Goal: Task Accomplishment & Management: Complete application form

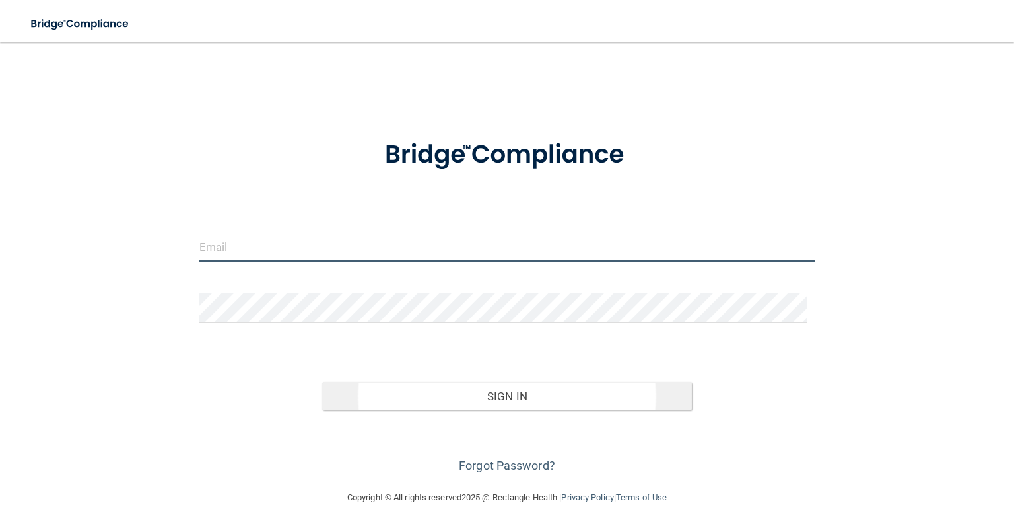
type input "Breanna.Robinett@expeditiondental.com"
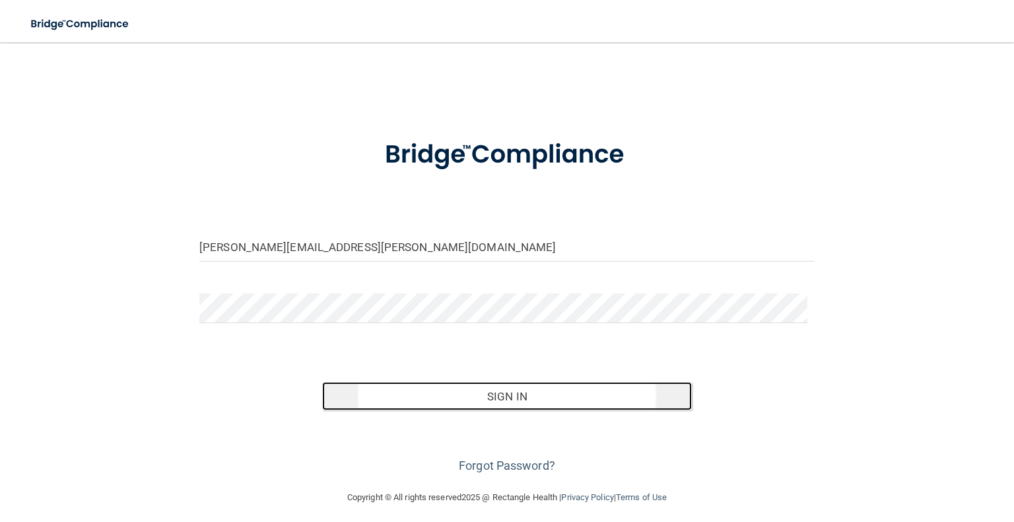
click at [534, 398] on button "Sign In" at bounding box center [506, 396] width 369 height 29
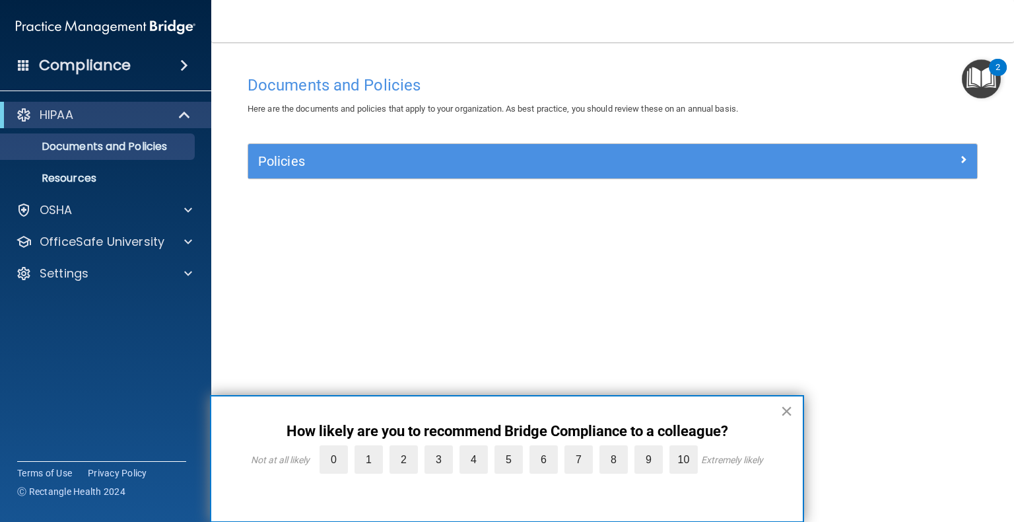
click at [534, 411] on button "×" at bounding box center [786, 410] width 13 height 21
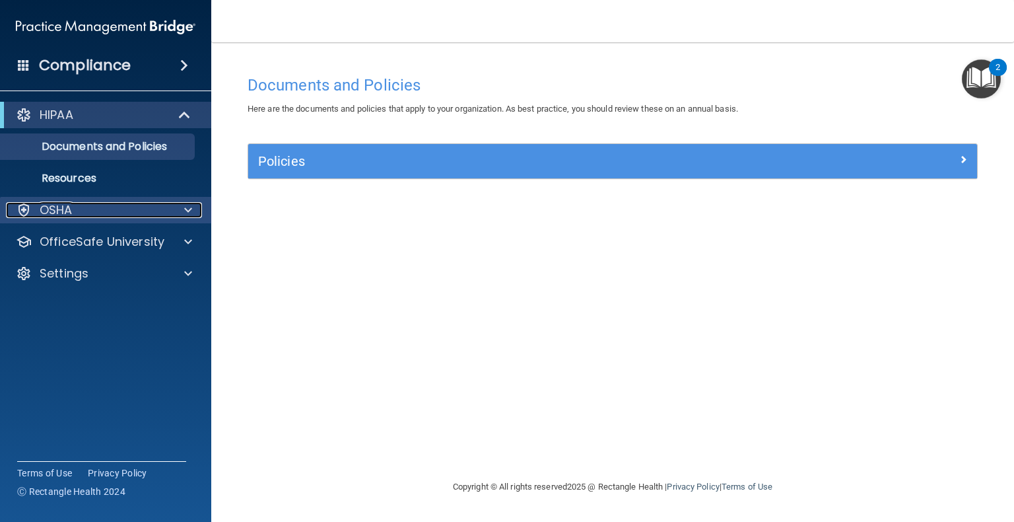
click at [188, 211] on span at bounding box center [188, 210] width 8 height 16
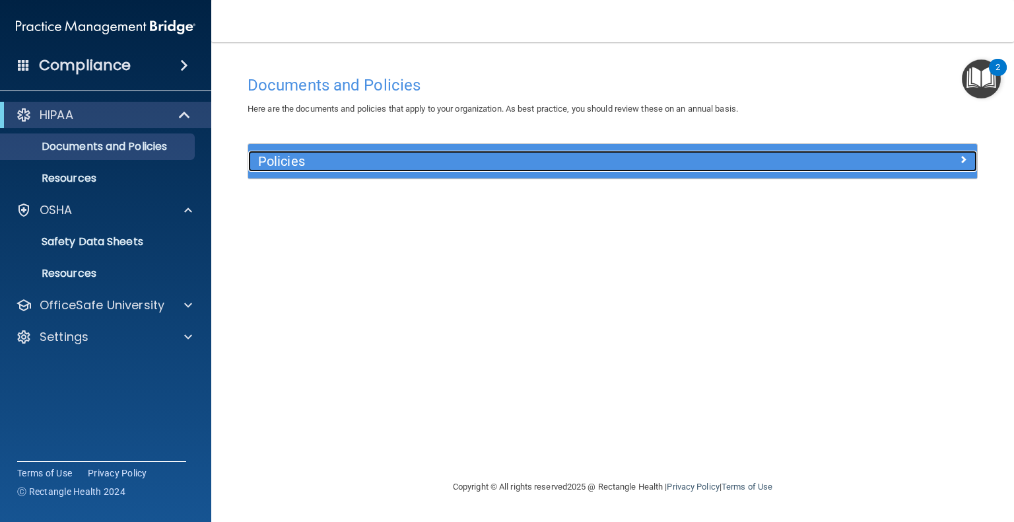
click at [299, 170] on div "Policies" at bounding box center [521, 161] width 547 height 21
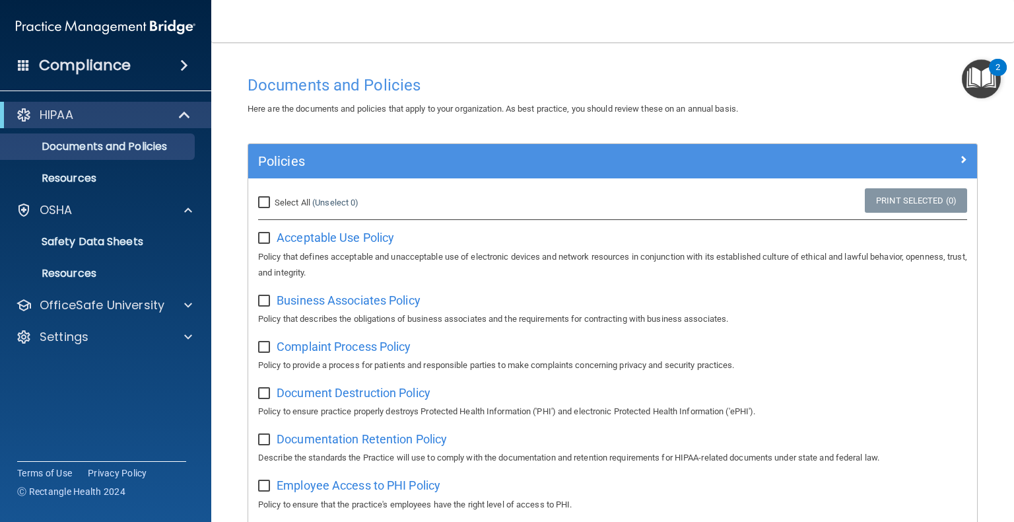
click at [265, 201] on input "Select All (Unselect 0) Unselect All" at bounding box center [265, 202] width 15 height 11
checkbox input "true"
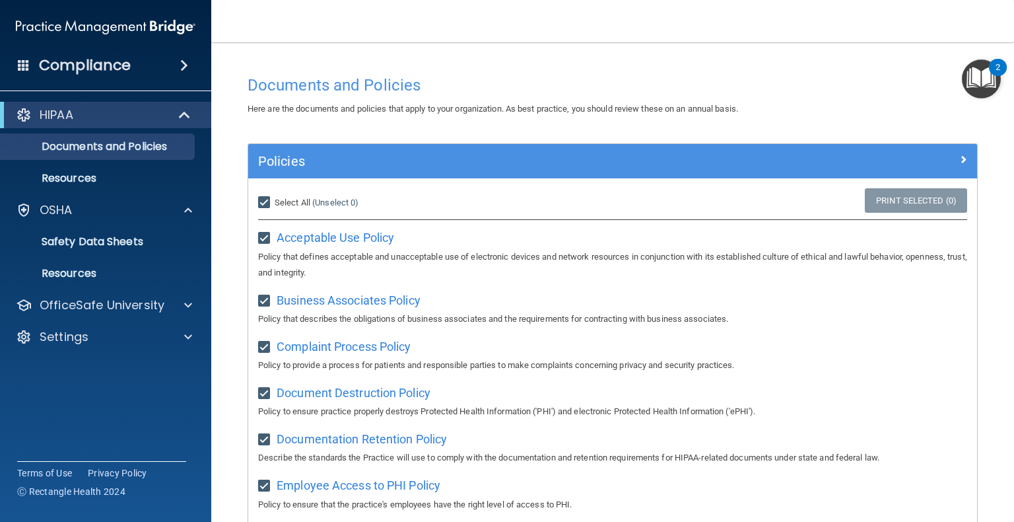
checkbox input "true"
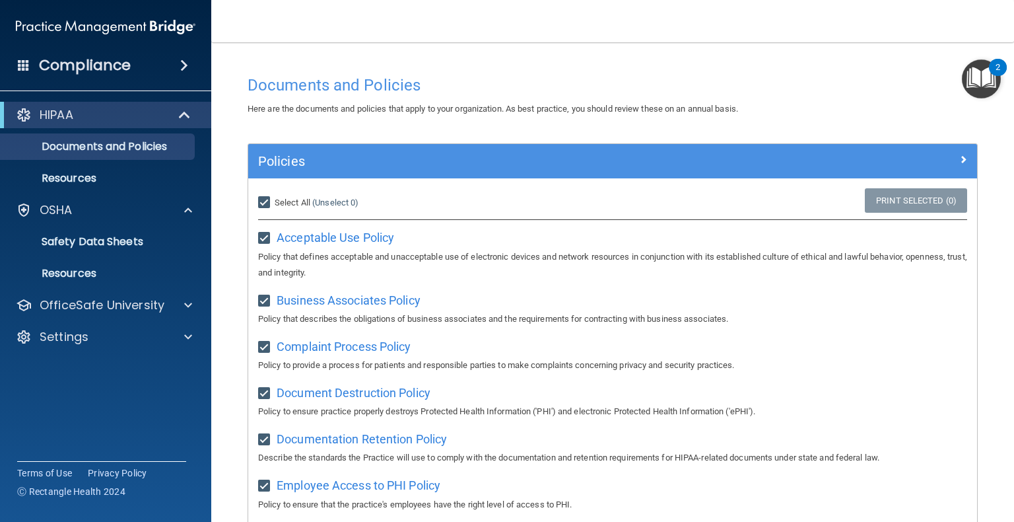
checkbox input "true"
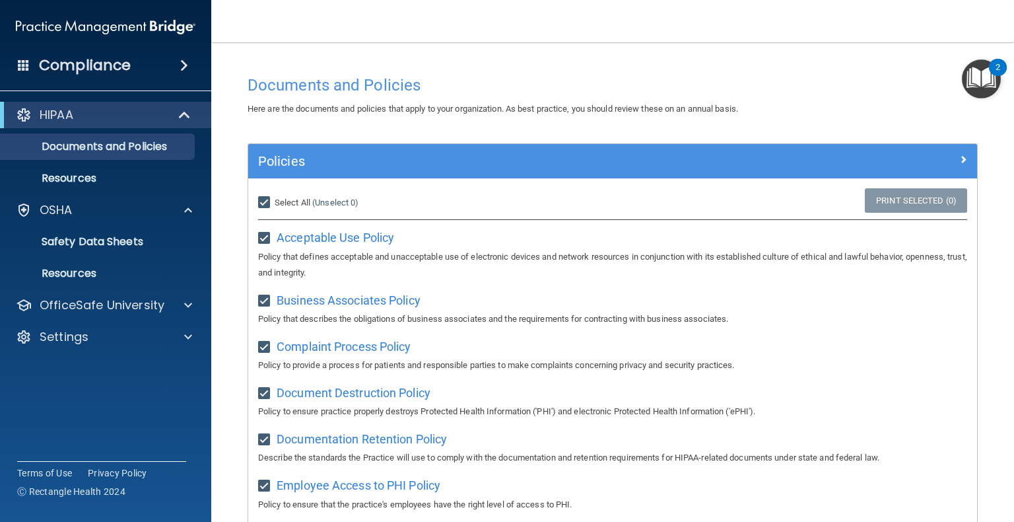
checkbox input "true"
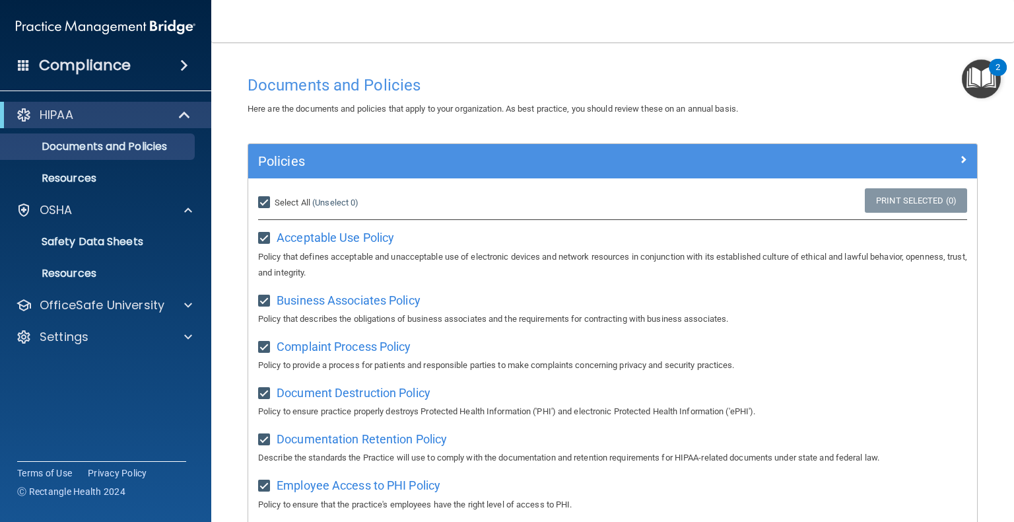
checkbox input "true"
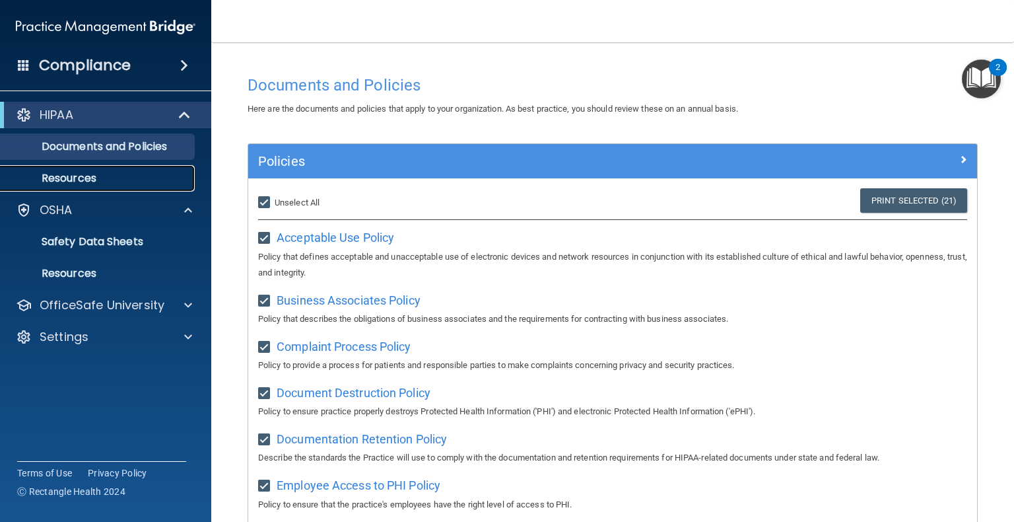
click at [73, 174] on p "Resources" at bounding box center [99, 178] width 180 height 13
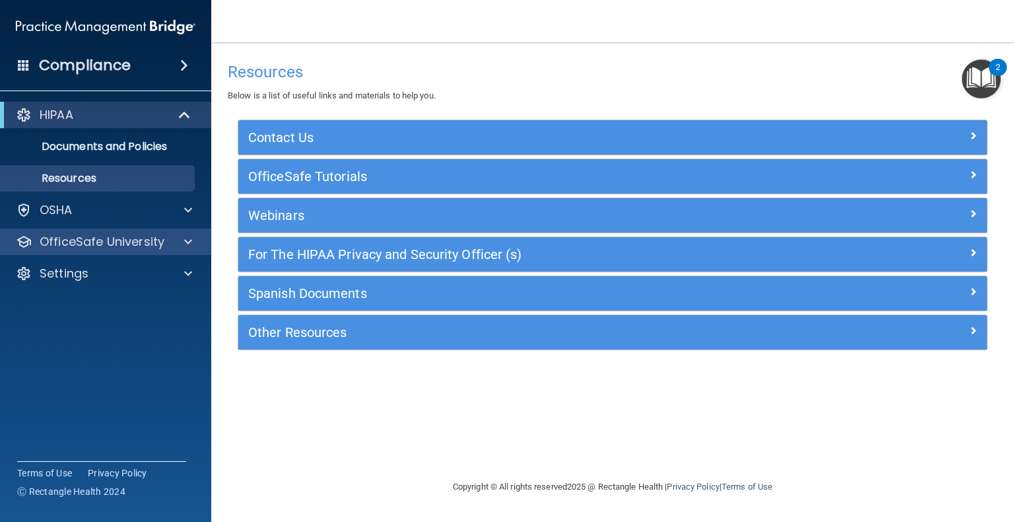
click at [182, 231] on div "OfficeSafe University" at bounding box center [106, 241] width 212 height 26
click at [185, 243] on span at bounding box center [188, 242] width 8 height 16
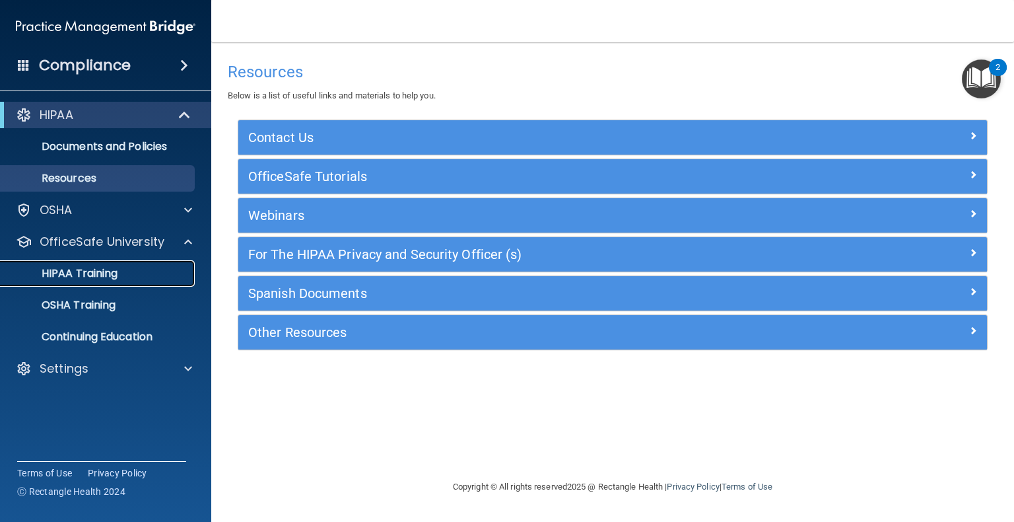
click at [102, 277] on p "HIPAA Training" at bounding box center [63, 273] width 109 height 13
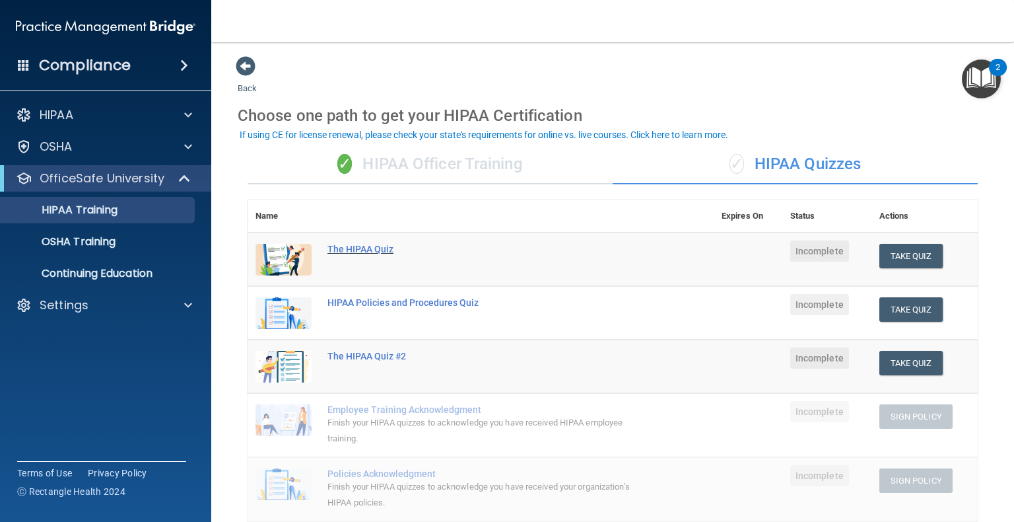
click at [370, 248] on div "The HIPAA Quiz" at bounding box center [487, 249] width 320 height 11
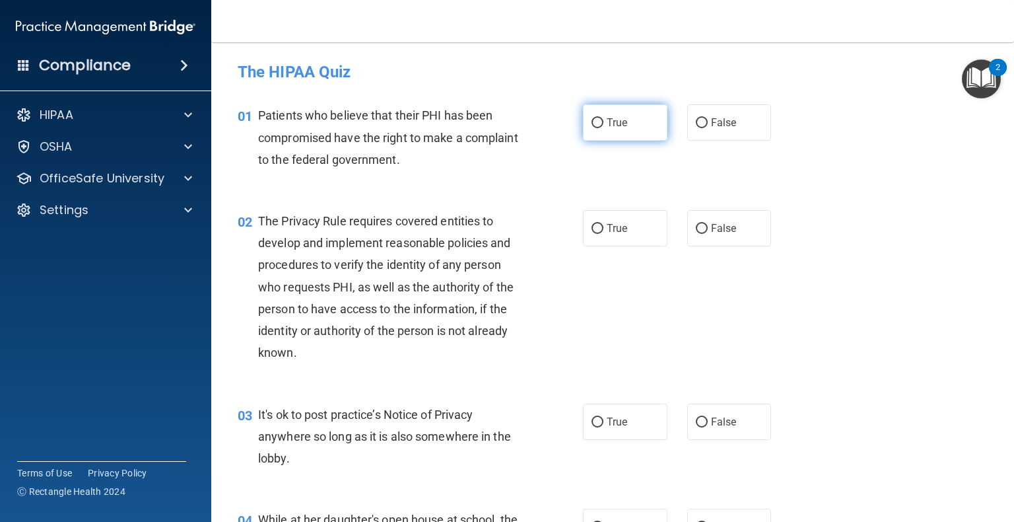
click at [534, 119] on input "True" at bounding box center [598, 123] width 12 height 10
radio input "true"
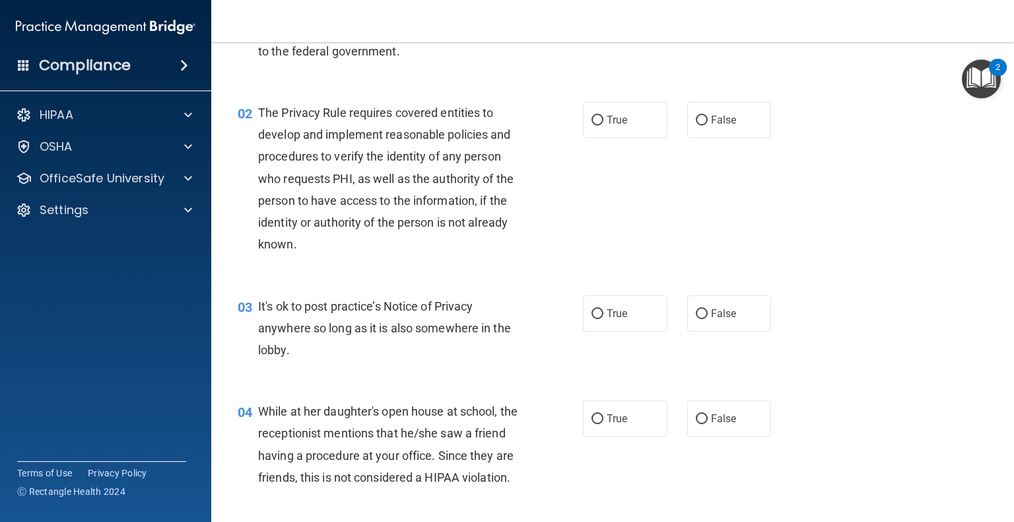
scroll to position [108, 0]
click at [534, 117] on label "True" at bounding box center [625, 120] width 85 height 36
click at [534, 117] on input "True" at bounding box center [598, 121] width 12 height 10
radio input "true"
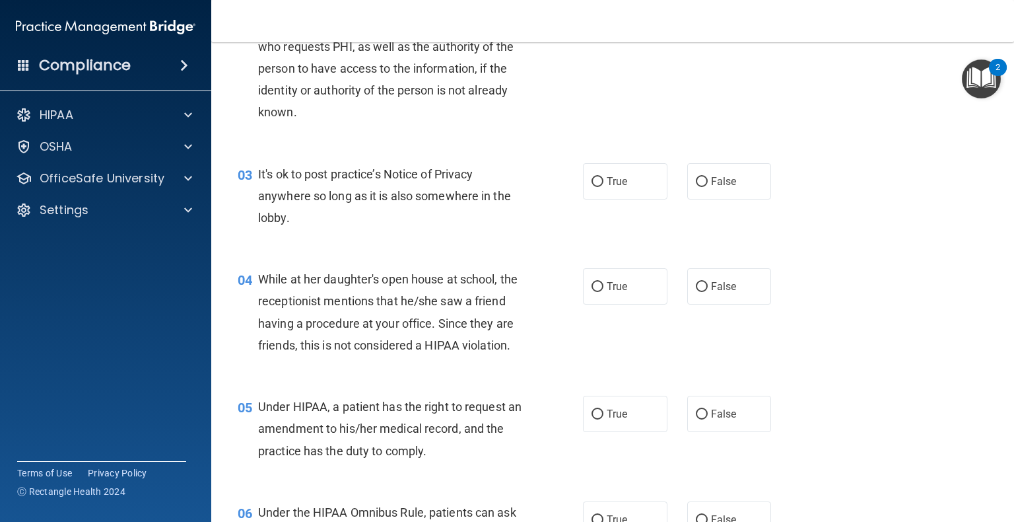
scroll to position [256, 0]
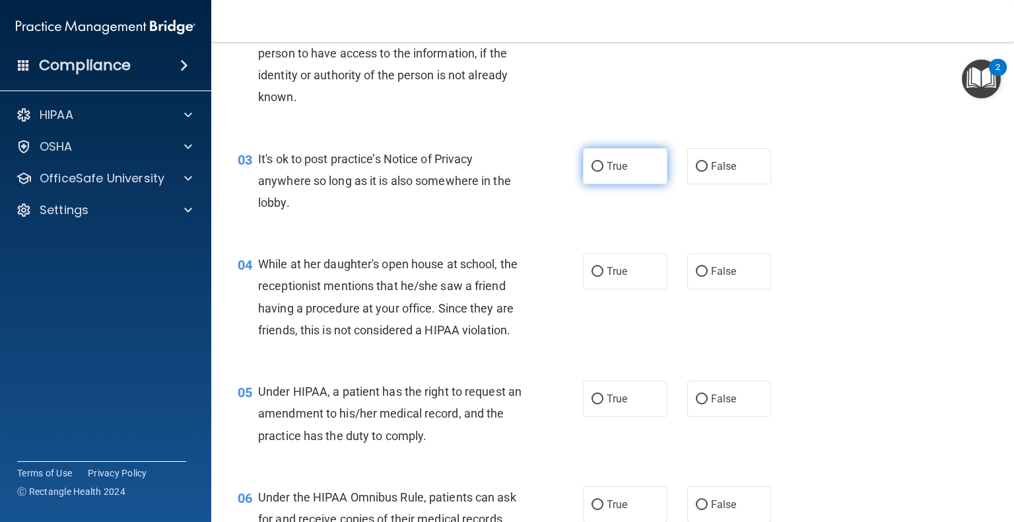
click at [534, 171] on label "True" at bounding box center [625, 166] width 85 height 36
click at [534, 171] on input "True" at bounding box center [598, 167] width 12 height 10
radio input "true"
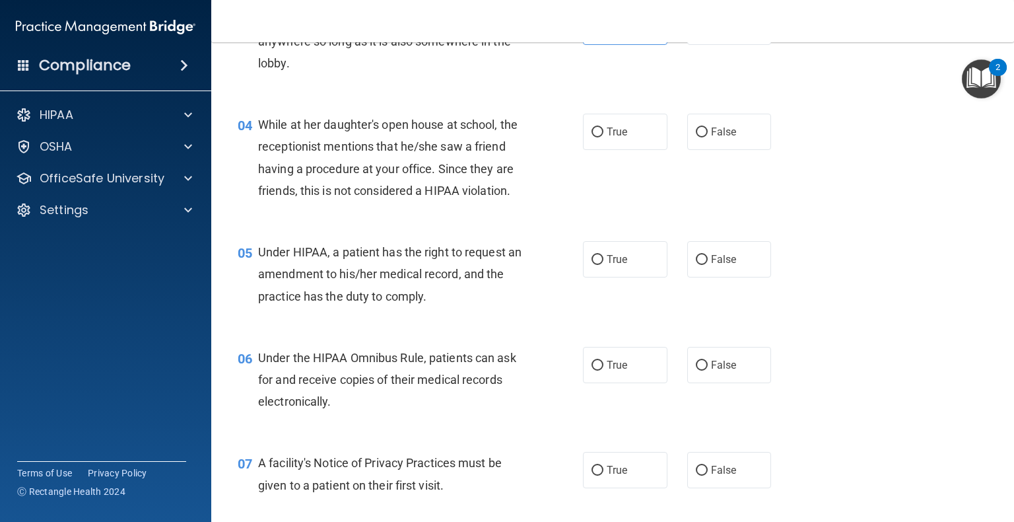
scroll to position [396, 0]
click at [534, 129] on input "False" at bounding box center [702, 132] width 12 height 10
radio input "true"
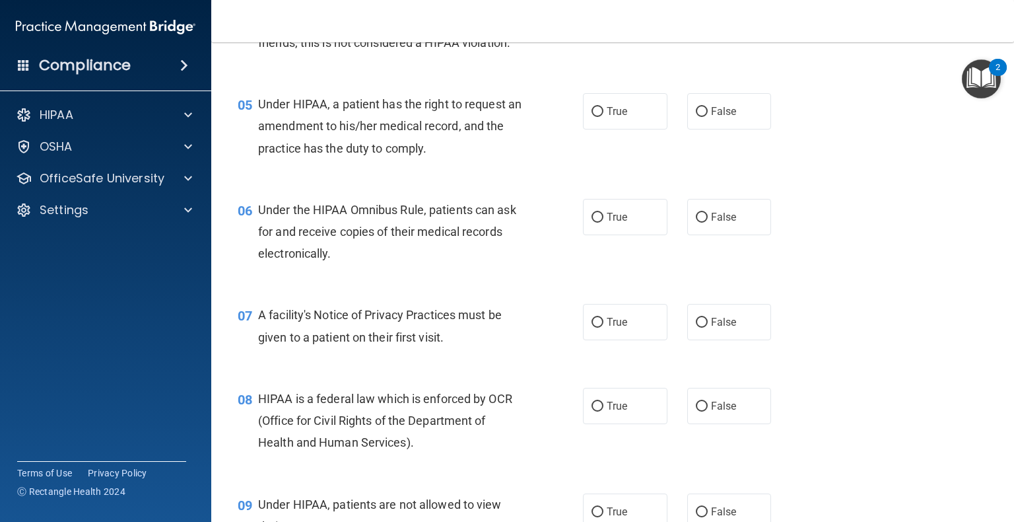
scroll to position [543, 0]
click at [534, 117] on input "True" at bounding box center [598, 112] width 12 height 10
radio input "true"
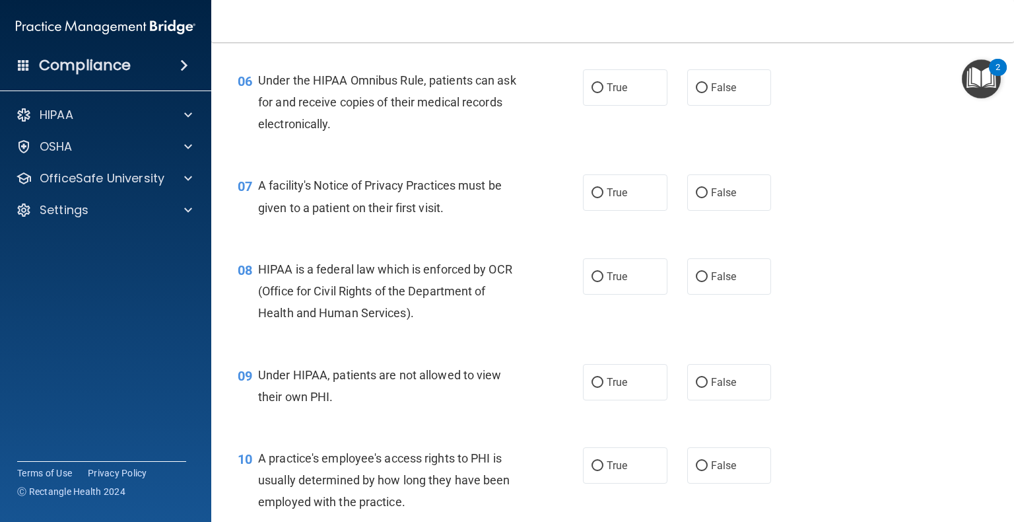
scroll to position [671, 0]
click at [534, 107] on label "True" at bounding box center [625, 89] width 85 height 36
click at [534, 94] on input "True" at bounding box center [598, 90] width 12 height 10
radio input "true"
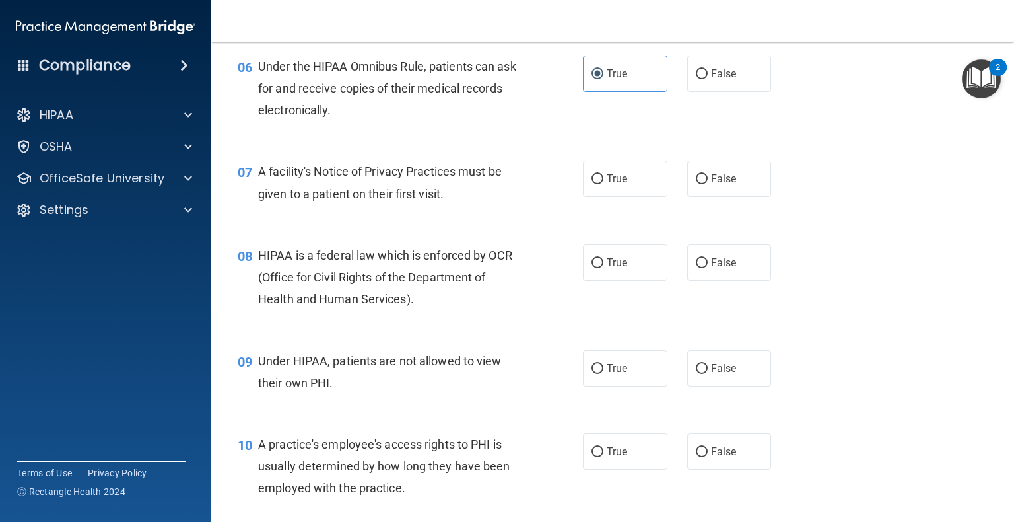
scroll to position [726, 0]
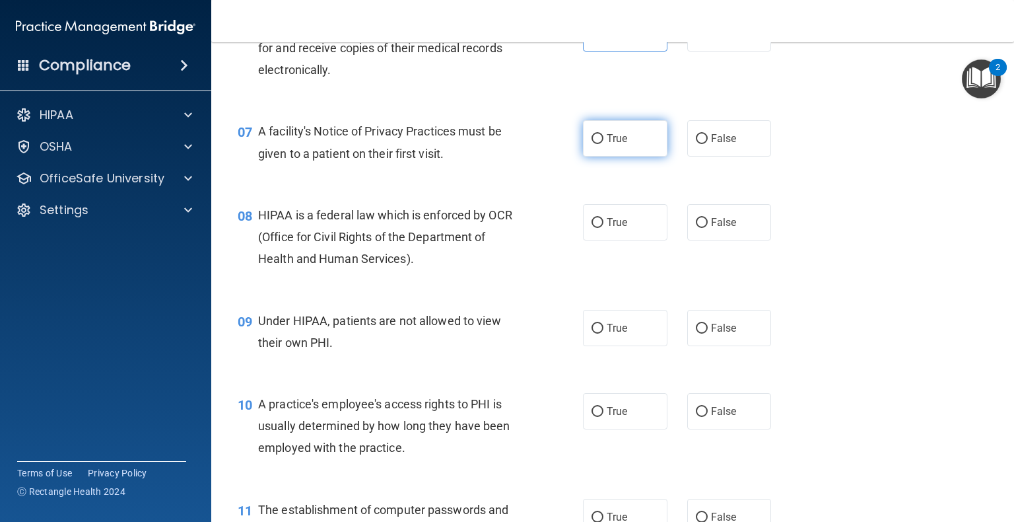
click at [534, 144] on input "True" at bounding box center [598, 139] width 12 height 10
radio input "true"
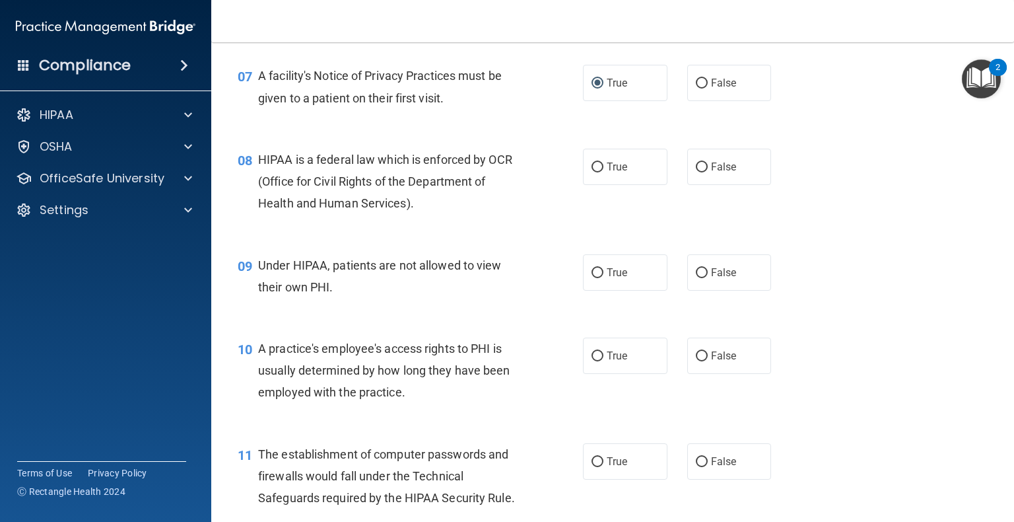
scroll to position [781, 0]
click at [534, 279] on input "False" at bounding box center [702, 274] width 12 height 10
radio input "true"
click at [534, 173] on input "True" at bounding box center [598, 168] width 12 height 10
radio input "true"
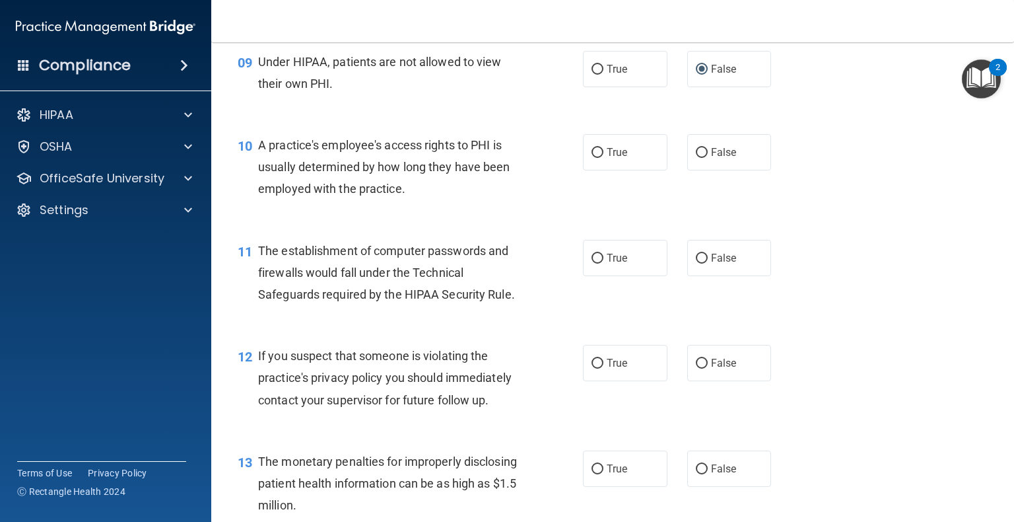
scroll to position [984, 0]
click at [534, 159] on span "False" at bounding box center [724, 153] width 26 height 13
click at [534, 158] on input "False" at bounding box center [702, 154] width 12 height 10
radio input "true"
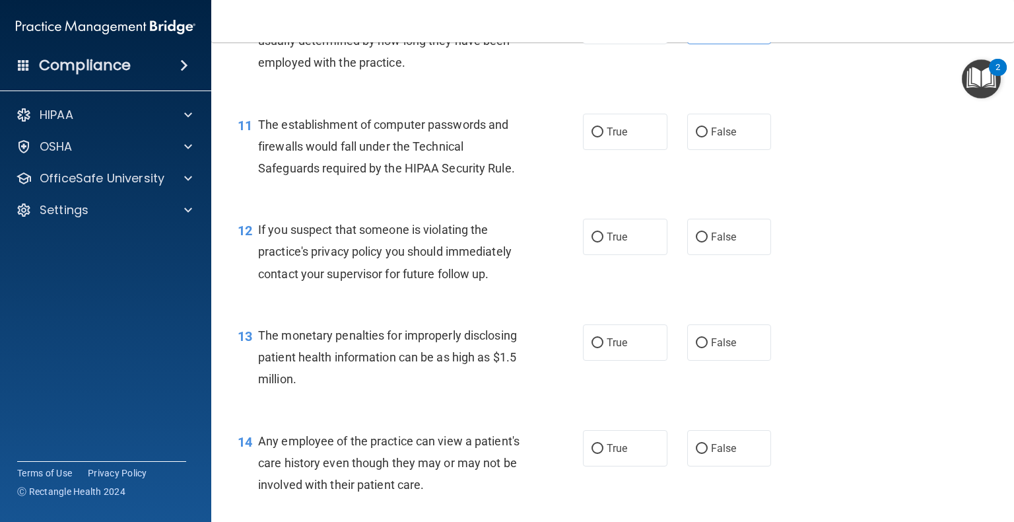
scroll to position [1143, 0]
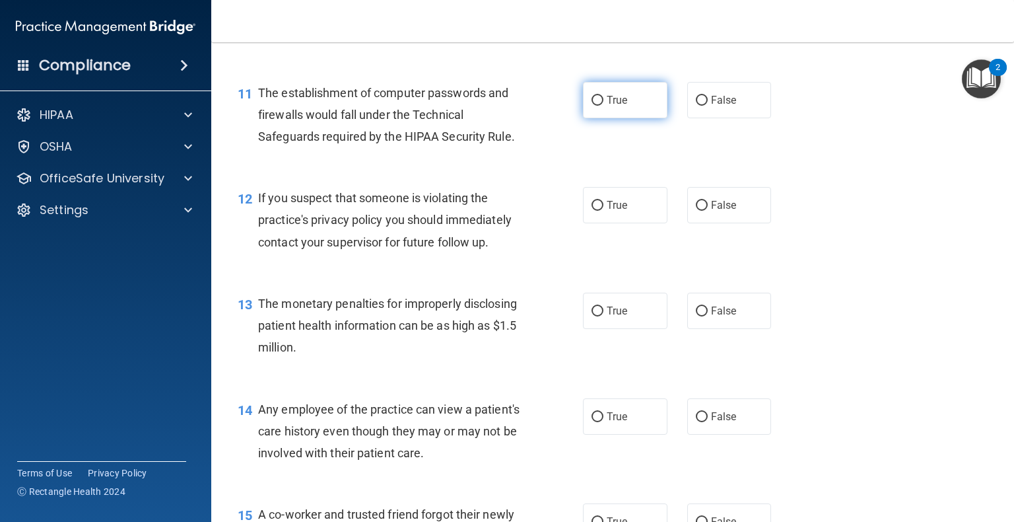
click at [534, 118] on label "True" at bounding box center [625, 100] width 85 height 36
click at [534, 106] on input "True" at bounding box center [598, 101] width 12 height 10
radio input "true"
click at [534, 118] on label "True" at bounding box center [625, 100] width 85 height 36
click at [534, 106] on input "True" at bounding box center [598, 101] width 12 height 10
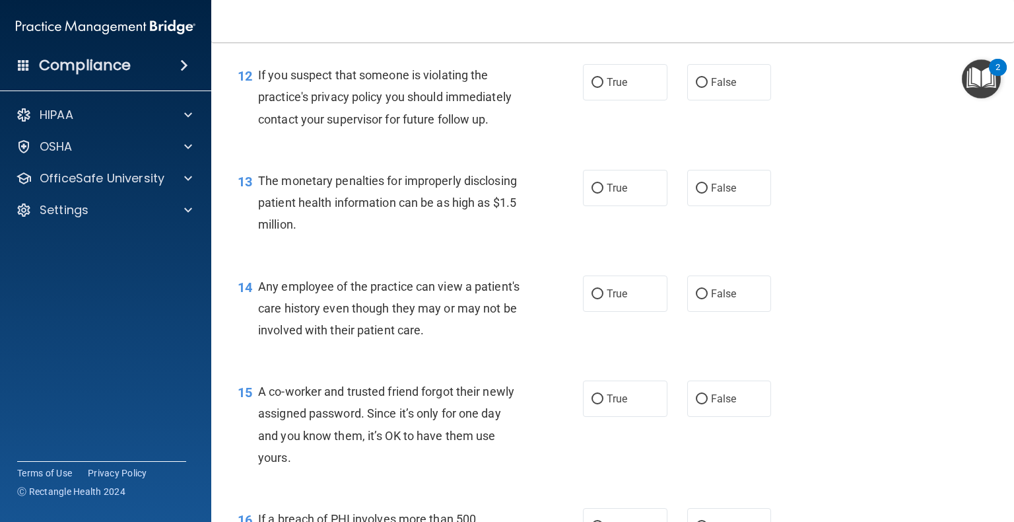
scroll to position [1265, 0]
click at [534, 88] on input "True" at bounding box center [598, 84] width 12 height 10
radio input "true"
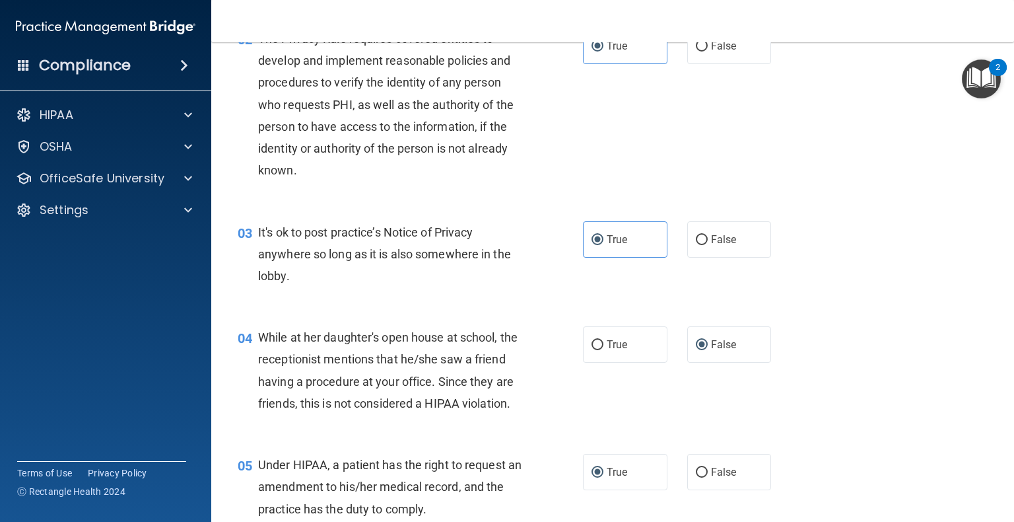
scroll to position [0, 0]
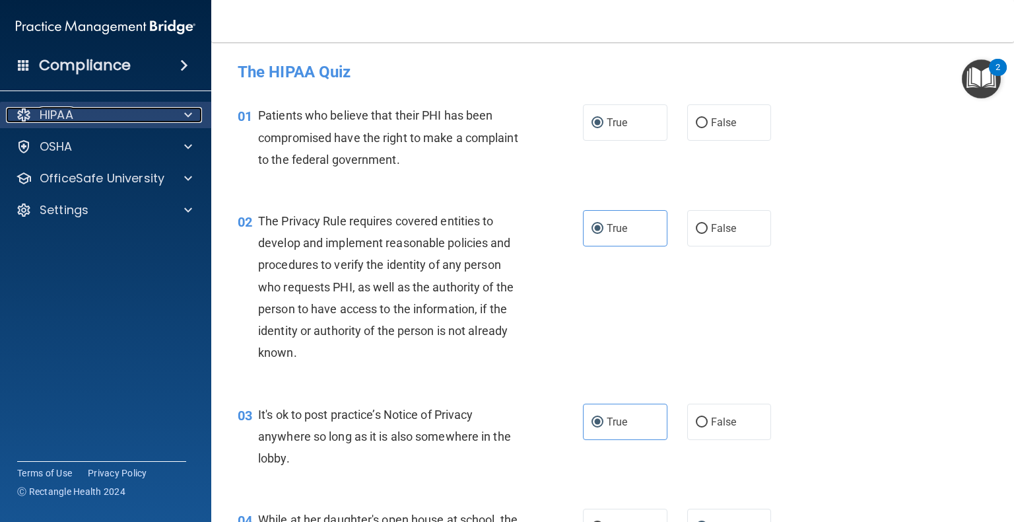
click at [184, 112] on span at bounding box center [188, 115] width 8 height 16
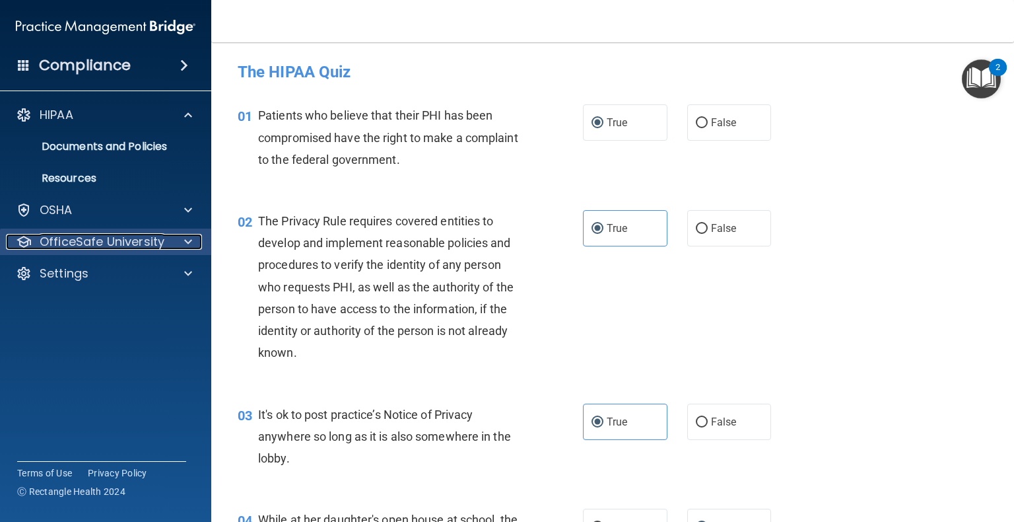
click at [181, 248] on div at bounding box center [186, 242] width 33 height 16
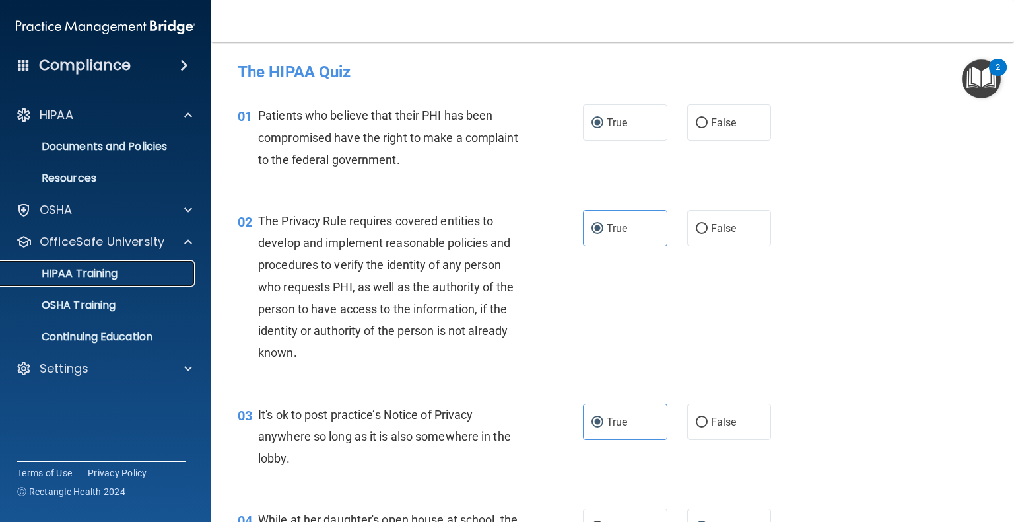
click at [90, 277] on p "HIPAA Training" at bounding box center [63, 273] width 109 height 13
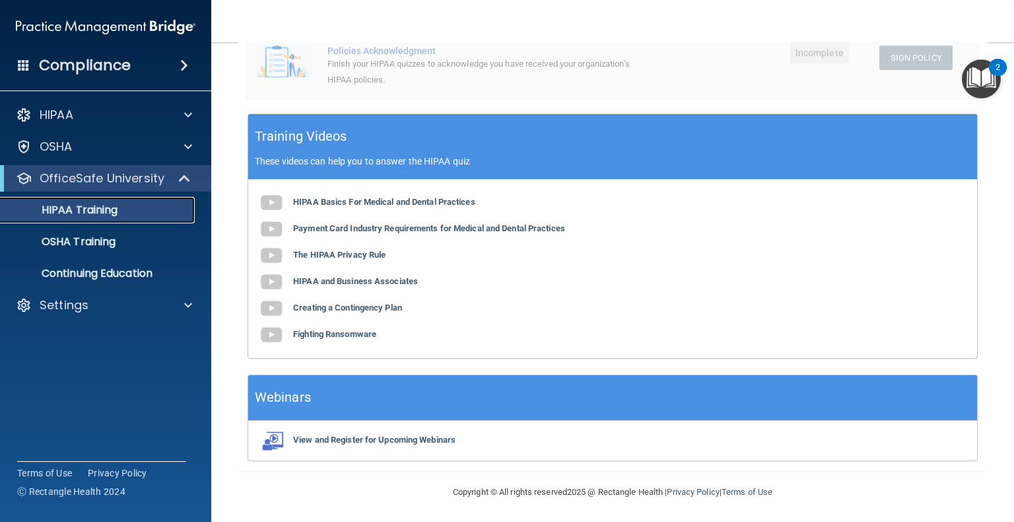
scroll to position [380, 0]
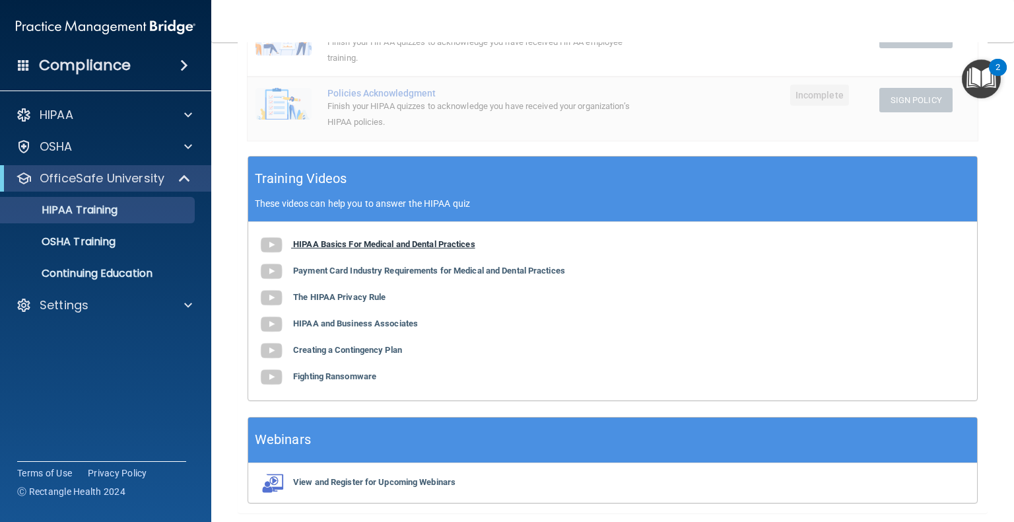
click at [375, 244] on b "HIPAA Basics For Medical and Dental Practices" at bounding box center [384, 244] width 182 height 10
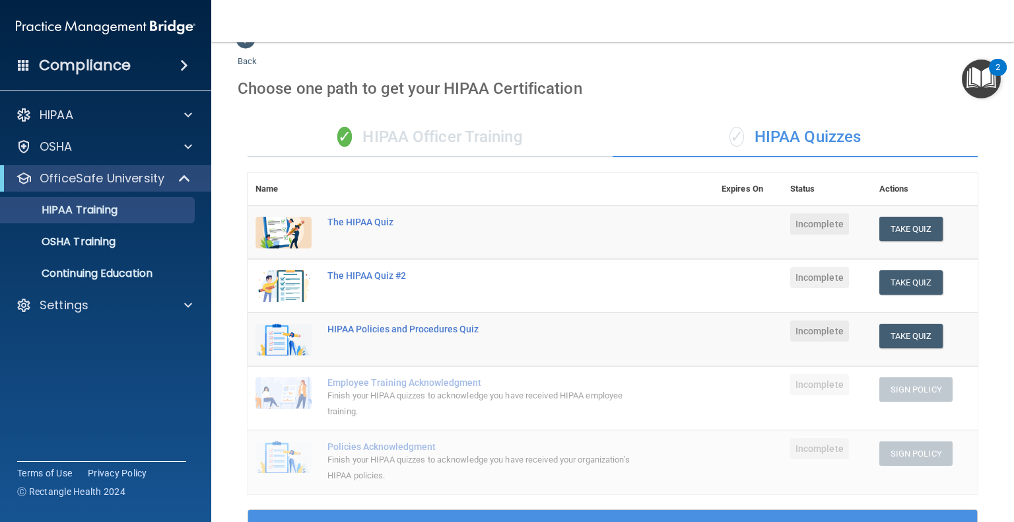
scroll to position [26, 0]
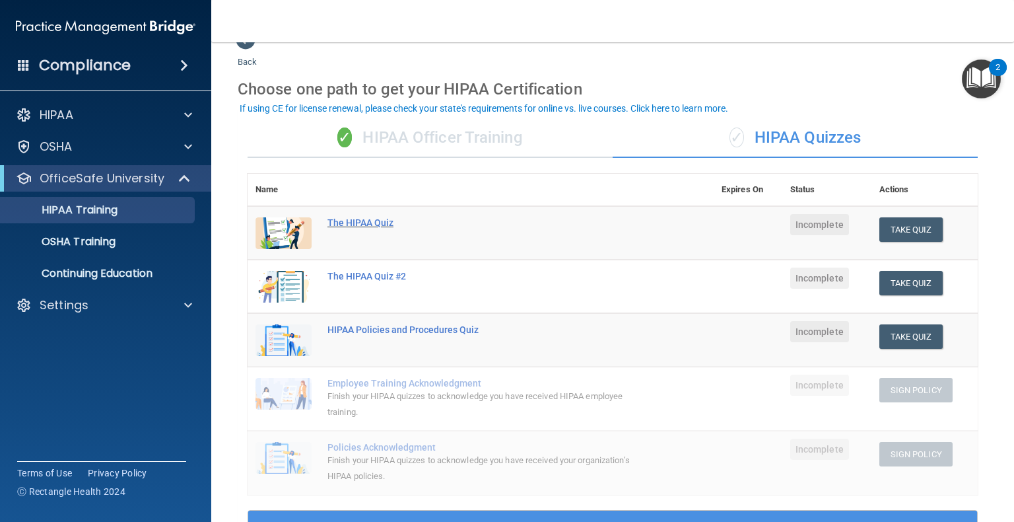
click at [383, 226] on div "The HIPAA Quiz" at bounding box center [487, 222] width 320 height 11
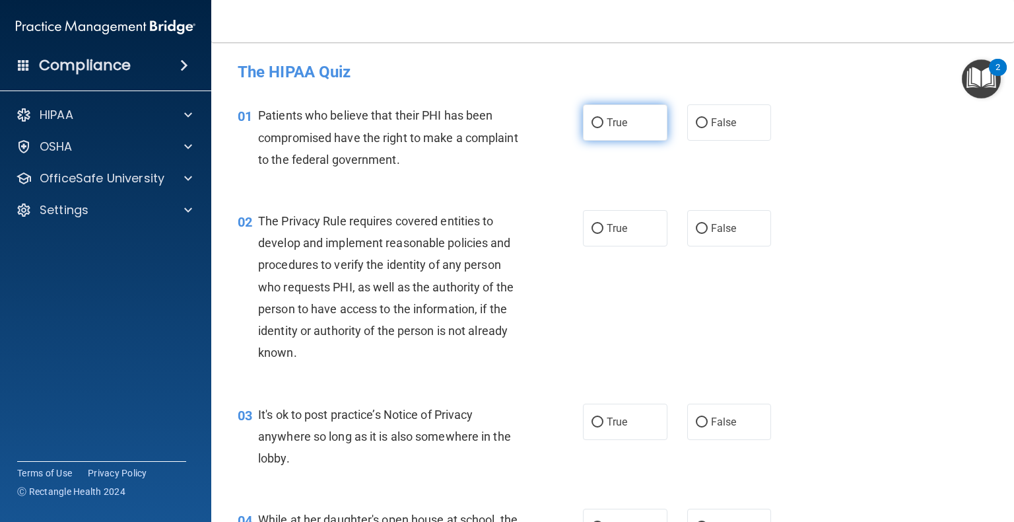
click at [534, 127] on input "True" at bounding box center [598, 123] width 12 height 10
radio input "true"
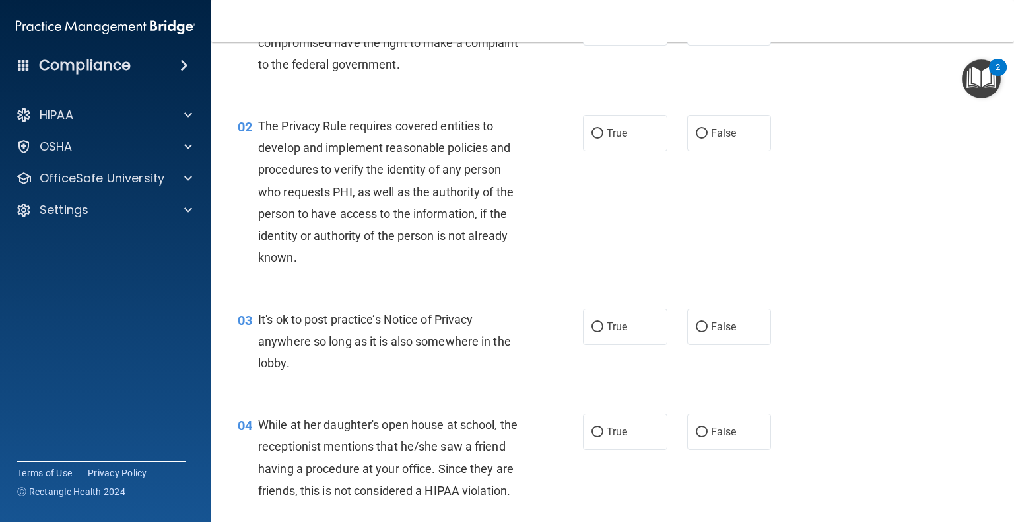
scroll to position [95, 0]
click at [534, 139] on label "True" at bounding box center [625, 133] width 85 height 36
click at [534, 139] on input "True" at bounding box center [598, 134] width 12 height 10
radio input "true"
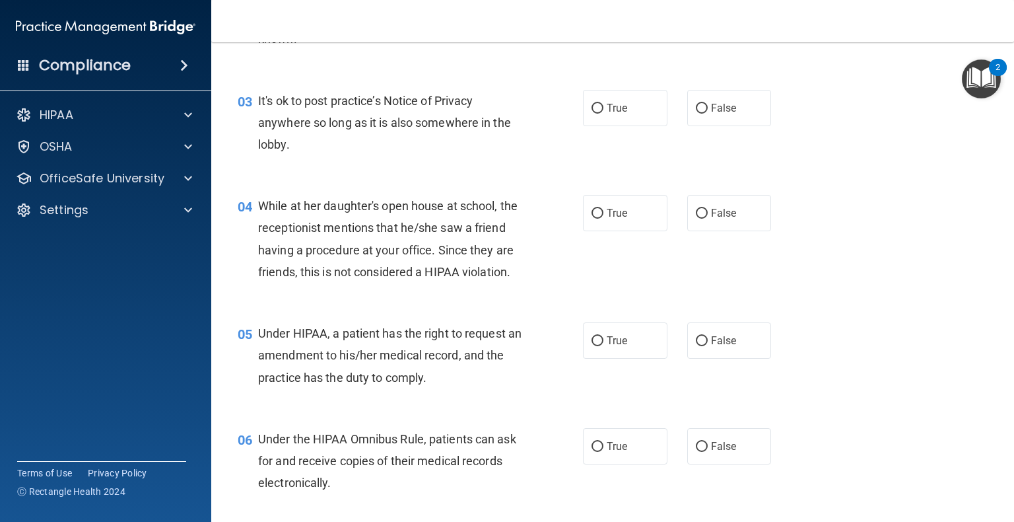
scroll to position [314, 0]
click at [534, 106] on input "True" at bounding box center [598, 109] width 12 height 10
radio input "true"
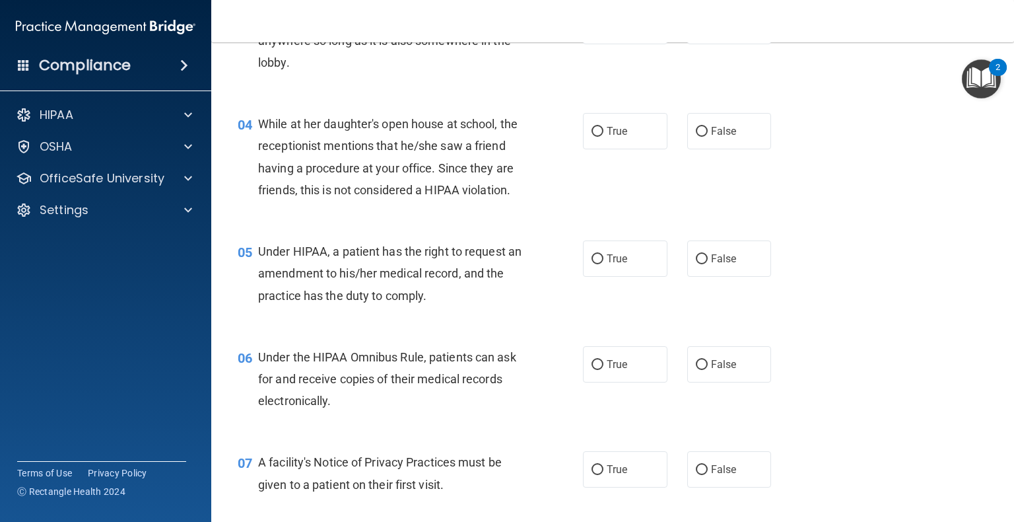
scroll to position [396, 0]
click at [534, 129] on label "False" at bounding box center [729, 131] width 85 height 36
click at [534, 129] on input "False" at bounding box center [702, 132] width 12 height 10
radio input "true"
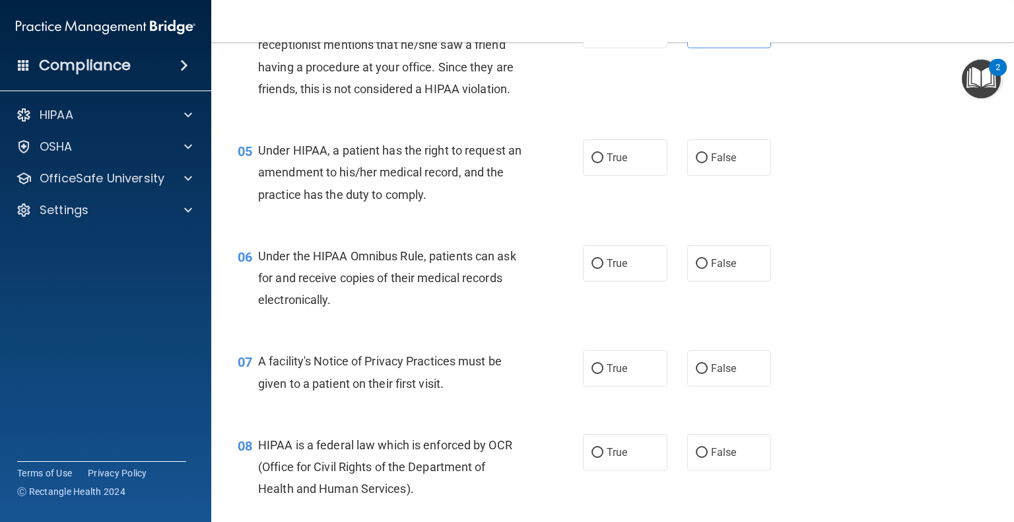
scroll to position [517, 0]
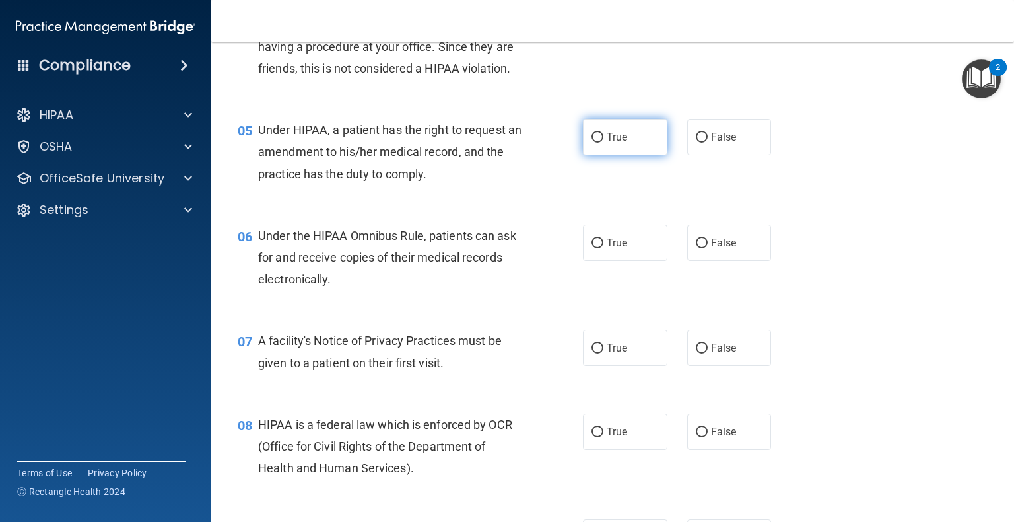
click at [534, 143] on span "True" at bounding box center [617, 137] width 20 height 13
click at [534, 143] on input "True" at bounding box center [598, 138] width 12 height 10
radio input "true"
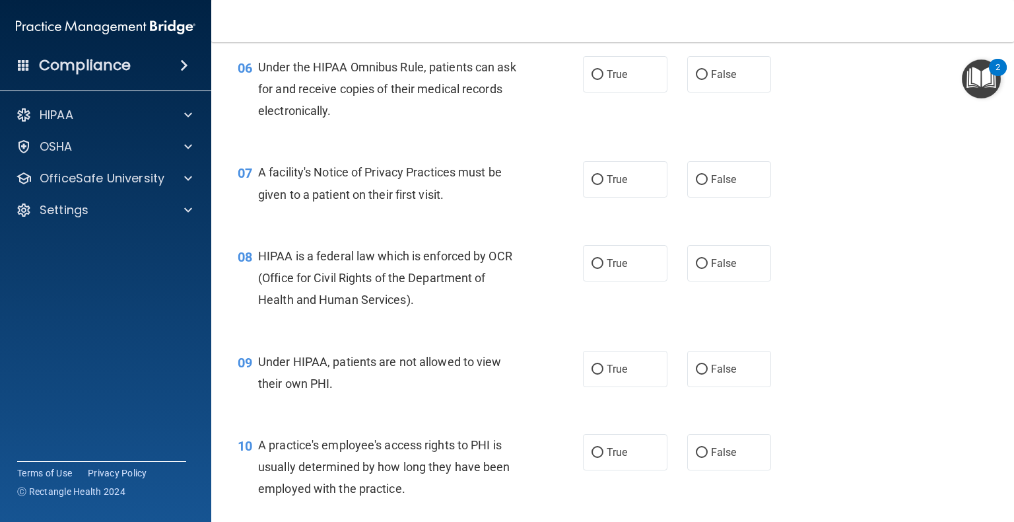
scroll to position [686, 0]
click at [534, 115] on div "06 Under the HIPAA Omnibus Rule, patients can ask for and receive copies of the…" at bounding box center [410, 91] width 385 height 73
click at [534, 79] on input "True" at bounding box center [598, 74] width 12 height 10
radio input "true"
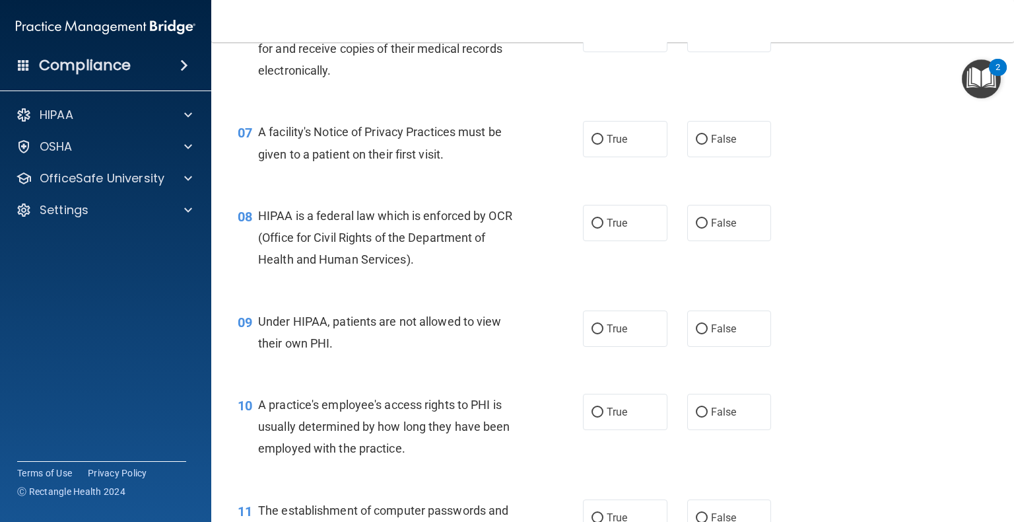
scroll to position [726, 0]
click at [534, 157] on label "True" at bounding box center [625, 139] width 85 height 36
click at [534, 145] on input "True" at bounding box center [598, 140] width 12 height 10
radio input "true"
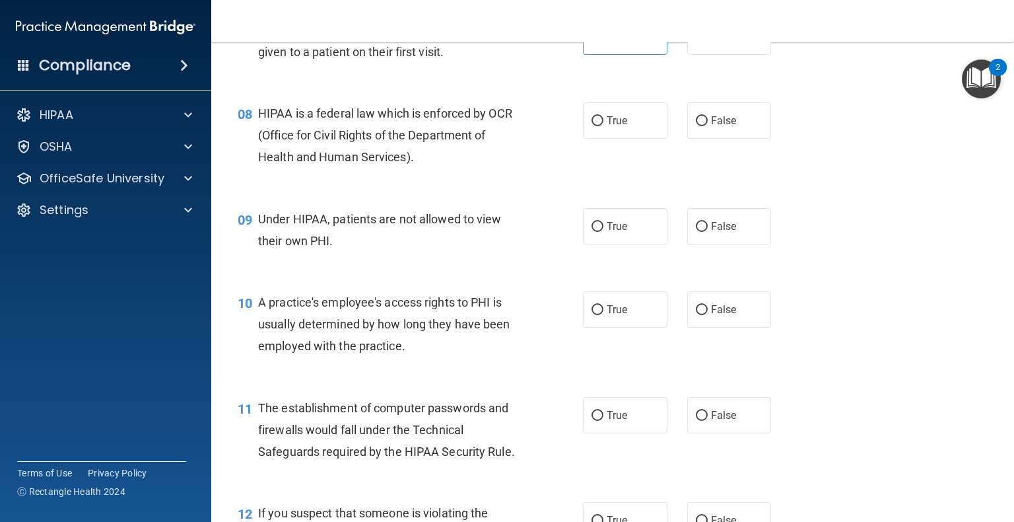
scroll to position [827, 0]
click at [534, 127] on input "True" at bounding box center [598, 123] width 12 height 10
radio input "true"
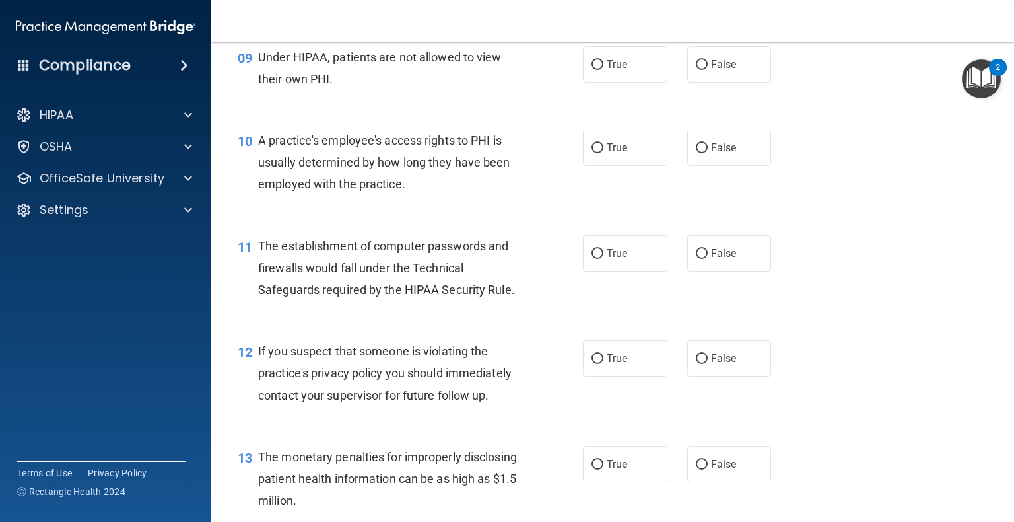
scroll to position [990, 0]
click at [534, 70] on input "False" at bounding box center [702, 65] width 12 height 10
radio input "true"
click at [534, 166] on label "False" at bounding box center [729, 147] width 85 height 36
click at [534, 153] on input "False" at bounding box center [702, 148] width 12 height 10
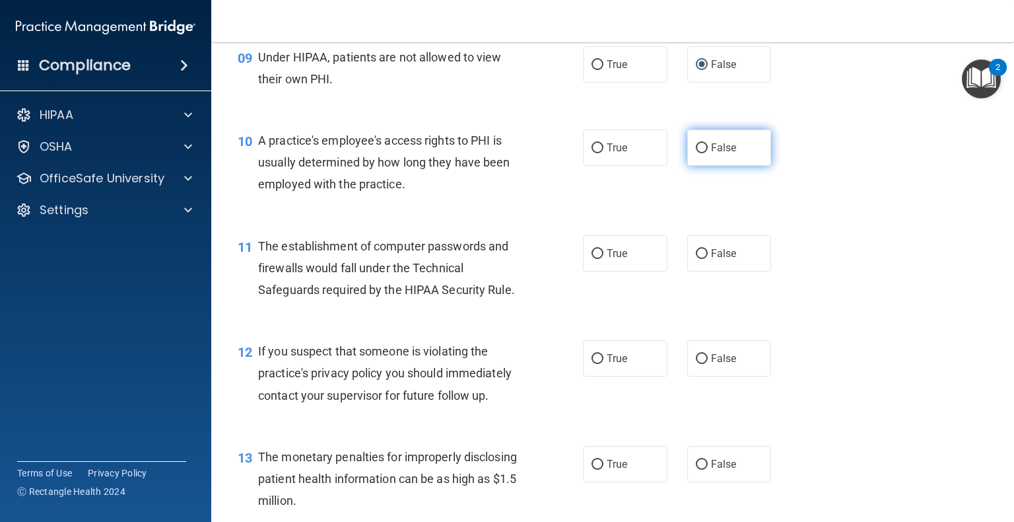
radio input "true"
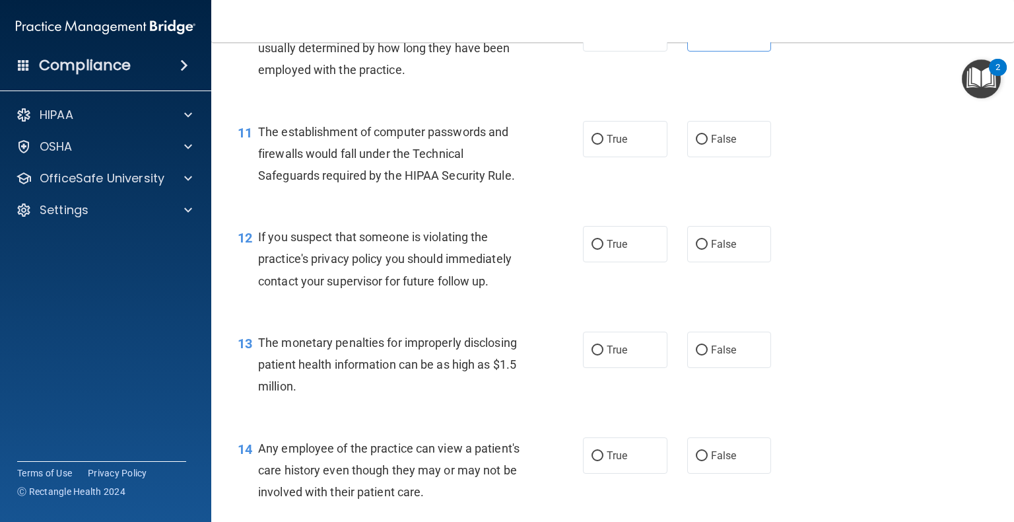
scroll to position [1106, 0]
click at [534, 155] on label "True" at bounding box center [625, 137] width 85 height 36
click at [534, 143] on input "True" at bounding box center [598, 138] width 12 height 10
radio input "true"
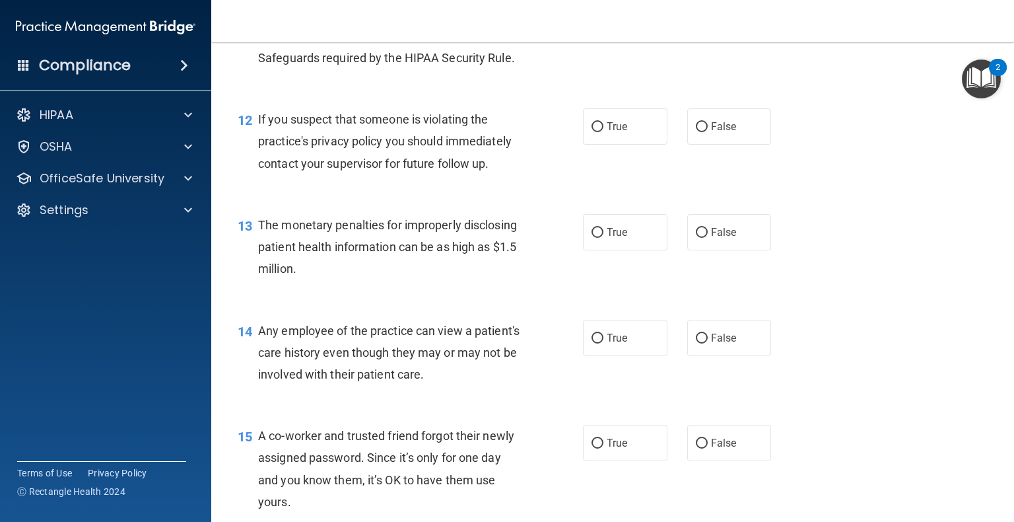
scroll to position [1223, 0]
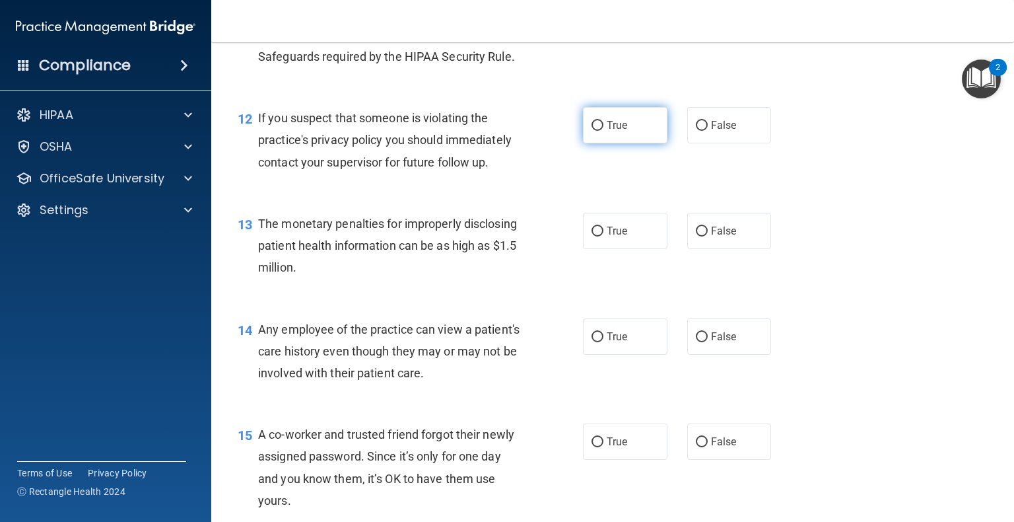
click at [534, 131] on input "True" at bounding box center [598, 126] width 12 height 10
radio input "true"
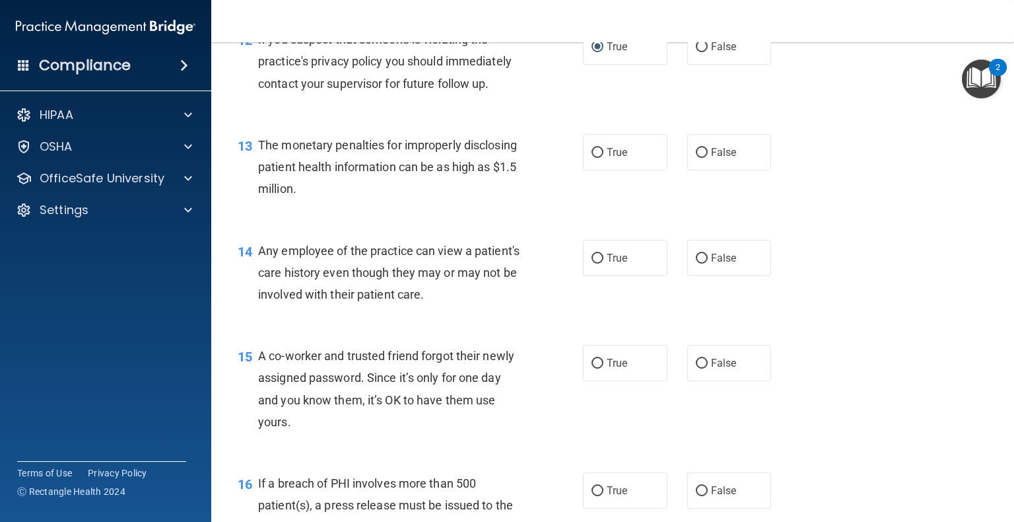
scroll to position [1326, 0]
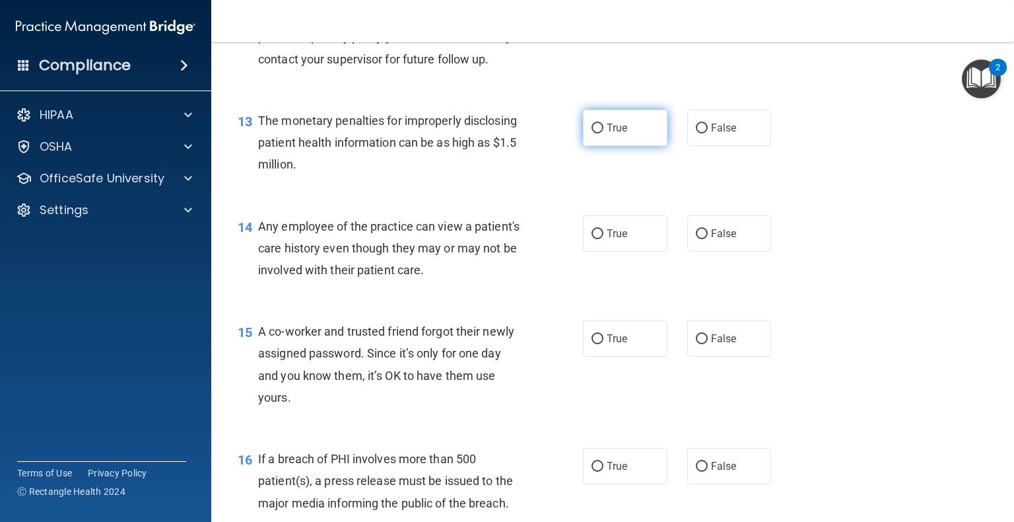
click at [534, 133] on input "True" at bounding box center [598, 128] width 12 height 10
radio input "true"
click at [534, 287] on div "14 Any employee of the practice can view a patient's care history even though t…" at bounding box center [410, 251] width 385 height 73
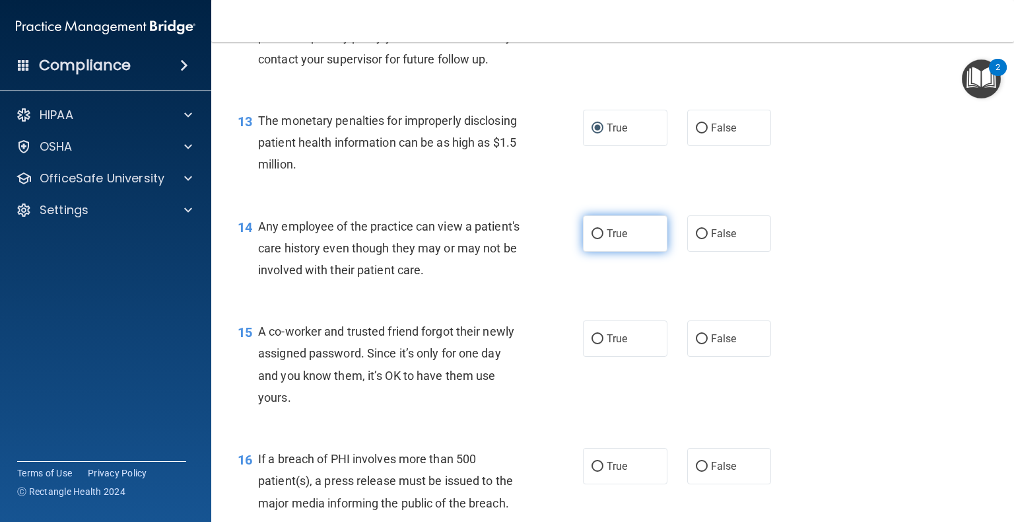
click at [534, 240] on span "True" at bounding box center [617, 233] width 20 height 13
click at [534, 239] on input "True" at bounding box center [598, 234] width 12 height 10
radio input "true"
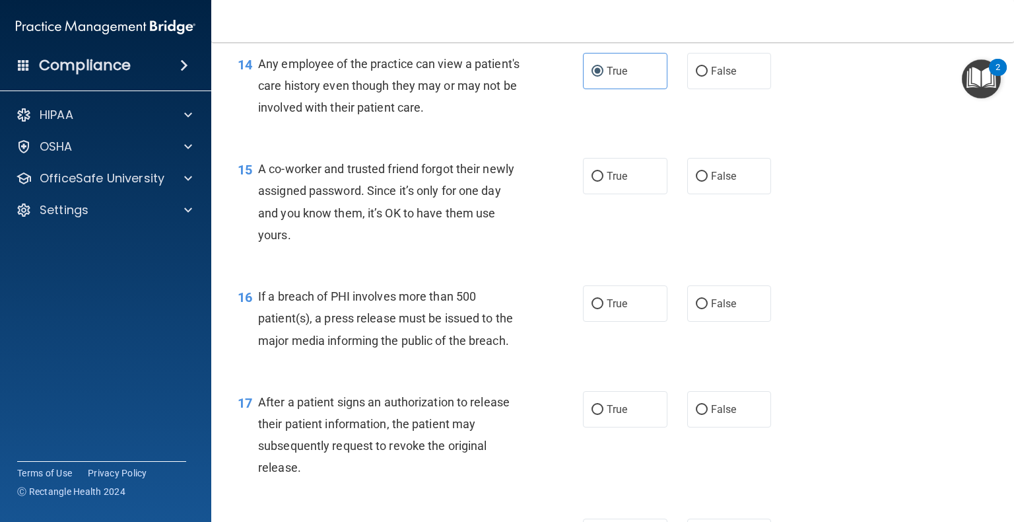
scroll to position [1492, 0]
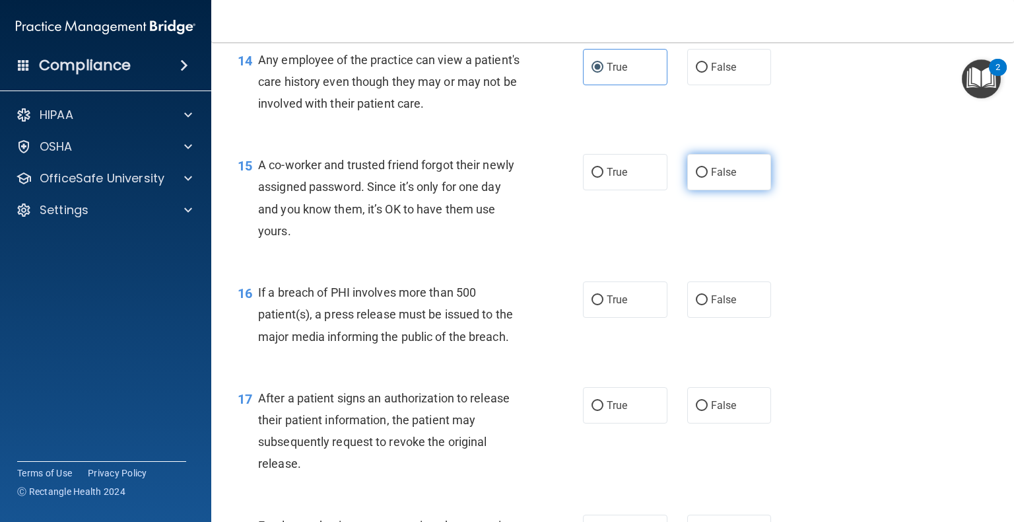
click at [534, 178] on input "False" at bounding box center [702, 173] width 12 height 10
radio input "true"
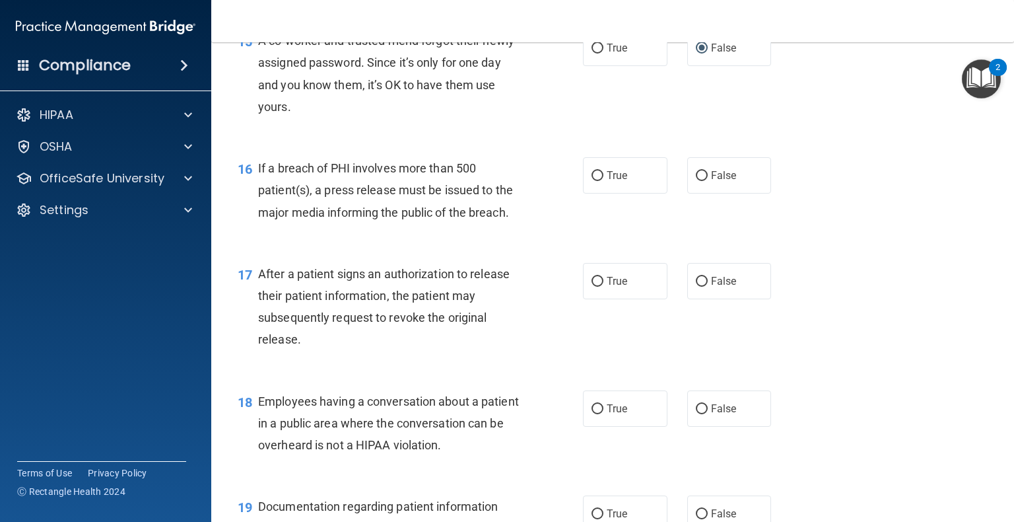
scroll to position [1618, 0]
click at [534, 179] on input "True" at bounding box center [598, 174] width 12 height 10
radio input "true"
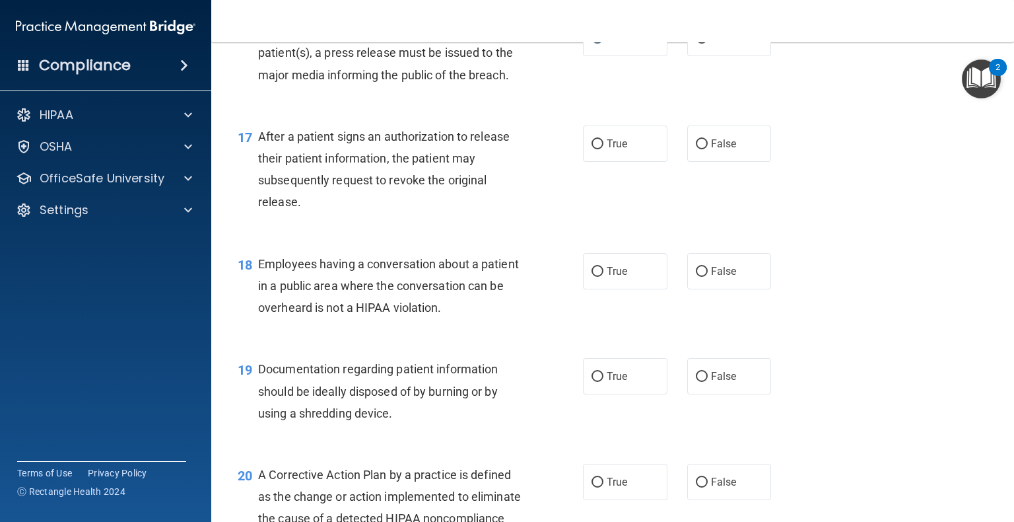
scroll to position [1754, 0]
click at [534, 150] on span "True" at bounding box center [617, 143] width 20 height 13
click at [534, 149] on input "True" at bounding box center [598, 144] width 12 height 10
radio input "true"
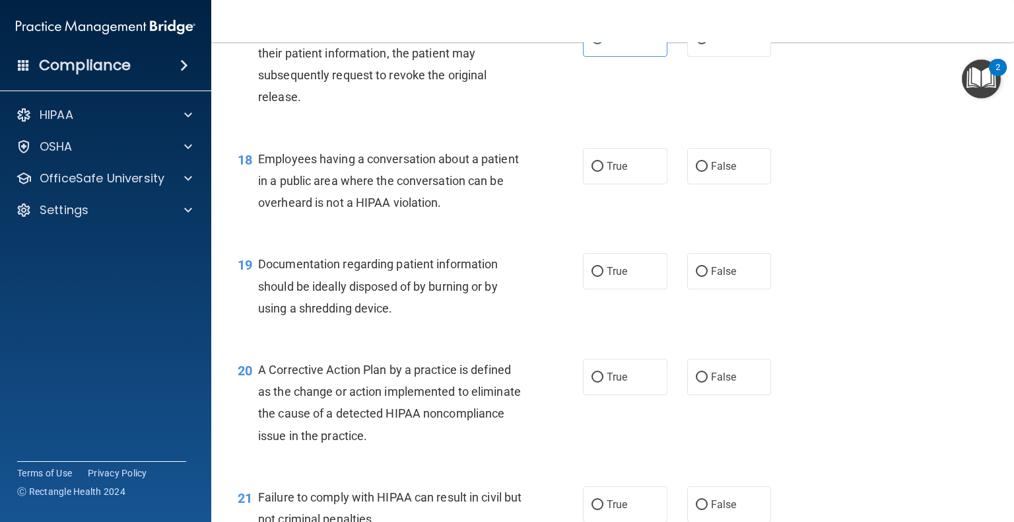
scroll to position [1858, 0]
click at [534, 184] on label "False" at bounding box center [729, 167] width 85 height 36
click at [534, 172] on input "False" at bounding box center [702, 167] width 12 height 10
radio input "true"
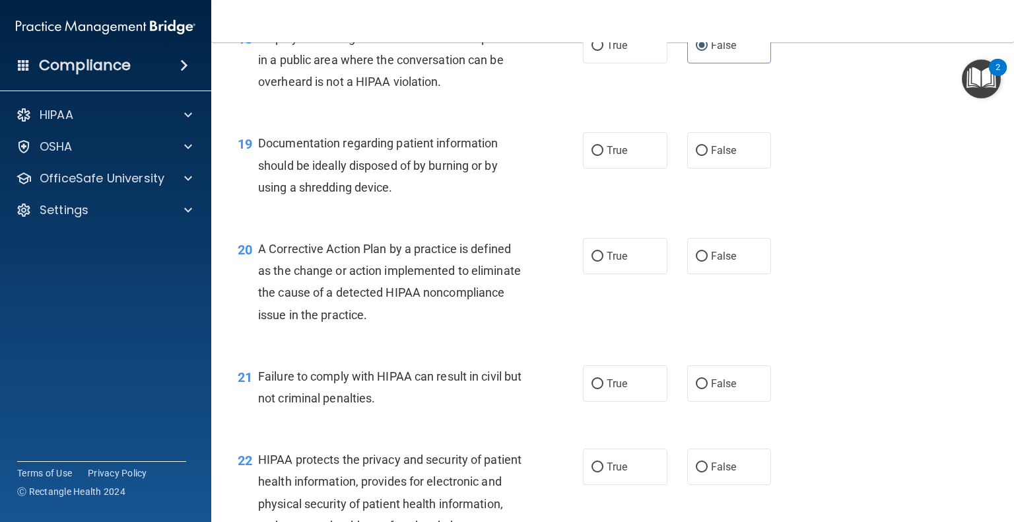
scroll to position [1981, 0]
click at [534, 155] on input "True" at bounding box center [598, 150] width 12 height 10
radio input "true"
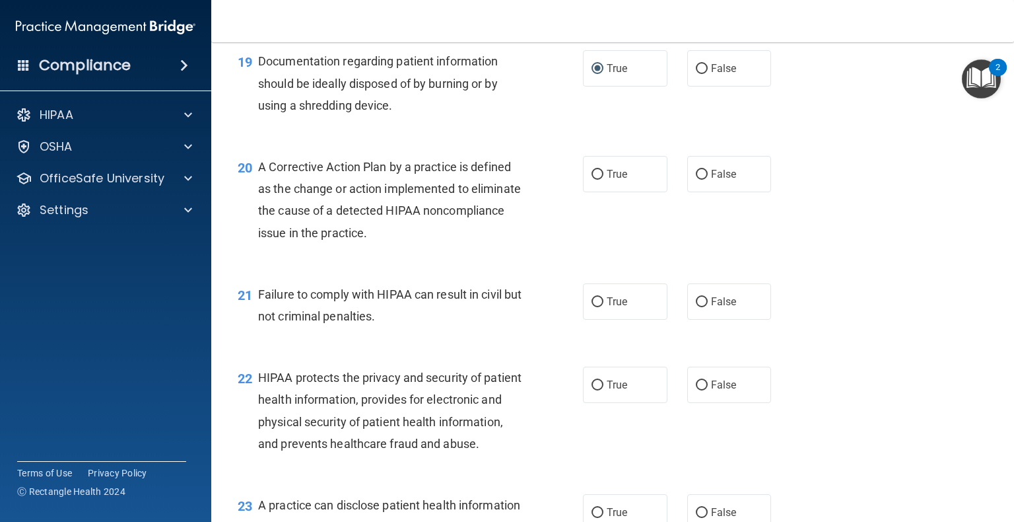
scroll to position [2062, 0]
click at [534, 179] on input "True" at bounding box center [598, 174] width 12 height 10
radio input "true"
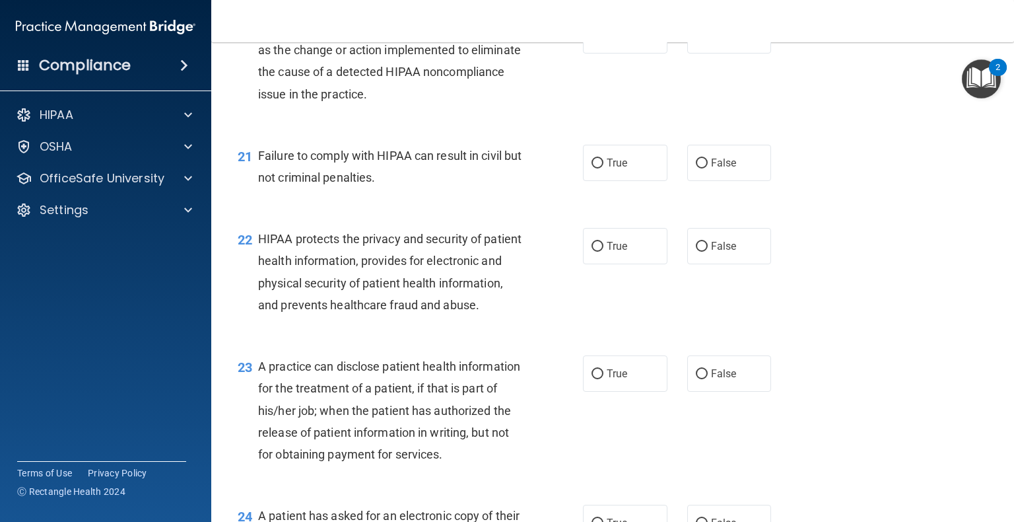
scroll to position [2199, 0]
click at [534, 169] on input "False" at bounding box center [702, 164] width 12 height 10
radio input "true"
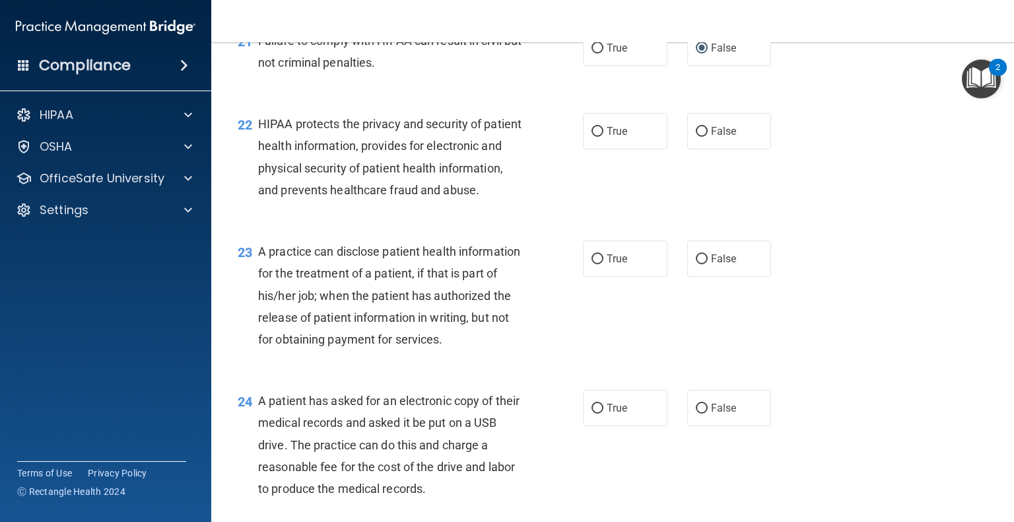
scroll to position [2314, 0]
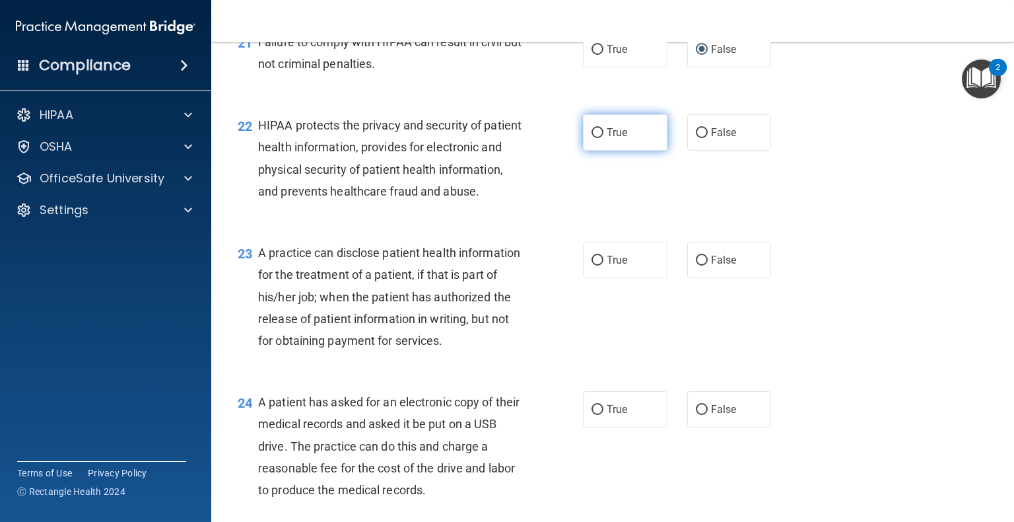
click at [534, 138] on input "True" at bounding box center [598, 133] width 12 height 10
radio input "true"
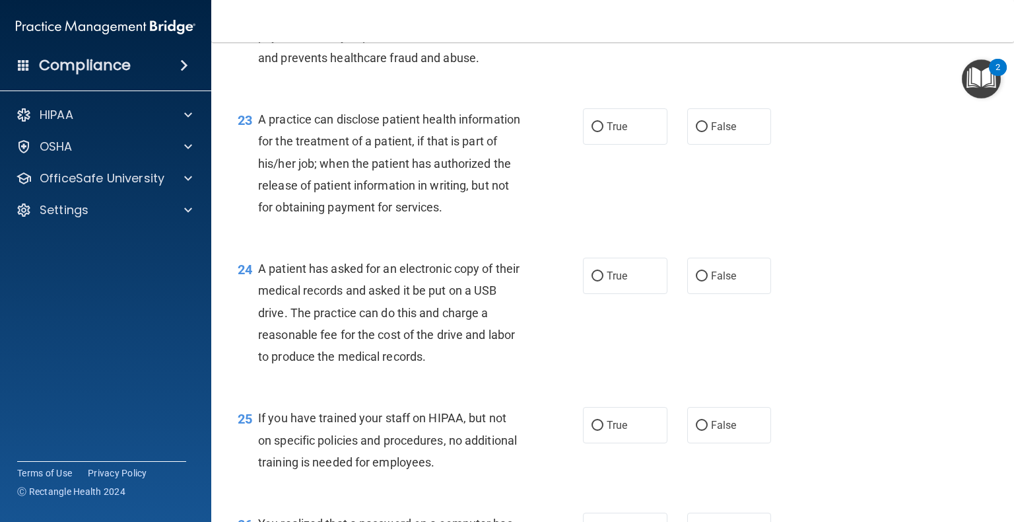
scroll to position [2466, 0]
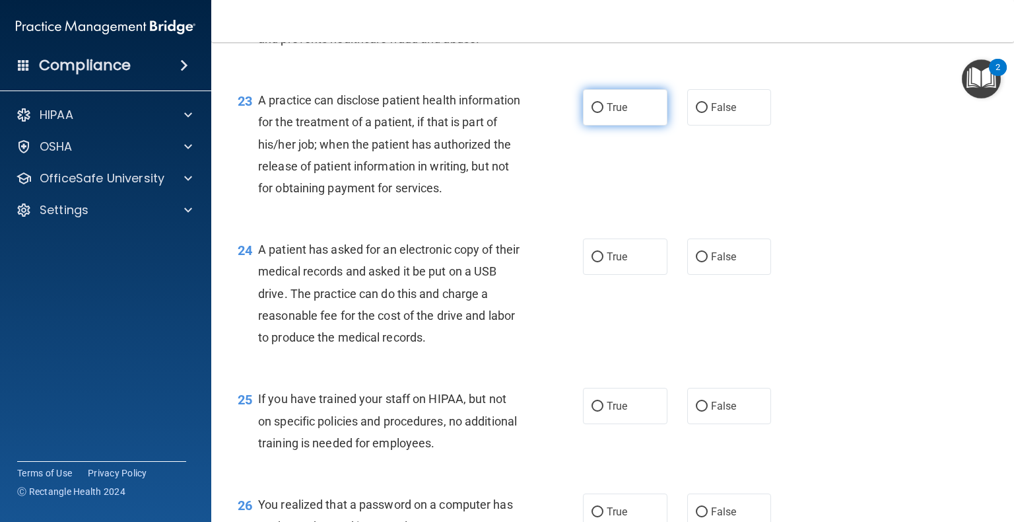
click at [534, 113] on input "True" at bounding box center [598, 108] width 12 height 10
radio input "true"
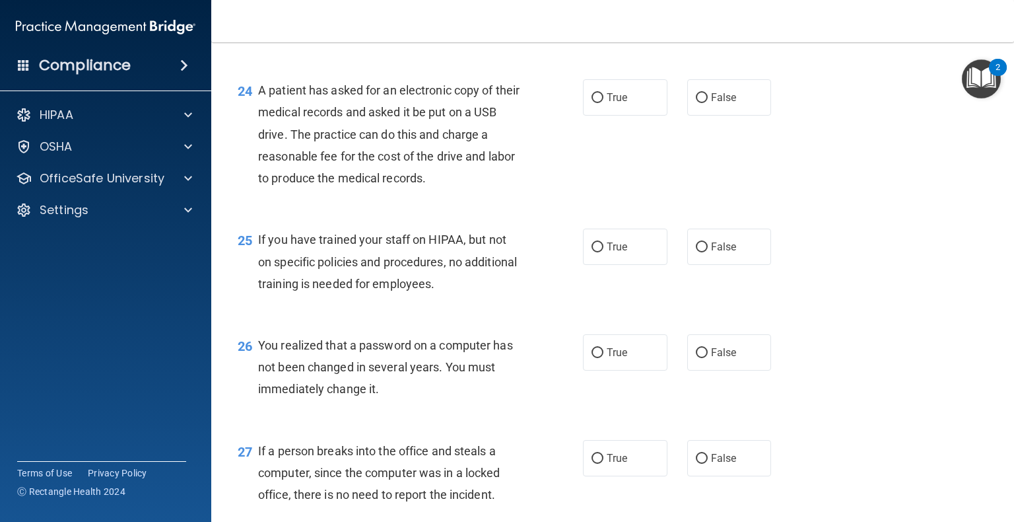
scroll to position [2637, 0]
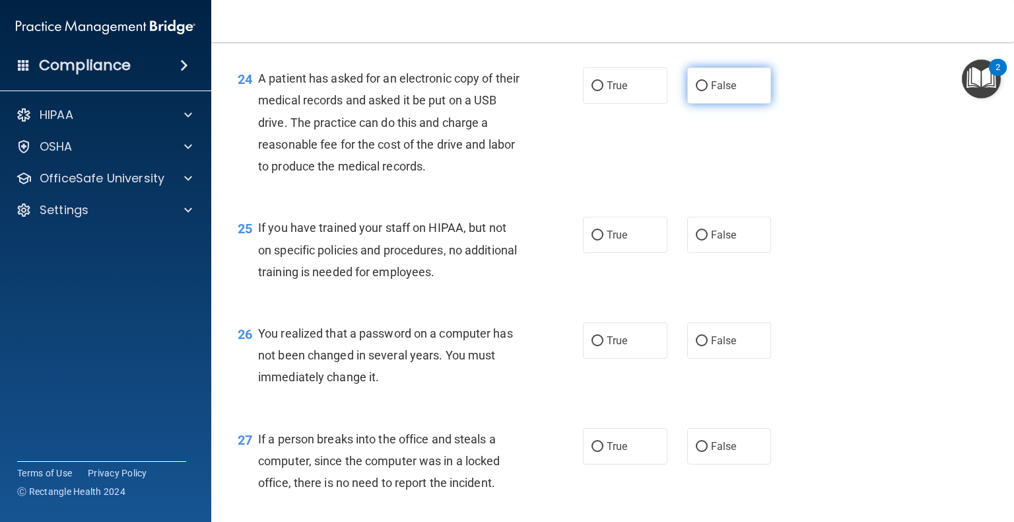
click at [534, 104] on label "False" at bounding box center [729, 85] width 85 height 36
click at [534, 91] on input "False" at bounding box center [702, 86] width 12 height 10
radio input "true"
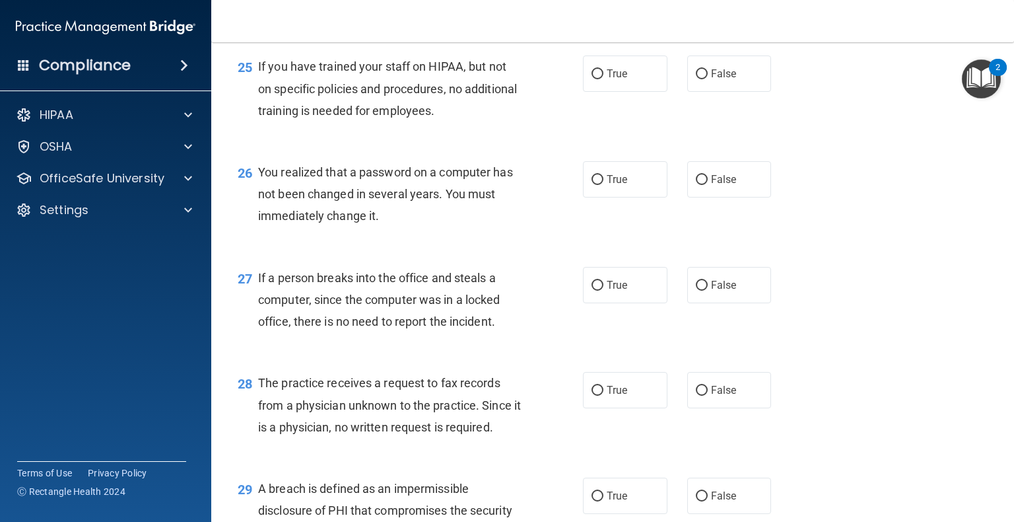
scroll to position [2800, 0]
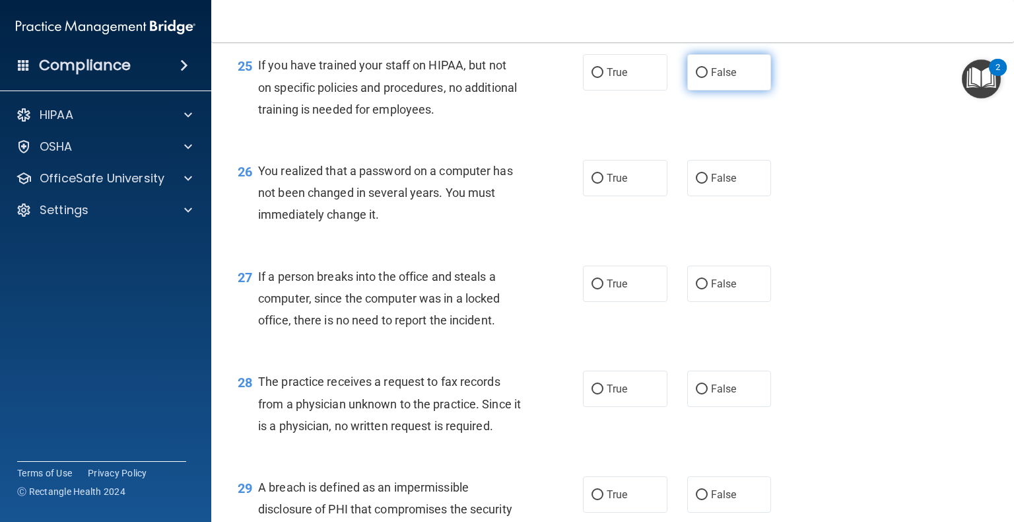
click at [534, 90] on label "False" at bounding box center [729, 72] width 85 height 36
click at [534, 78] on input "False" at bounding box center [702, 73] width 12 height 10
radio input "true"
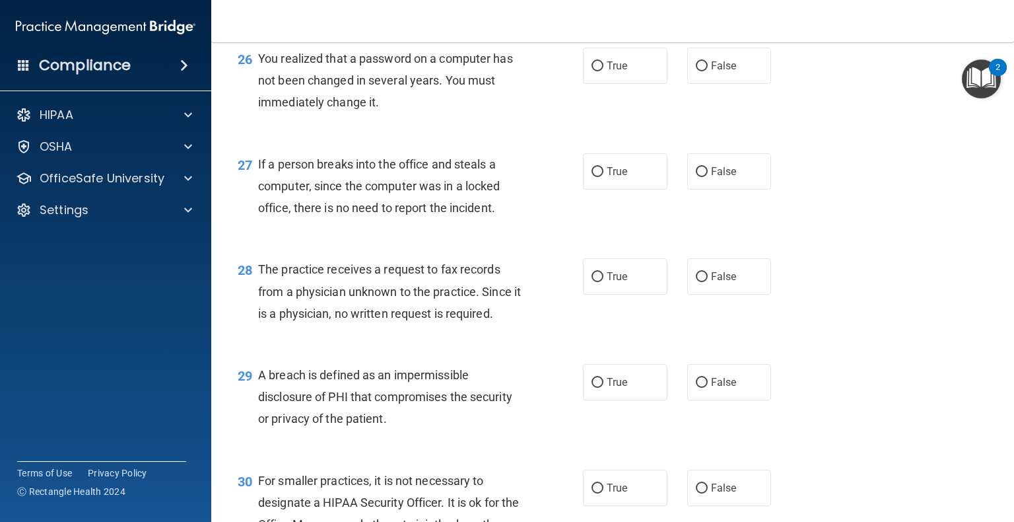
scroll to position [2917, 0]
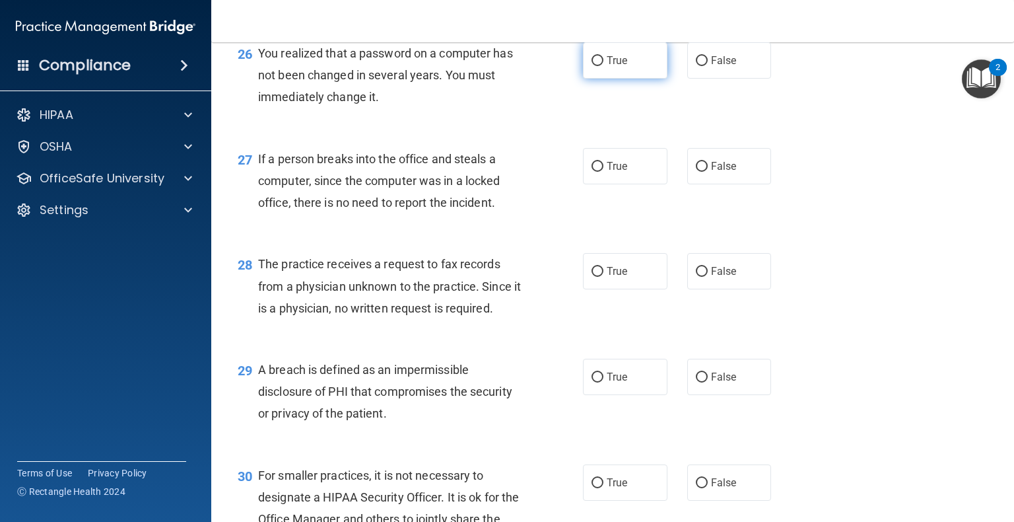
click at [534, 67] on span "True" at bounding box center [617, 60] width 20 height 13
click at [534, 66] on input "True" at bounding box center [598, 61] width 12 height 10
radio input "true"
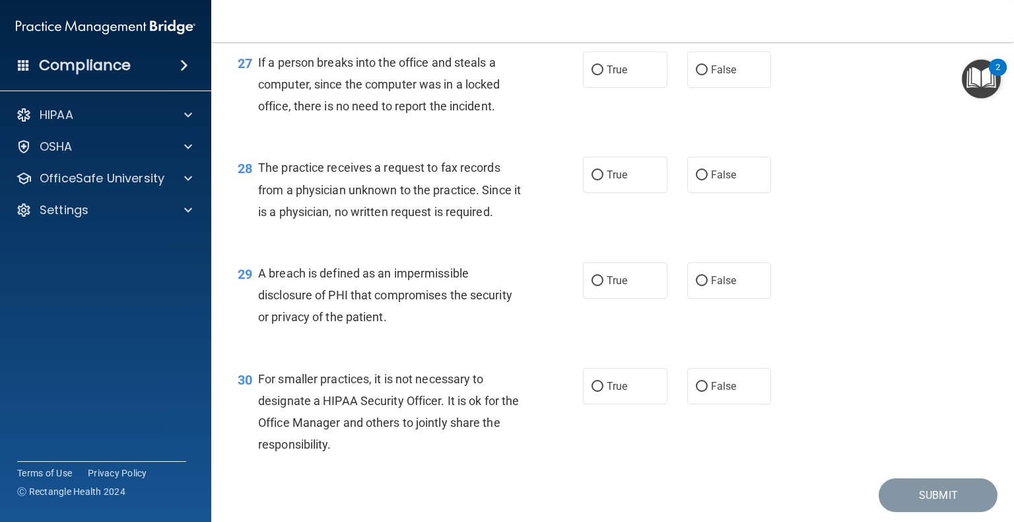
scroll to position [3013, 0]
click at [534, 77] on span "False" at bounding box center [724, 70] width 26 height 13
click at [534, 76] on input "False" at bounding box center [702, 71] width 12 height 10
radio input "true"
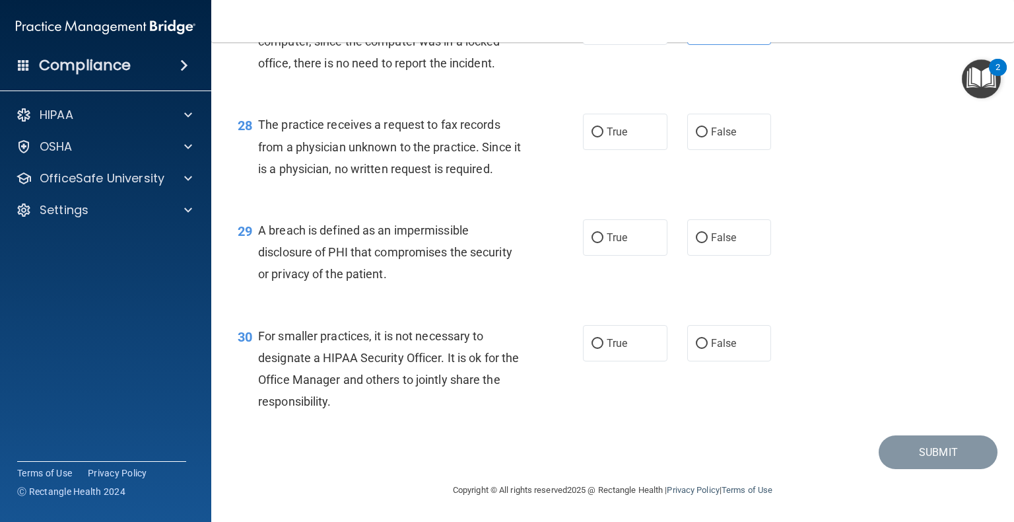
scroll to position [3108, 0]
click at [534, 137] on input "False" at bounding box center [702, 132] width 12 height 10
radio input "true"
click at [534, 230] on label "True" at bounding box center [625, 237] width 85 height 36
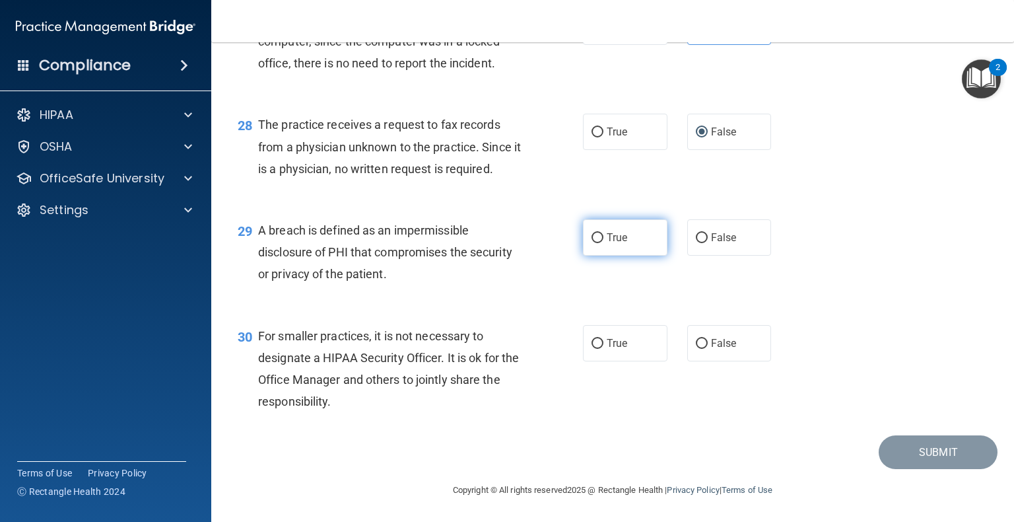
click at [534, 233] on input "True" at bounding box center [598, 238] width 12 height 10
radio input "true"
click at [534, 343] on input "True" at bounding box center [598, 344] width 12 height 10
radio input "true"
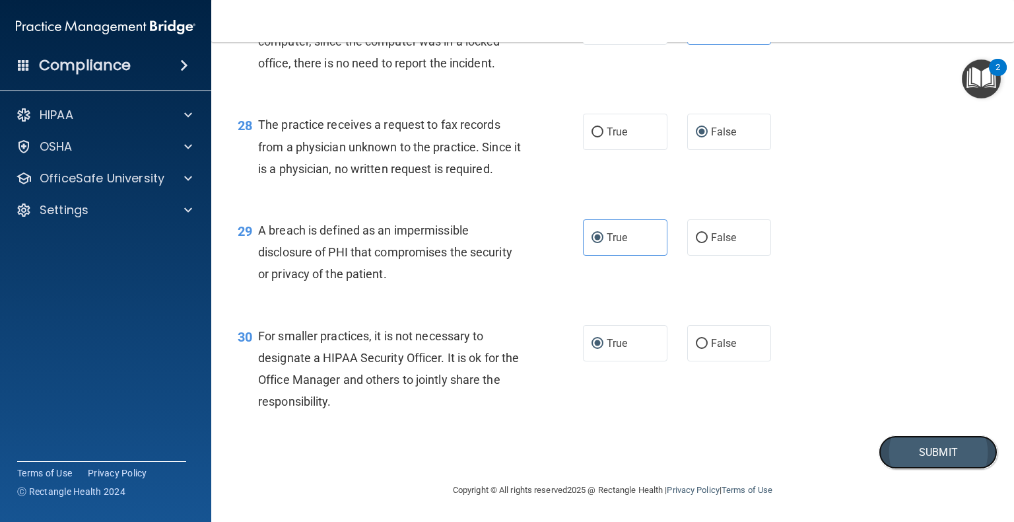
click at [534, 448] on button "Submit" at bounding box center [938, 452] width 119 height 34
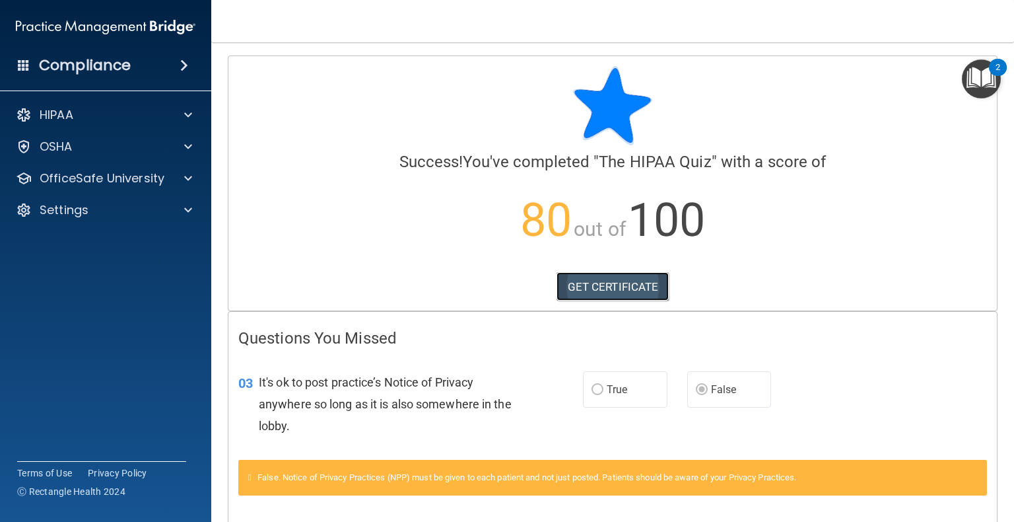
click at [534, 280] on link "GET CERTIFICATE" at bounding box center [613, 286] width 113 height 29
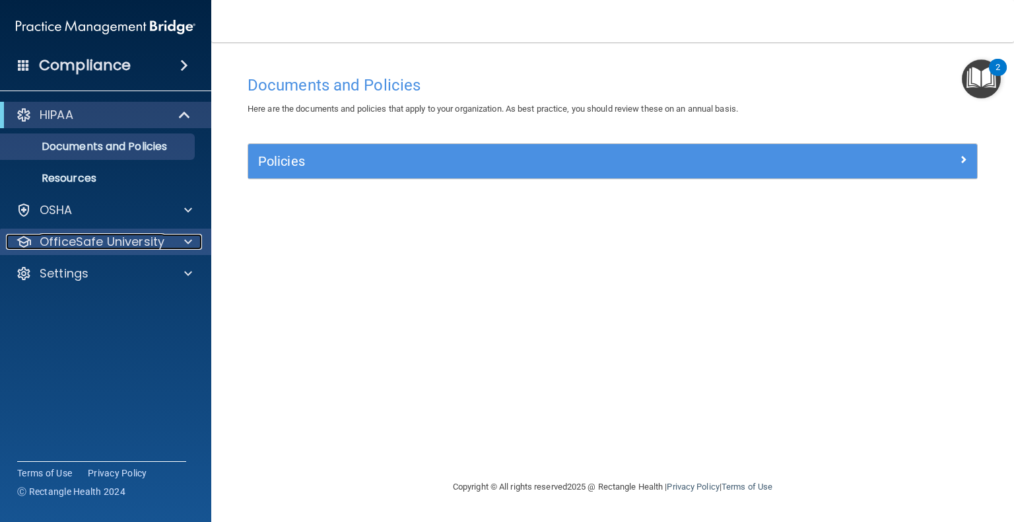
click at [188, 234] on span at bounding box center [188, 242] width 8 height 16
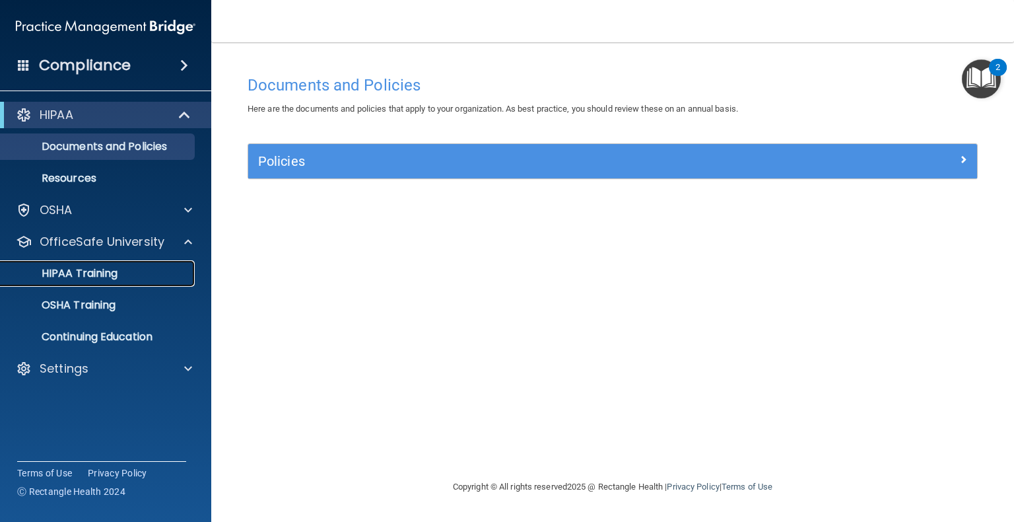
click at [114, 263] on link "HIPAA Training" at bounding box center [91, 273] width 208 height 26
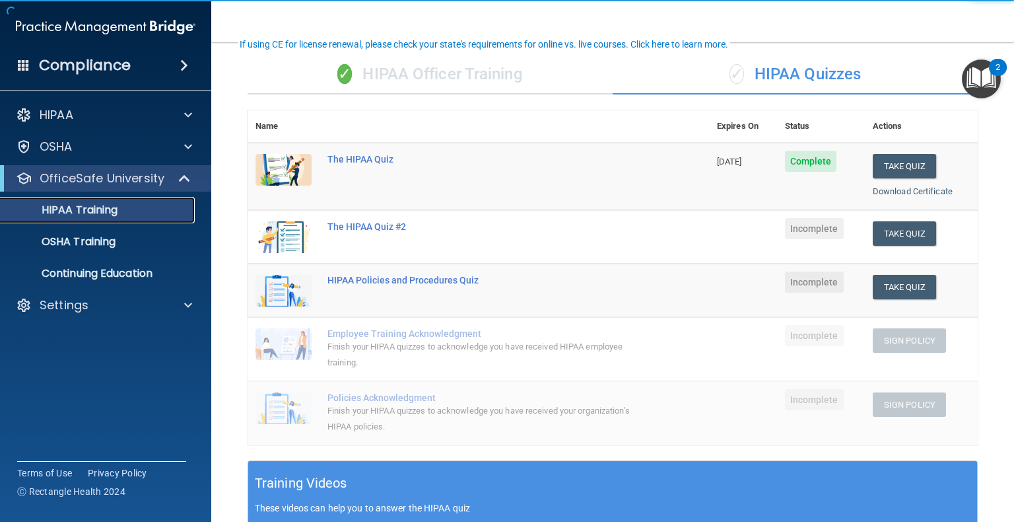
scroll to position [91, 0]
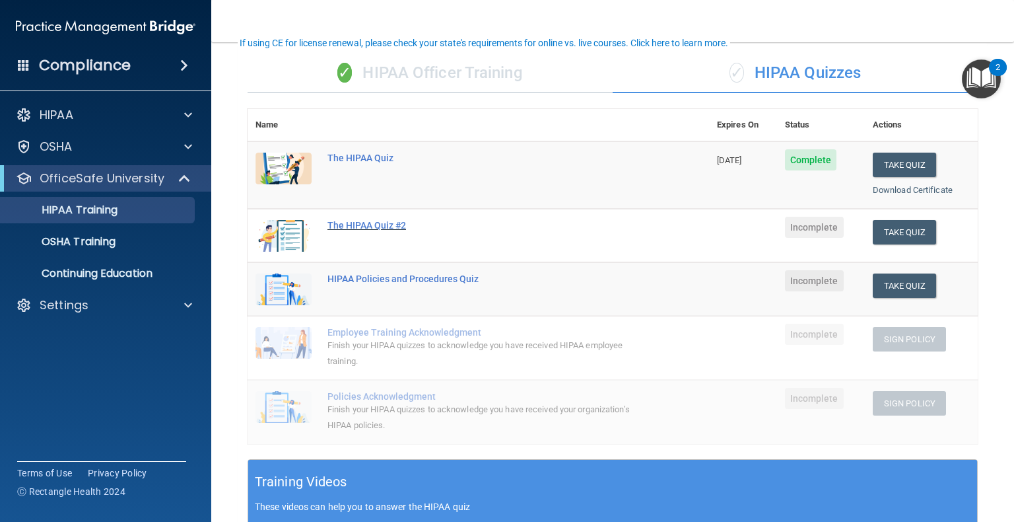
click at [386, 222] on div "The HIPAA Quiz #2" at bounding box center [485, 225] width 316 height 11
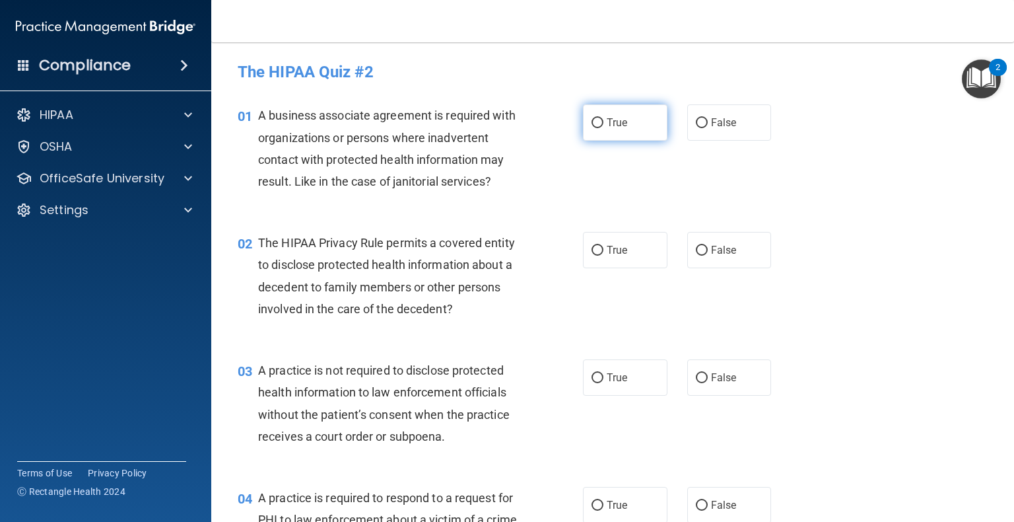
click at [534, 121] on input "True" at bounding box center [598, 123] width 12 height 10
radio input "true"
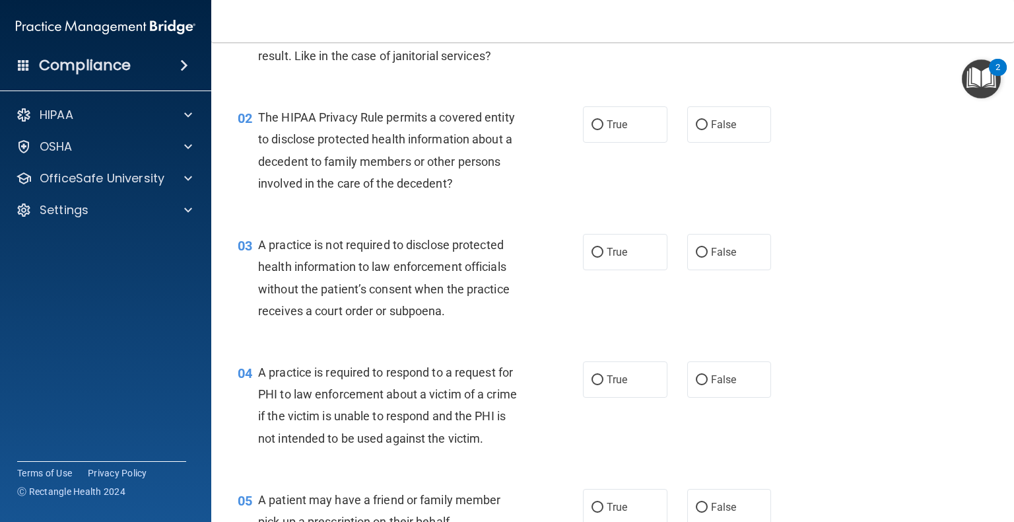
scroll to position [131, 0]
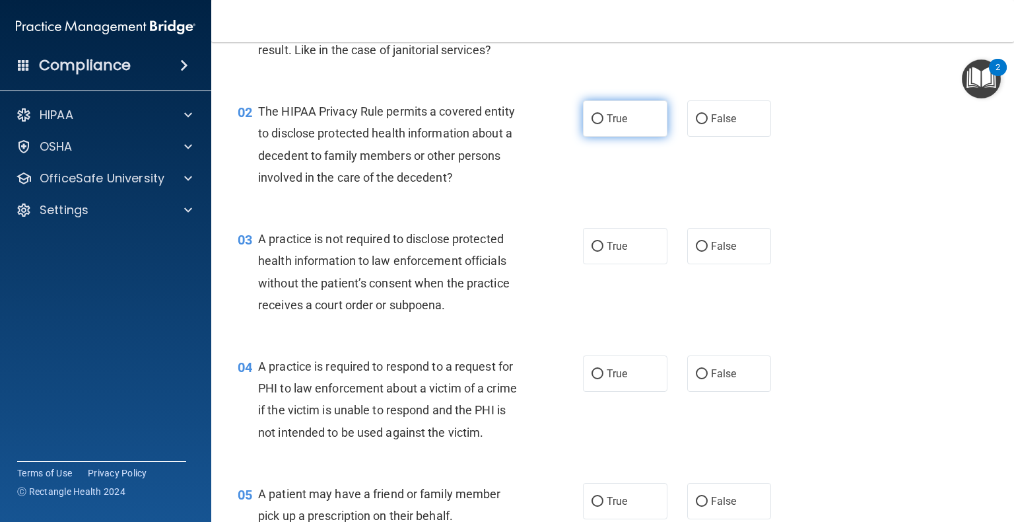
click at [534, 125] on label "True" at bounding box center [625, 118] width 85 height 36
click at [534, 124] on input "True" at bounding box center [598, 119] width 12 height 10
radio input "true"
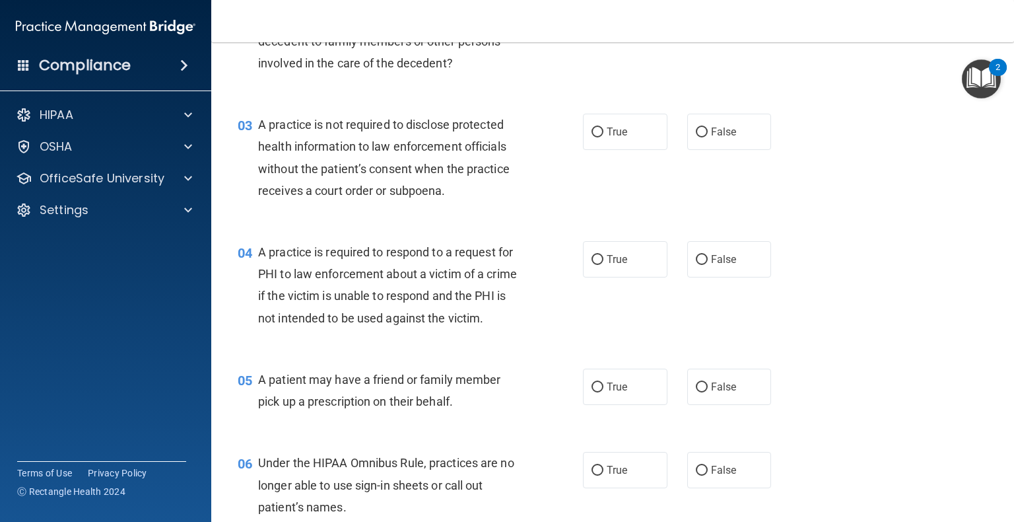
scroll to position [250, 0]
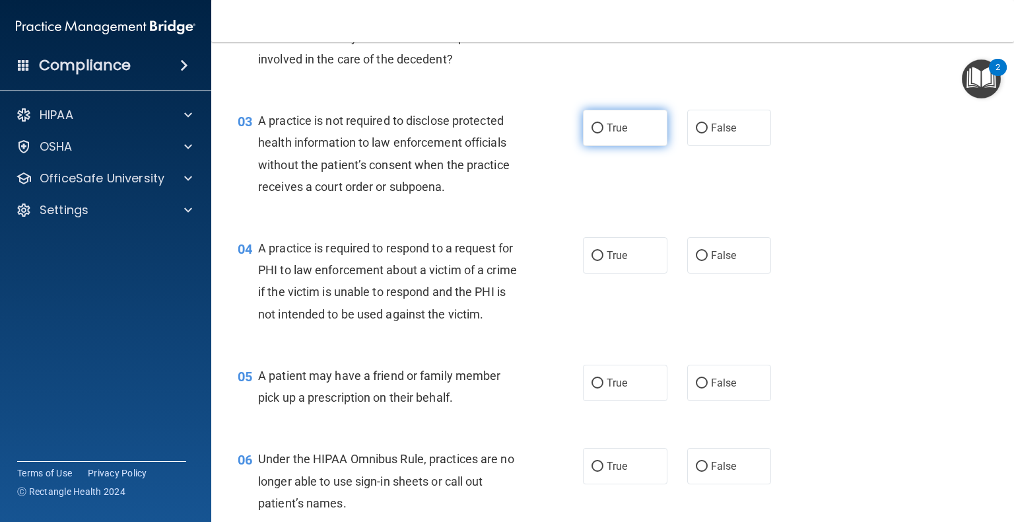
click at [534, 135] on label "True" at bounding box center [625, 128] width 85 height 36
click at [534, 133] on input "True" at bounding box center [598, 128] width 12 height 10
radio input "true"
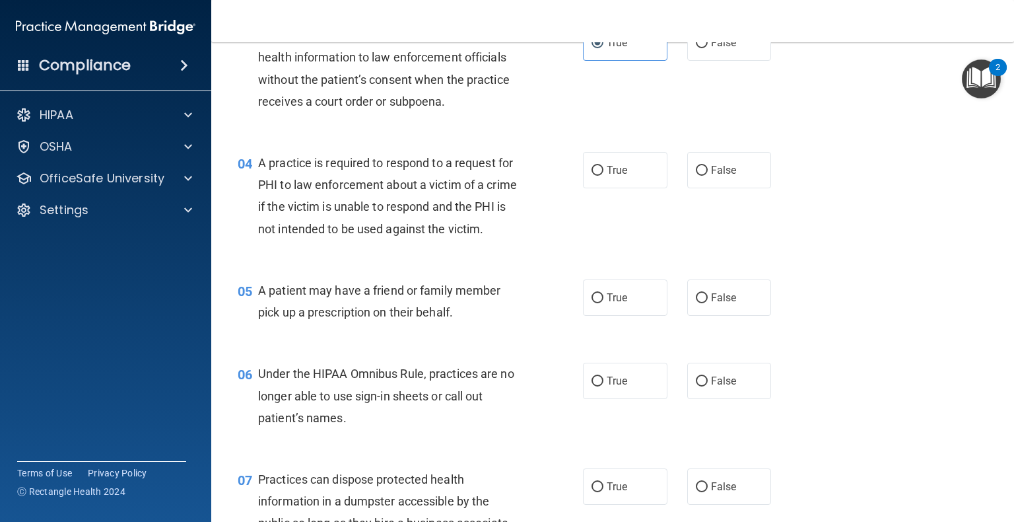
scroll to position [335, 0]
click at [534, 168] on input "True" at bounding box center [598, 170] width 12 height 10
radio input "true"
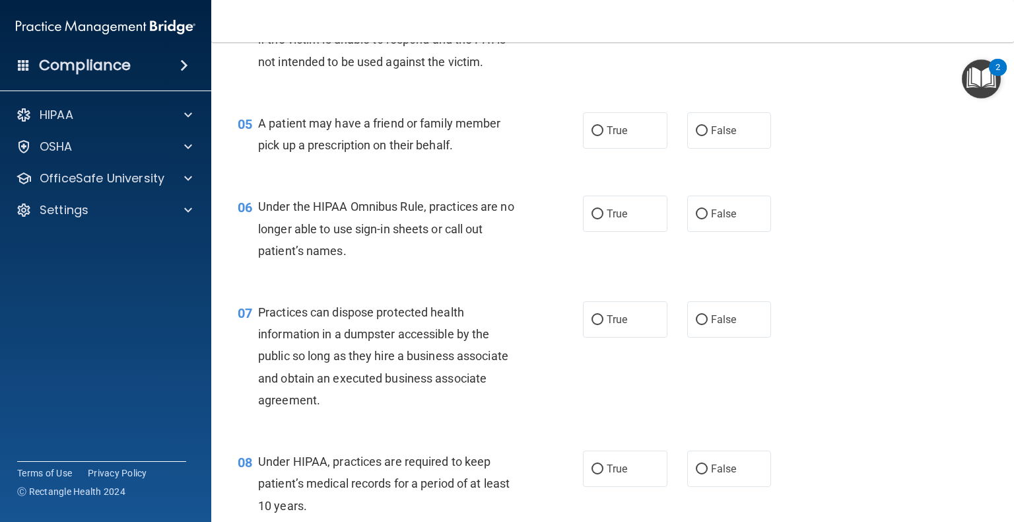
scroll to position [504, 0]
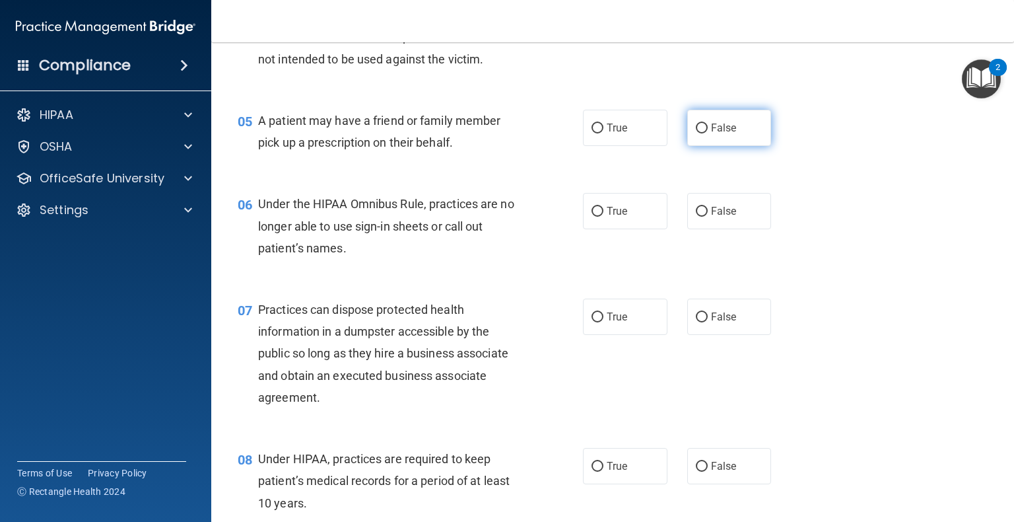
click at [534, 133] on input "False" at bounding box center [702, 128] width 12 height 10
radio input "true"
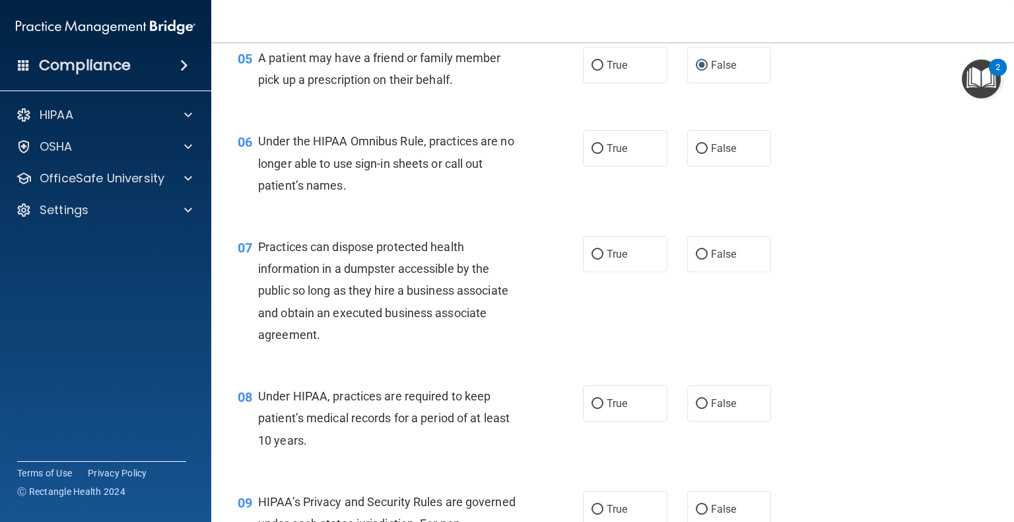
scroll to position [567, 0]
click at [534, 167] on label "False" at bounding box center [729, 149] width 85 height 36
click at [534, 155] on input "False" at bounding box center [702, 150] width 12 height 10
radio input "true"
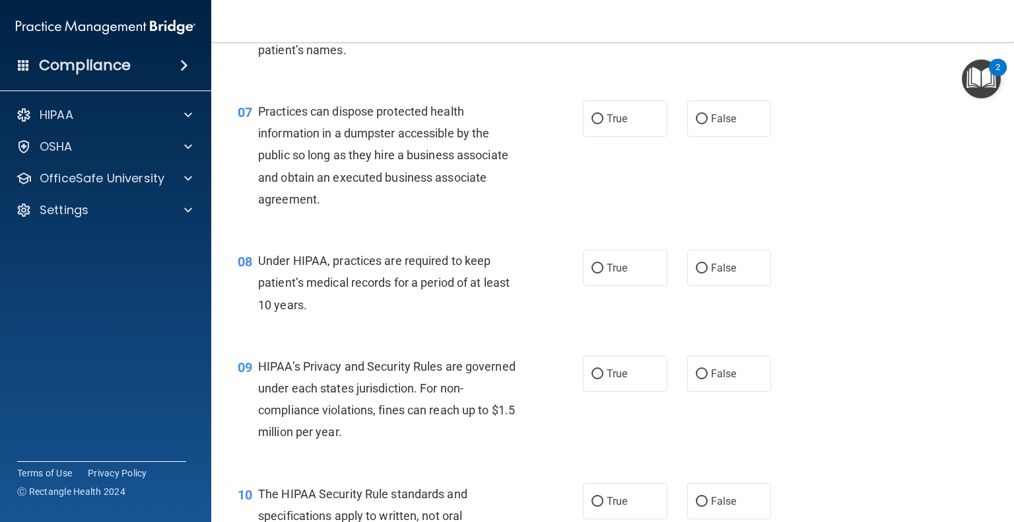
scroll to position [705, 0]
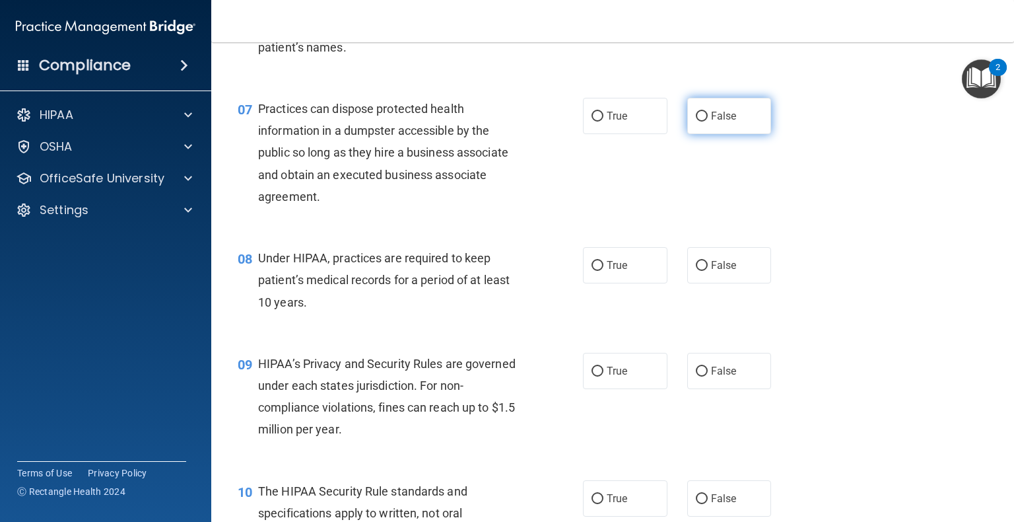
click at [534, 129] on label "False" at bounding box center [729, 116] width 85 height 36
click at [534, 121] on input "False" at bounding box center [702, 117] width 12 height 10
radio input "true"
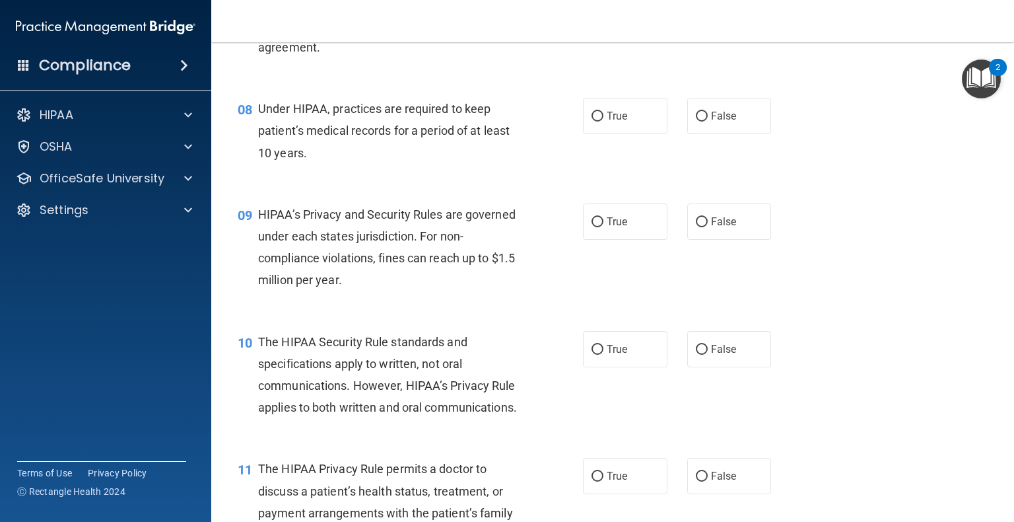
scroll to position [856, 0]
click at [534, 120] on input "True" at bounding box center [598, 115] width 12 height 10
radio input "true"
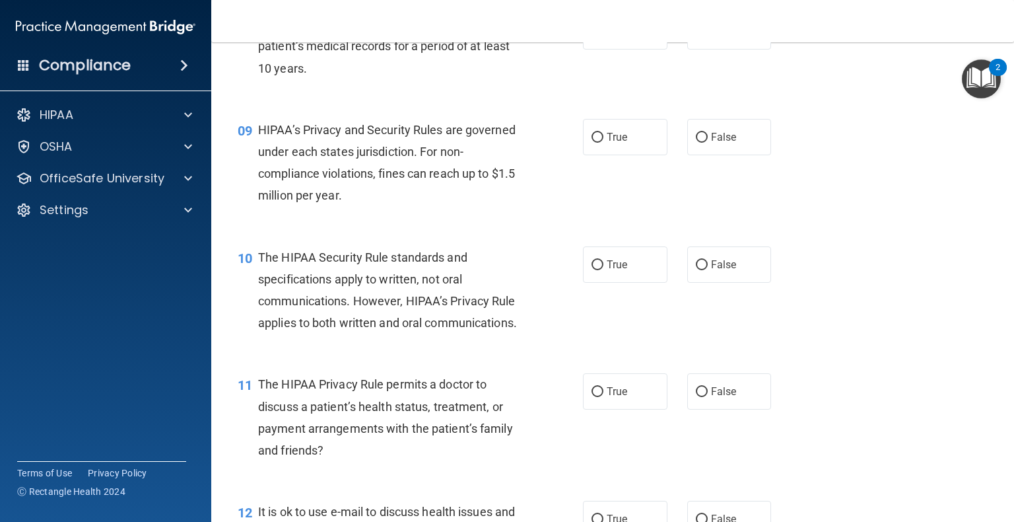
scroll to position [966, 0]
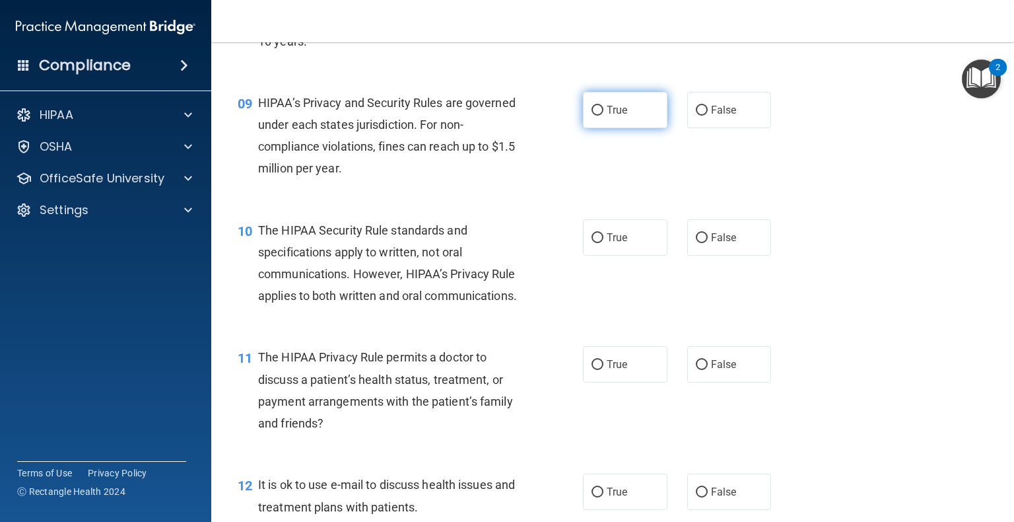
click at [534, 123] on label "True" at bounding box center [625, 110] width 85 height 36
click at [534, 116] on input "True" at bounding box center [598, 111] width 12 height 10
radio input "true"
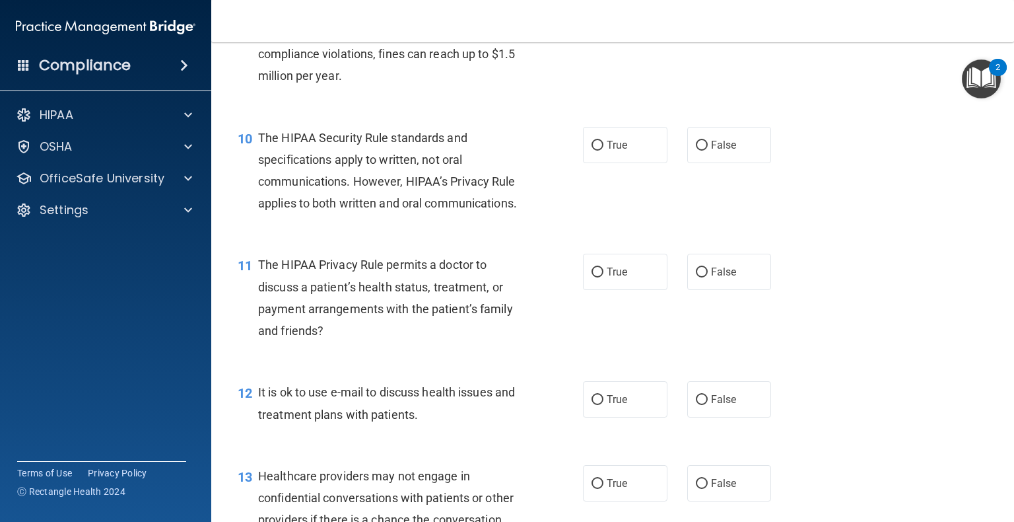
scroll to position [1066, 0]
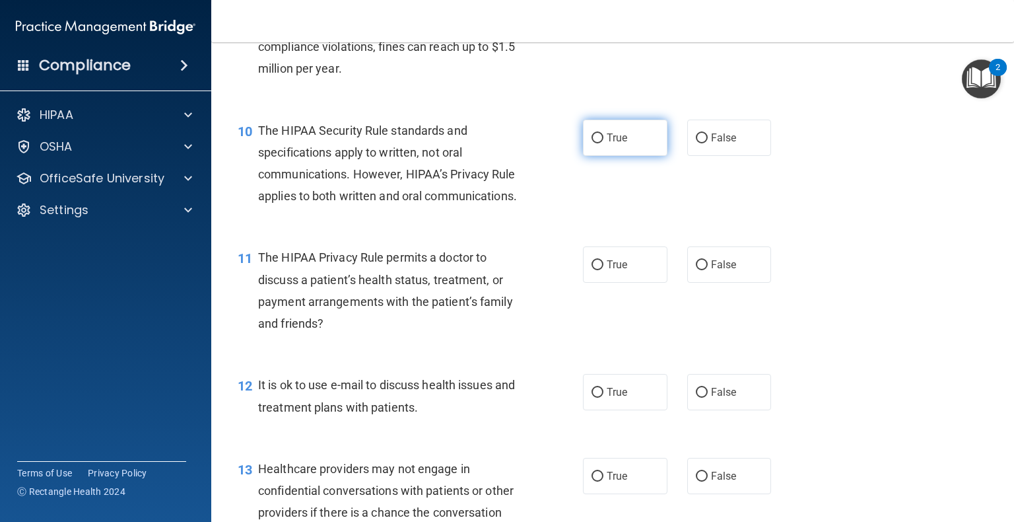
click at [534, 143] on input "True" at bounding box center [598, 138] width 12 height 10
radio input "true"
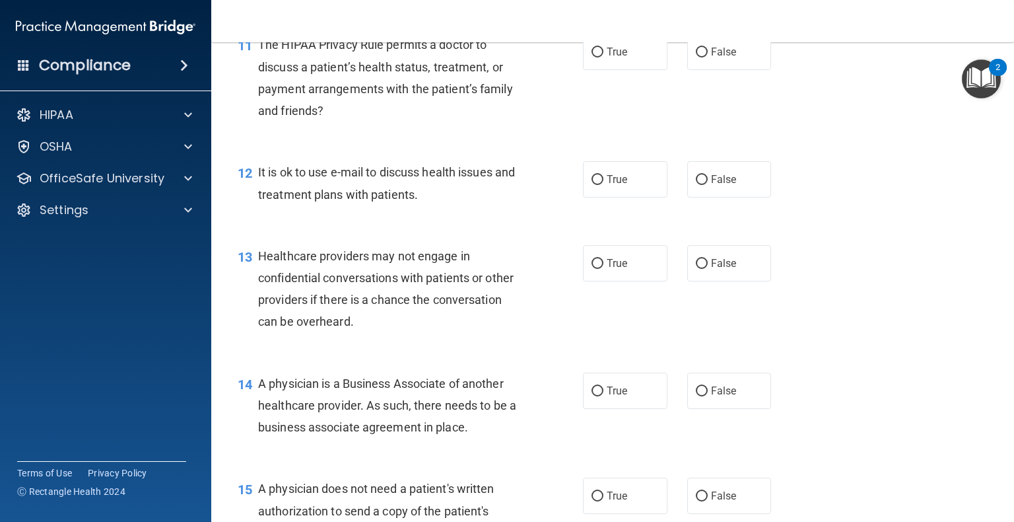
scroll to position [1281, 0]
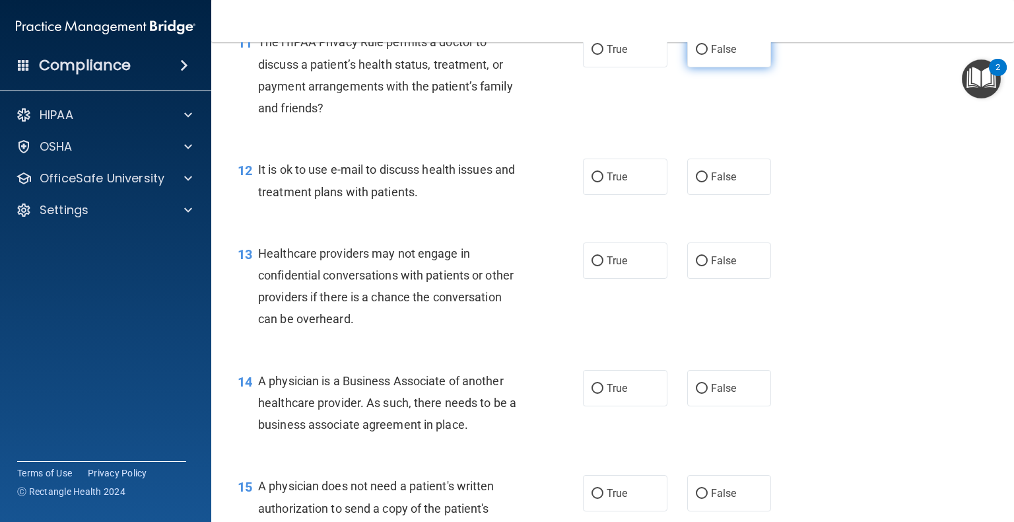
click at [534, 67] on label "False" at bounding box center [729, 49] width 85 height 36
click at [534, 55] on input "False" at bounding box center [702, 50] width 12 height 10
radio input "true"
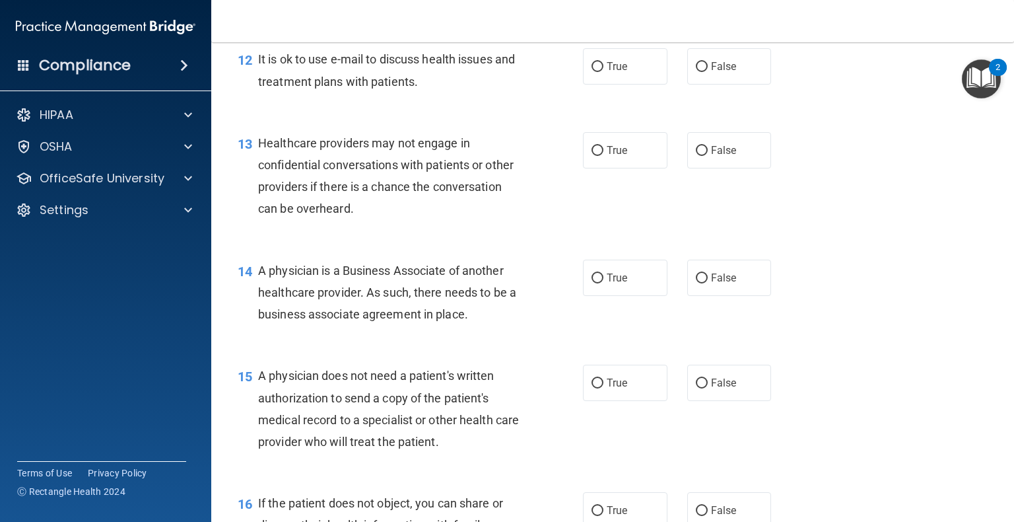
scroll to position [1397, 0]
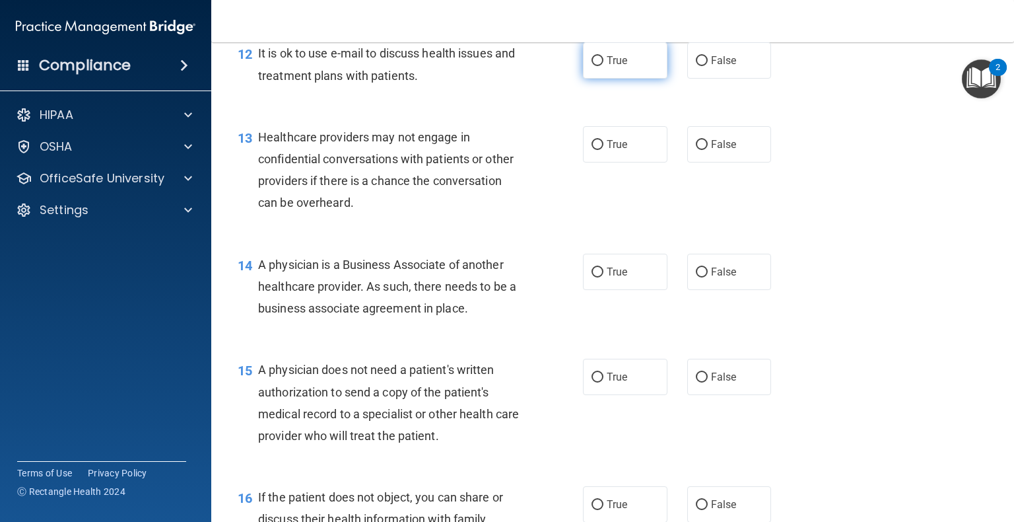
click at [534, 79] on label "True" at bounding box center [625, 60] width 85 height 36
click at [534, 66] on input "True" at bounding box center [598, 61] width 12 height 10
radio input "true"
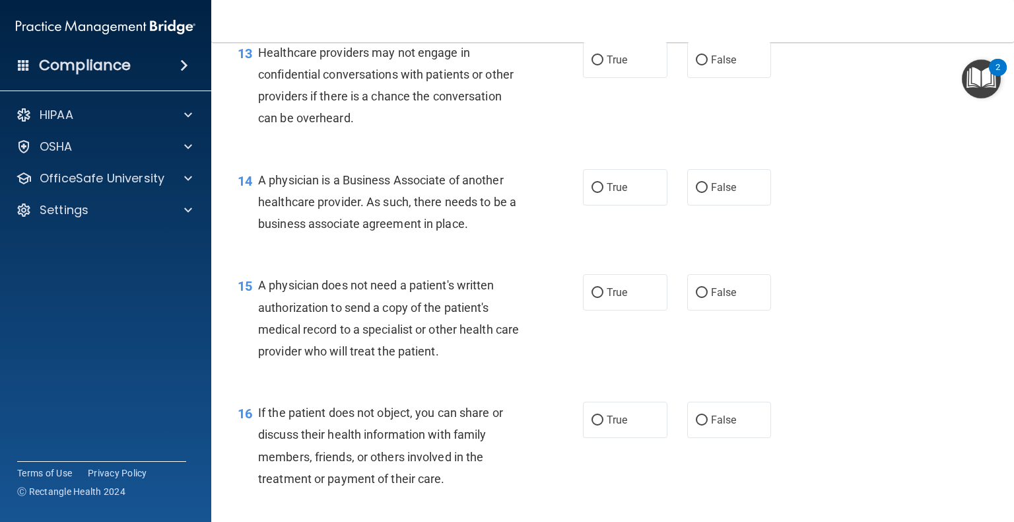
scroll to position [1484, 0]
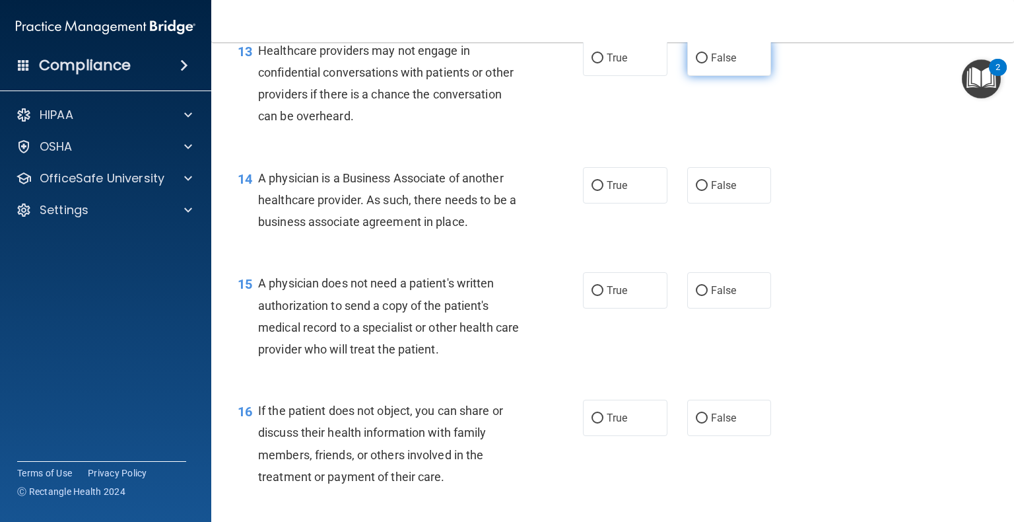
click at [534, 63] on input "False" at bounding box center [702, 58] width 12 height 10
radio input "true"
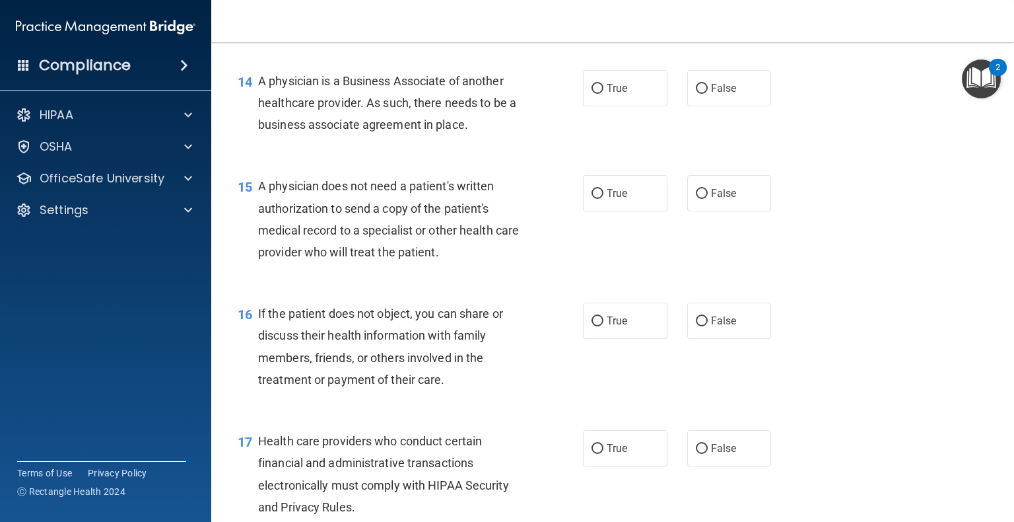
scroll to position [1581, 0]
click at [534, 94] on span "True" at bounding box center [617, 87] width 20 height 13
click at [534, 93] on input "True" at bounding box center [598, 88] width 12 height 10
radio input "true"
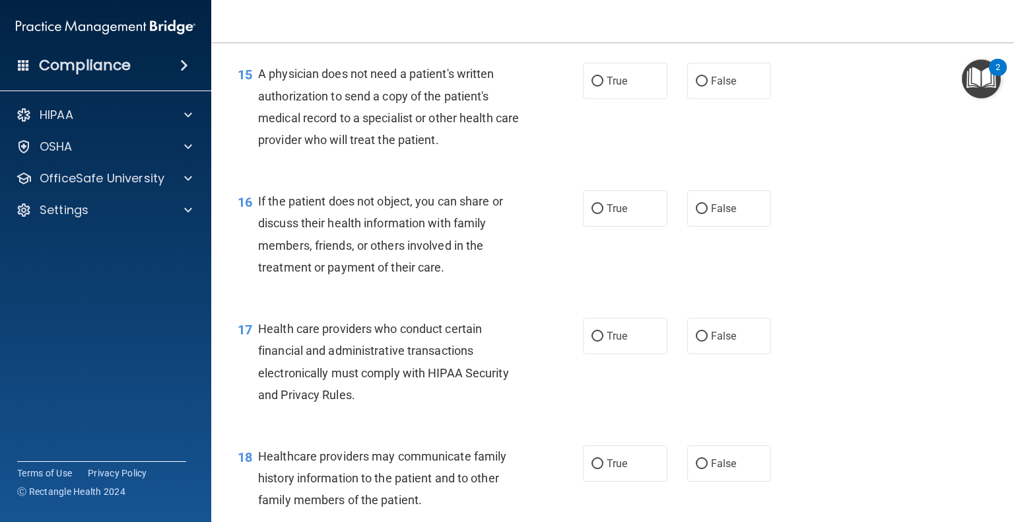
scroll to position [1695, 0]
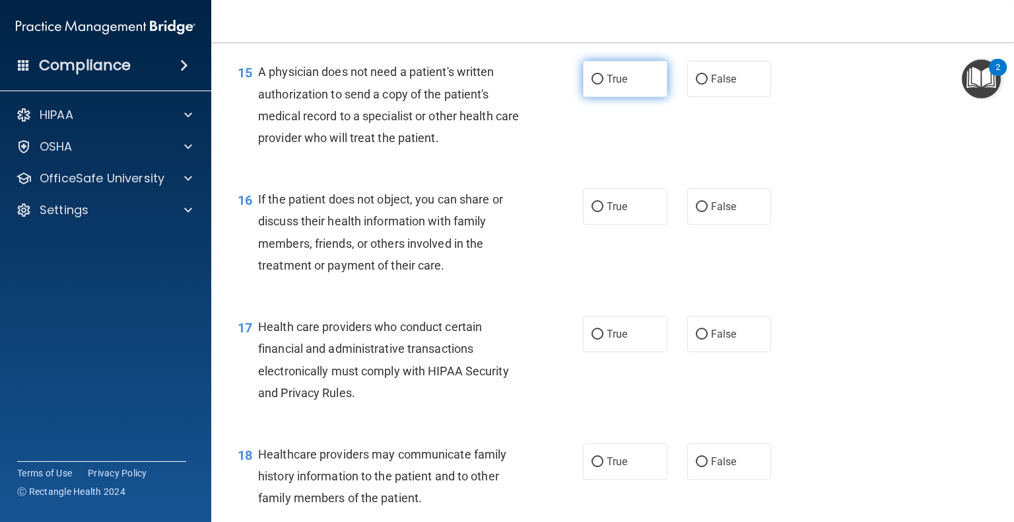
click at [534, 97] on label "True" at bounding box center [625, 79] width 85 height 36
click at [534, 85] on input "True" at bounding box center [598, 80] width 12 height 10
radio input "true"
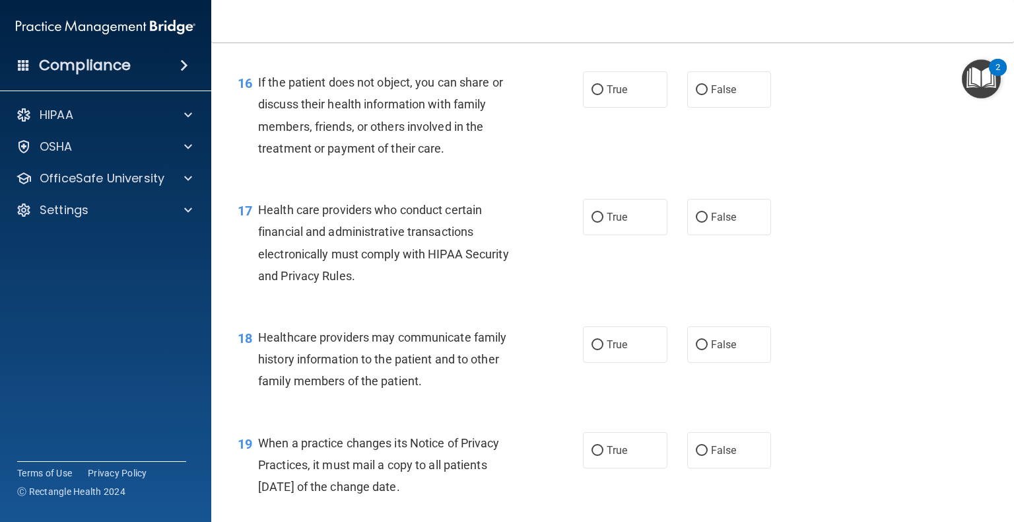
scroll to position [1817, 0]
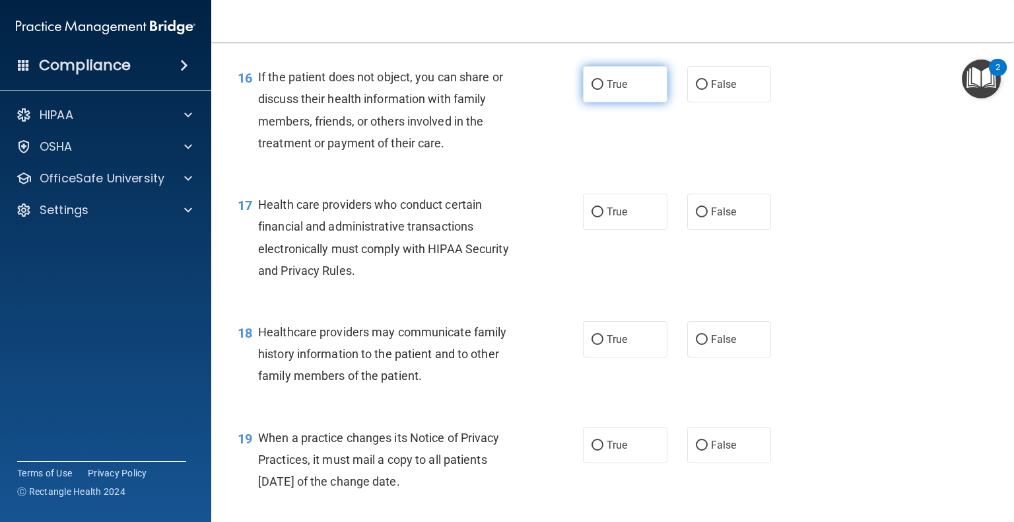
click at [534, 90] on span "True" at bounding box center [617, 84] width 20 height 13
click at [534, 90] on input "True" at bounding box center [598, 85] width 12 height 10
radio input "true"
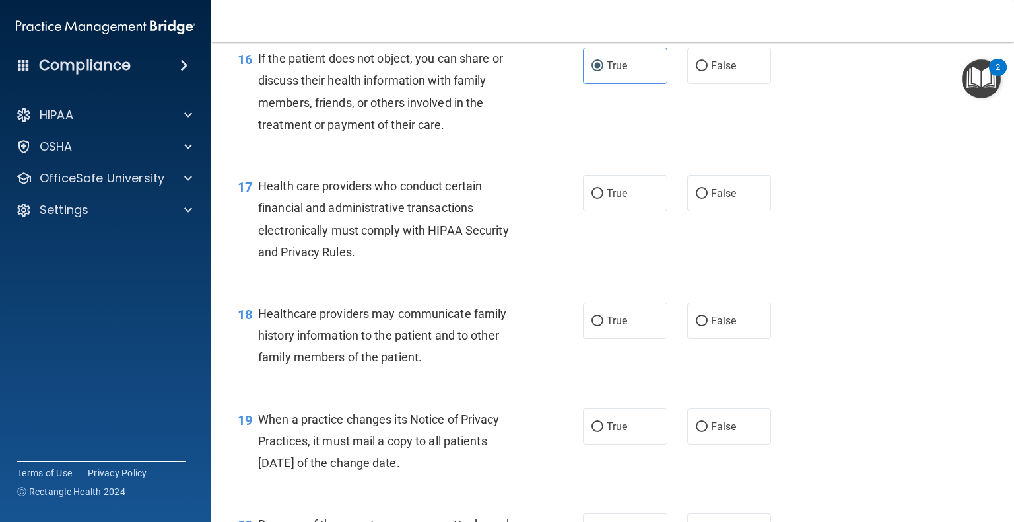
scroll to position [1835, 0]
click at [534, 72] on input "False" at bounding box center [702, 67] width 12 height 10
radio input "true"
radio input "false"
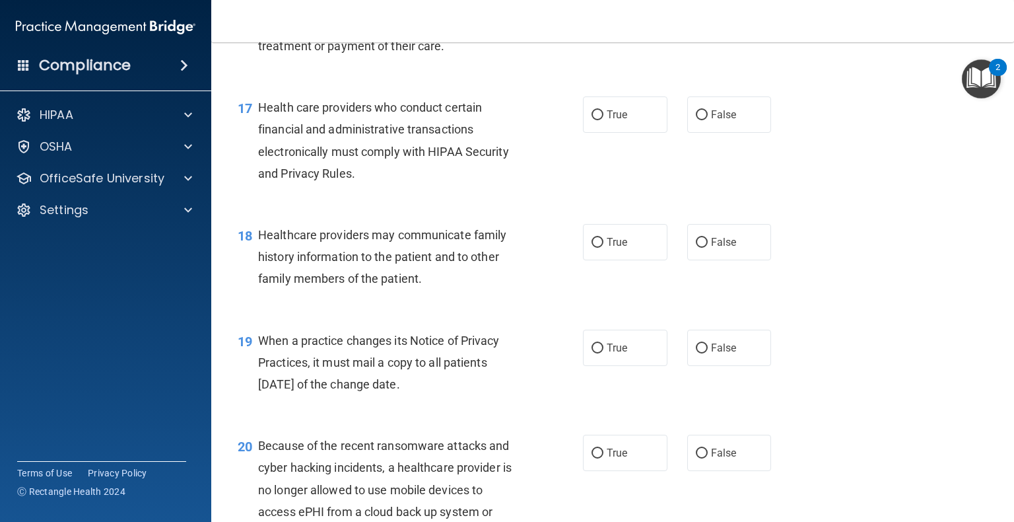
scroll to position [1940, 0]
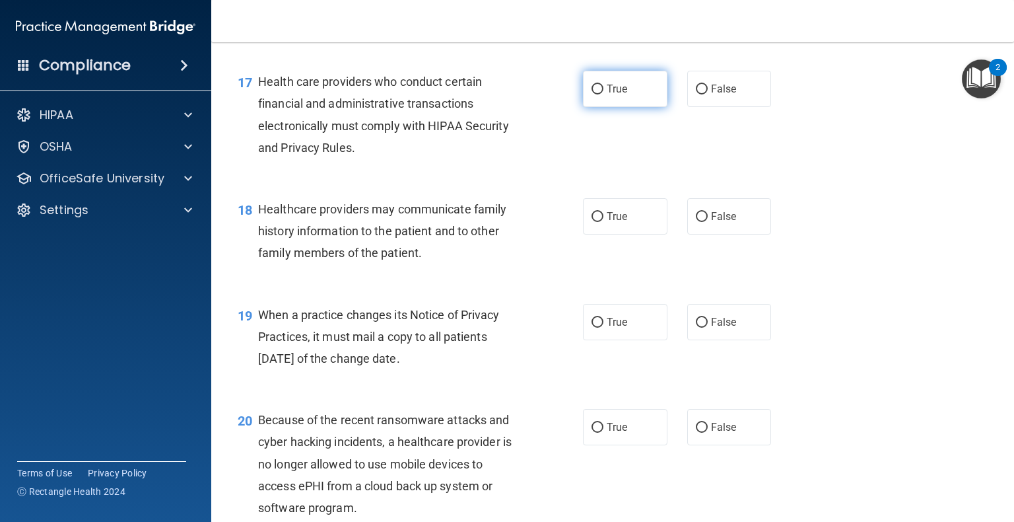
click at [534, 94] on input "True" at bounding box center [598, 90] width 12 height 10
radio input "true"
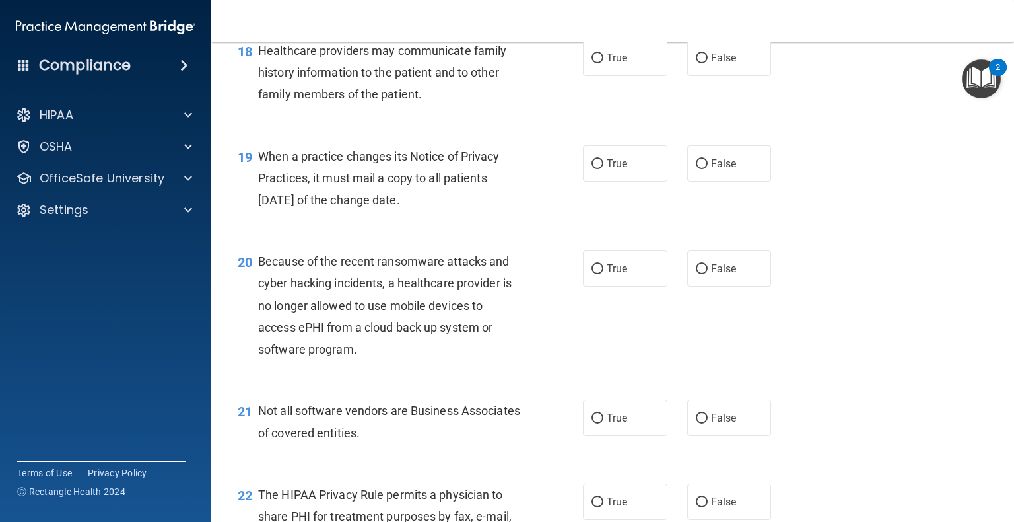
scroll to position [2098, 0]
click at [534, 63] on input "False" at bounding box center [702, 58] width 12 height 10
radio input "true"
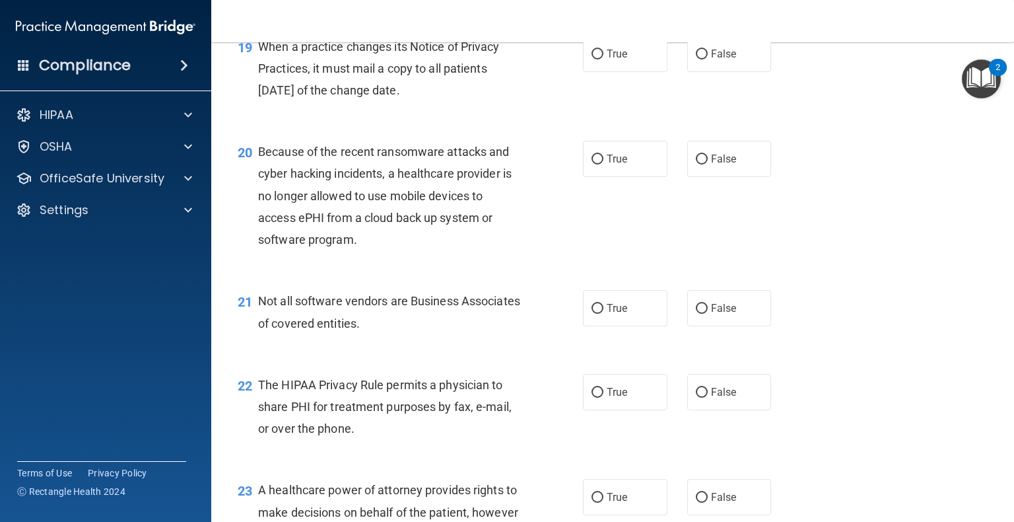
scroll to position [2209, 0]
click at [534, 58] on input "True" at bounding box center [598, 53] width 12 height 10
radio input "true"
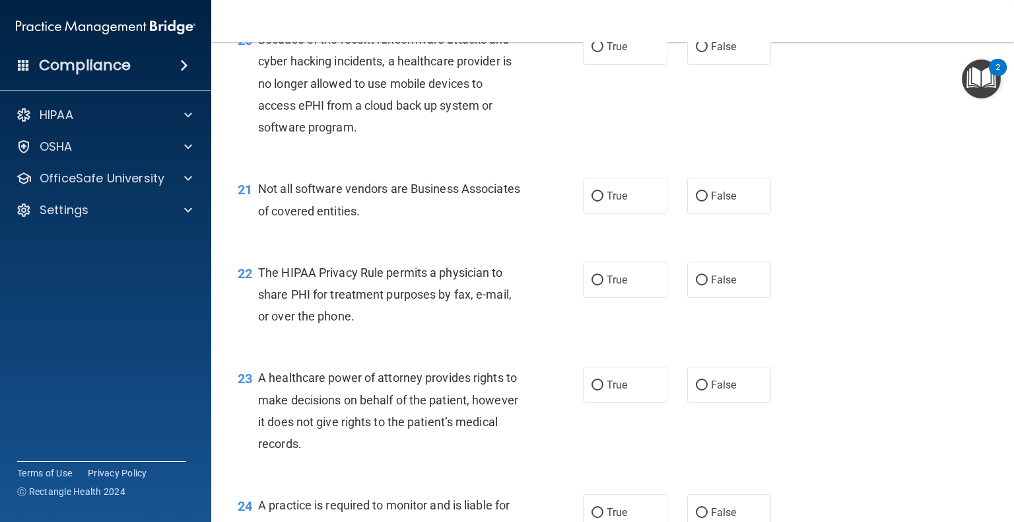
scroll to position [2321, 0]
click at [534, 64] on label "True" at bounding box center [625, 46] width 85 height 36
click at [534, 52] on input "True" at bounding box center [598, 47] width 12 height 10
radio input "true"
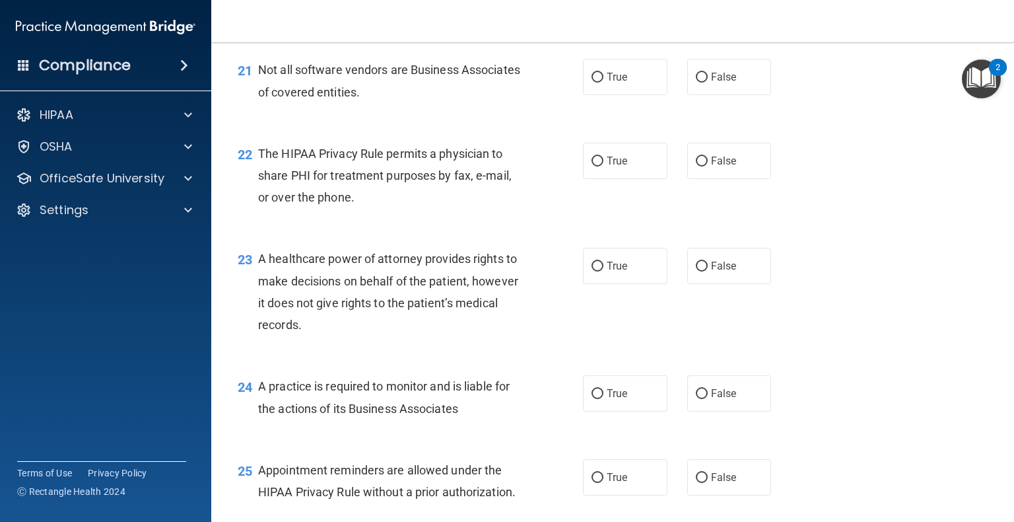
scroll to position [2440, 0]
click at [534, 94] on label "True" at bounding box center [625, 76] width 85 height 36
click at [534, 82] on input "True" at bounding box center [598, 77] width 12 height 10
radio input "true"
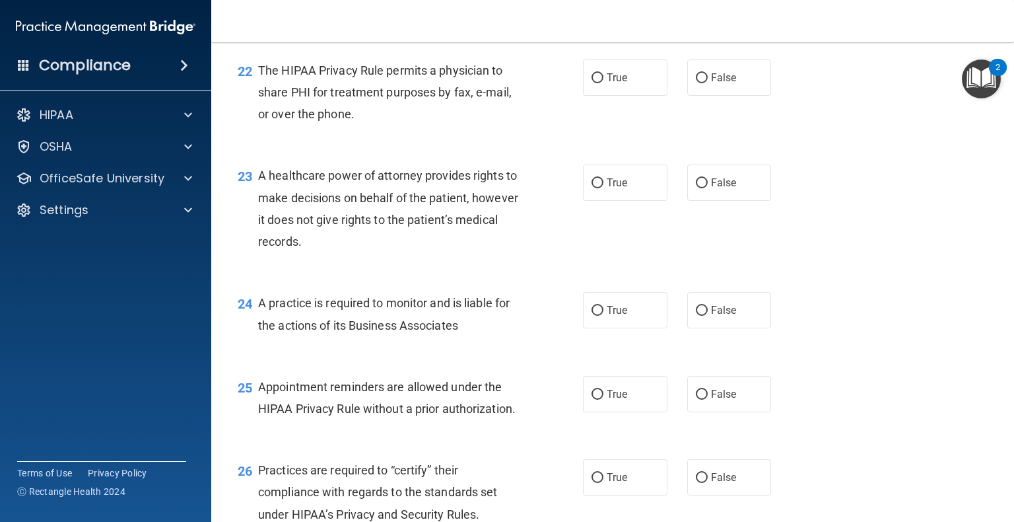
scroll to position [2524, 0]
click at [534, 94] on label "True" at bounding box center [625, 76] width 85 height 36
click at [534, 82] on input "True" at bounding box center [598, 77] width 12 height 10
radio input "true"
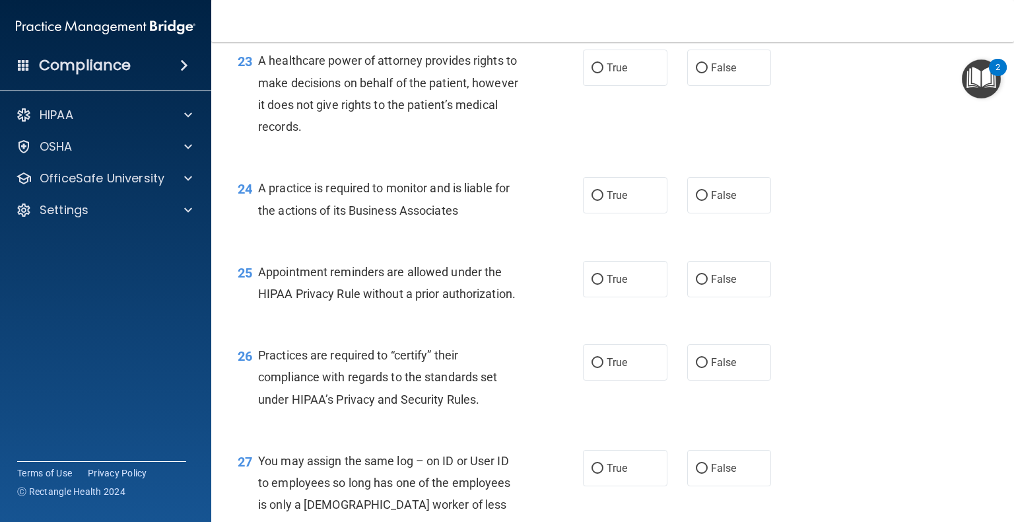
scroll to position [2662, 0]
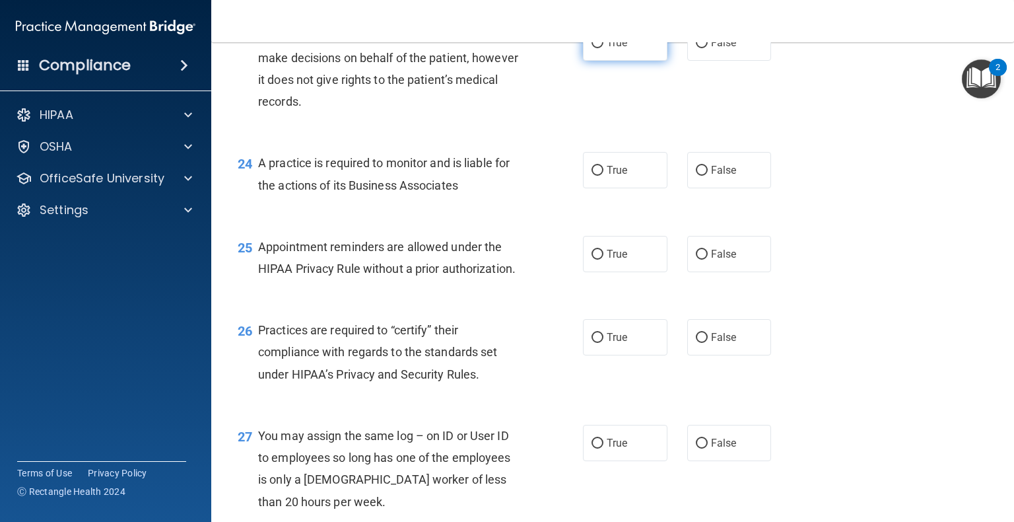
click at [534, 48] on input "True" at bounding box center [598, 43] width 12 height 10
radio input "true"
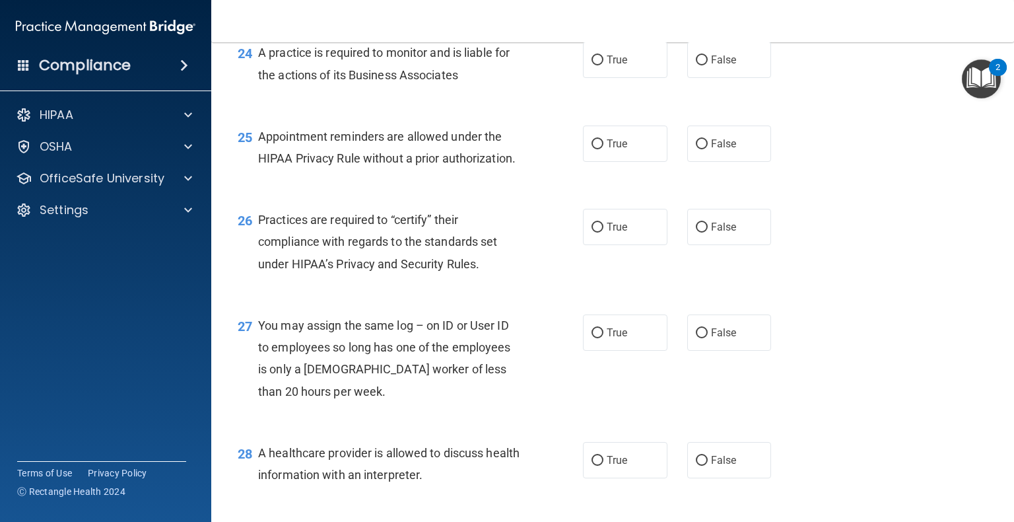
scroll to position [2773, 0]
click at [534, 77] on label "True" at bounding box center [625, 59] width 85 height 36
click at [534, 65] on input "True" at bounding box center [598, 60] width 12 height 10
radio input "true"
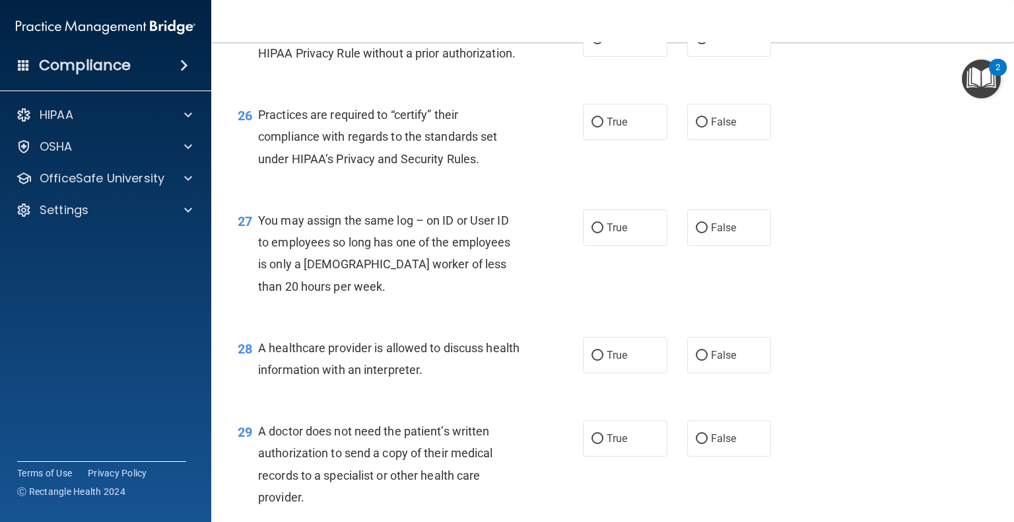
scroll to position [2878, 0]
click at [534, 44] on span "False" at bounding box center [724, 38] width 26 height 13
click at [534, 44] on input "False" at bounding box center [702, 39] width 12 height 10
radio input "true"
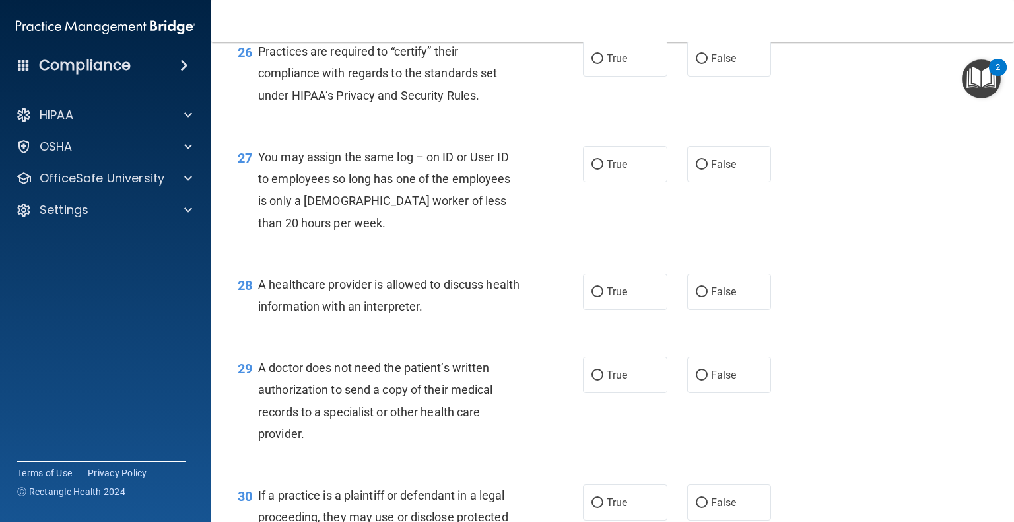
scroll to position [2942, 0]
click at [534, 63] on input "True" at bounding box center [598, 58] width 12 height 10
radio input "true"
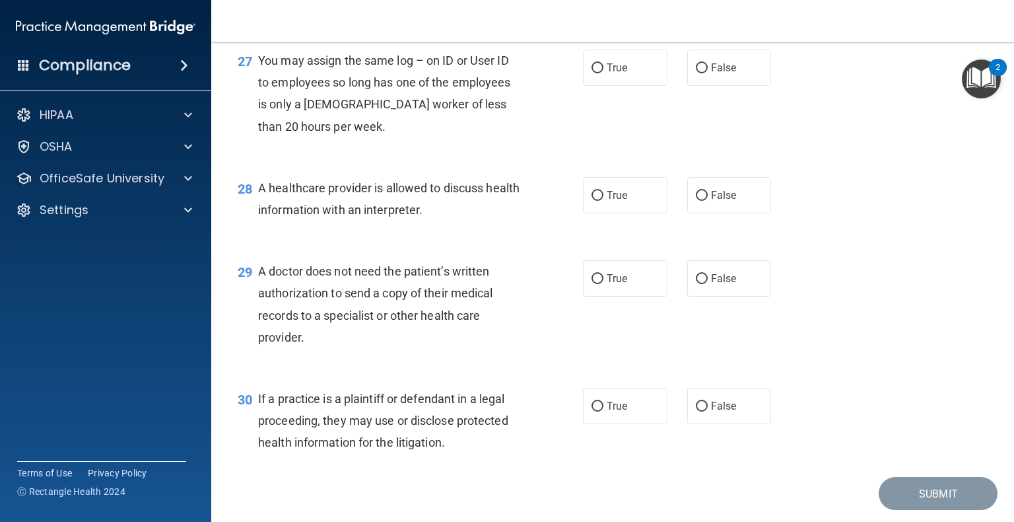
scroll to position [3037, 0]
click at [534, 86] on label "False" at bounding box center [729, 68] width 85 height 36
click at [534, 73] on input "False" at bounding box center [702, 68] width 12 height 10
radio input "true"
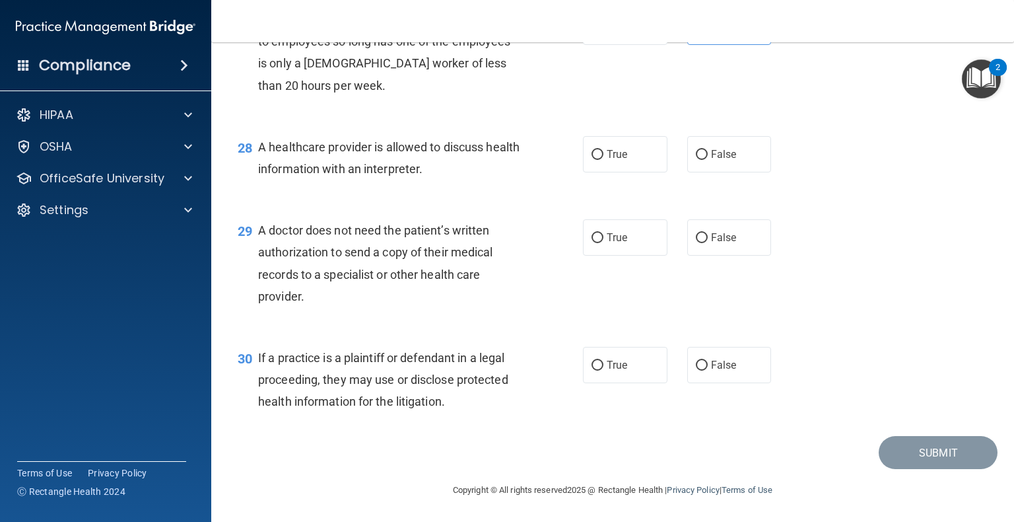
scroll to position [3122, 0]
click at [534, 166] on label "True" at bounding box center [625, 154] width 85 height 36
click at [534, 160] on input "True" at bounding box center [598, 155] width 12 height 10
radio input "true"
click at [534, 244] on span "True" at bounding box center [617, 237] width 20 height 13
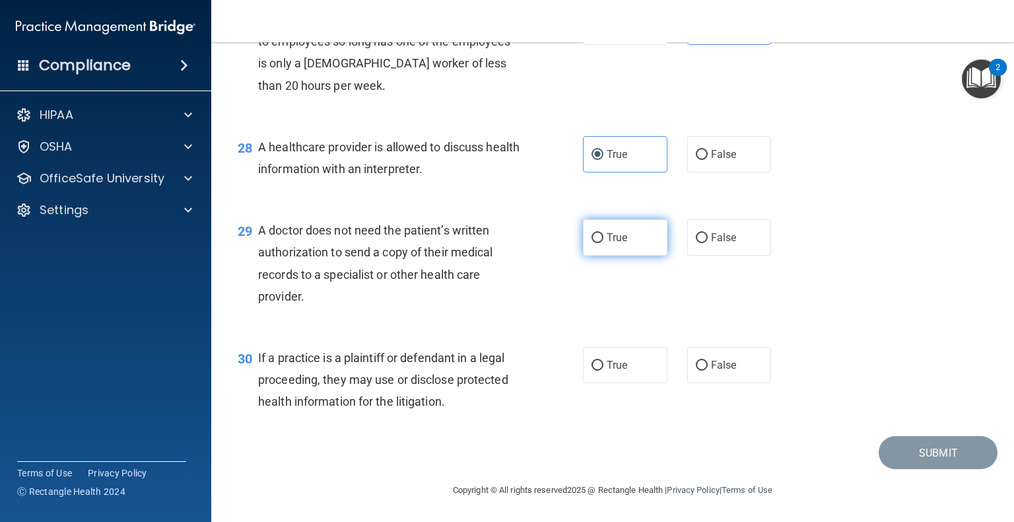
click at [534, 243] on input "True" at bounding box center [598, 238] width 12 height 10
radio input "true"
click at [534, 357] on label "False" at bounding box center [729, 365] width 85 height 36
click at [534, 361] on input "False" at bounding box center [702, 366] width 12 height 10
radio input "true"
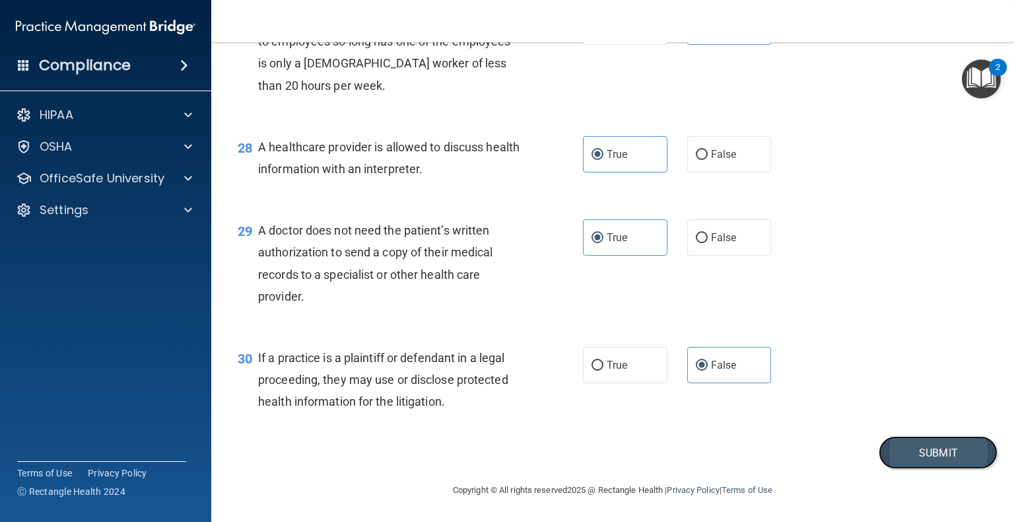
click at [534, 454] on button "Submit" at bounding box center [938, 453] width 119 height 34
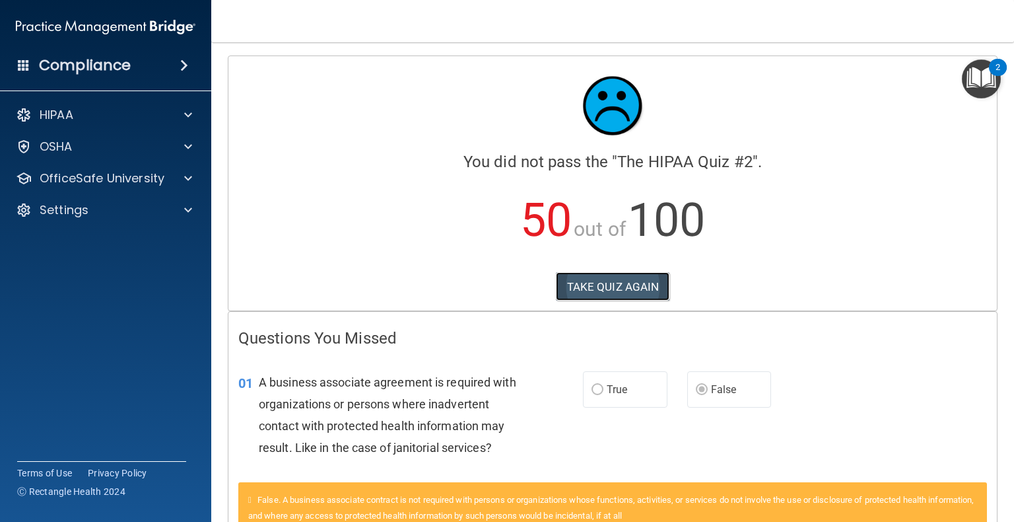
click at [534, 273] on button "TAKE QUIZ AGAIN" at bounding box center [613, 286] width 114 height 29
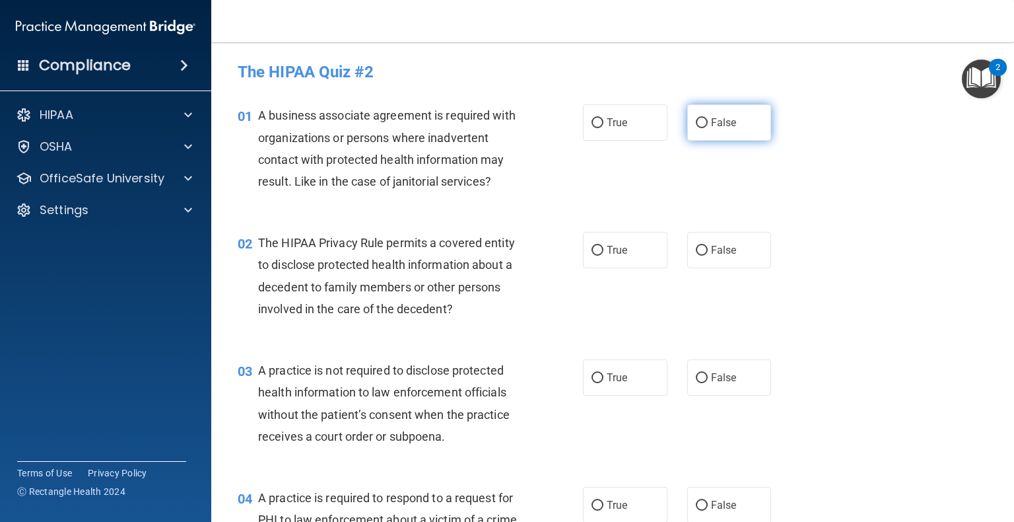
click at [534, 121] on label "False" at bounding box center [729, 122] width 85 height 36
click at [534, 121] on input "False" at bounding box center [702, 123] width 12 height 10
radio input "true"
click at [534, 239] on label "False" at bounding box center [729, 250] width 85 height 36
click at [534, 246] on input "False" at bounding box center [702, 251] width 12 height 10
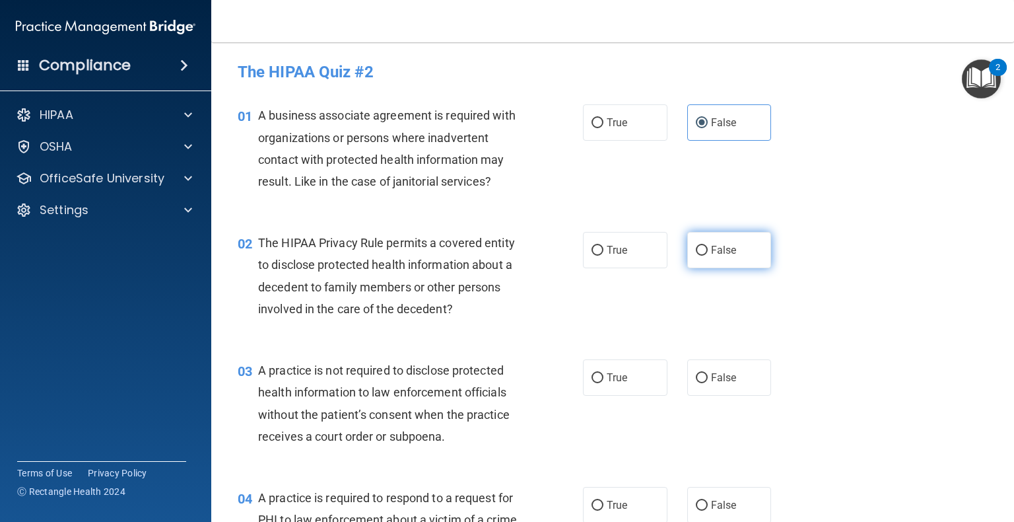
radio input "true"
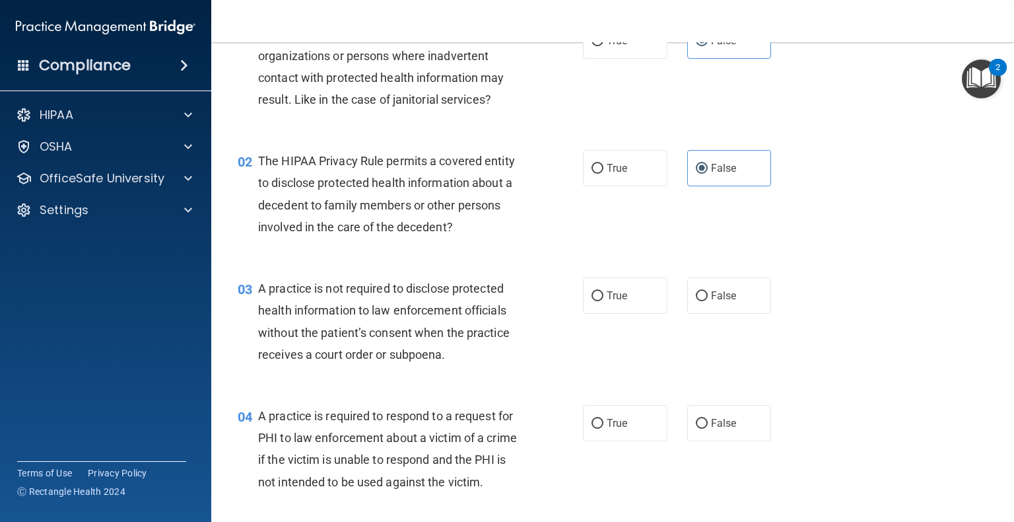
scroll to position [81, 0]
click at [534, 286] on label "False" at bounding box center [729, 296] width 85 height 36
click at [534, 292] on input "False" at bounding box center [702, 297] width 12 height 10
radio input "true"
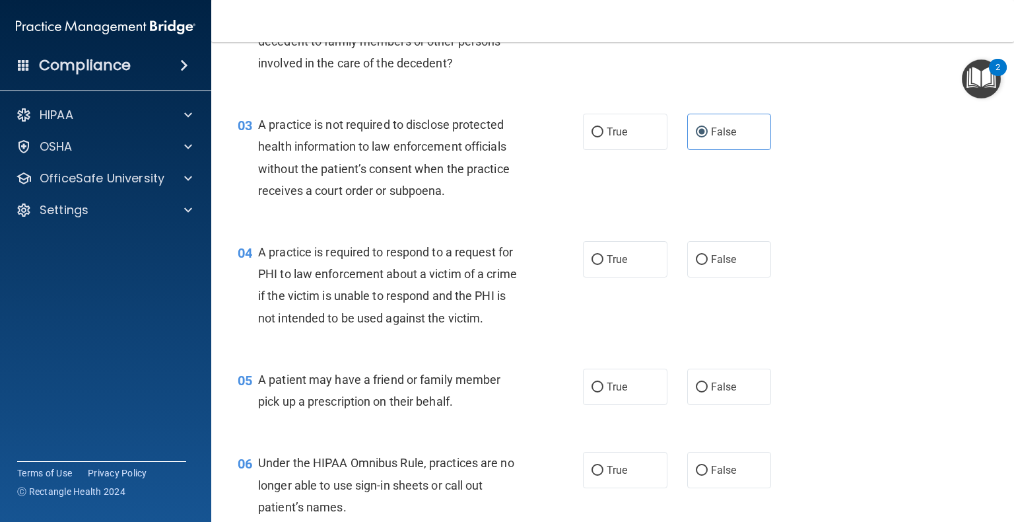
scroll to position [284, 0]
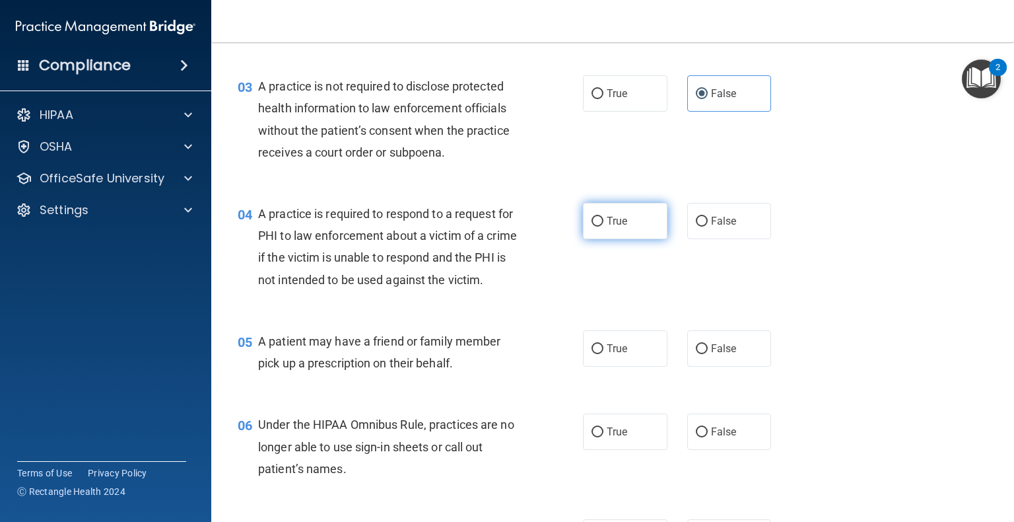
click at [534, 230] on label "True" at bounding box center [625, 221] width 85 height 36
click at [534, 226] on input "True" at bounding box center [598, 222] width 12 height 10
radio input "true"
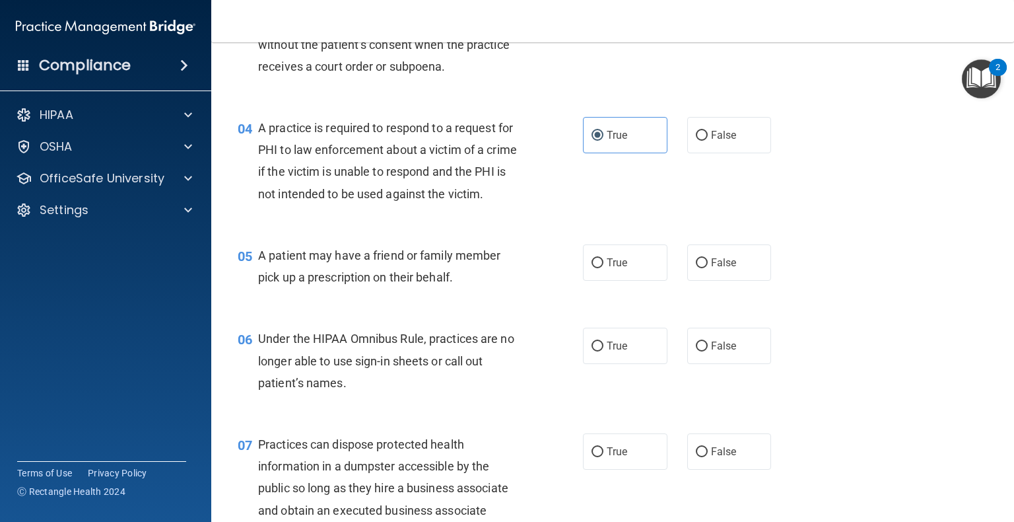
scroll to position [372, 0]
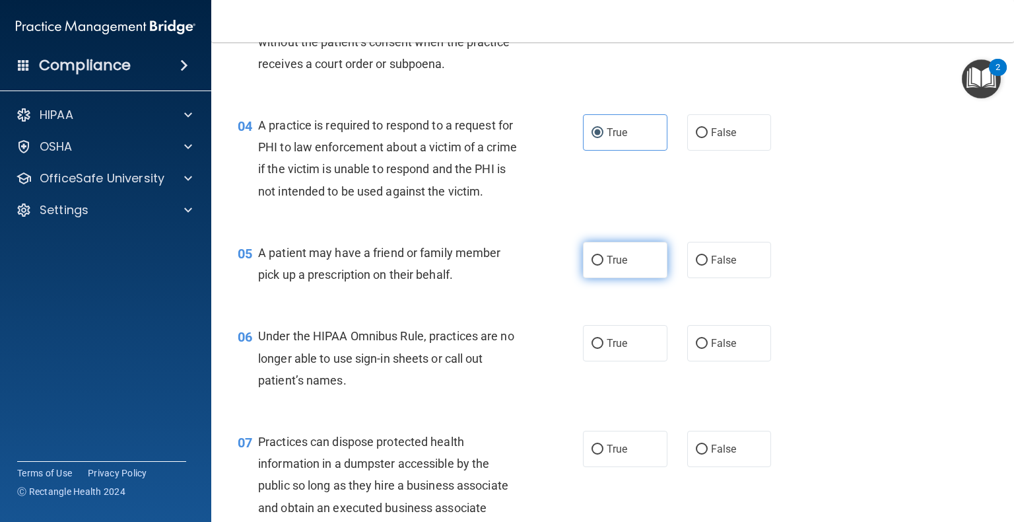
click at [534, 278] on label "True" at bounding box center [625, 260] width 85 height 36
click at [534, 265] on input "True" at bounding box center [598, 261] width 12 height 10
radio input "true"
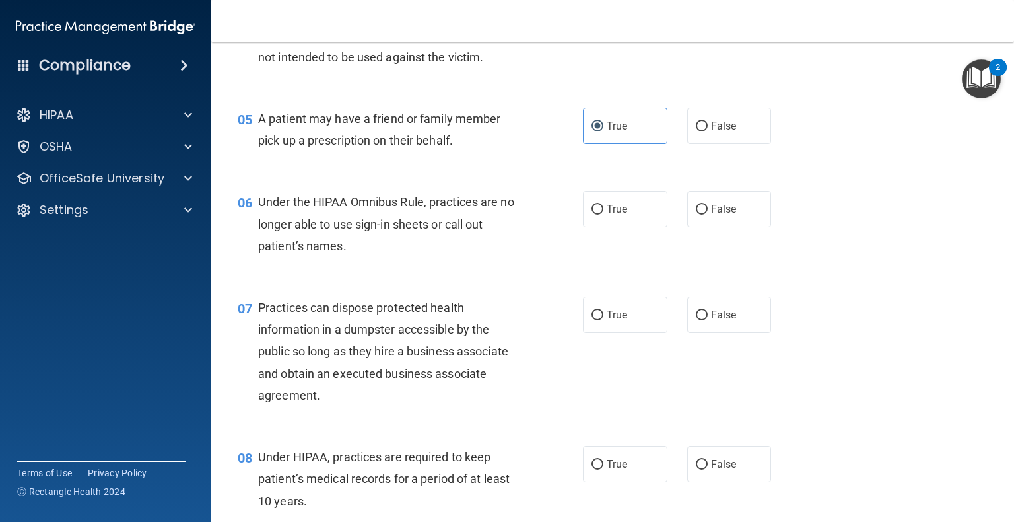
scroll to position [572, 0]
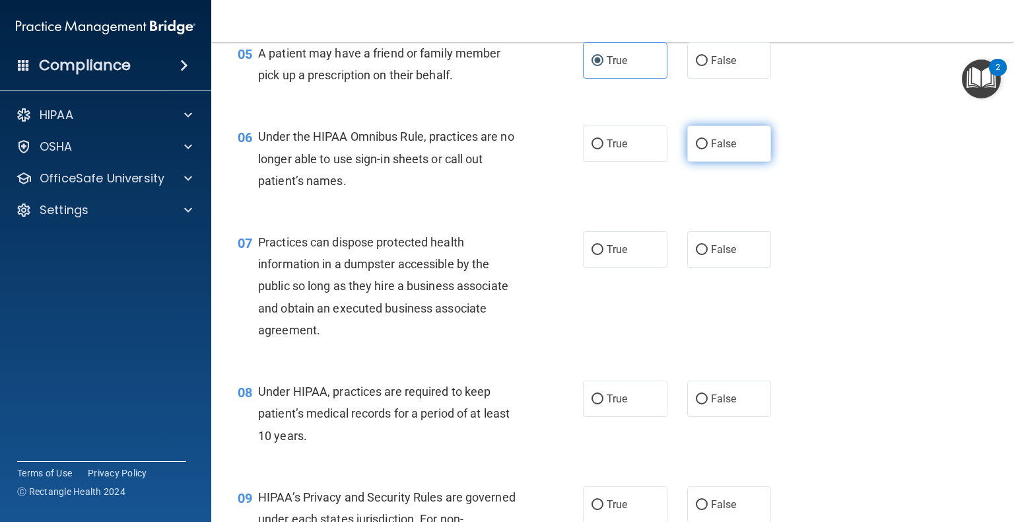
click at [534, 149] on input "False" at bounding box center [702, 144] width 12 height 10
radio input "true"
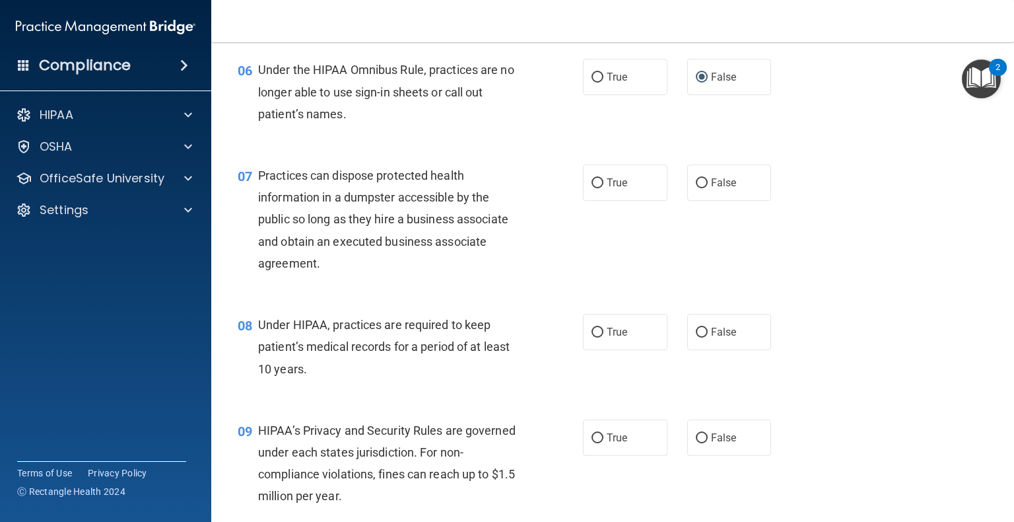
scroll to position [638, 0]
click at [534, 189] on input "False" at bounding box center [702, 184] width 12 height 10
radio input "true"
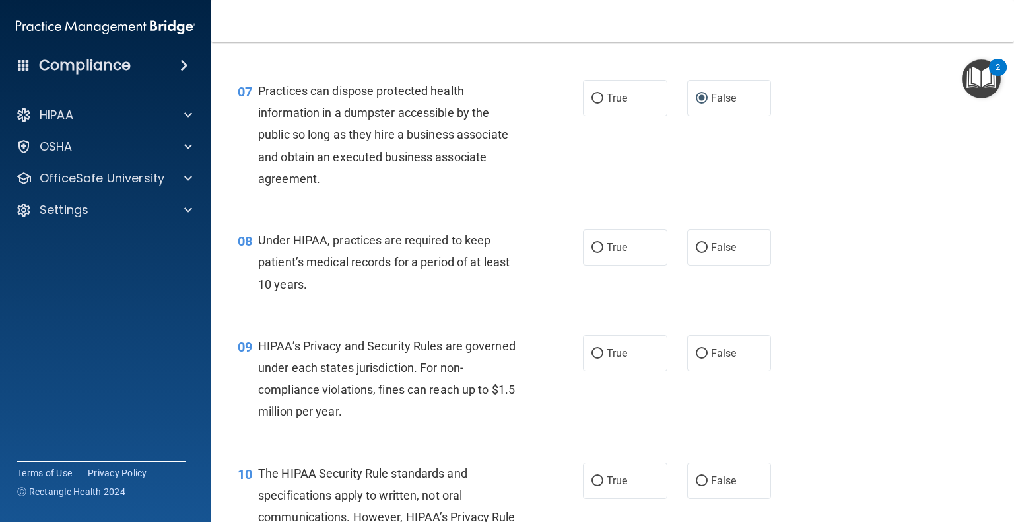
scroll to position [738, 0]
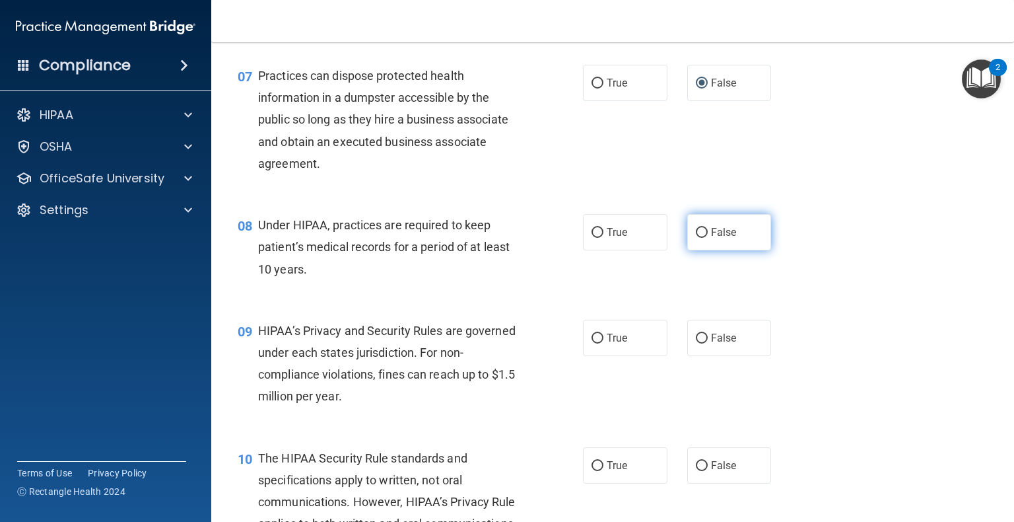
click at [534, 238] on input "False" at bounding box center [702, 233] width 12 height 10
radio input "true"
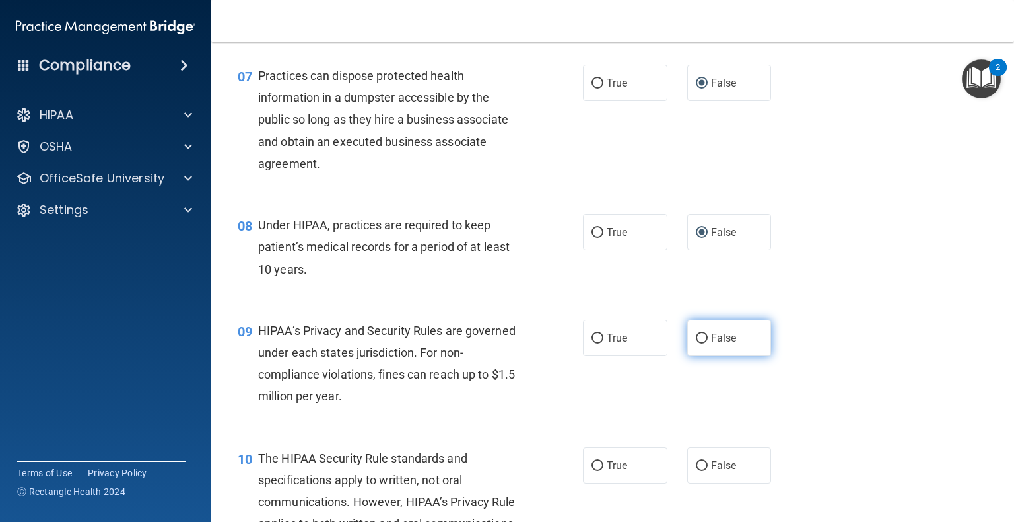
click at [534, 343] on input "False" at bounding box center [702, 338] width 12 height 10
radio input "true"
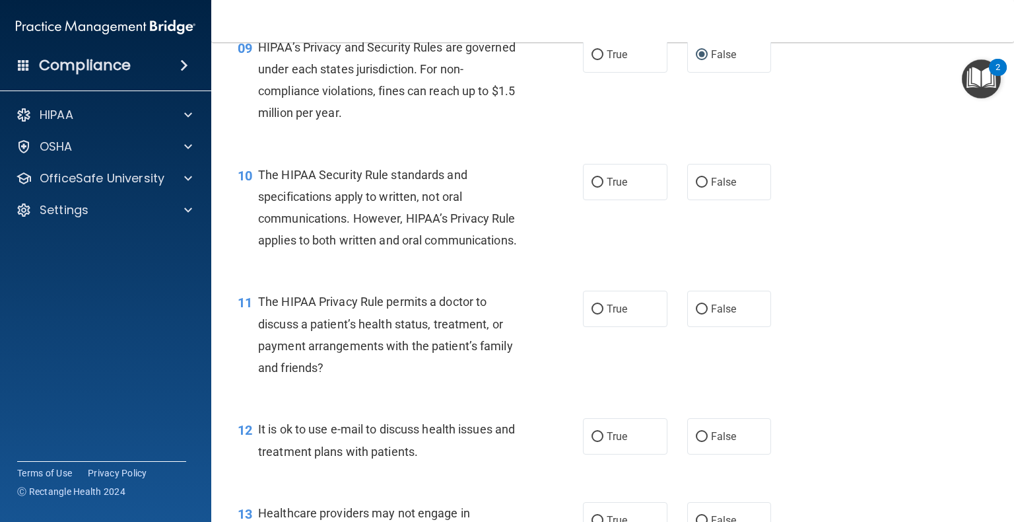
scroll to position [1021, 0]
click at [534, 189] on span "True" at bounding box center [617, 182] width 20 height 13
click at [534, 188] on input "True" at bounding box center [598, 183] width 12 height 10
radio input "true"
click at [534, 315] on input "True" at bounding box center [598, 310] width 12 height 10
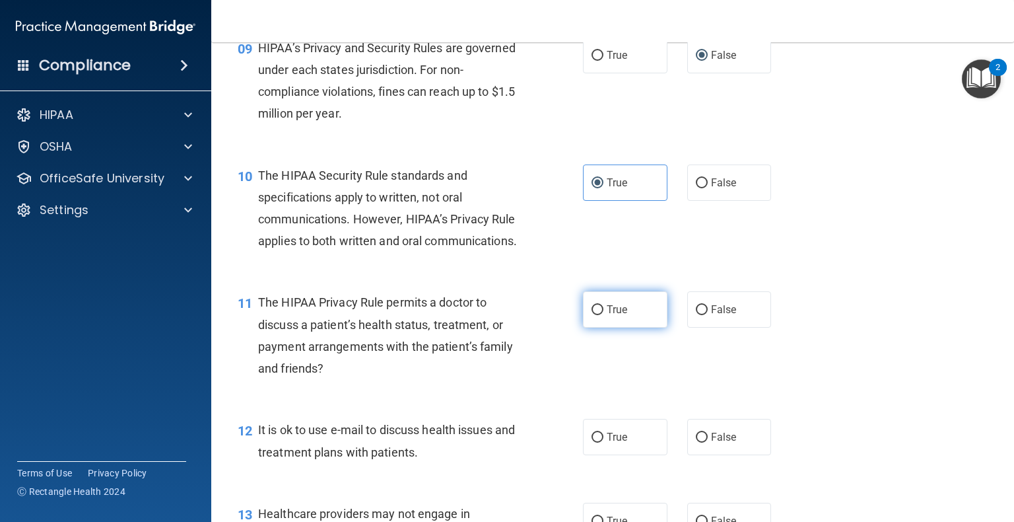
radio input "true"
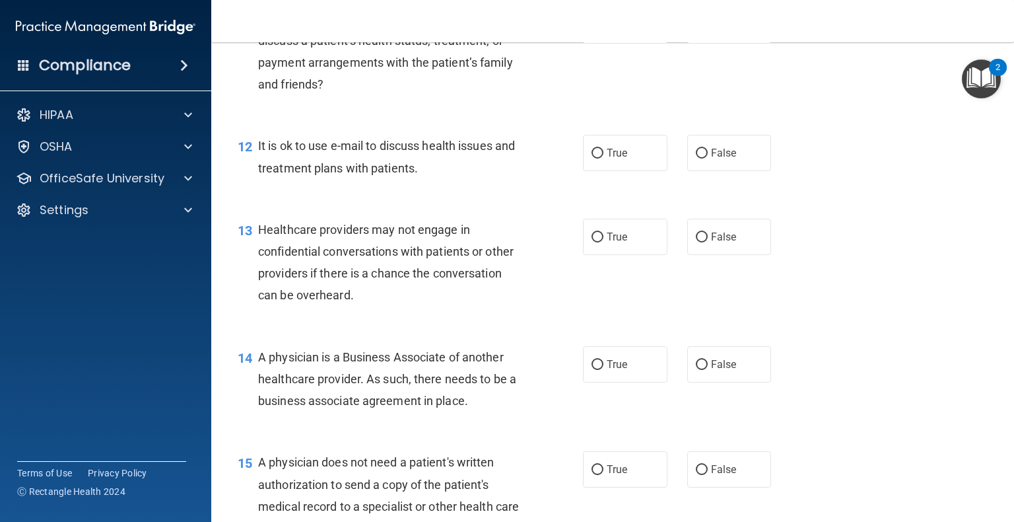
scroll to position [1305, 0]
click at [534, 159] on span "True" at bounding box center [617, 153] width 20 height 13
click at [534, 158] on input "True" at bounding box center [598, 154] width 12 height 10
radio input "true"
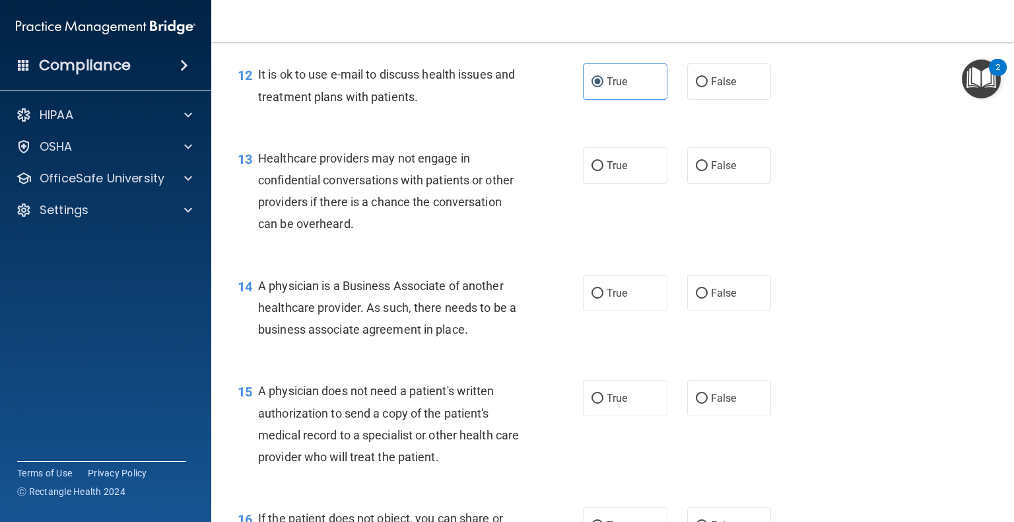
scroll to position [1376, 0]
click at [534, 184] on label "False" at bounding box center [729, 165] width 85 height 36
click at [534, 171] on input "False" at bounding box center [702, 166] width 12 height 10
radio input "true"
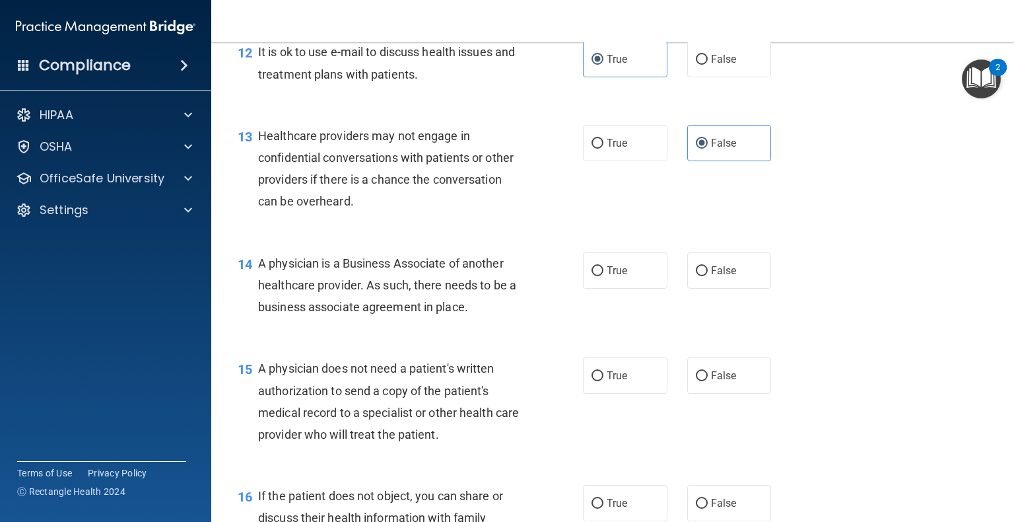
scroll to position [1399, 0]
click at [534, 275] on input "False" at bounding box center [702, 270] width 12 height 10
radio input "true"
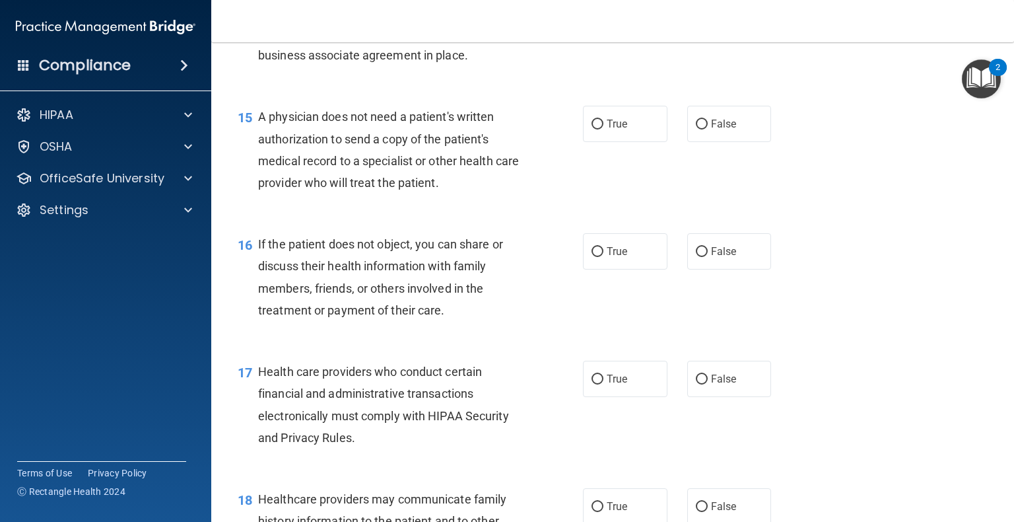
scroll to position [1651, 0]
click at [534, 129] on input "False" at bounding box center [702, 124] width 12 height 10
radio input "true"
click at [534, 269] on label "True" at bounding box center [625, 250] width 85 height 36
click at [534, 256] on input "True" at bounding box center [598, 251] width 12 height 10
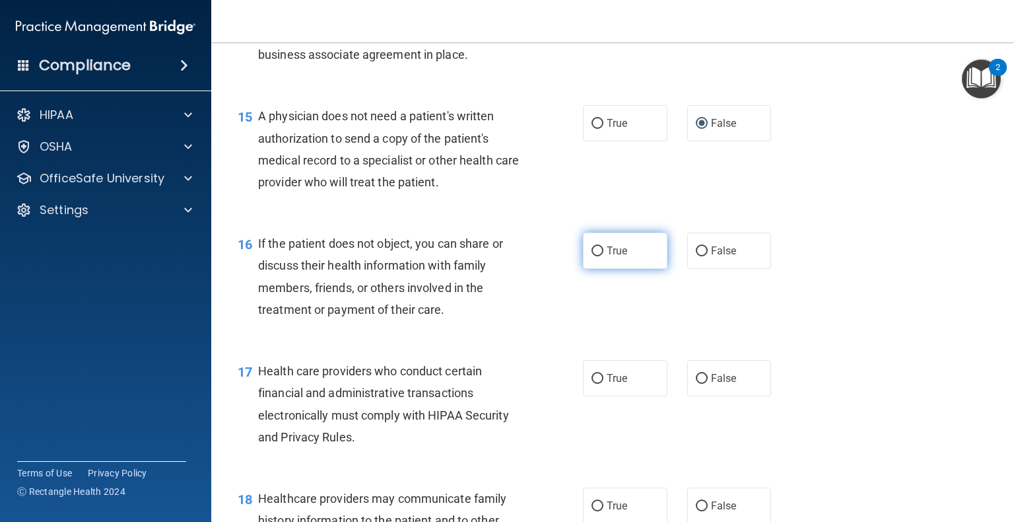
radio input "true"
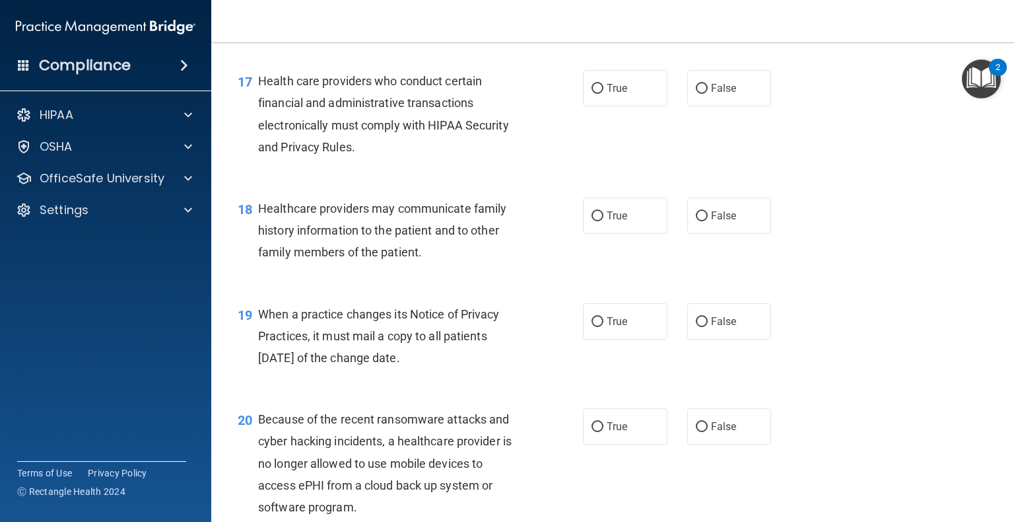
scroll to position [1940, 0]
click at [534, 94] on input "True" at bounding box center [598, 90] width 12 height 10
radio input "true"
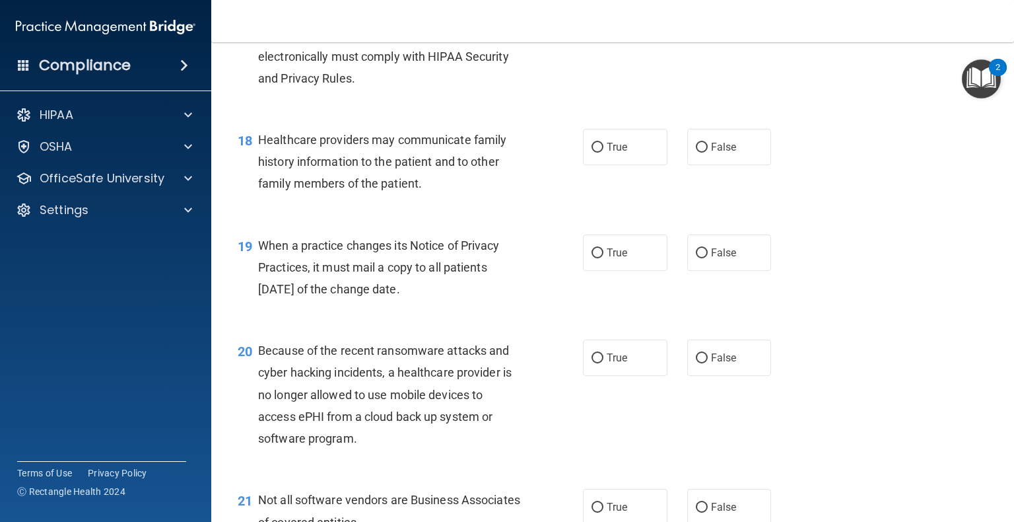
scroll to position [2057, 0]
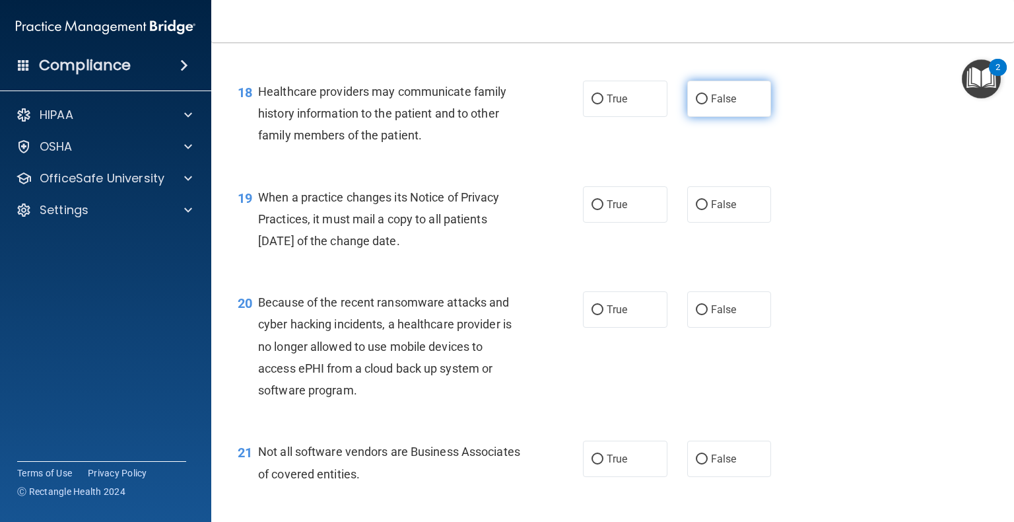
click at [534, 117] on label "False" at bounding box center [729, 99] width 85 height 36
click at [534, 104] on input "False" at bounding box center [702, 99] width 12 height 10
radio input "true"
click at [534, 223] on label "False" at bounding box center [729, 204] width 85 height 36
click at [534, 210] on input "False" at bounding box center [702, 205] width 12 height 10
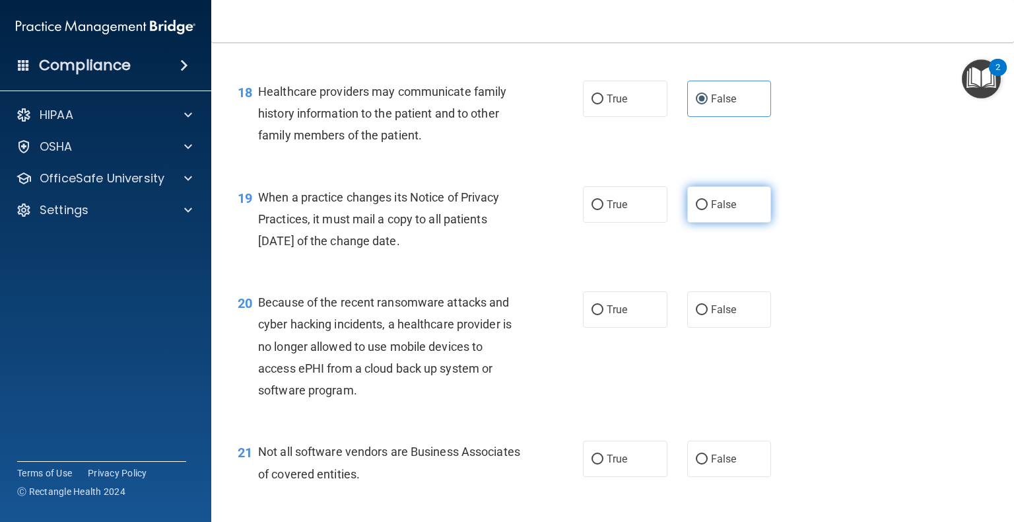
radio input "true"
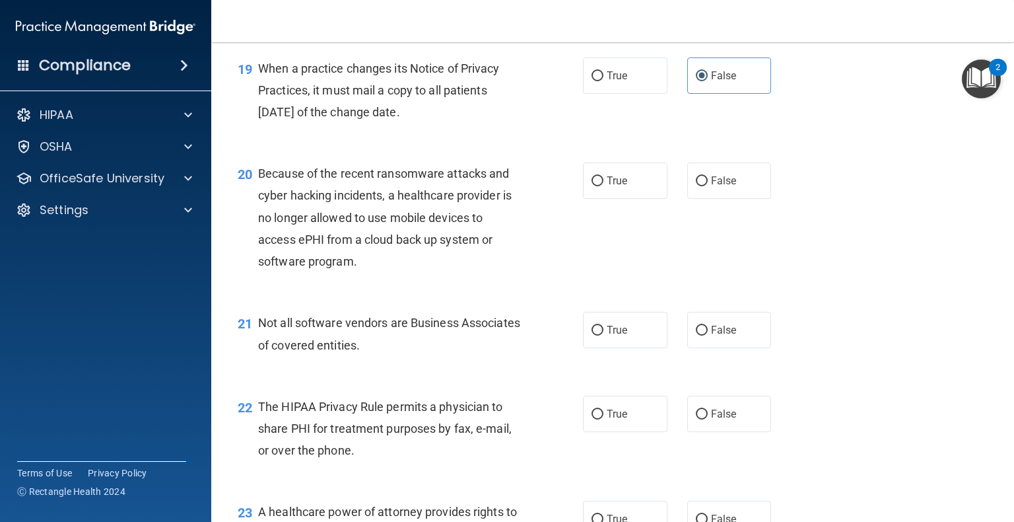
scroll to position [2189, 0]
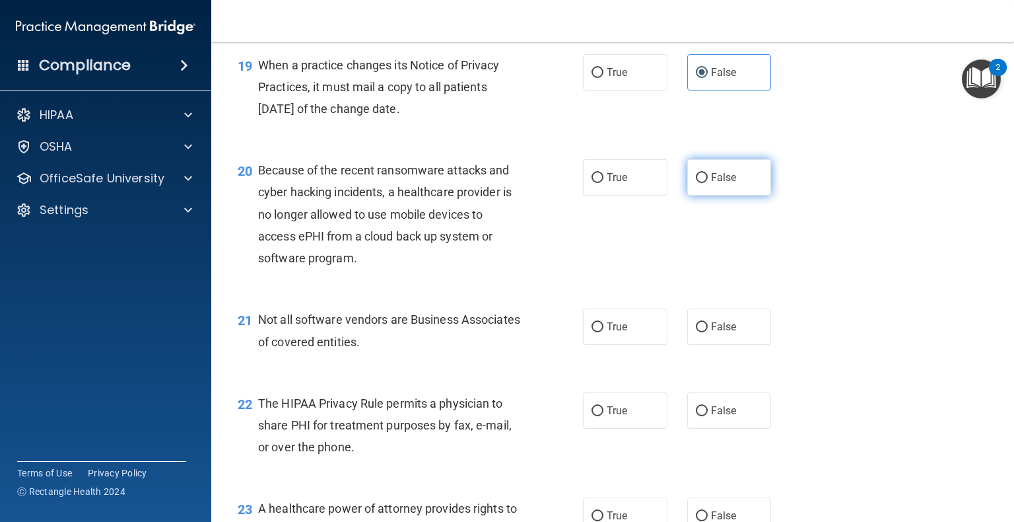
click at [534, 184] on span "False" at bounding box center [724, 177] width 26 height 13
click at [534, 183] on input "False" at bounding box center [702, 178] width 12 height 10
radio input "true"
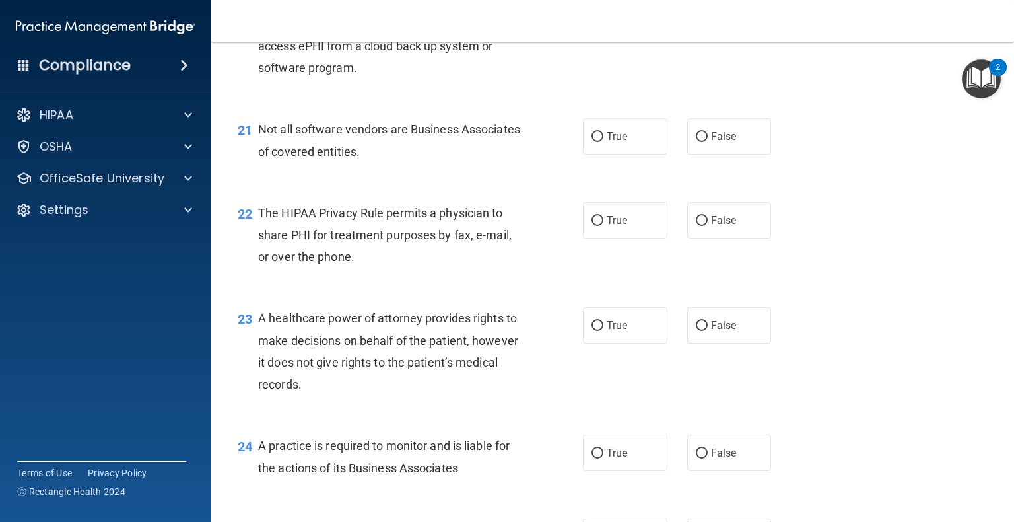
scroll to position [2381, 0]
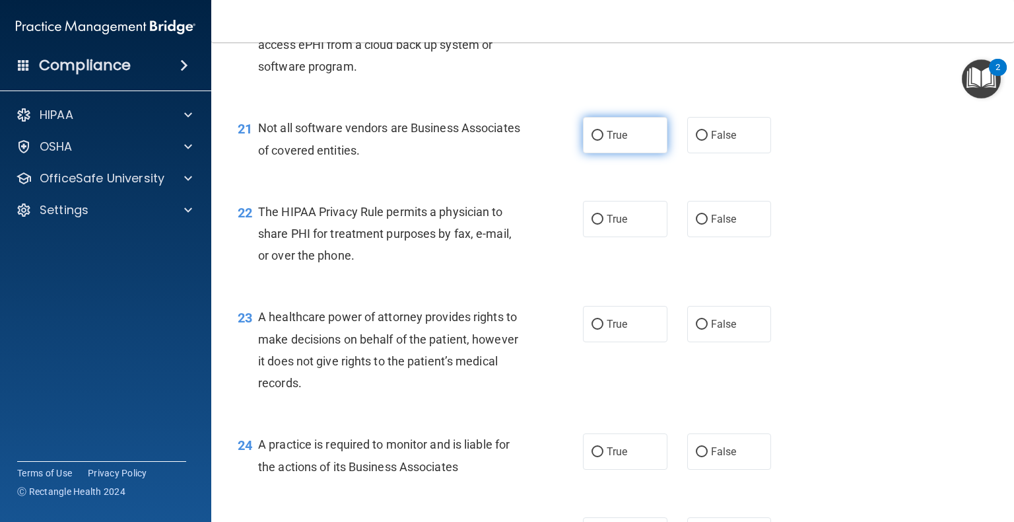
click at [534, 141] on input "True" at bounding box center [598, 136] width 12 height 10
radio input "true"
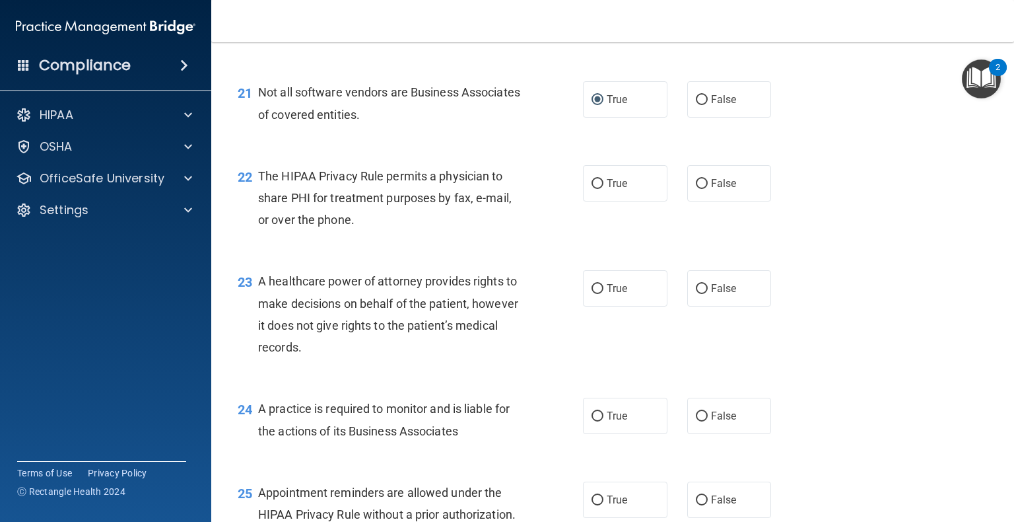
scroll to position [2448, 0]
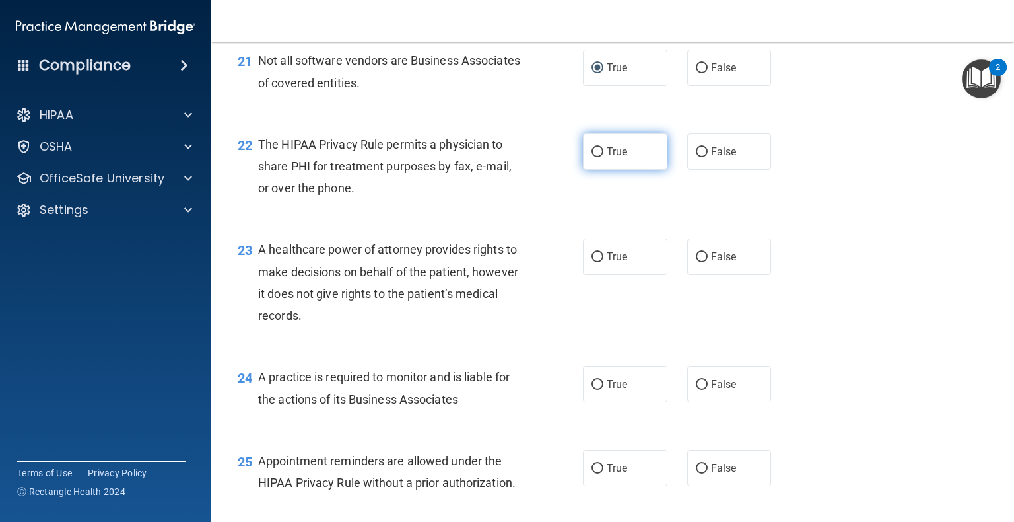
click at [534, 170] on label "True" at bounding box center [625, 151] width 85 height 36
click at [534, 157] on input "True" at bounding box center [598, 152] width 12 height 10
radio input "true"
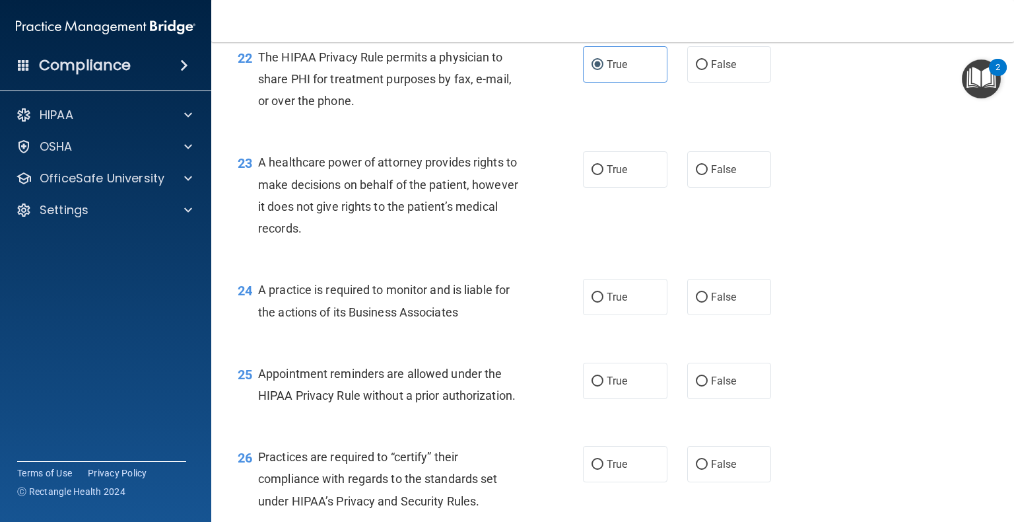
scroll to position [2537, 0]
click at [534, 174] on input "False" at bounding box center [702, 169] width 12 height 10
radio input "true"
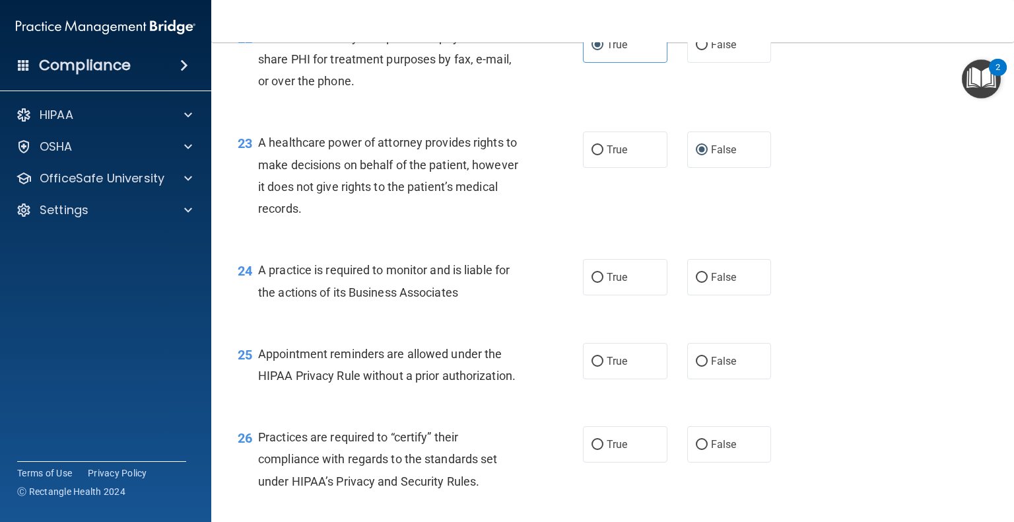
scroll to position [2555, 0]
click at [534, 283] on span "False" at bounding box center [724, 277] width 26 height 13
click at [534, 283] on input "False" at bounding box center [702, 278] width 12 height 10
radio input "true"
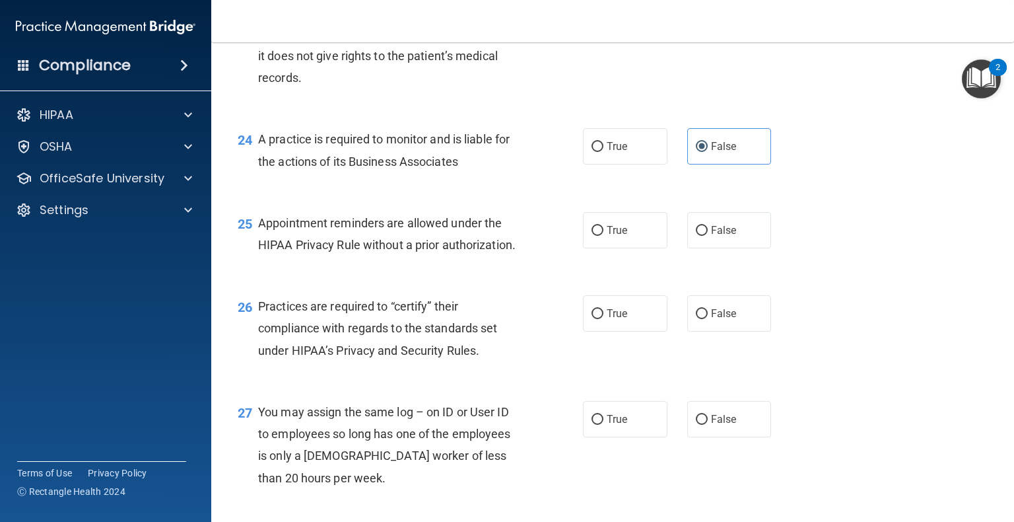
scroll to position [2687, 0]
click at [534, 247] on label "True" at bounding box center [625, 229] width 85 height 36
click at [534, 234] on input "True" at bounding box center [598, 229] width 12 height 10
radio input "true"
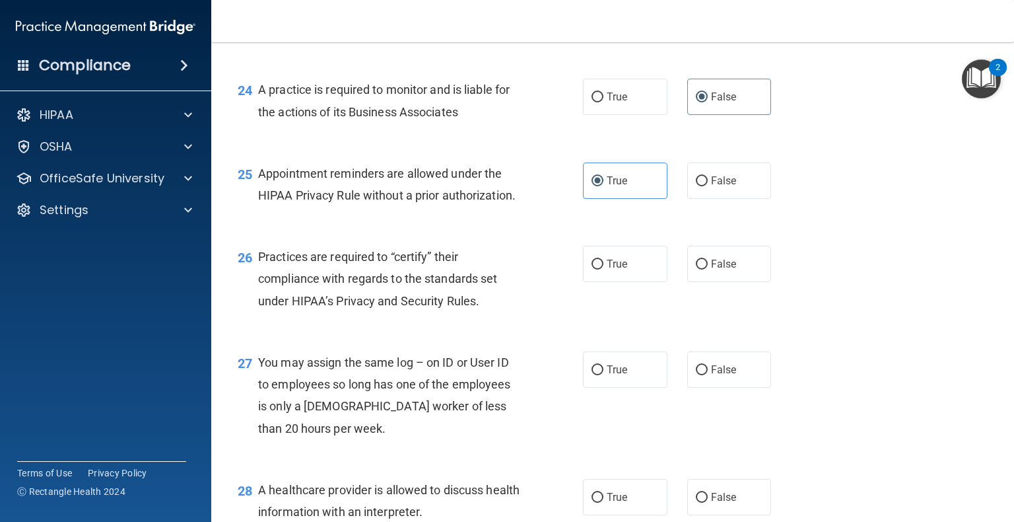
scroll to position [2746, 0]
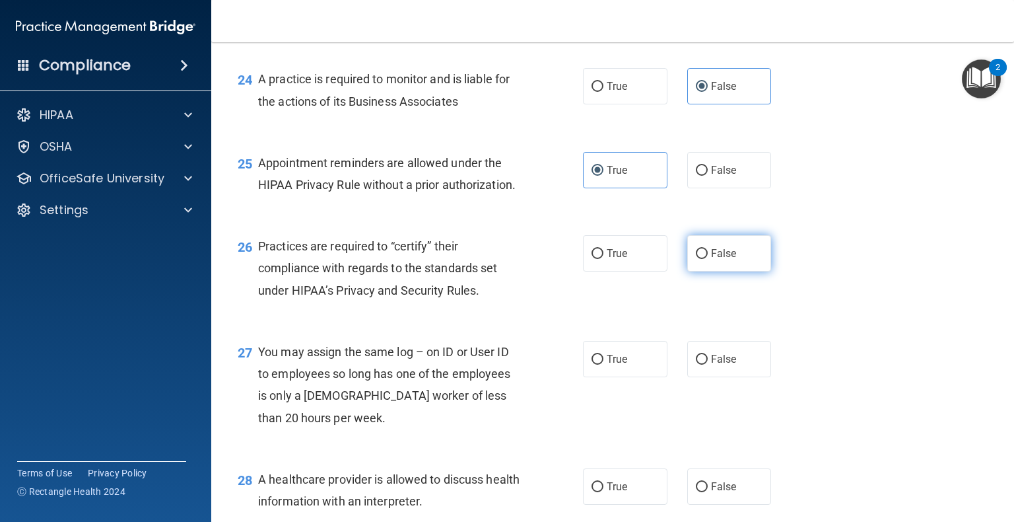
click at [534, 259] on input "False" at bounding box center [702, 254] width 12 height 10
radio input "true"
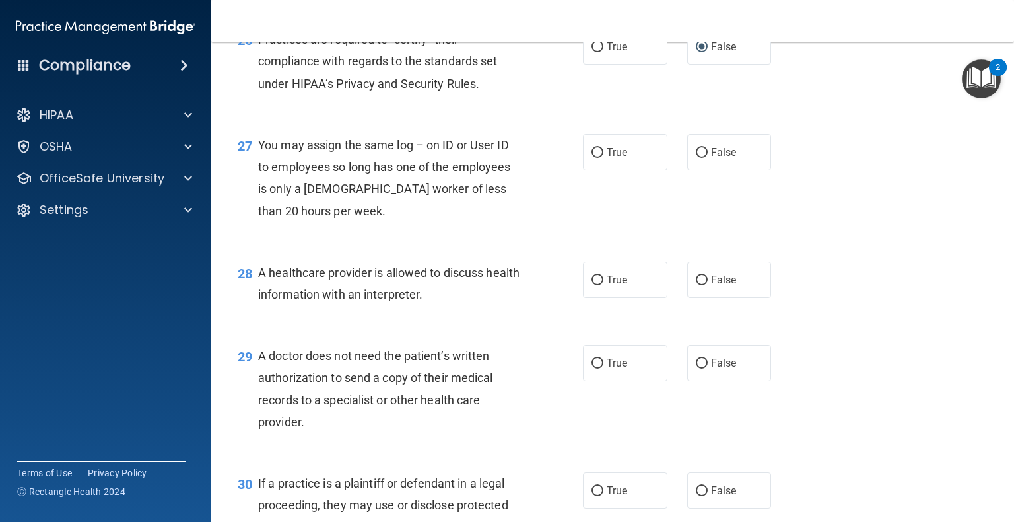
scroll to position [2973, 0]
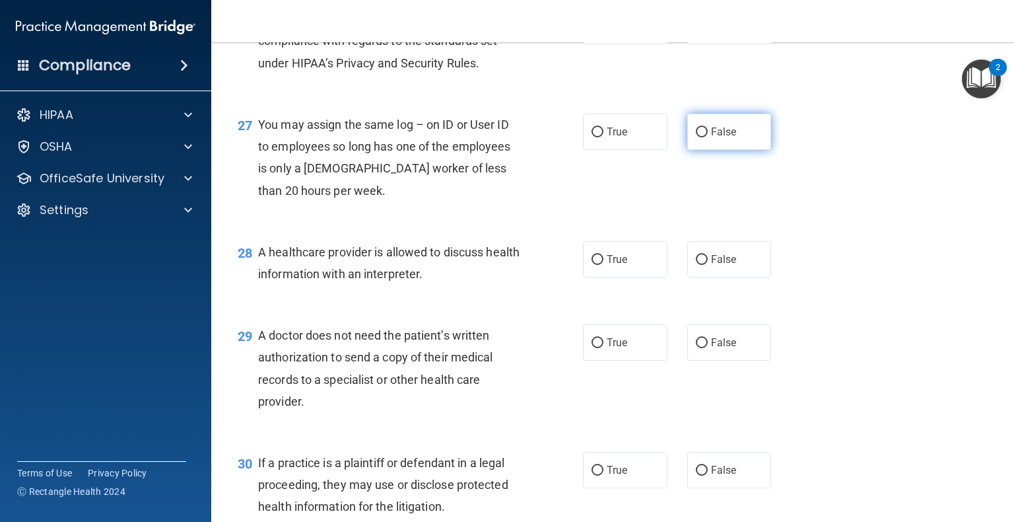
click at [534, 150] on label "False" at bounding box center [729, 132] width 85 height 36
click at [534, 137] on input "False" at bounding box center [702, 132] width 12 height 10
radio input "true"
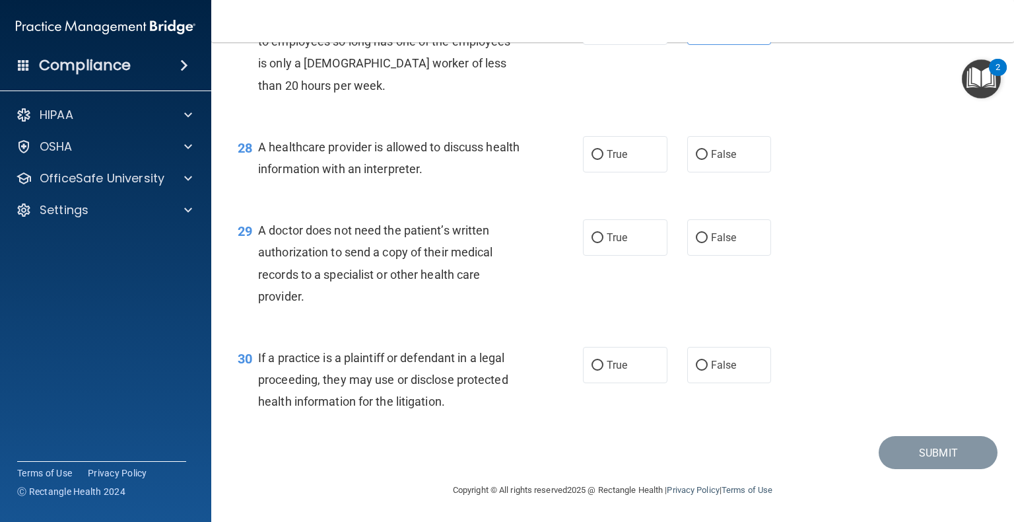
scroll to position [3118, 0]
click at [534, 164] on label "True" at bounding box center [625, 154] width 85 height 36
click at [534, 160] on input "True" at bounding box center [598, 155] width 12 height 10
radio input "true"
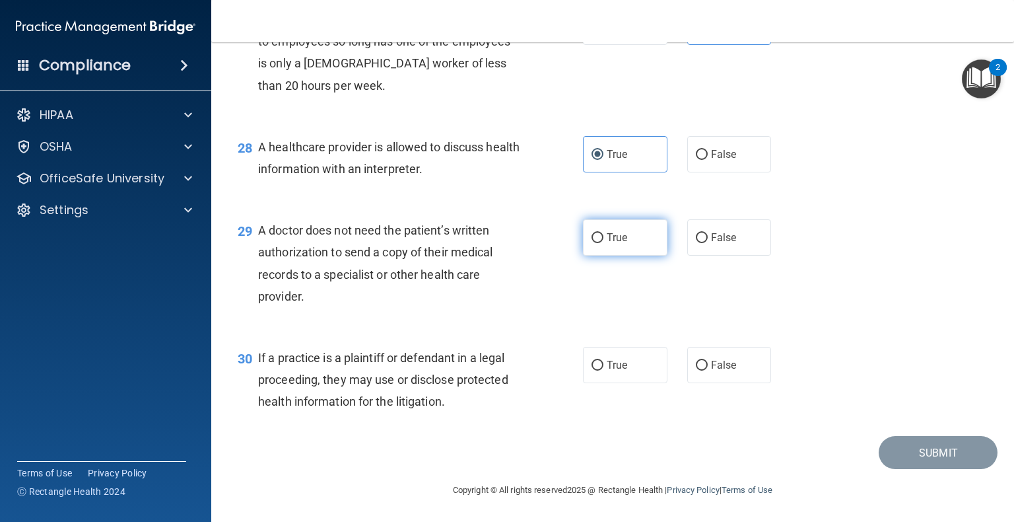
click at [534, 233] on input "True" at bounding box center [598, 238] width 12 height 10
radio input "true"
click at [534, 368] on span "True" at bounding box center [617, 365] width 20 height 13
click at [534, 368] on input "True" at bounding box center [598, 366] width 12 height 10
radio input "true"
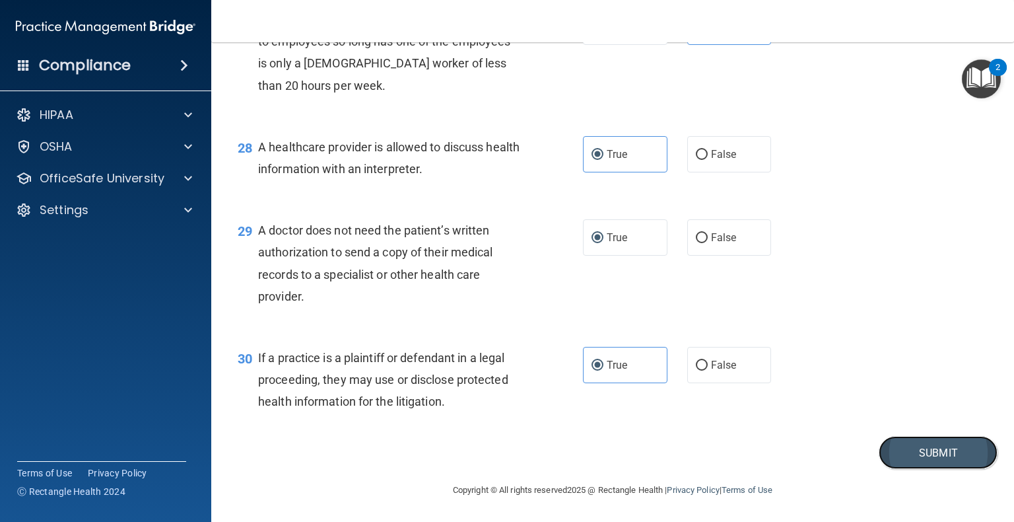
click at [534, 442] on button "Submit" at bounding box center [938, 453] width 119 height 34
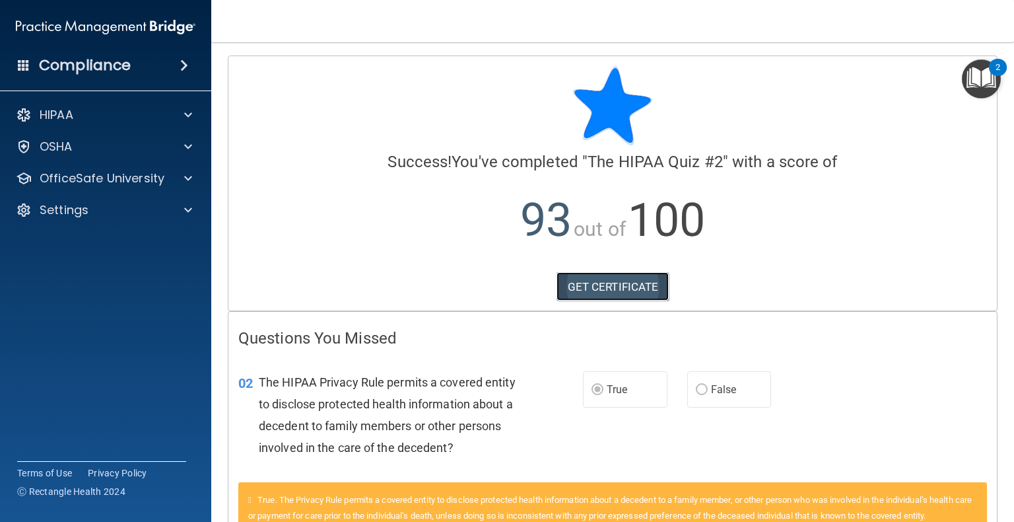
click at [534, 281] on link "GET CERTIFICATE" at bounding box center [613, 286] width 113 height 29
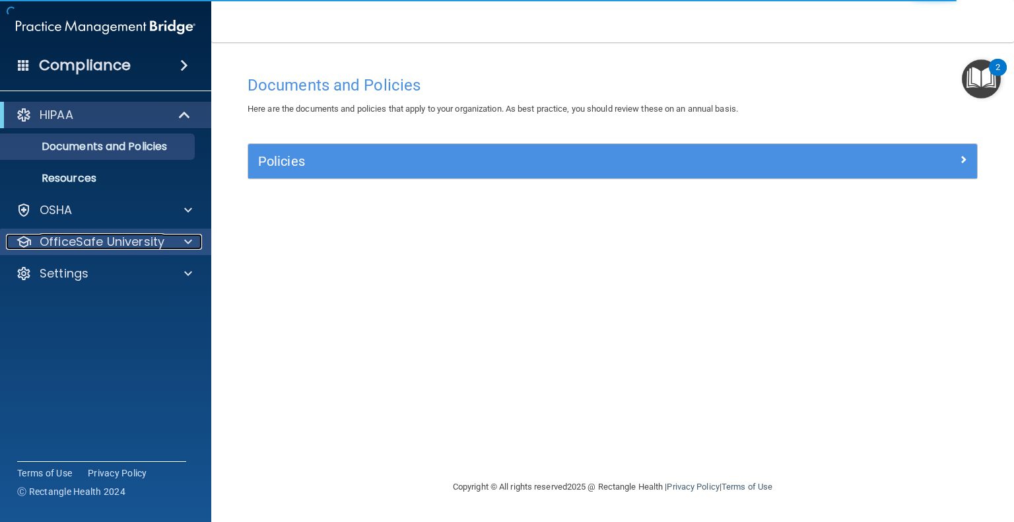
click at [154, 239] on p "OfficeSafe University" at bounding box center [102, 242] width 125 height 16
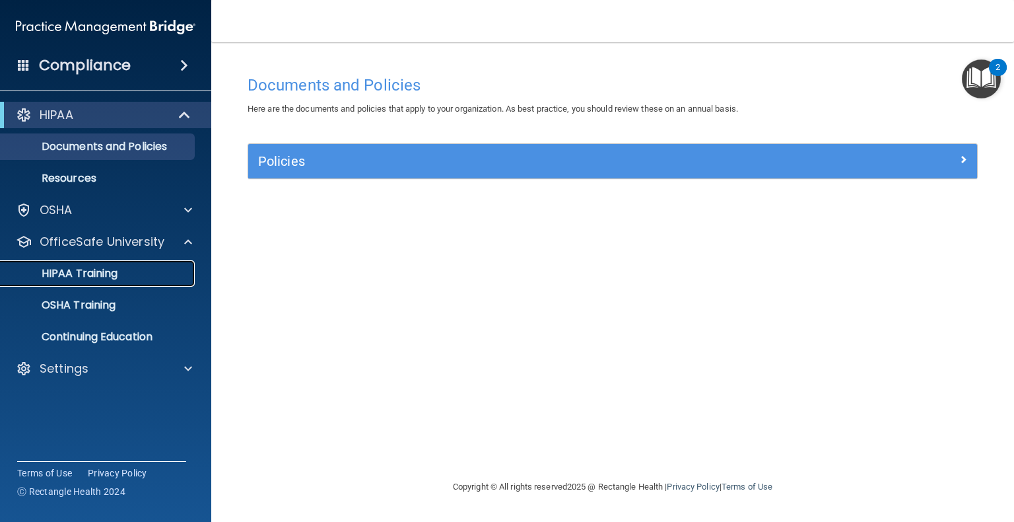
click at [118, 276] on p "HIPAA Training" at bounding box center [63, 273] width 109 height 13
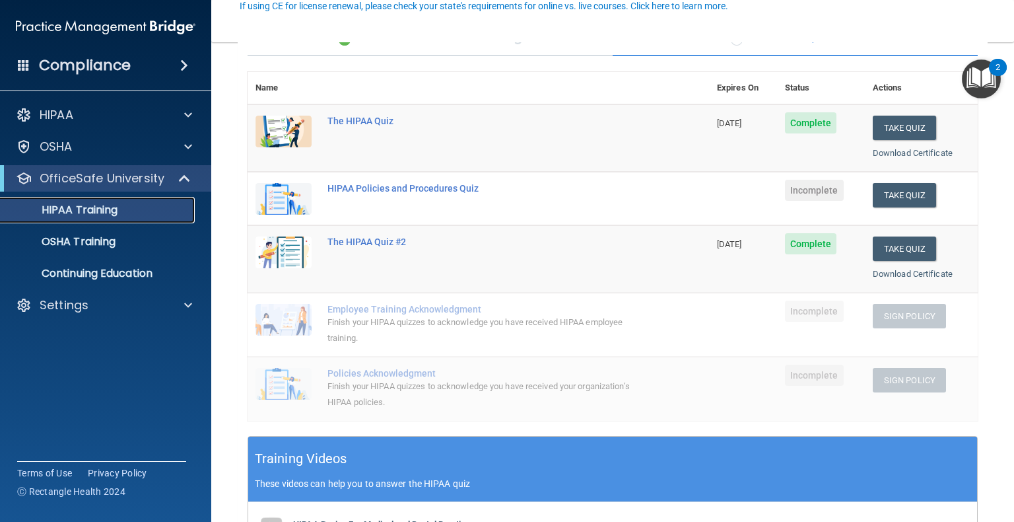
scroll to position [127, 0]
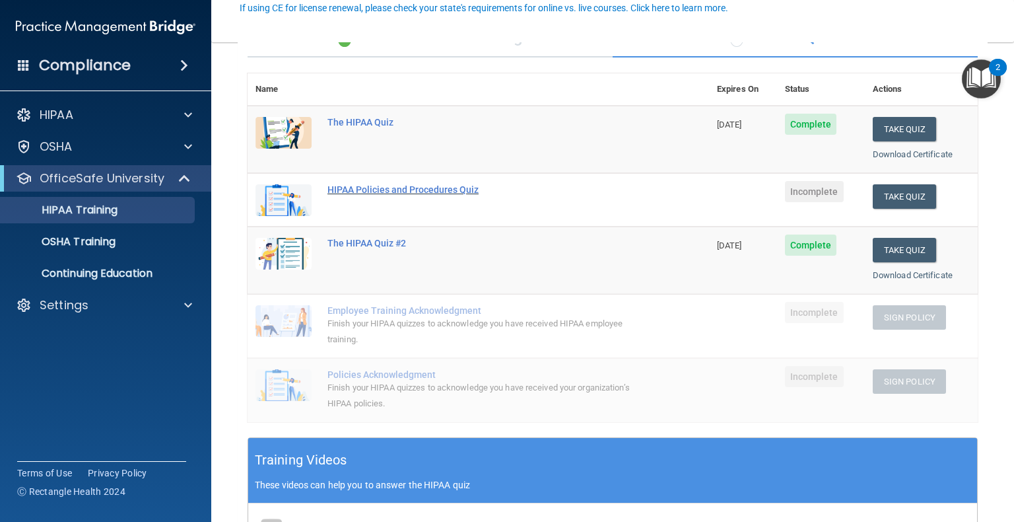
click at [390, 191] on div "HIPAA Policies and Procedures Quiz" at bounding box center [485, 189] width 316 height 11
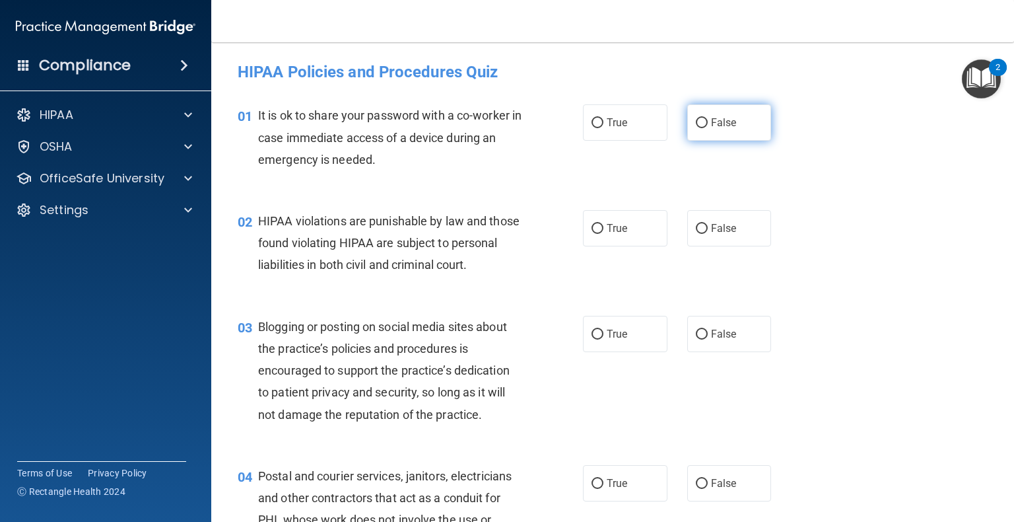
click at [695, 130] on label "False" at bounding box center [729, 122] width 85 height 36
click at [696, 128] on input "False" at bounding box center [702, 123] width 12 height 10
radio input "true"
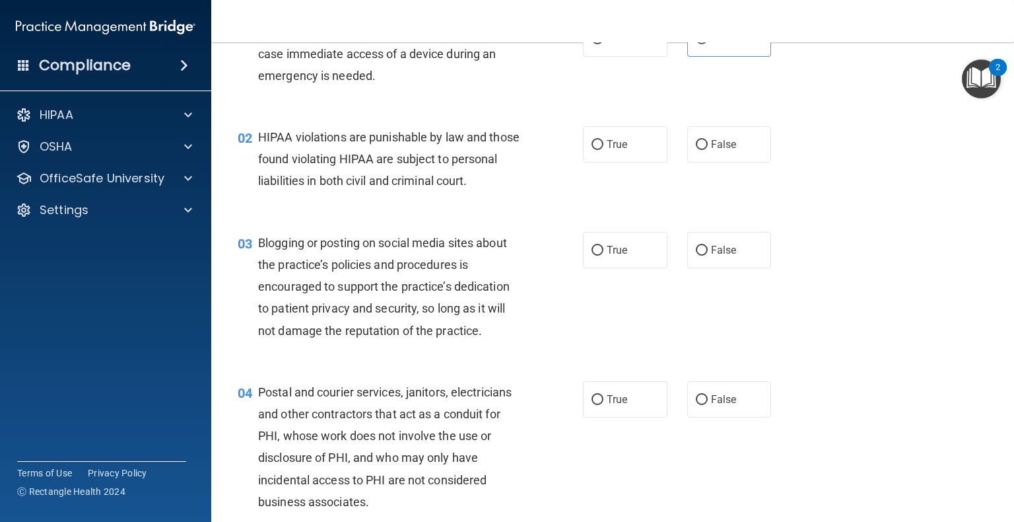
scroll to position [96, 0]
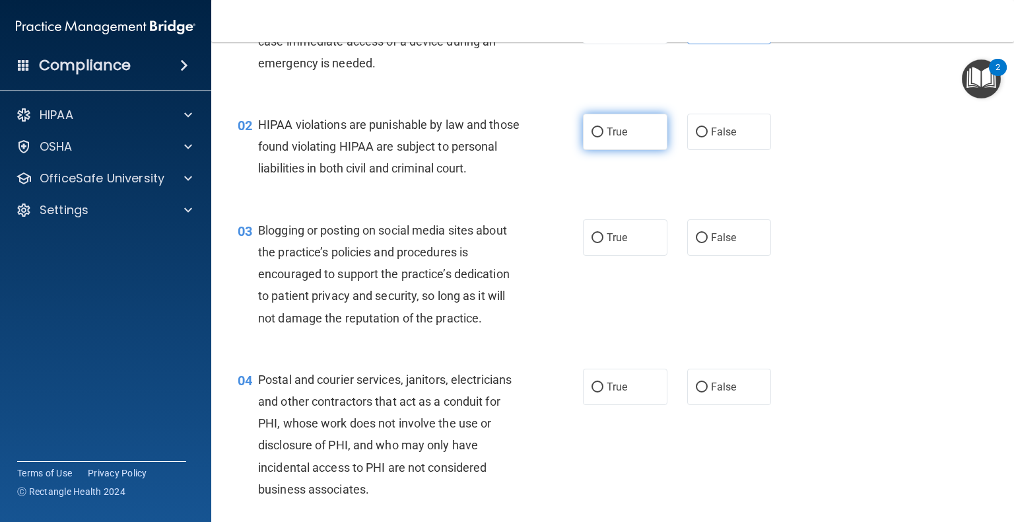
click at [597, 139] on label "True" at bounding box center [625, 132] width 85 height 36
click at [597, 137] on input "True" at bounding box center [598, 132] width 12 height 10
radio input "true"
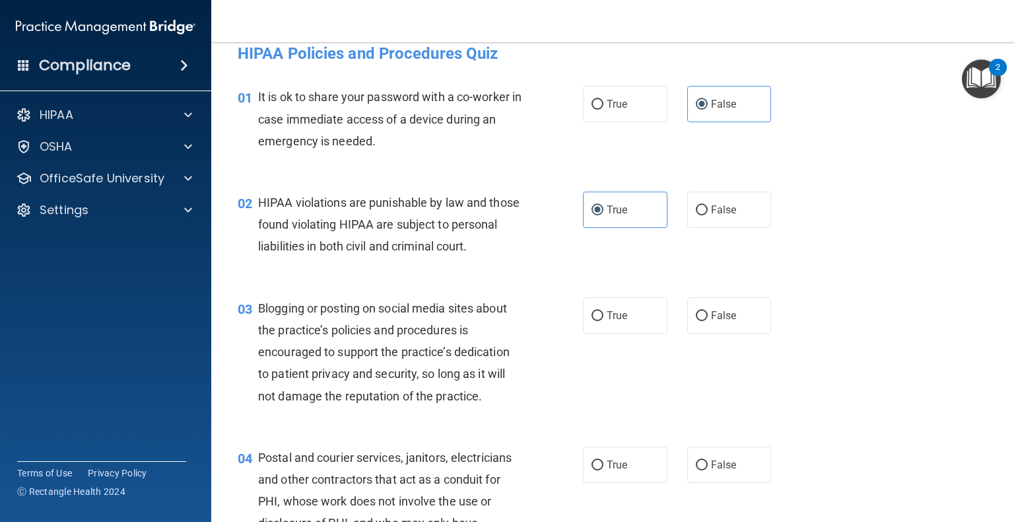
scroll to position [20, 0]
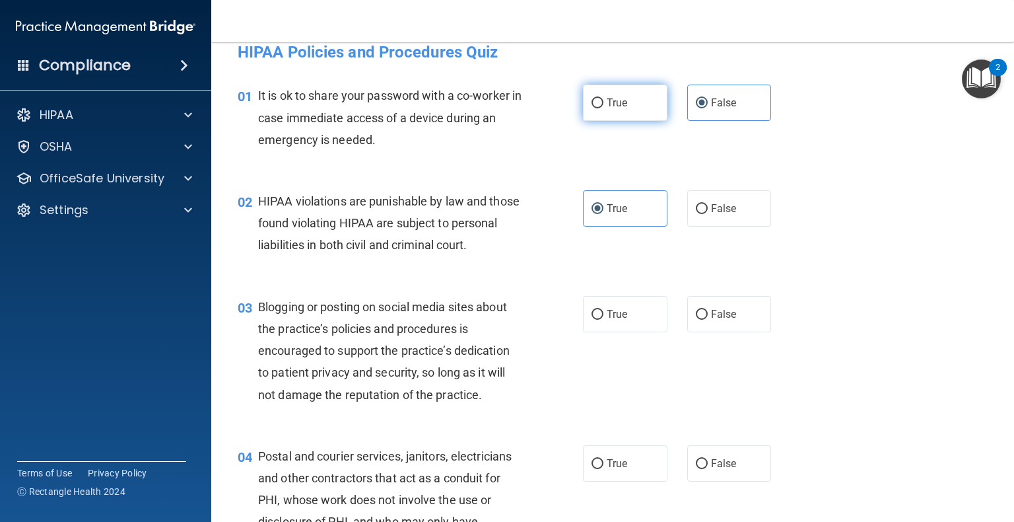
click at [592, 102] on input "True" at bounding box center [598, 103] width 12 height 10
radio input "true"
radio input "false"
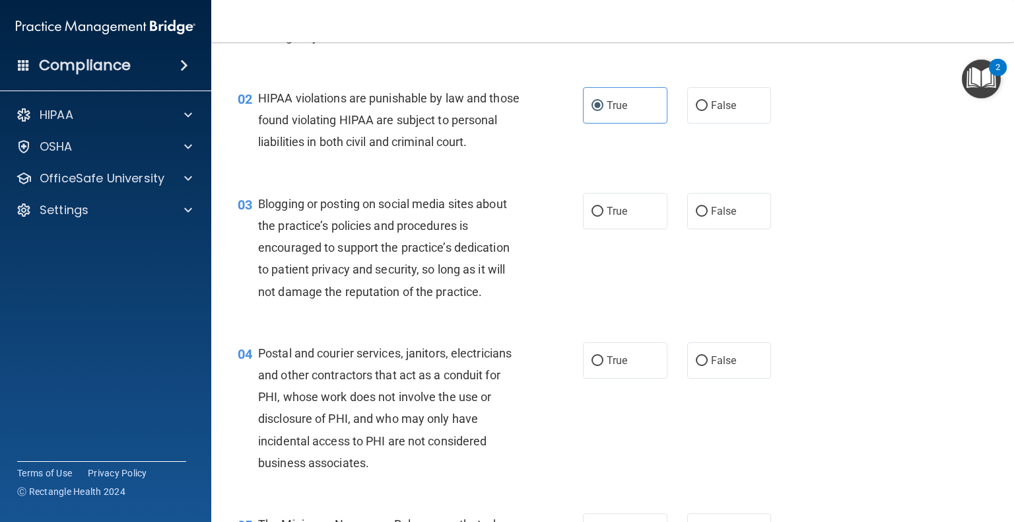
scroll to position [124, 0]
click at [700, 222] on label "False" at bounding box center [729, 209] width 85 height 36
click at [700, 215] on input "False" at bounding box center [702, 210] width 12 height 10
radio input "true"
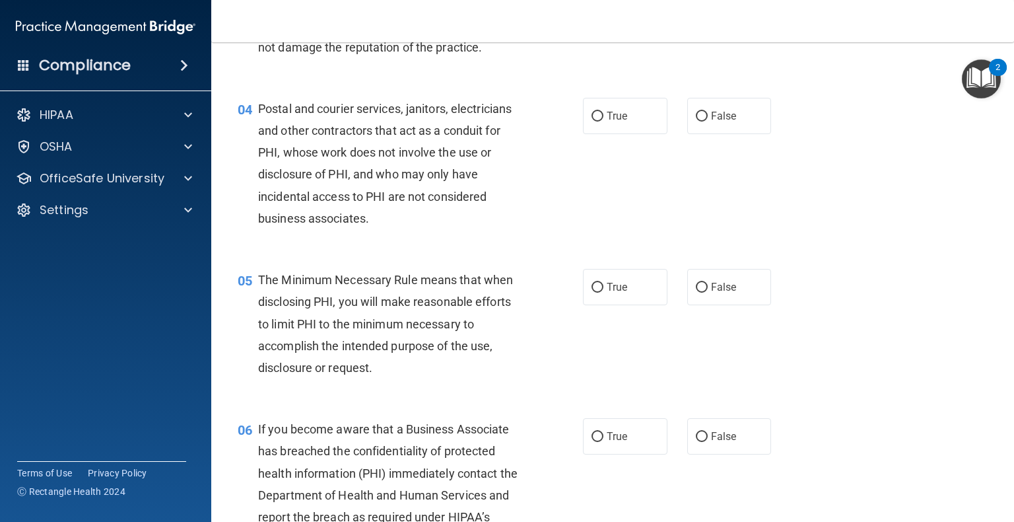
scroll to position [366, 0]
click at [586, 129] on label "True" at bounding box center [625, 116] width 85 height 36
click at [592, 122] on input "True" at bounding box center [598, 117] width 12 height 10
radio input "true"
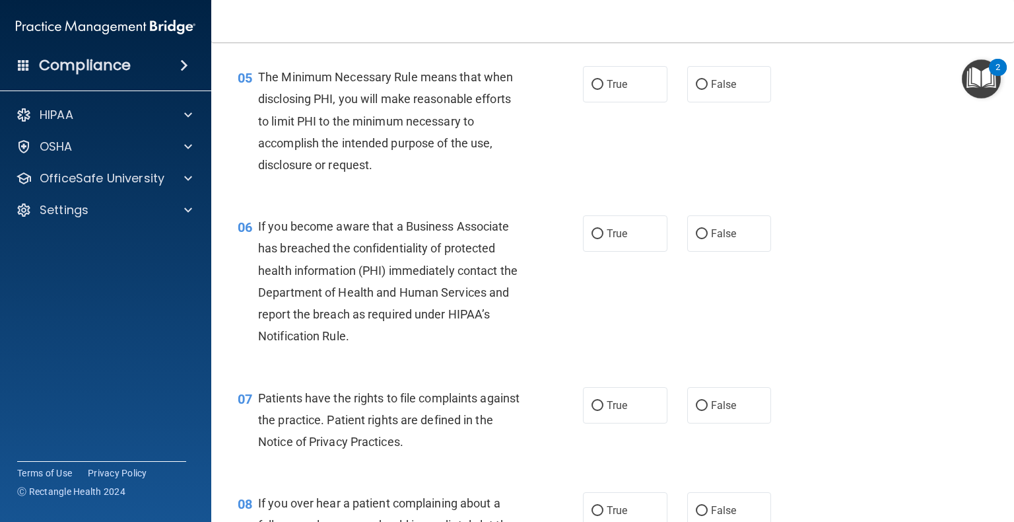
scroll to position [570, 0]
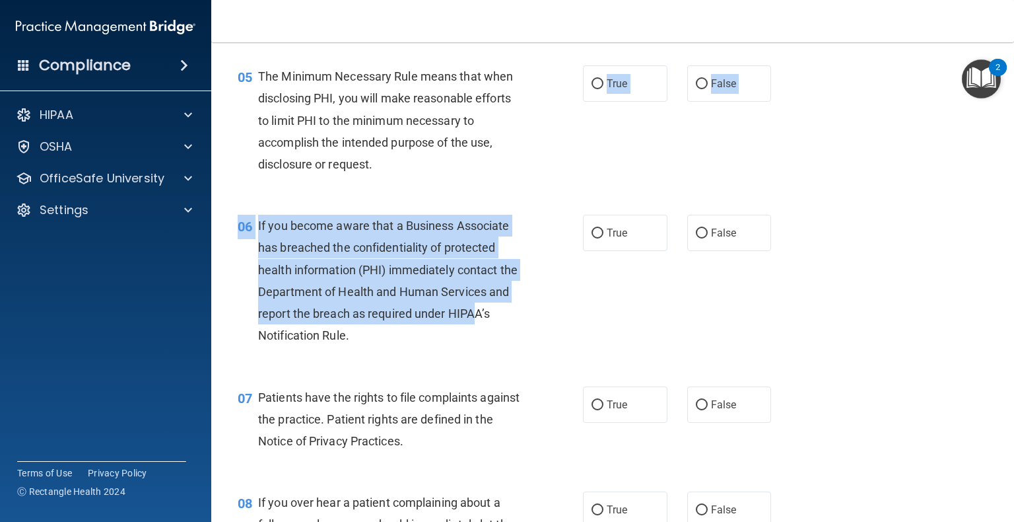
drag, startPoint x: 588, startPoint y: 114, endPoint x: 497, endPoint y: 361, distance: 262.4
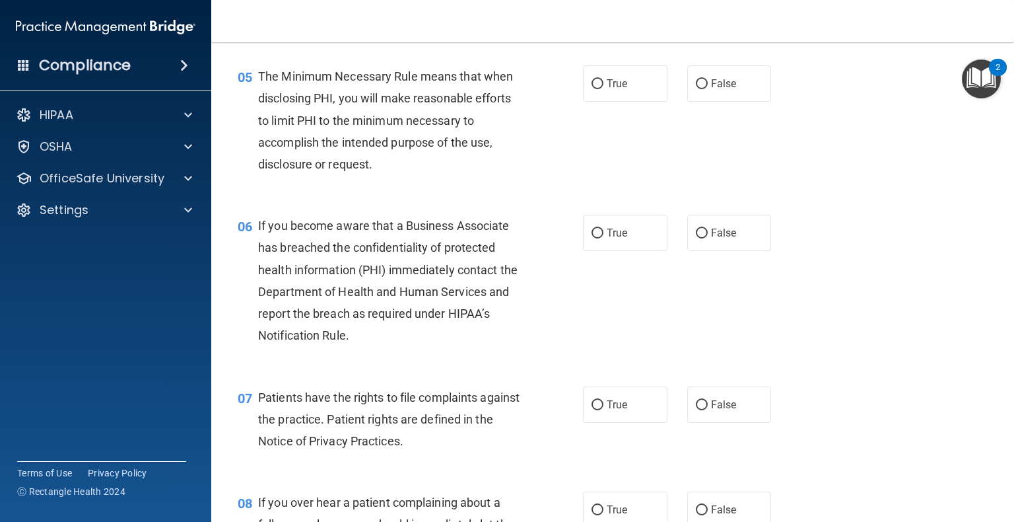
click at [549, 165] on div "05 The Minimum Necessary Rule means that when disclosing PHI, you will make rea…" at bounding box center [410, 123] width 385 height 116
click at [592, 89] on input "True" at bounding box center [598, 84] width 12 height 10
radio input "true"
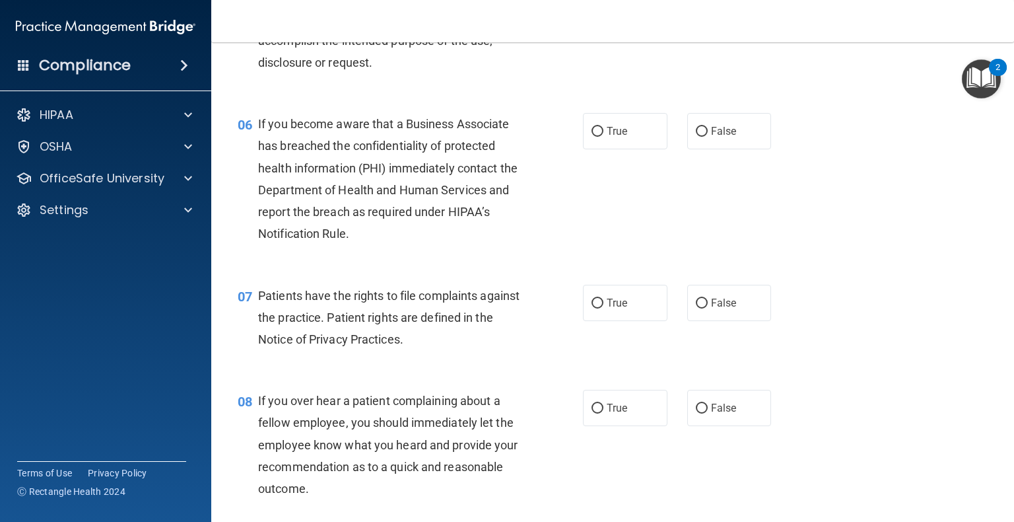
scroll to position [683, 0]
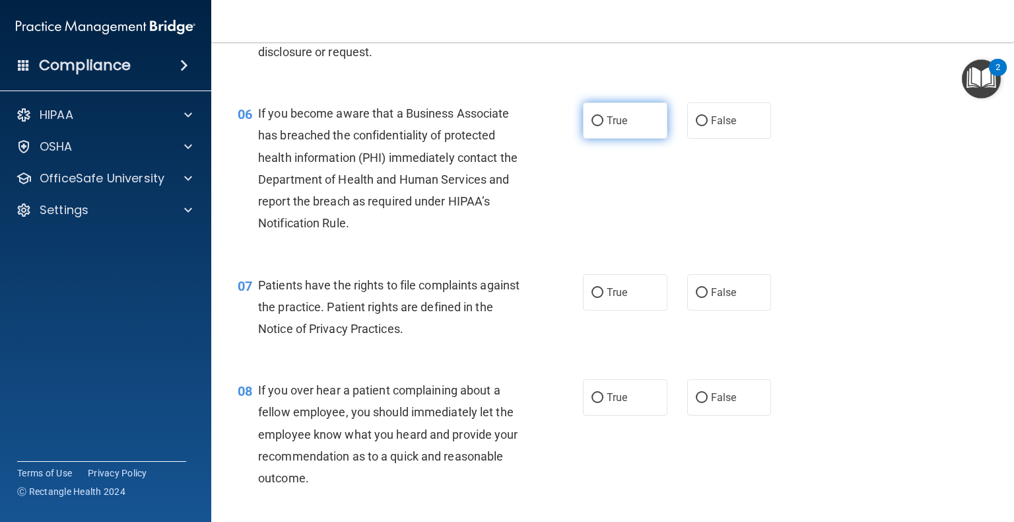
click at [594, 126] on input "True" at bounding box center [598, 121] width 12 height 10
radio input "true"
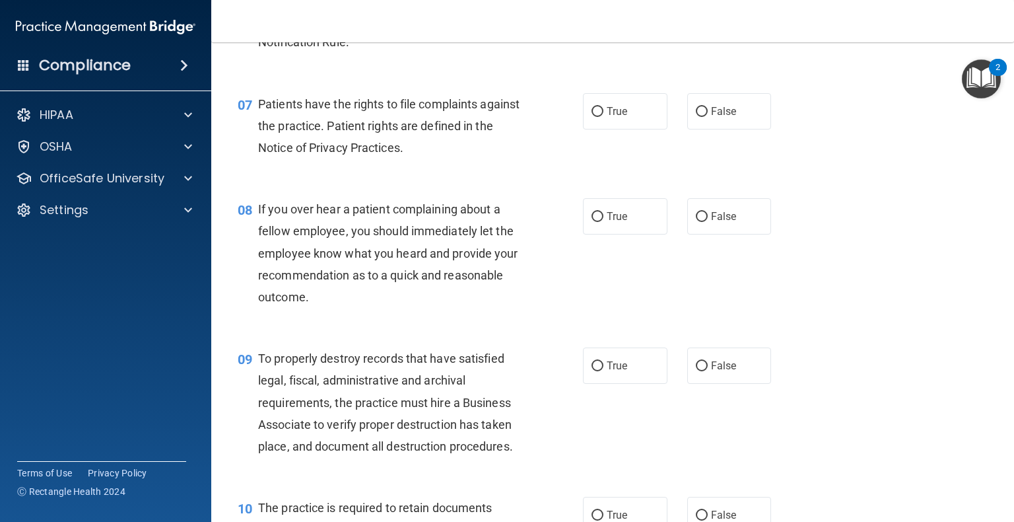
scroll to position [865, 0]
click at [592, 116] on input "True" at bounding box center [598, 111] width 12 height 10
radio input "true"
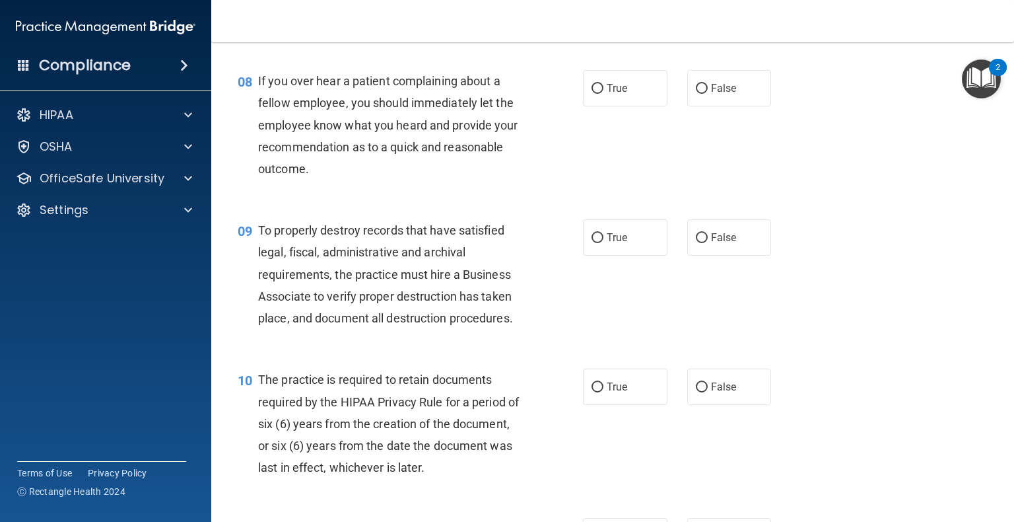
scroll to position [1017, 0]
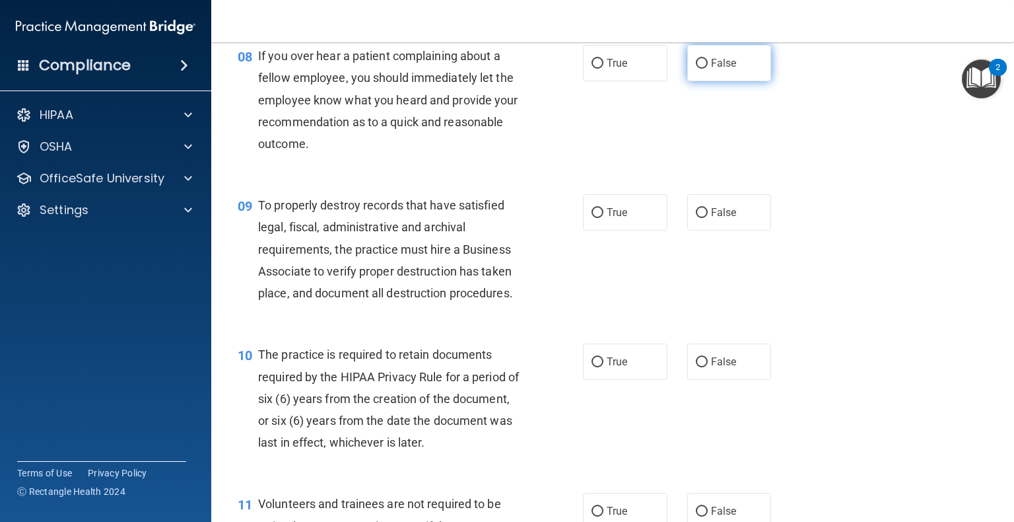
click at [698, 81] on label "False" at bounding box center [729, 63] width 85 height 36
click at [698, 69] on input "False" at bounding box center [702, 64] width 12 height 10
radio input "true"
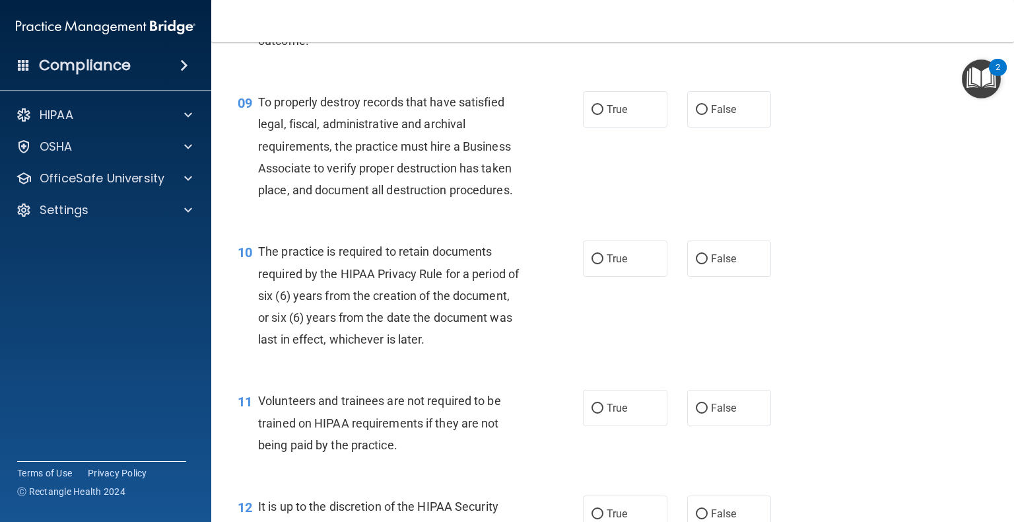
scroll to position [1119, 0]
click at [696, 116] on input "False" at bounding box center [702, 111] width 12 height 10
radio input "true"
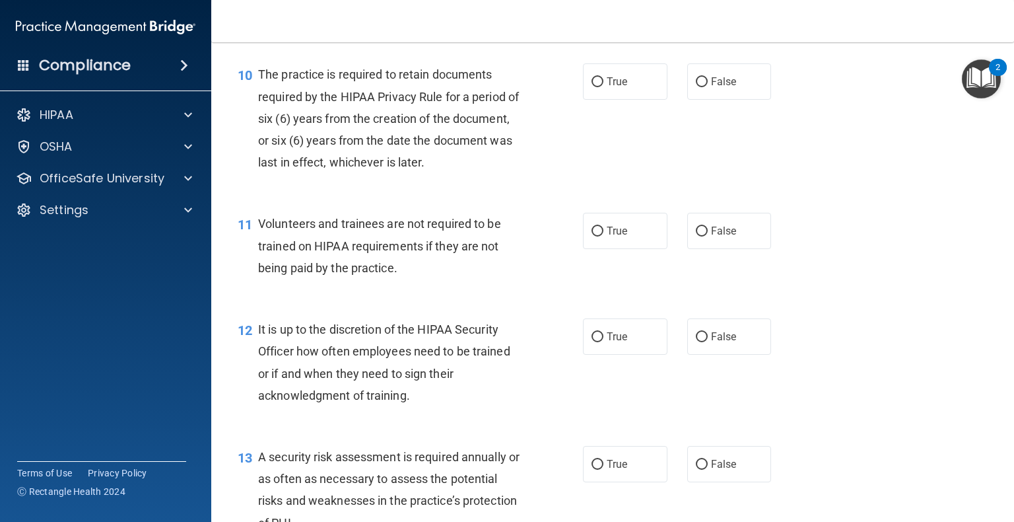
scroll to position [1299, 0]
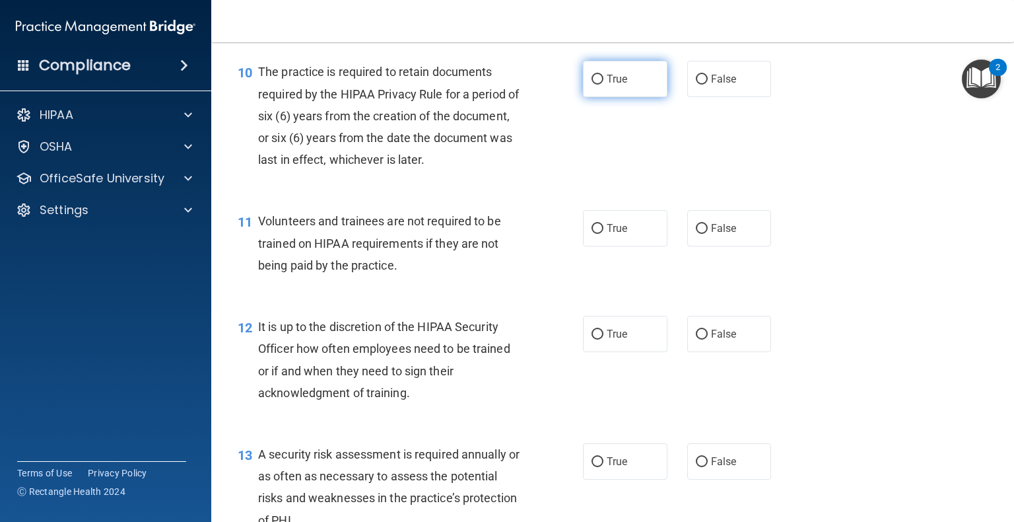
click at [594, 94] on label "True" at bounding box center [625, 79] width 85 height 36
click at [594, 85] on input "True" at bounding box center [598, 80] width 12 height 10
radio input "true"
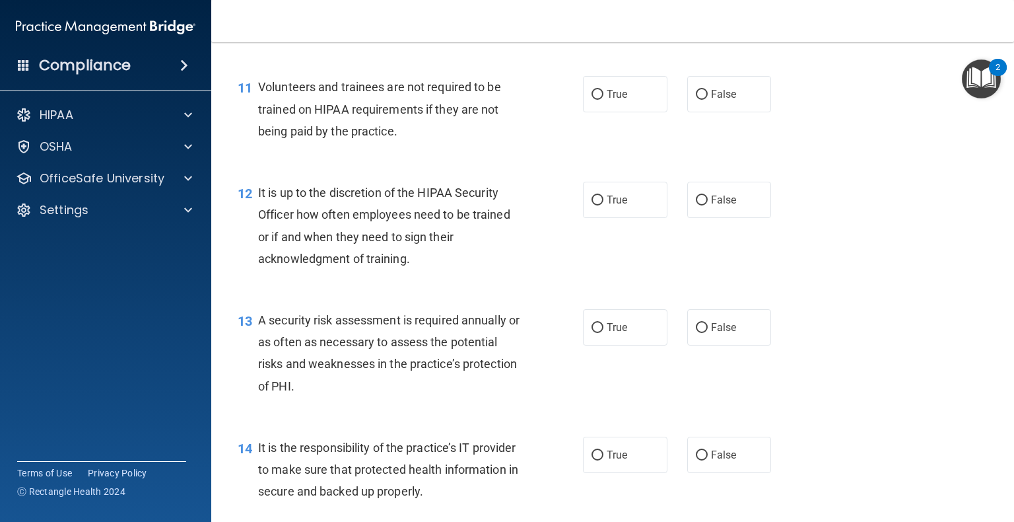
scroll to position [1433, 0]
click at [617, 101] on span "True" at bounding box center [617, 94] width 20 height 13
click at [603, 100] on input "True" at bounding box center [598, 95] width 12 height 10
radio input "true"
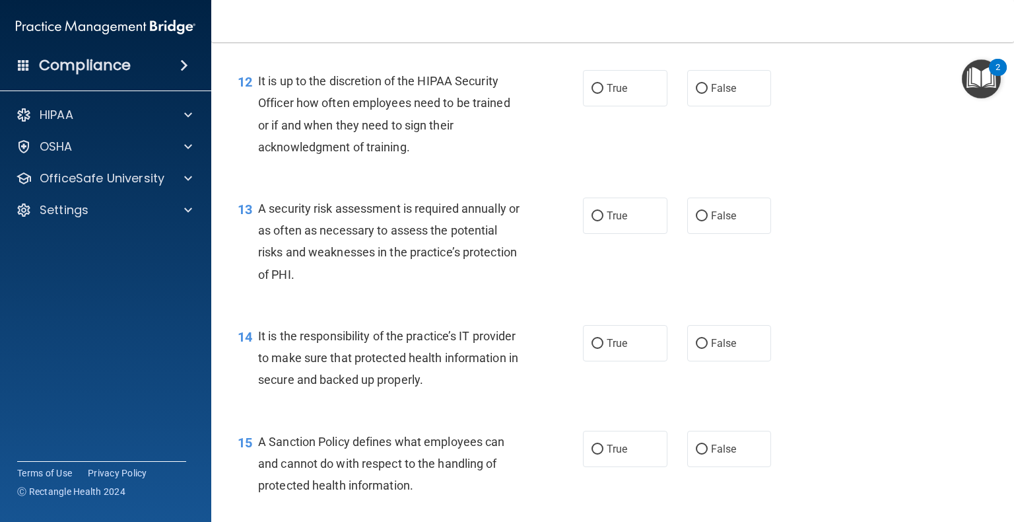
scroll to position [1544, 0]
click at [687, 107] on label "False" at bounding box center [729, 89] width 85 height 36
click at [696, 94] on input "False" at bounding box center [702, 90] width 12 height 10
radio input "true"
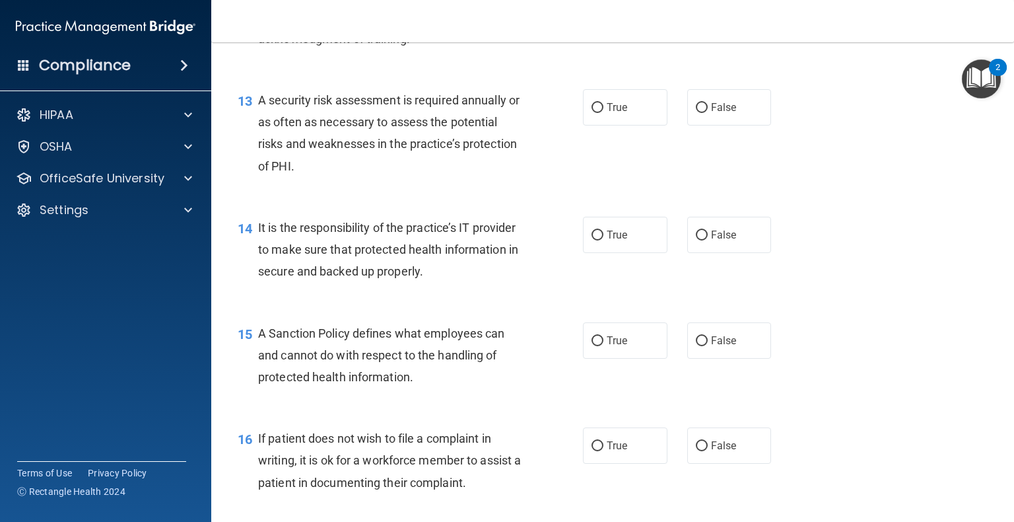
scroll to position [1655, 0]
click at [592, 112] on input "True" at bounding box center [598, 107] width 12 height 10
radio input "true"
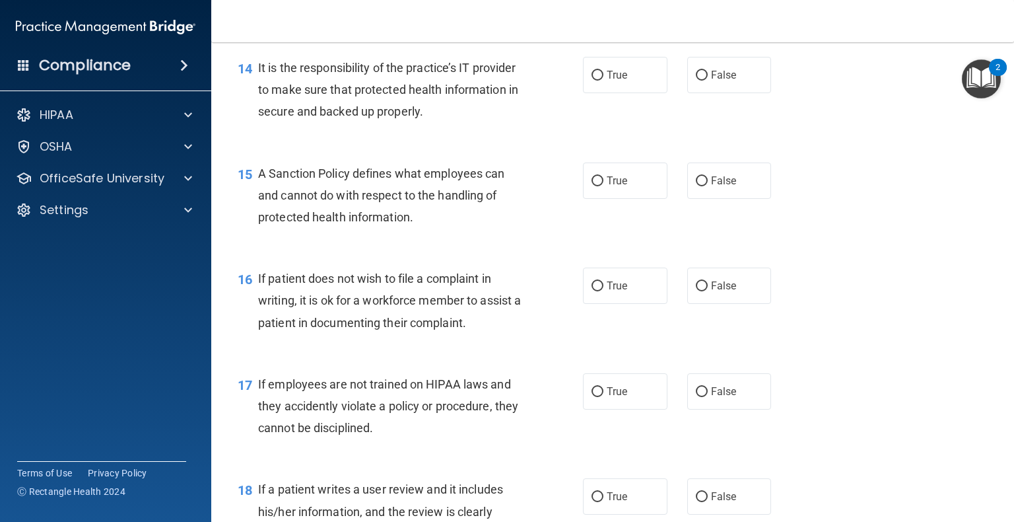
scroll to position [1814, 0]
click at [696, 80] on input "False" at bounding box center [702, 75] width 12 height 10
radio input "true"
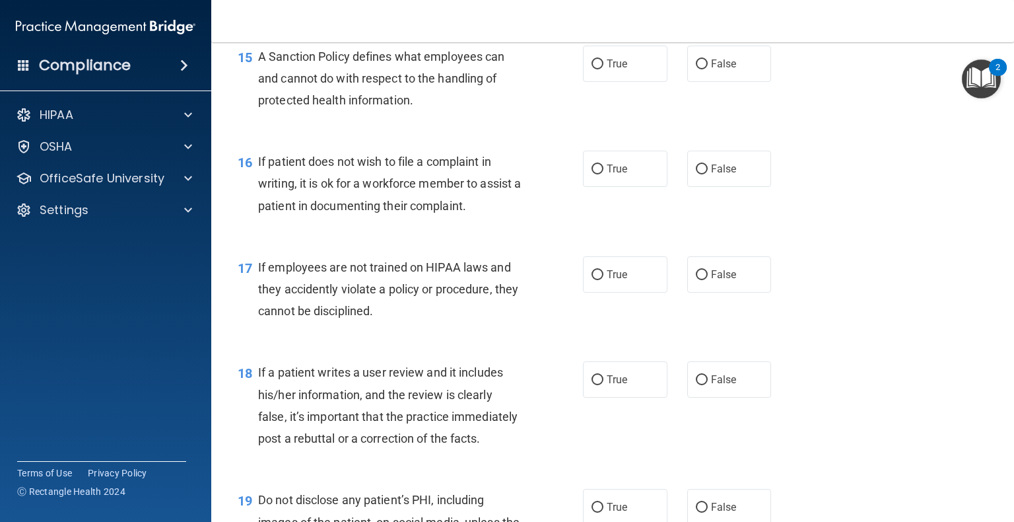
scroll to position [1930, 0]
click at [697, 69] on input "False" at bounding box center [702, 64] width 12 height 10
radio input "true"
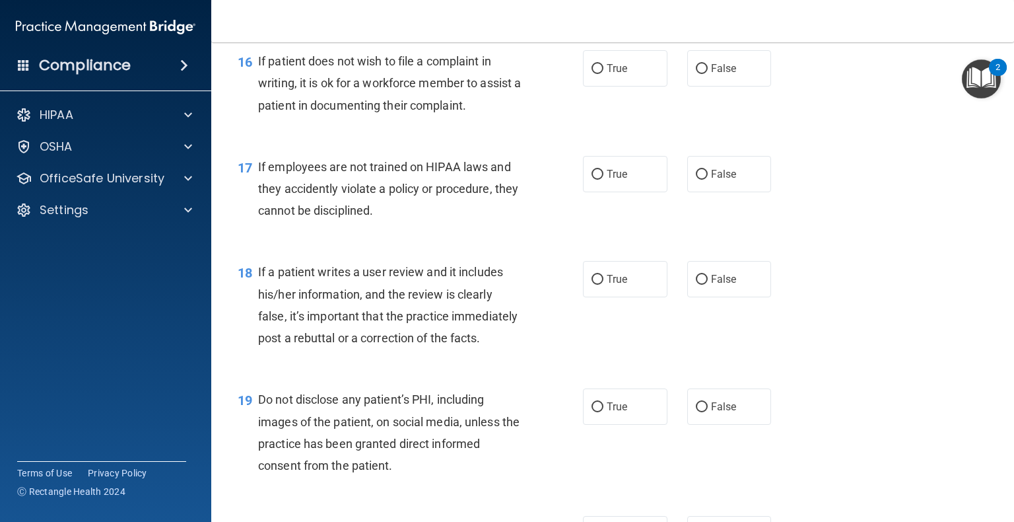
scroll to position [2031, 0]
click at [608, 86] on label "True" at bounding box center [625, 68] width 85 height 36
click at [603, 73] on input "True" at bounding box center [598, 68] width 12 height 10
radio input "true"
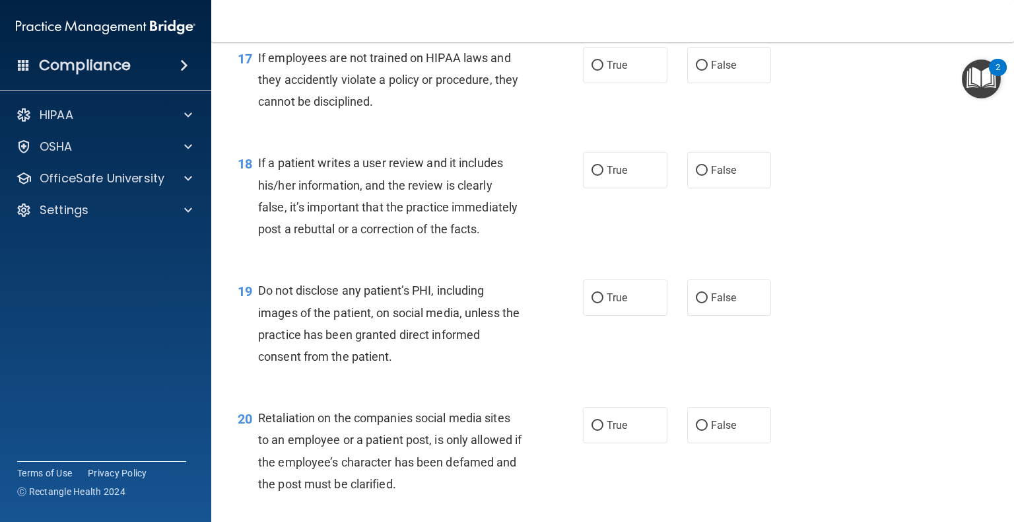
scroll to position [2139, 0]
click at [594, 79] on label "True" at bounding box center [625, 66] width 85 height 36
click at [594, 71] on input "True" at bounding box center [598, 66] width 12 height 10
radio input "true"
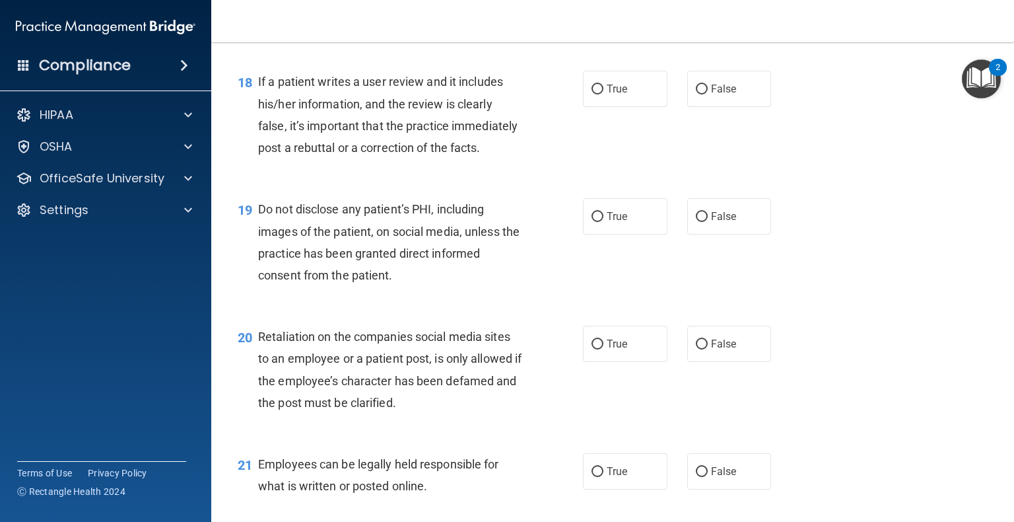
scroll to position [2222, 0]
click at [700, 92] on input "False" at bounding box center [702, 88] width 12 height 10
radio input "true"
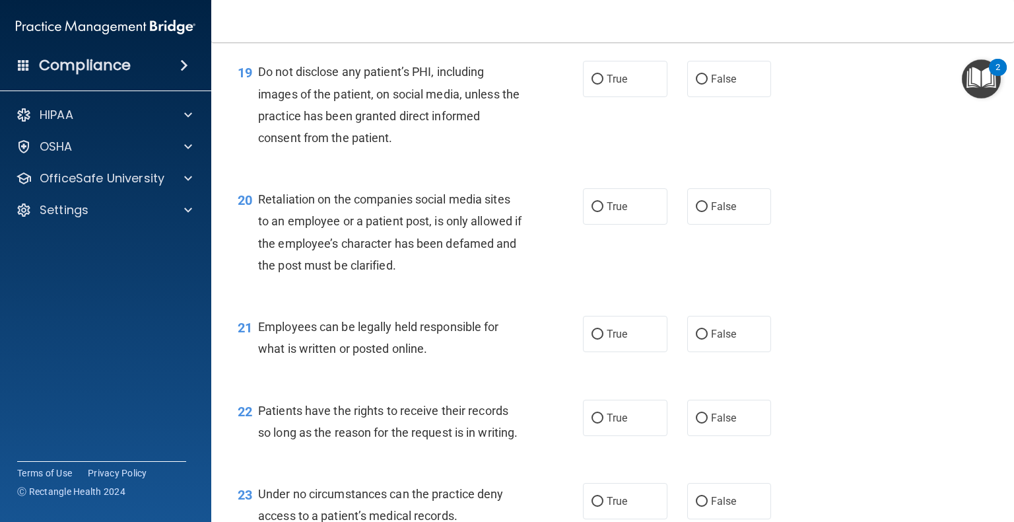
scroll to position [2358, 0]
click at [598, 96] on label "True" at bounding box center [625, 78] width 85 height 36
click at [598, 84] on input "True" at bounding box center [598, 79] width 12 height 10
radio input "true"
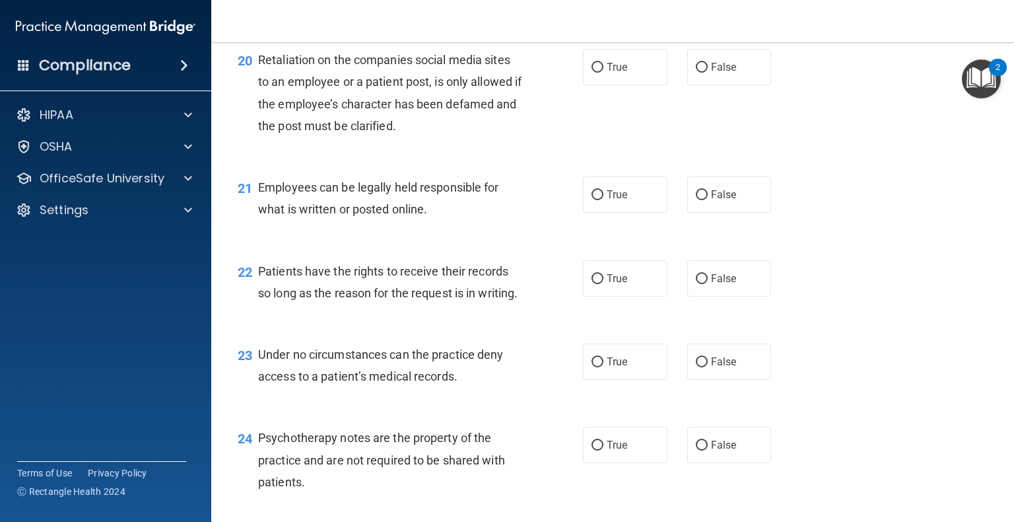
scroll to position [2496, 0]
click at [592, 74] on input "True" at bounding box center [598, 69] width 12 height 10
radio input "true"
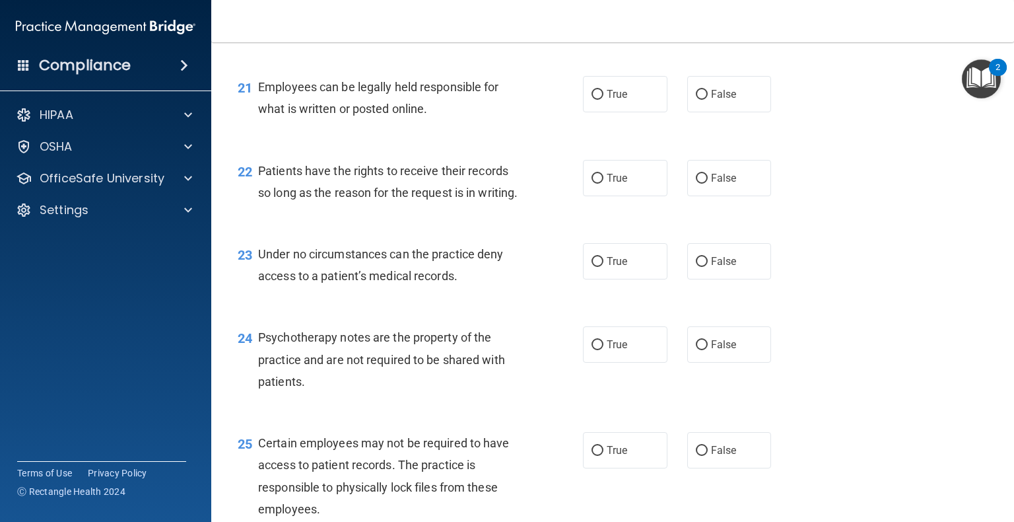
scroll to position [2615, 0]
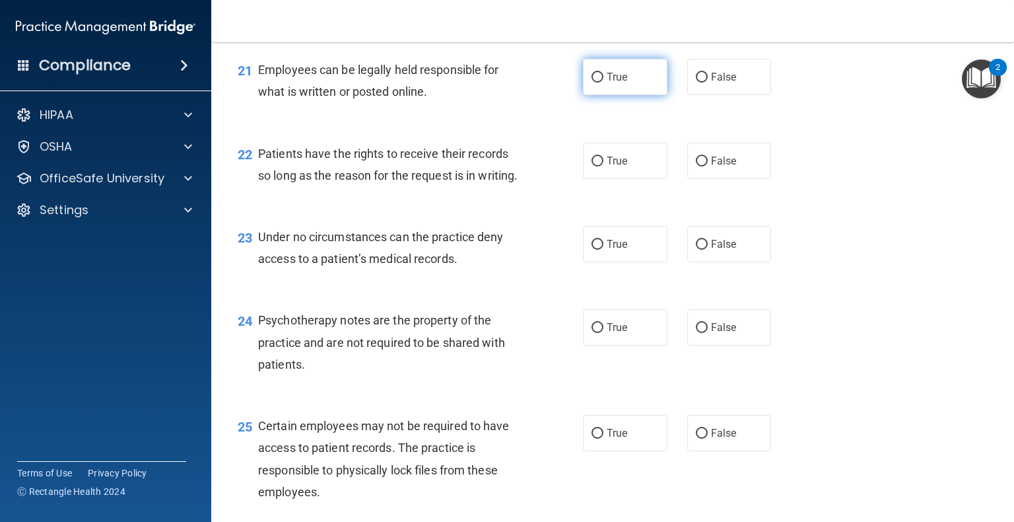
click at [592, 83] on input "True" at bounding box center [598, 78] width 12 height 10
radio input "true"
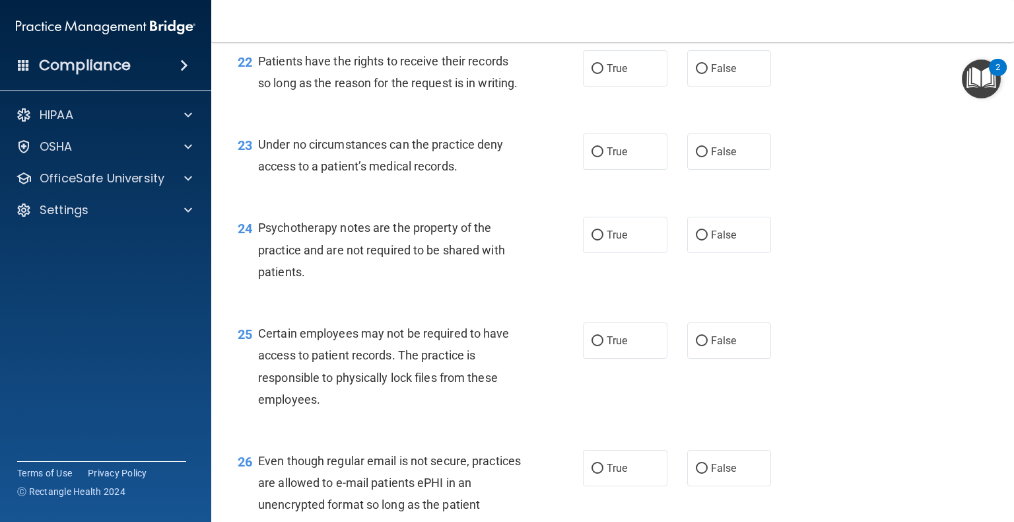
scroll to position [2726, 0]
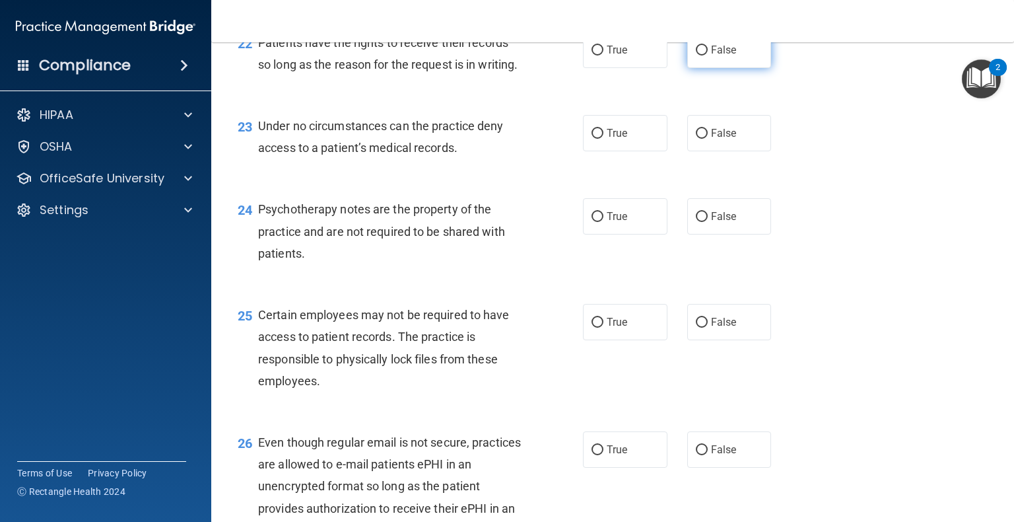
click at [696, 55] on input "False" at bounding box center [702, 51] width 12 height 10
radio input "true"
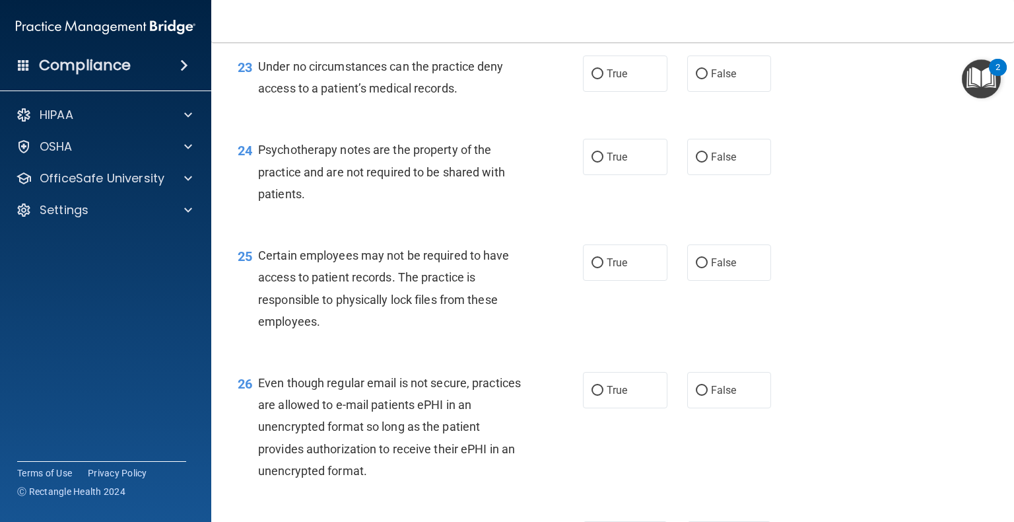
scroll to position [2786, 0]
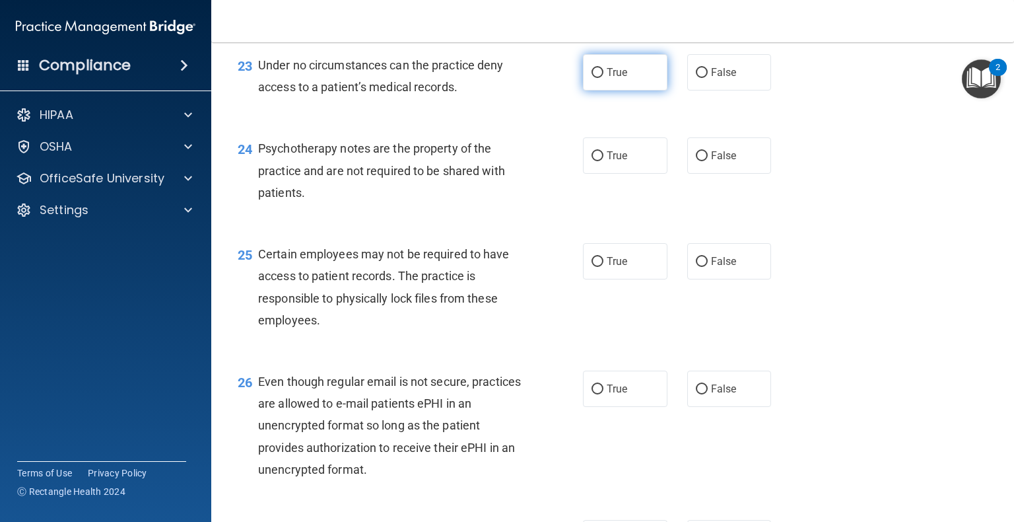
click at [596, 78] on input "True" at bounding box center [598, 73] width 12 height 10
radio input "true"
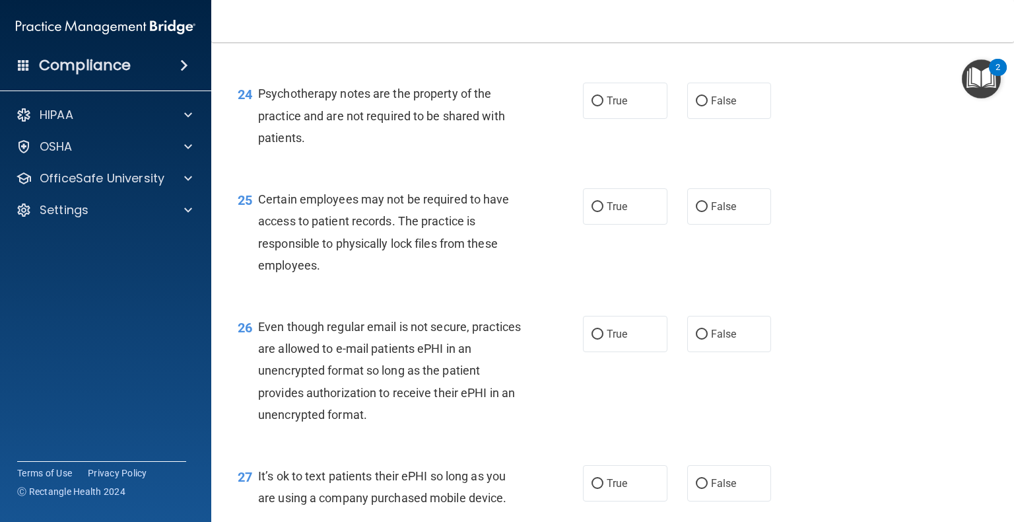
scroll to position [2842, 0]
click at [711, 23] on span "False" at bounding box center [724, 17] width 26 height 13
click at [704, 22] on input "False" at bounding box center [702, 18] width 12 height 10
radio input "true"
radio input "false"
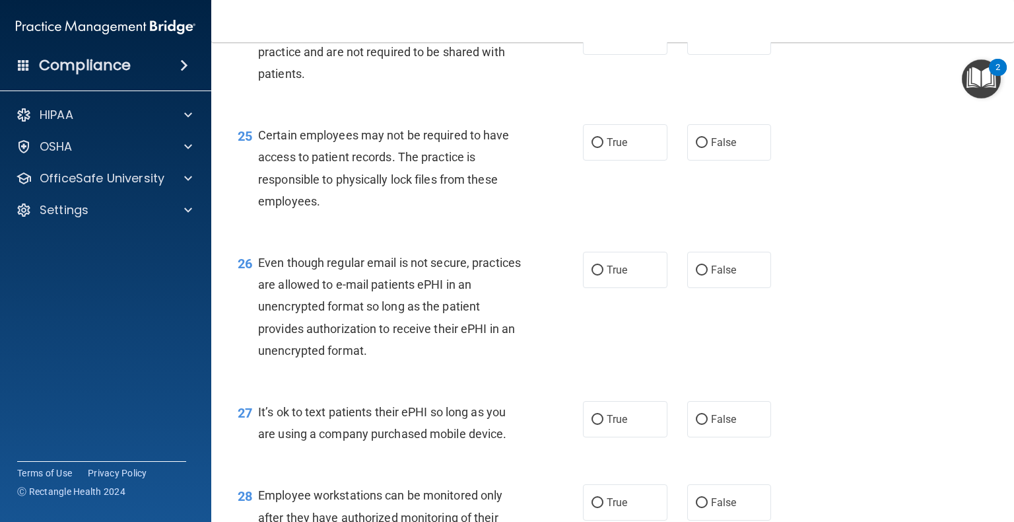
scroll to position [2905, 0]
click at [600, 55] on label "True" at bounding box center [625, 36] width 85 height 36
click at [600, 42] on input "True" at bounding box center [598, 37] width 12 height 10
radio input "true"
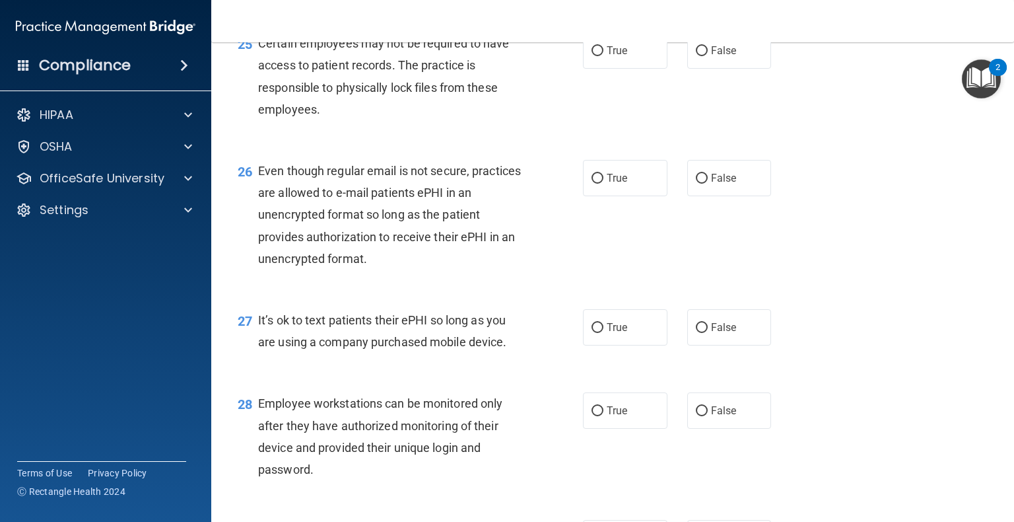
scroll to position [2998, 0]
drag, startPoint x: 597, startPoint y: 120, endPoint x: 491, endPoint y: 349, distance: 252.6
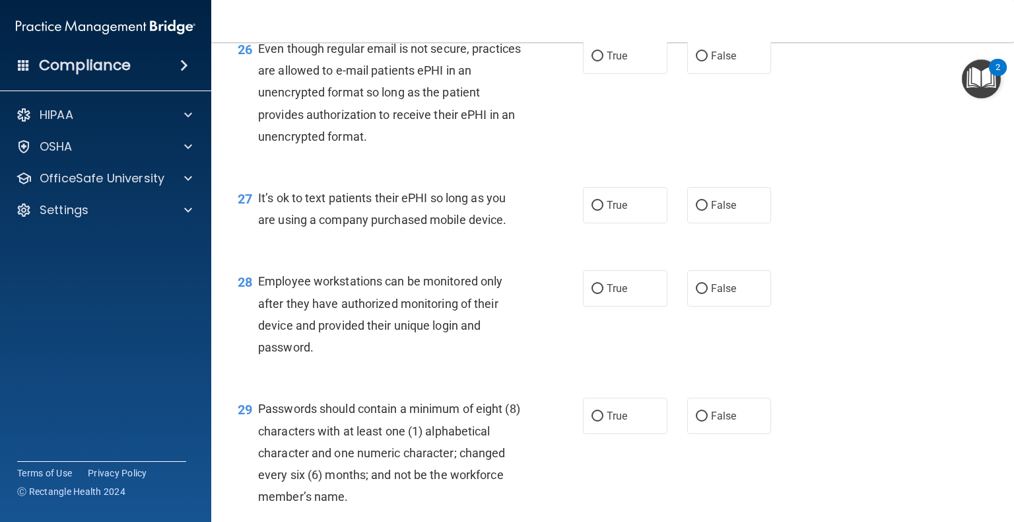
scroll to position [3119, 0]
click at [695, 74] on label "False" at bounding box center [729, 56] width 85 height 36
click at [696, 61] on input "False" at bounding box center [702, 57] width 12 height 10
radio input "true"
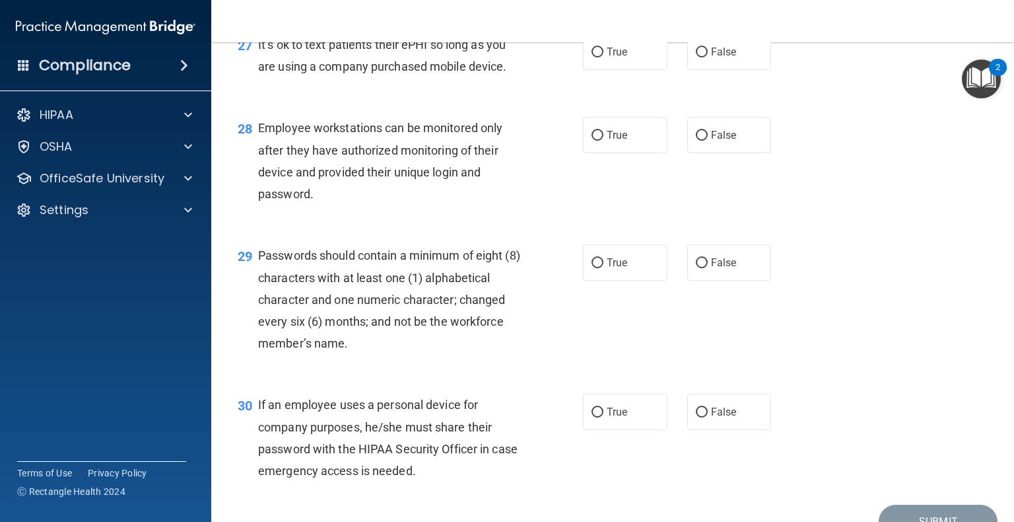
scroll to position [3272, 0]
click at [597, 57] on input "True" at bounding box center [598, 53] width 12 height 10
radio input "true"
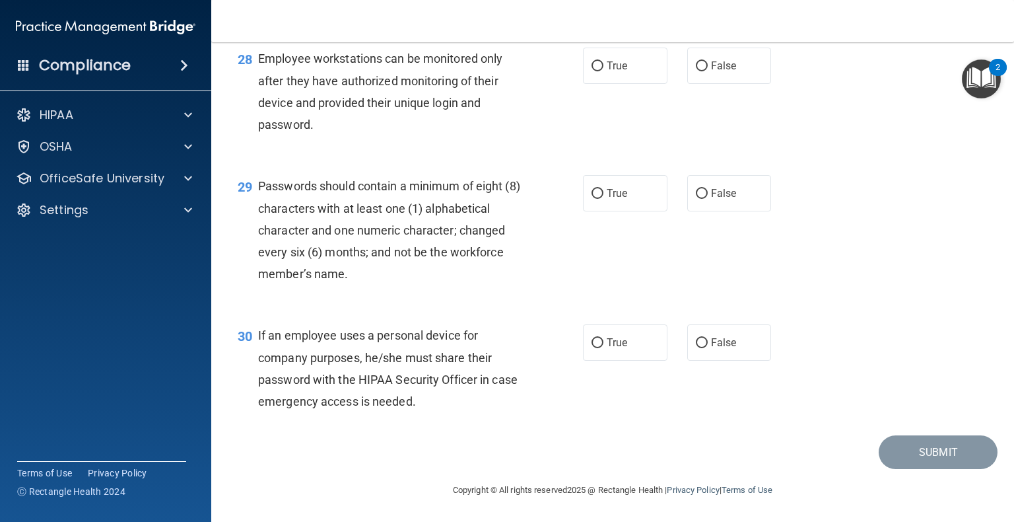
scroll to position [3375, 0]
click at [696, 71] on input "False" at bounding box center [702, 66] width 12 height 10
radio input "true"
click at [602, 207] on label "True" at bounding box center [625, 193] width 85 height 36
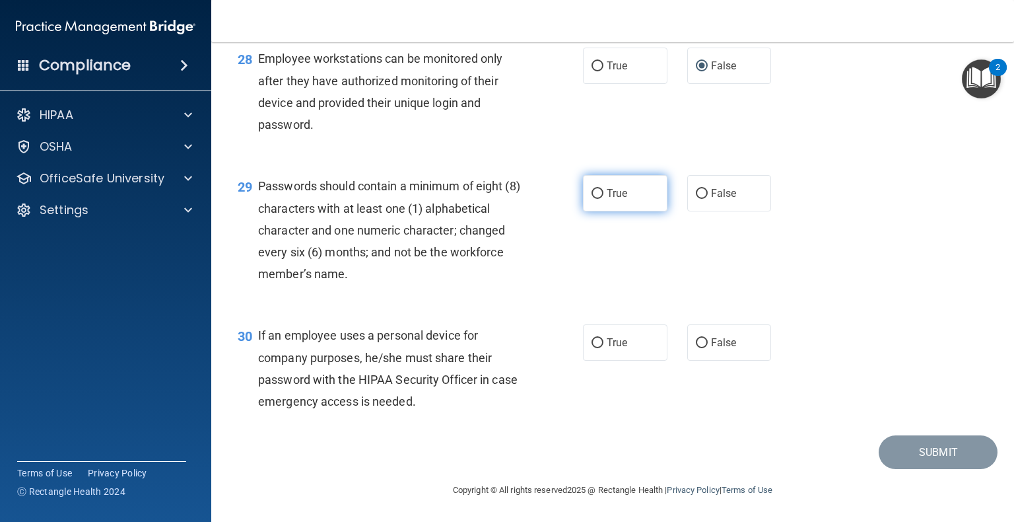
click at [602, 199] on input "True" at bounding box center [598, 194] width 12 height 10
radio input "true"
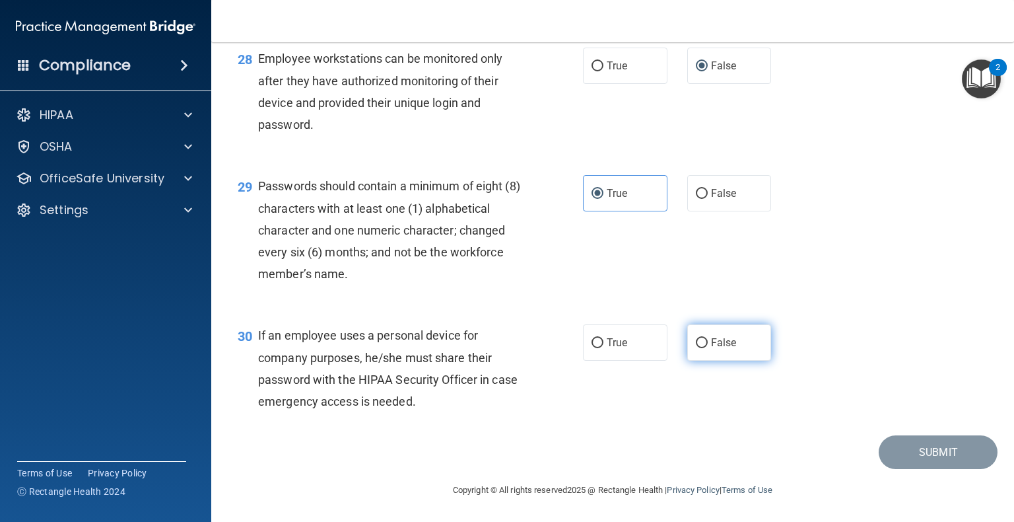
click at [687, 350] on label "False" at bounding box center [729, 342] width 85 height 36
click at [696, 348] on input "False" at bounding box center [702, 343] width 12 height 10
radio input "true"
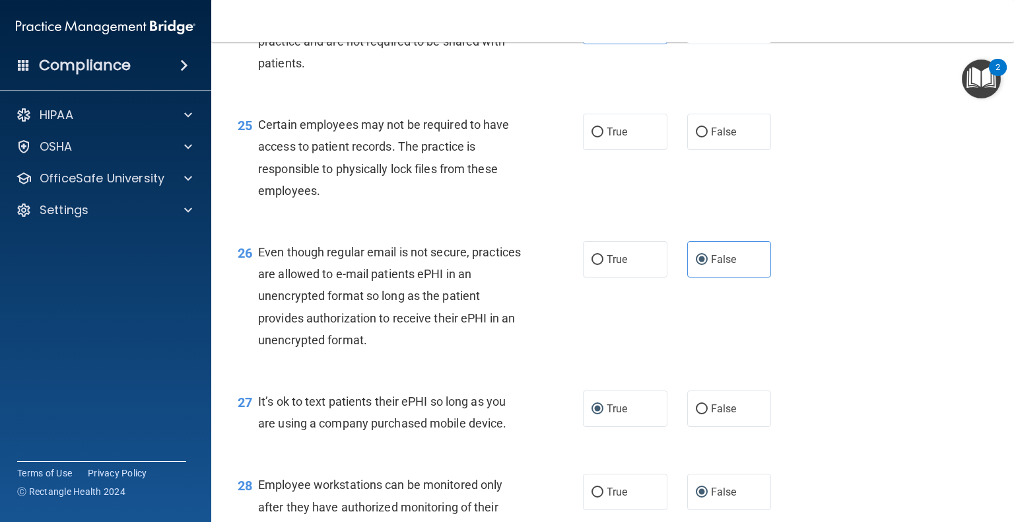
scroll to position [2897, 0]
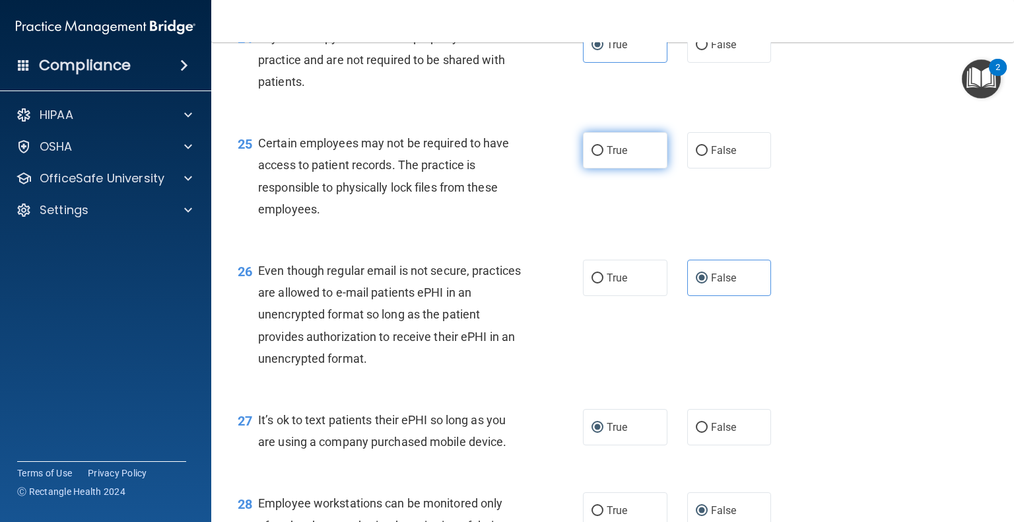
click at [592, 156] on input "True" at bounding box center [598, 151] width 12 height 10
radio input "true"
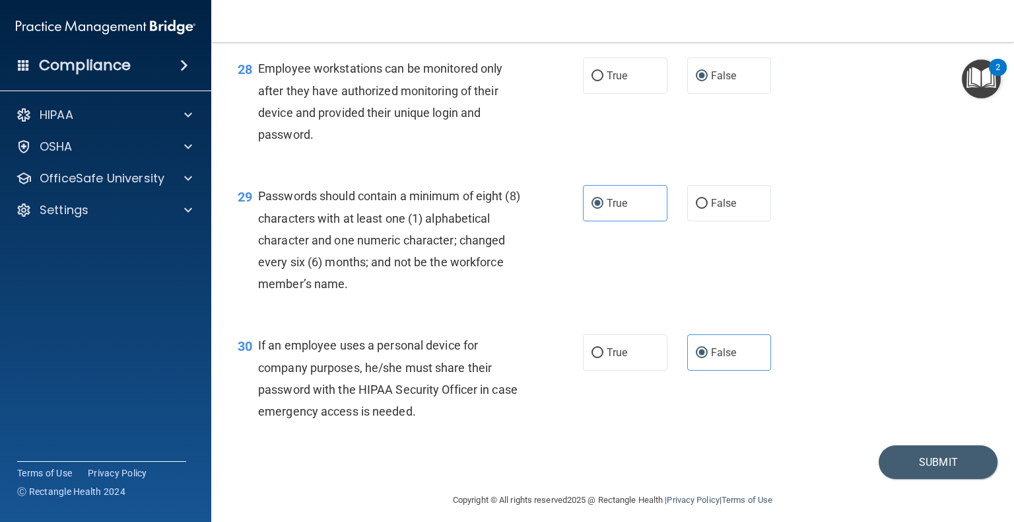
scroll to position [3407, 0]
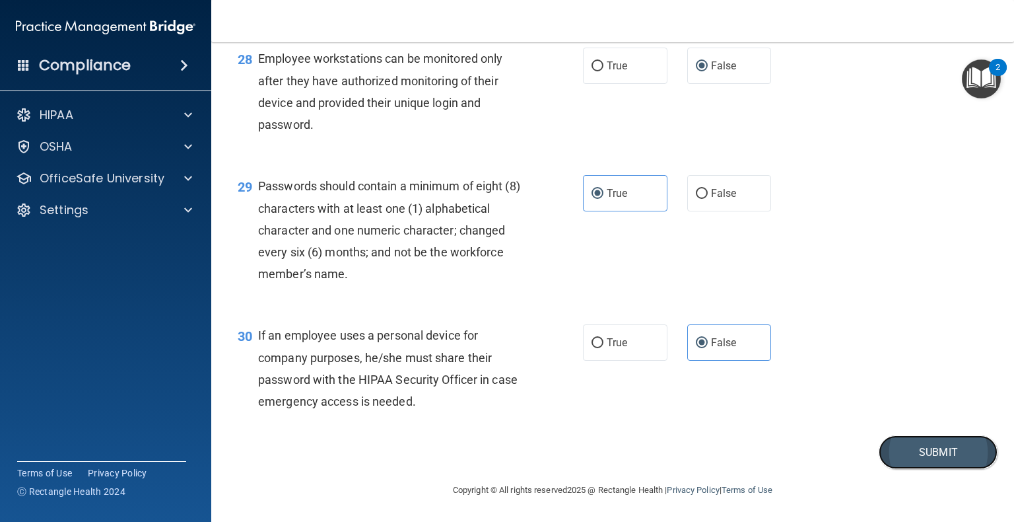
click at [895, 446] on button "Submit" at bounding box center [938, 452] width 119 height 34
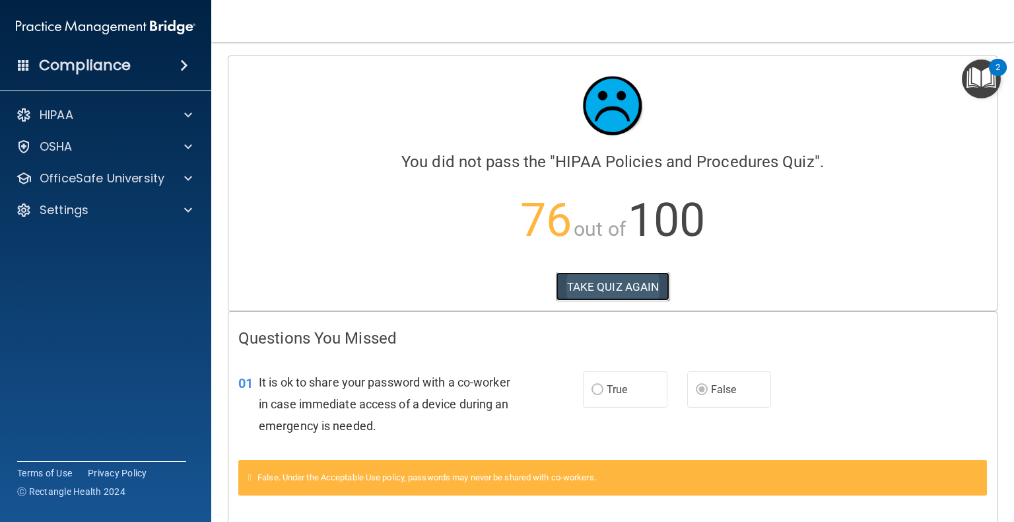
click at [615, 279] on button "TAKE QUIZ AGAIN" at bounding box center [613, 286] width 114 height 29
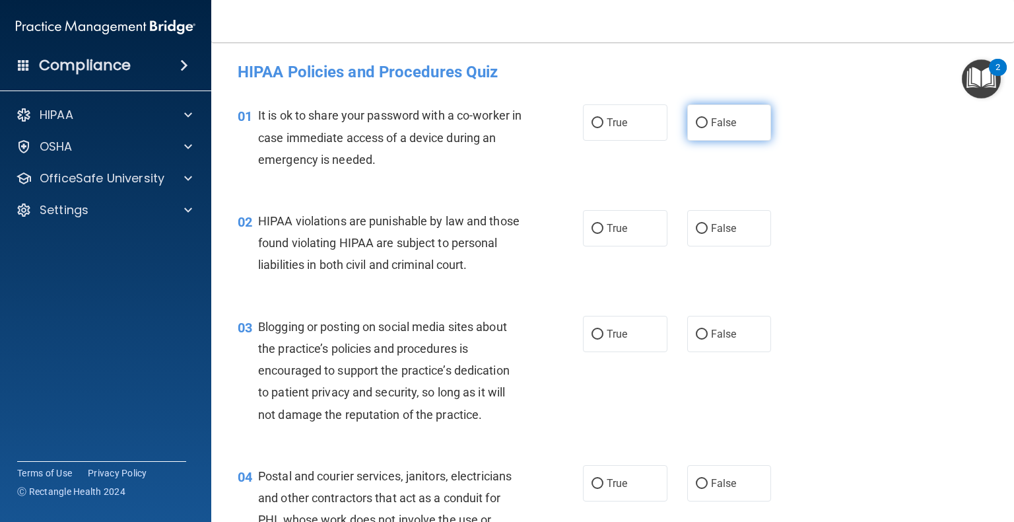
click at [696, 124] on input "False" at bounding box center [702, 123] width 12 height 10
radio input "true"
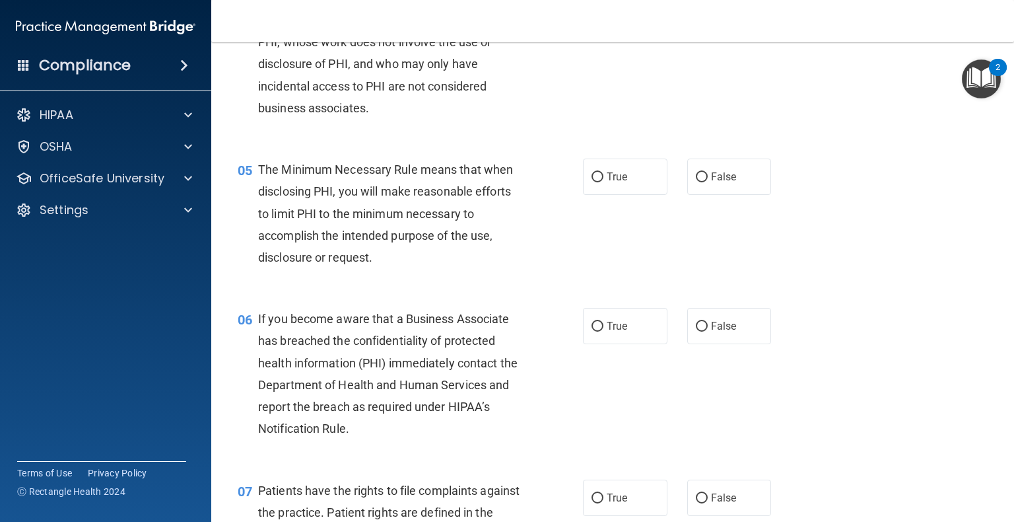
scroll to position [477, 0]
click at [700, 332] on label "False" at bounding box center [729, 326] width 85 height 36
click at [700, 332] on input "False" at bounding box center [702, 327] width 12 height 10
radio input "true"
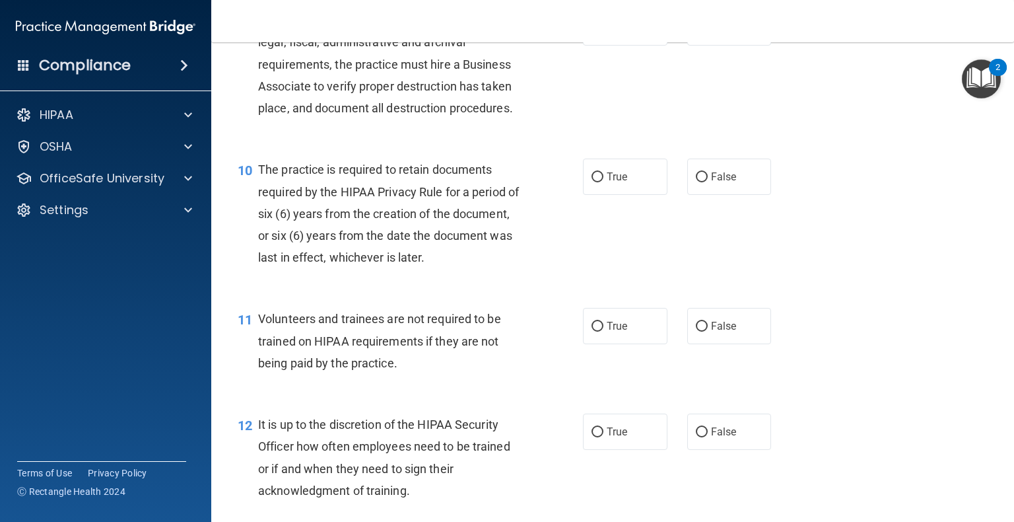
scroll to position [1202, 0]
click at [696, 331] on input "False" at bounding box center [702, 327] width 12 height 10
radio input "true"
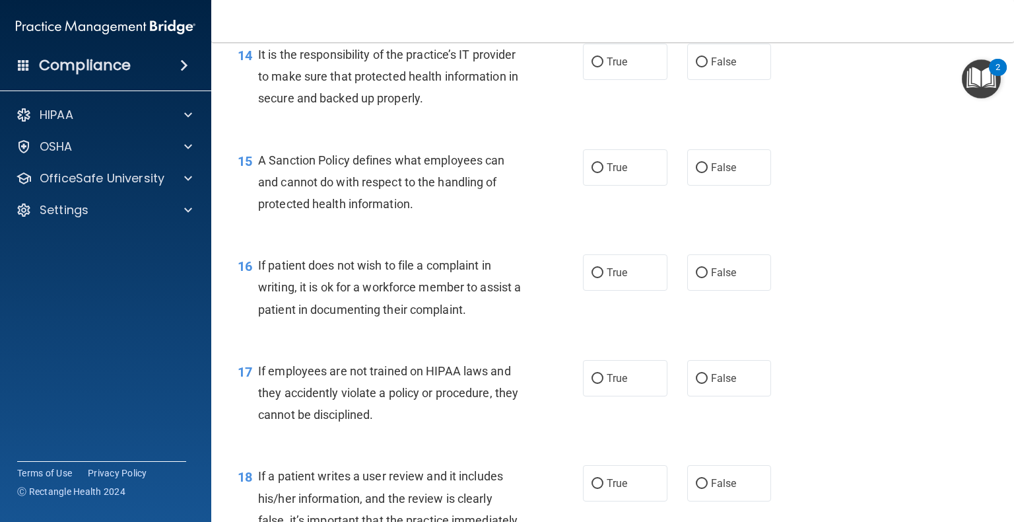
scroll to position [1880, 0]
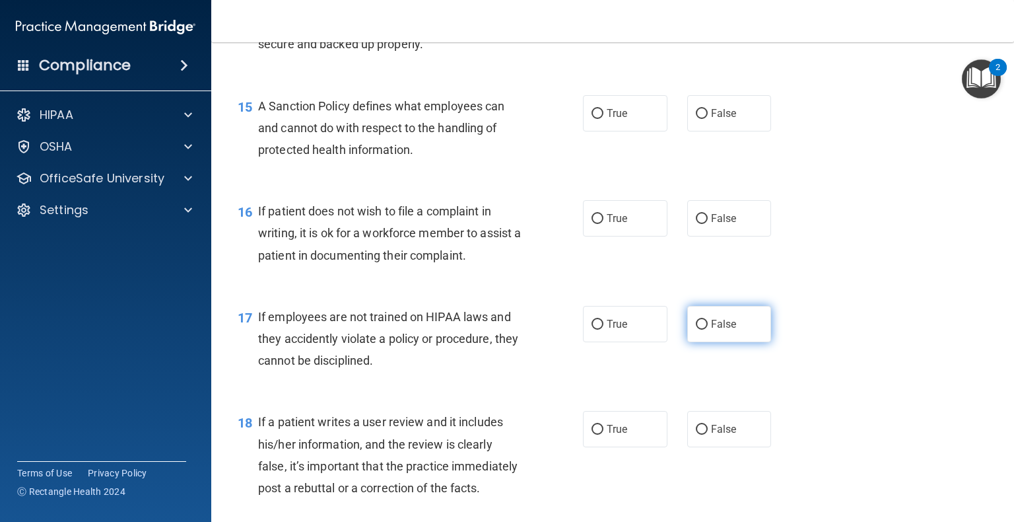
click at [696, 329] on input "False" at bounding box center [702, 325] width 12 height 10
radio input "true"
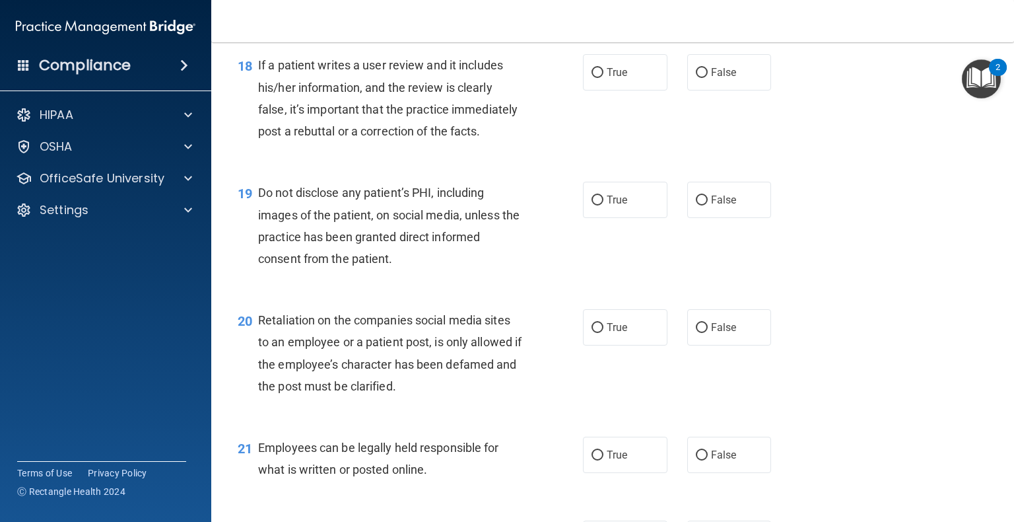
scroll to position [2237, 0]
click at [687, 345] on label "False" at bounding box center [729, 327] width 85 height 36
click at [696, 333] on input "False" at bounding box center [702, 328] width 12 height 10
radio input "true"
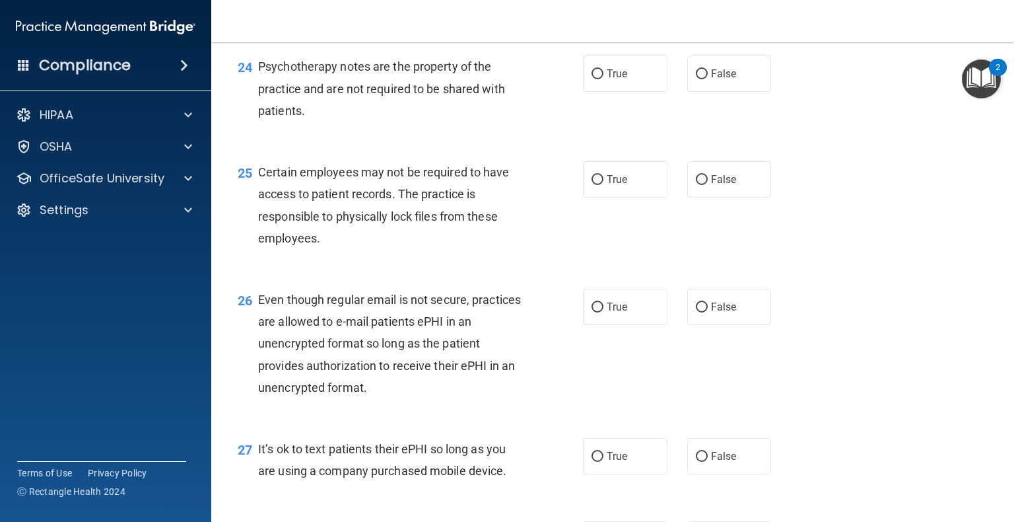
scroll to position [2870, 0]
click at [596, 324] on label "True" at bounding box center [625, 305] width 85 height 36
click at [596, 311] on input "True" at bounding box center [598, 306] width 12 height 10
radio input "true"
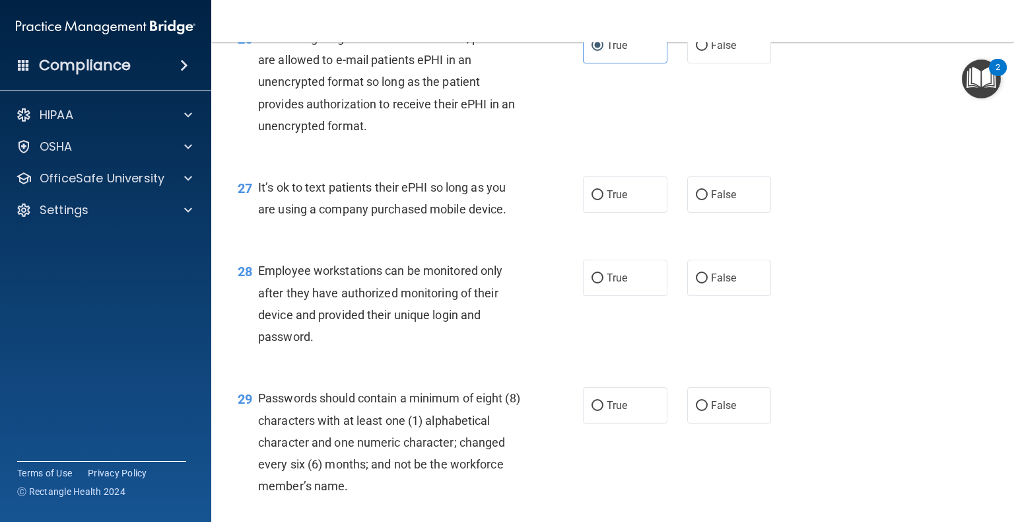
scroll to position [3130, 0]
click at [696, 200] on input "False" at bounding box center [702, 195] width 12 height 10
radio input "true"
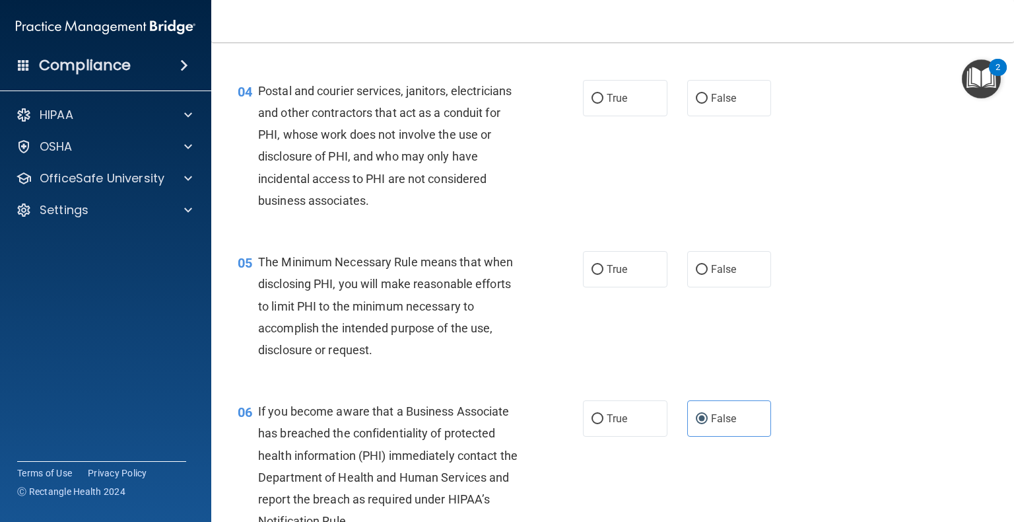
scroll to position [0, 0]
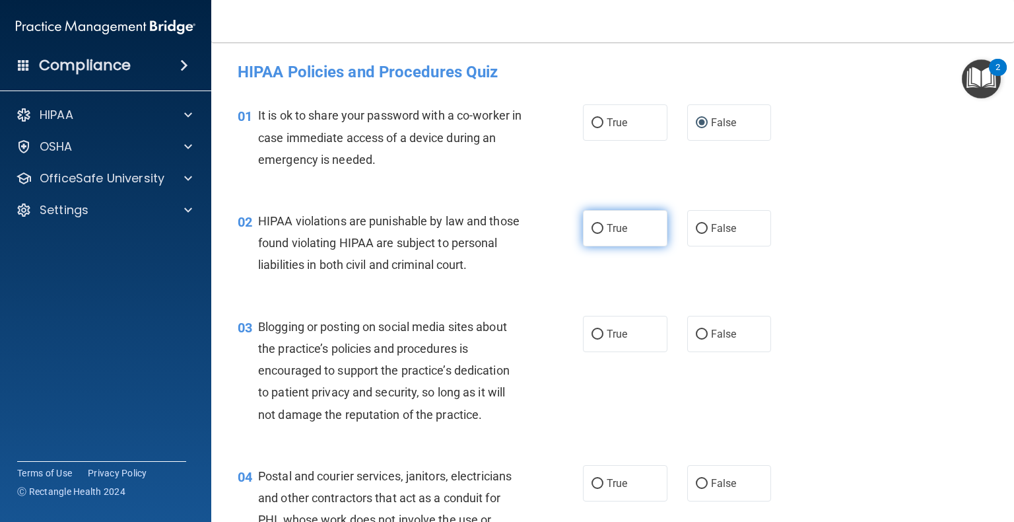
click at [592, 229] on input "True" at bounding box center [598, 229] width 12 height 10
radio input "true"
click at [697, 339] on input "False" at bounding box center [702, 334] width 12 height 10
radio input "true"
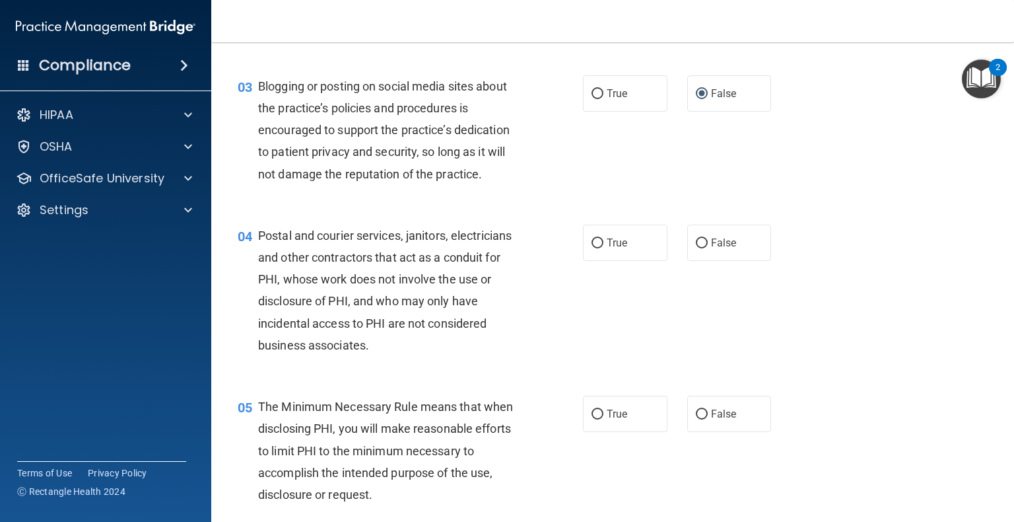
scroll to position [243, 0]
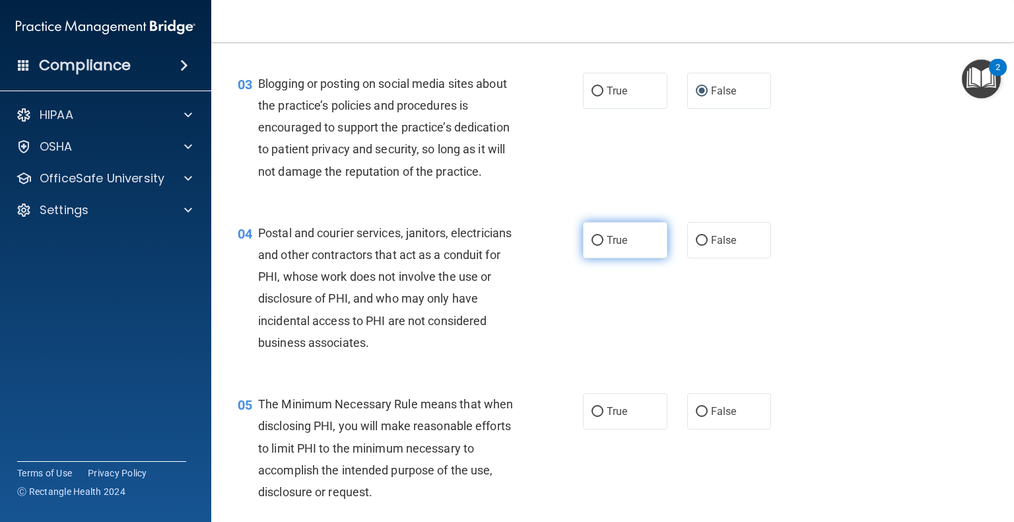
click at [597, 258] on label "True" at bounding box center [625, 240] width 85 height 36
click at [597, 246] on input "True" at bounding box center [598, 241] width 12 height 10
radio input "true"
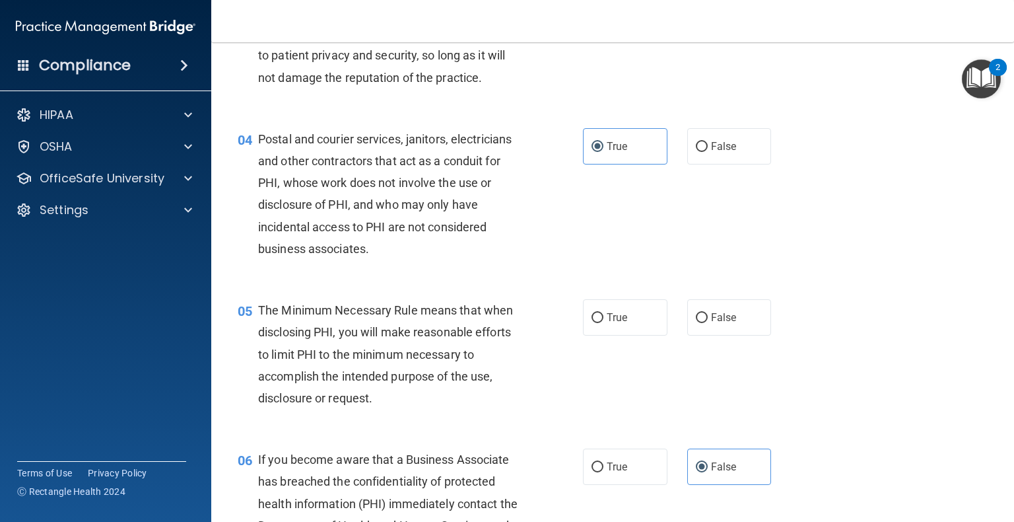
scroll to position [347, 0]
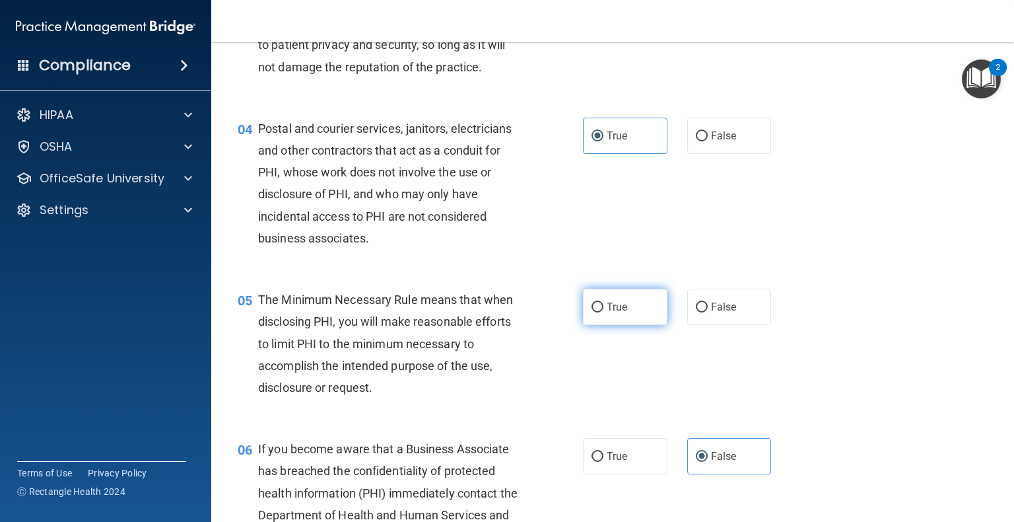
click at [590, 325] on label "True" at bounding box center [625, 307] width 85 height 36
click at [592, 312] on input "True" at bounding box center [598, 307] width 12 height 10
radio input "true"
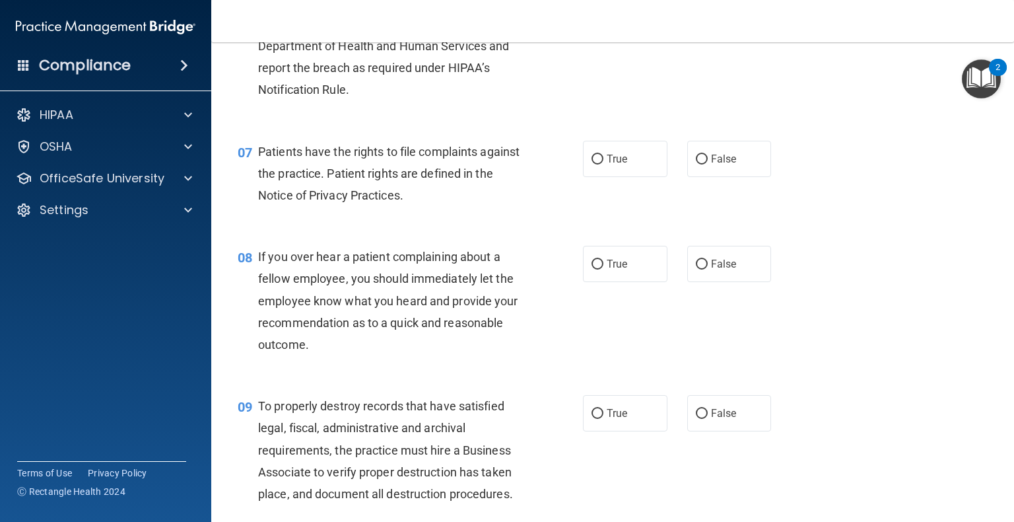
scroll to position [816, 0]
click at [596, 269] on input "True" at bounding box center [598, 264] width 12 height 10
radio input "true"
click at [596, 177] on label "True" at bounding box center [625, 159] width 85 height 36
click at [596, 164] on input "True" at bounding box center [598, 160] width 12 height 10
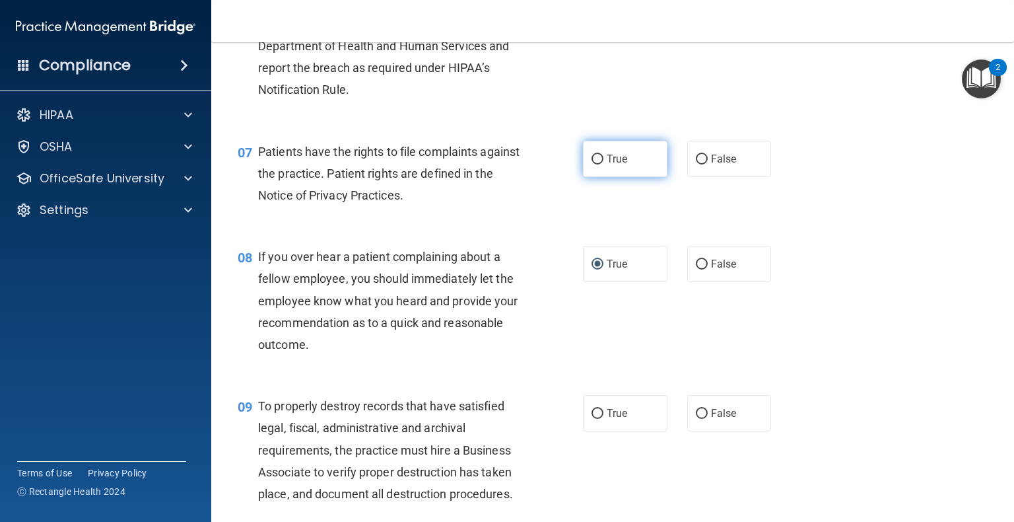
radio input "true"
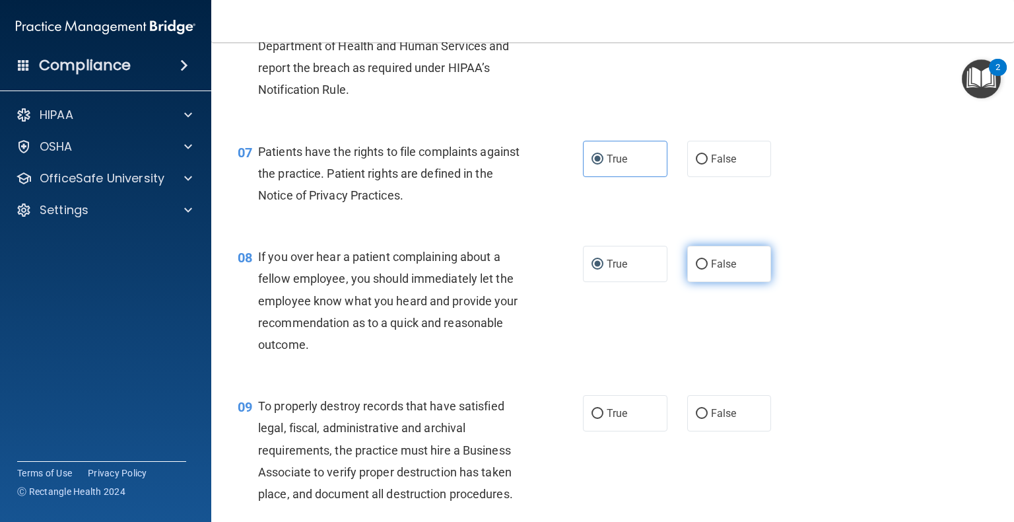
click at [696, 269] on input "False" at bounding box center [702, 264] width 12 height 10
radio input "true"
radio input "false"
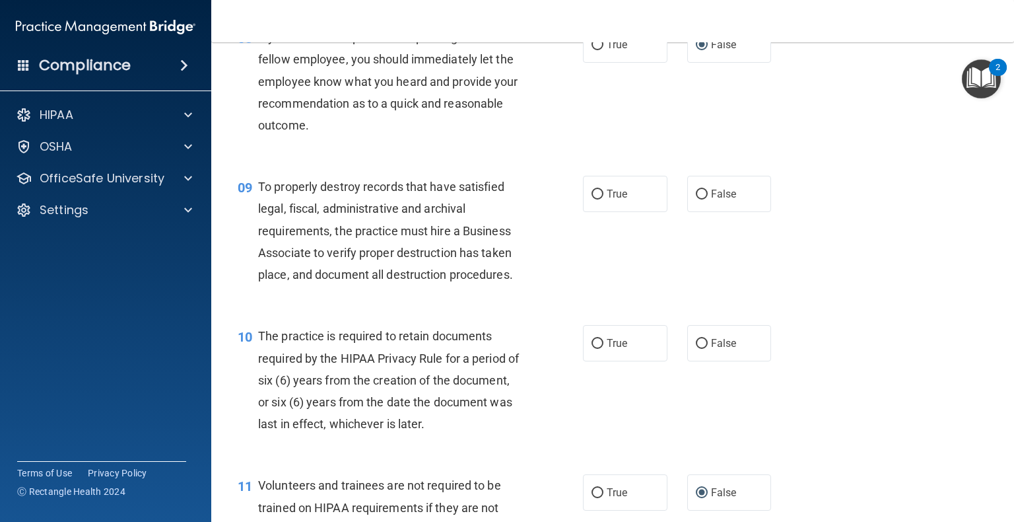
scroll to position [1035, 0]
click at [700, 199] on input "False" at bounding box center [702, 194] width 12 height 10
radio input "true"
click at [592, 349] on input "True" at bounding box center [598, 344] width 12 height 10
radio input "true"
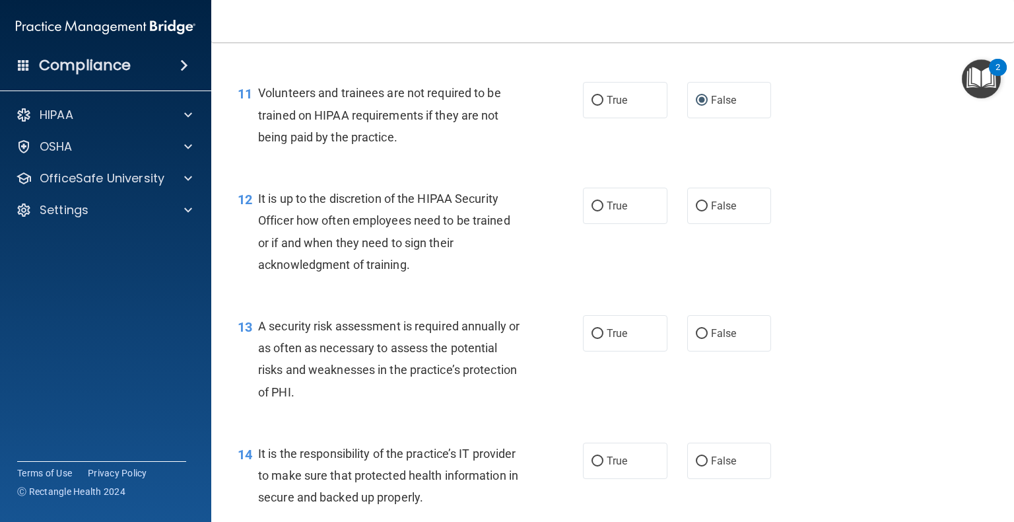
scroll to position [1426, 0]
click at [701, 225] on label "False" at bounding box center [729, 207] width 85 height 36
click at [701, 213] on input "False" at bounding box center [702, 208] width 12 height 10
radio input "true"
click at [592, 340] on input "True" at bounding box center [598, 335] width 12 height 10
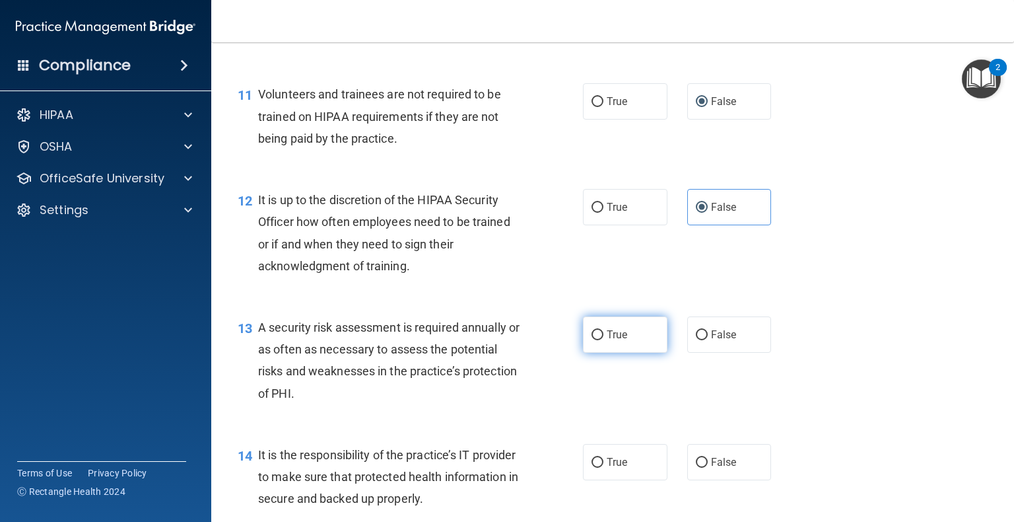
radio input "true"
click at [695, 480] on label "False" at bounding box center [729, 462] width 85 height 36
click at [696, 467] on input "False" at bounding box center [702, 463] width 12 height 10
radio input "true"
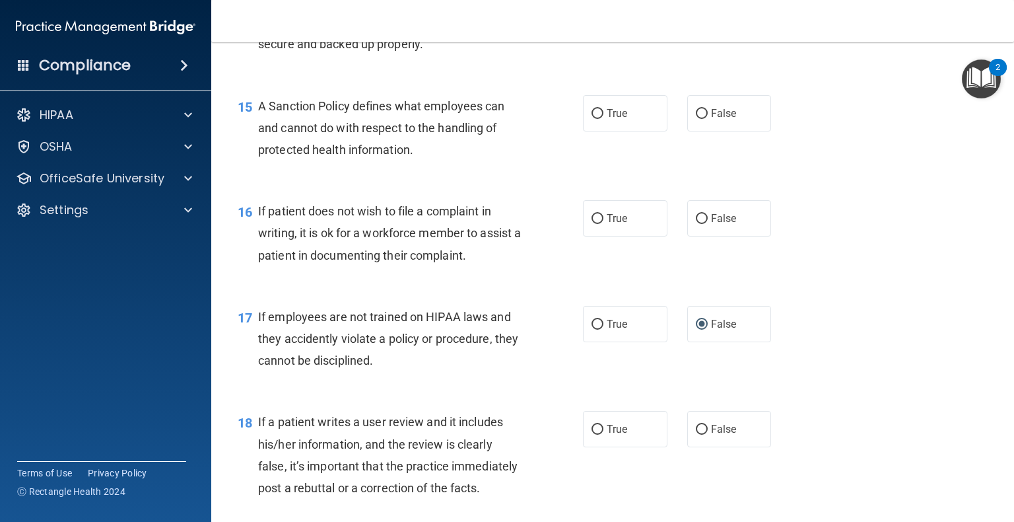
scroll to position [1880, 0]
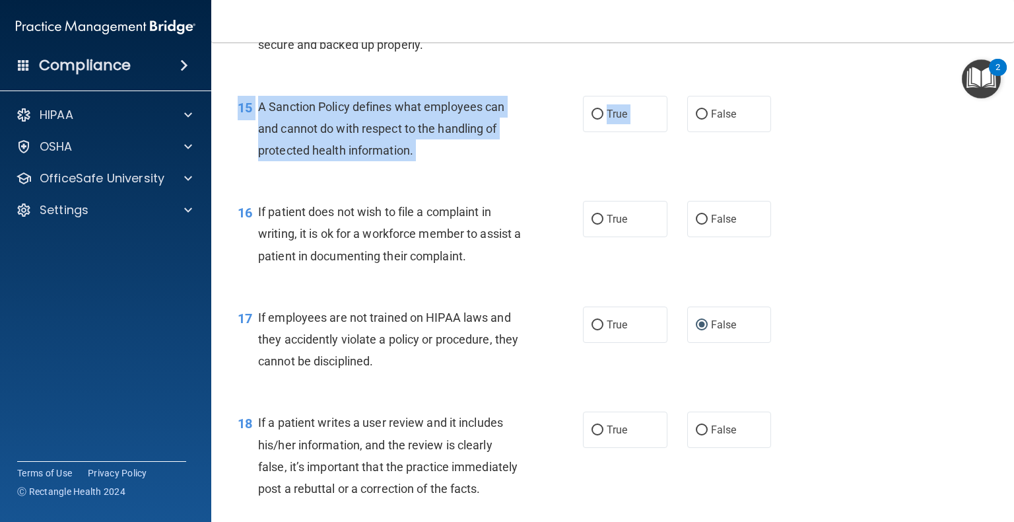
drag, startPoint x: 689, startPoint y: 147, endPoint x: 664, endPoint y: 192, distance: 52.0
click at [664, 185] on div "15 A Sanction Policy defines what employees can and cannot do with respect to t…" at bounding box center [613, 132] width 770 height 106
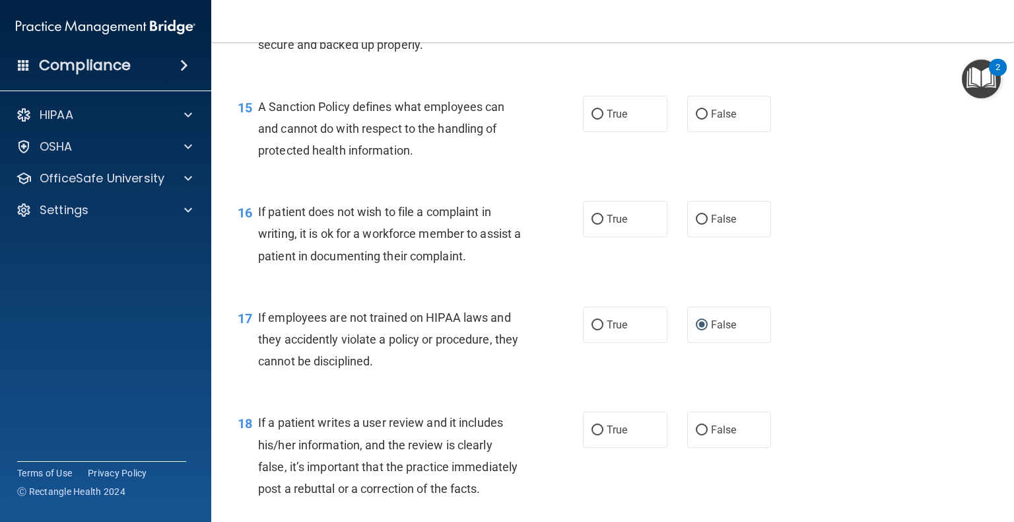
click at [664, 185] on div "15 A Sanction Policy defines what employees can and cannot do with respect to t…" at bounding box center [613, 132] width 770 height 106
click at [700, 127] on label "False" at bounding box center [729, 114] width 85 height 36
click at [700, 120] on input "False" at bounding box center [702, 115] width 12 height 10
radio input "true"
click at [592, 224] on input "True" at bounding box center [598, 220] width 12 height 10
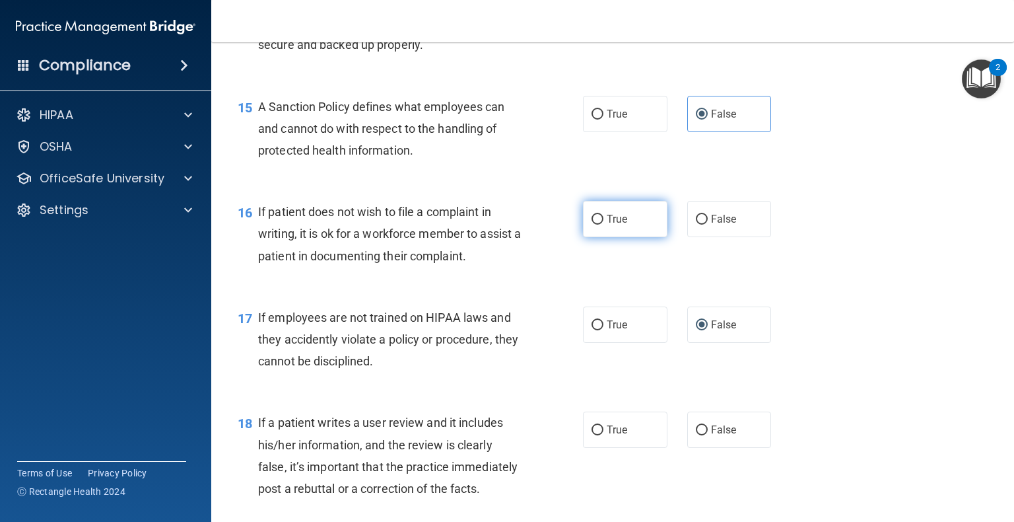
radio input "true"
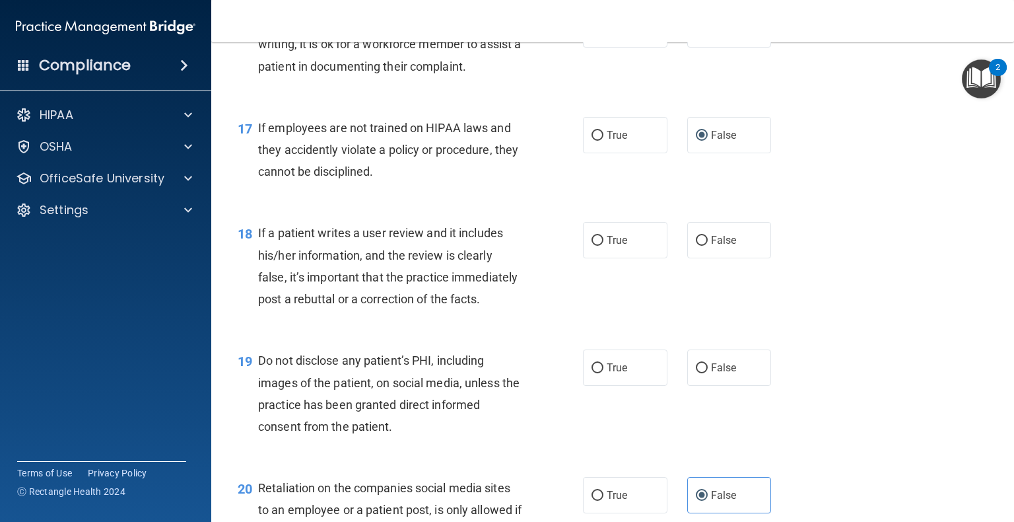
scroll to position [2071, 0]
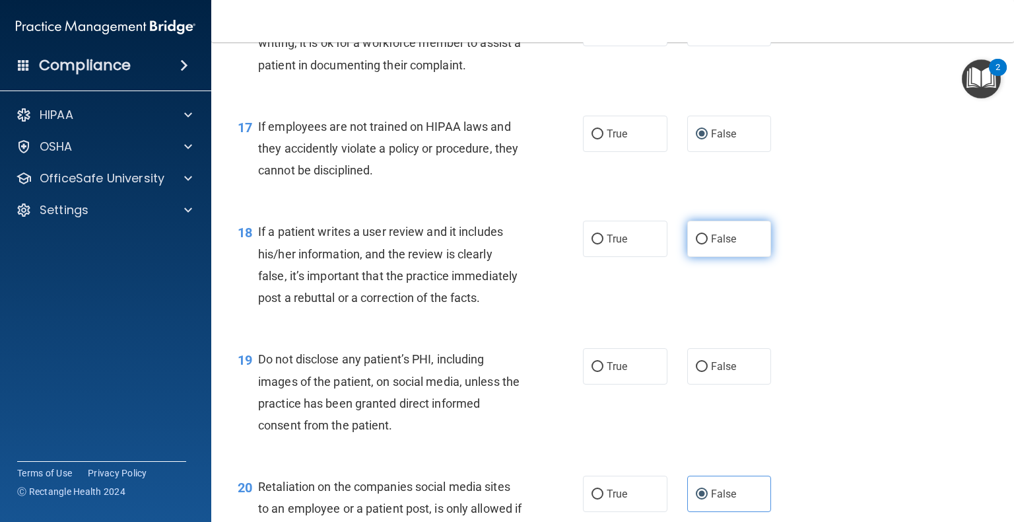
click at [700, 244] on input "False" at bounding box center [702, 239] width 12 height 10
radio input "true"
click at [596, 384] on label "True" at bounding box center [625, 366] width 85 height 36
click at [596, 372] on input "True" at bounding box center [598, 367] width 12 height 10
radio input "true"
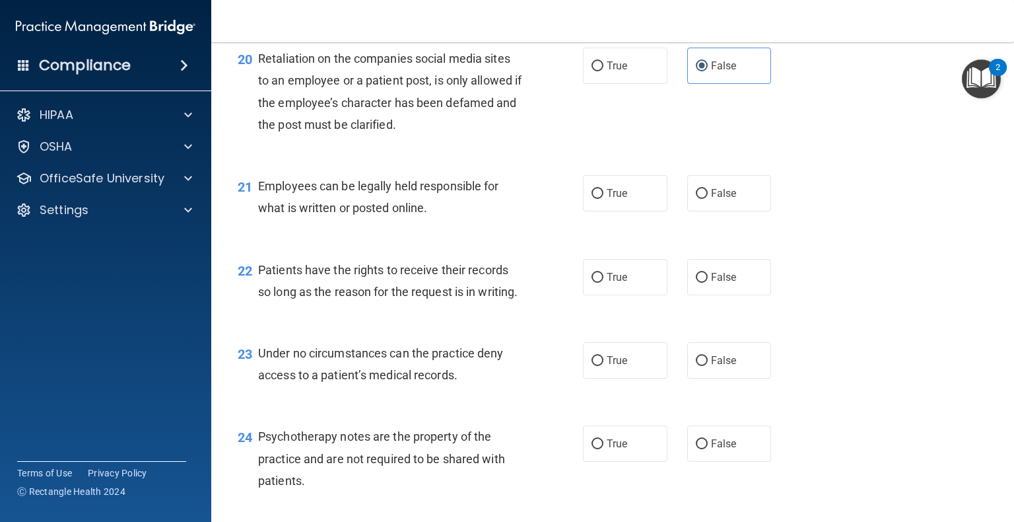
scroll to position [2504, 0]
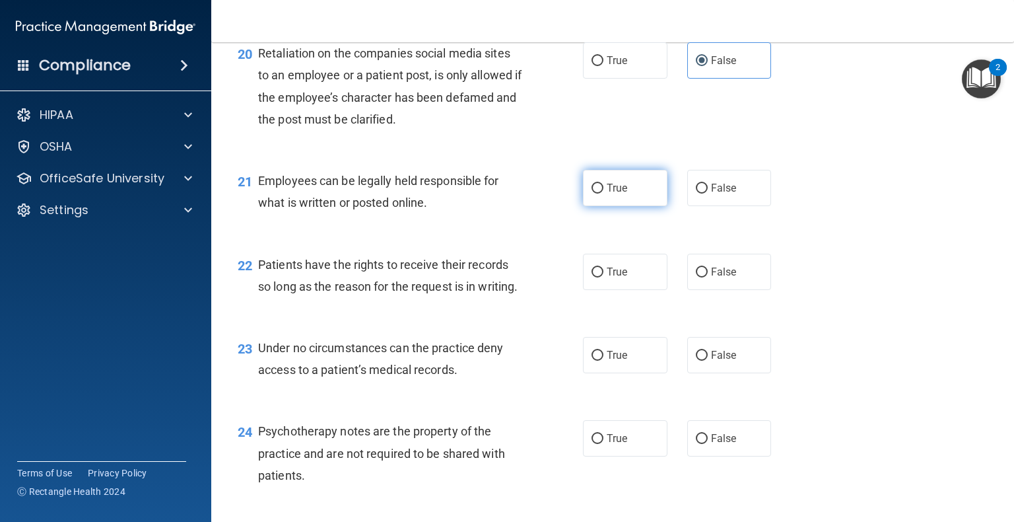
click at [597, 206] on label "True" at bounding box center [625, 188] width 85 height 36
click at [597, 193] on input "True" at bounding box center [598, 189] width 12 height 10
radio input "true"
click at [696, 290] on label "False" at bounding box center [729, 272] width 85 height 36
click at [696, 277] on input "False" at bounding box center [702, 272] width 12 height 10
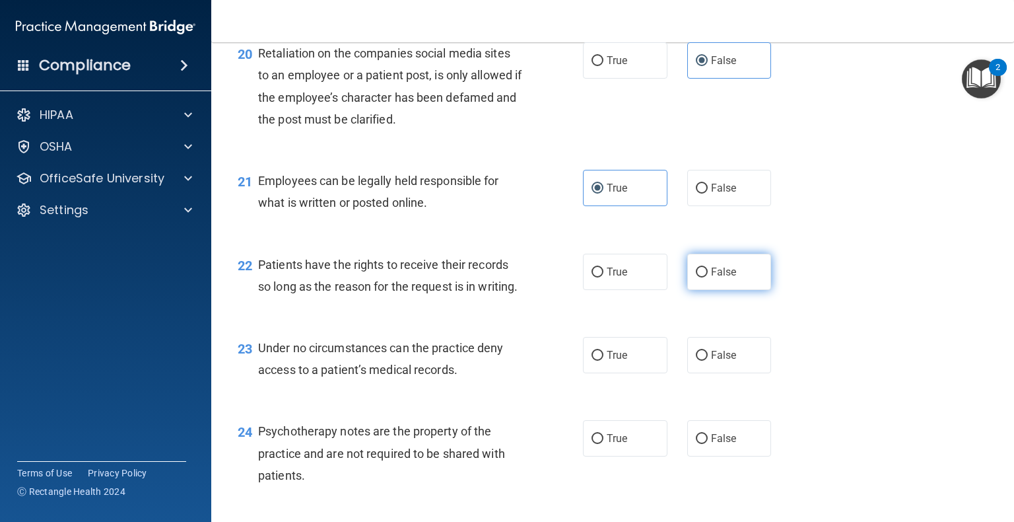
radio input "true"
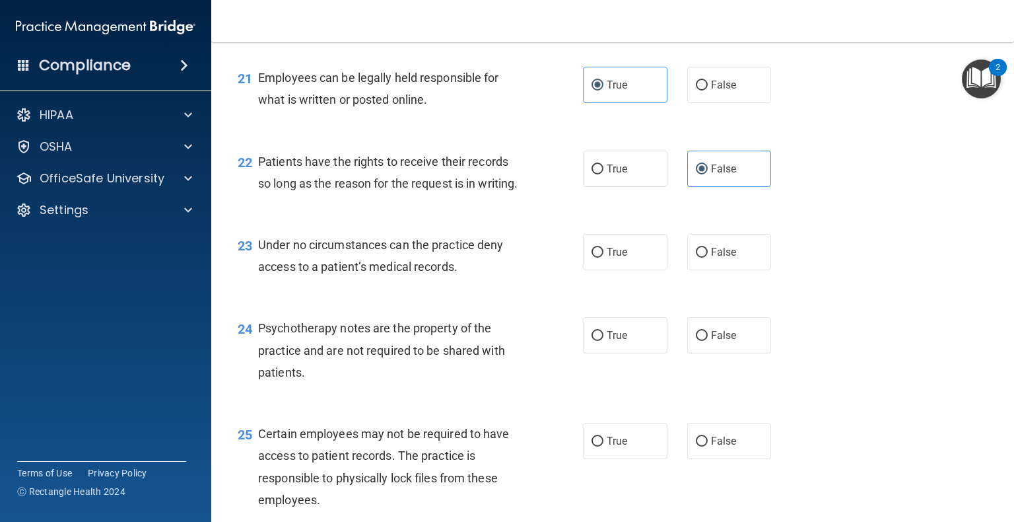
scroll to position [2652, 0]
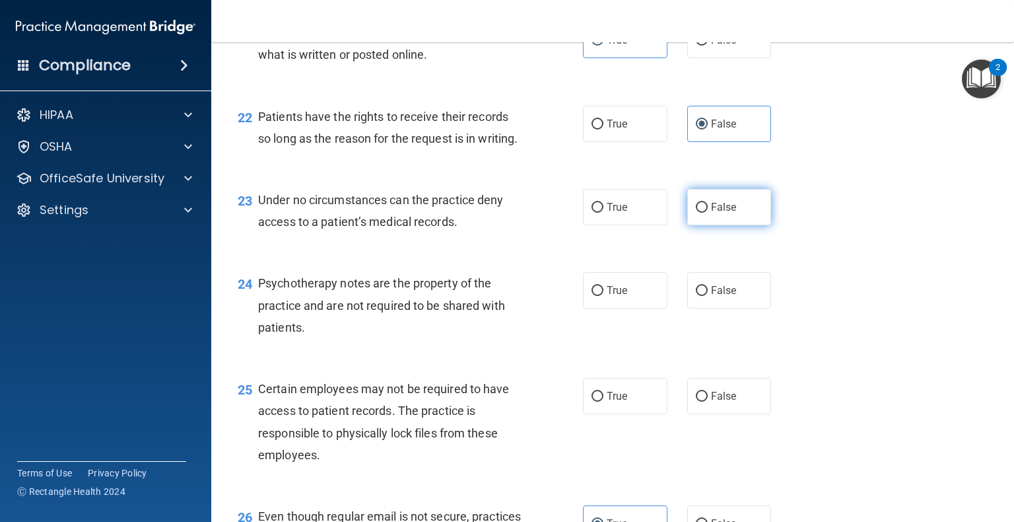
click at [697, 213] on input "False" at bounding box center [702, 208] width 12 height 10
radio input "true"
click at [592, 296] on input "True" at bounding box center [598, 291] width 12 height 10
radio input "true"
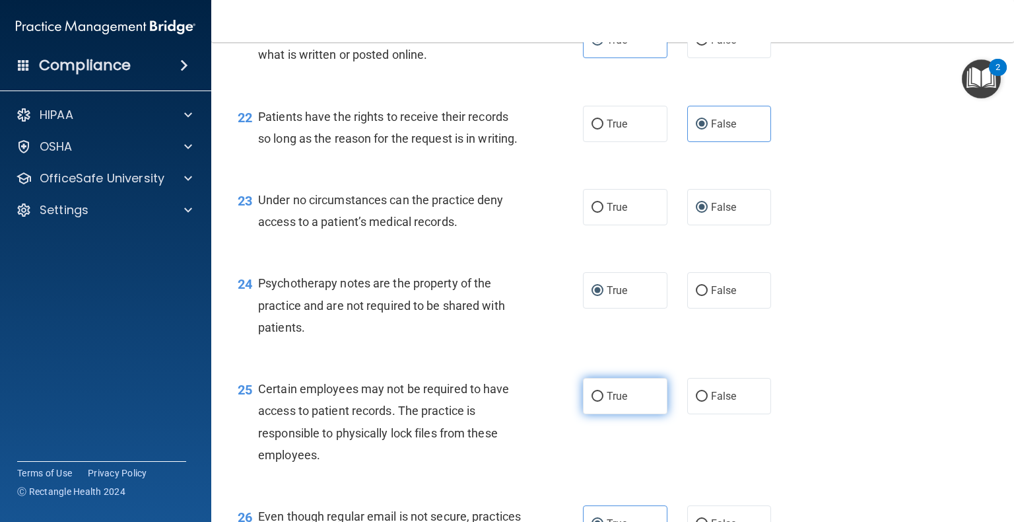
click at [592, 401] on input "True" at bounding box center [598, 397] width 12 height 10
radio input "true"
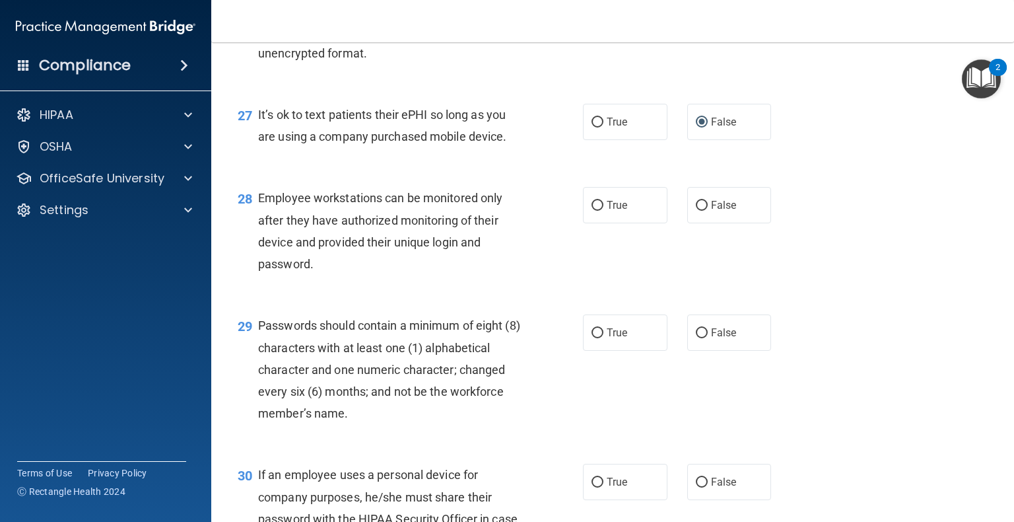
scroll to position [3203, 0]
click at [689, 223] on label "False" at bounding box center [729, 204] width 85 height 36
click at [696, 210] on input "False" at bounding box center [702, 205] width 12 height 10
radio input "true"
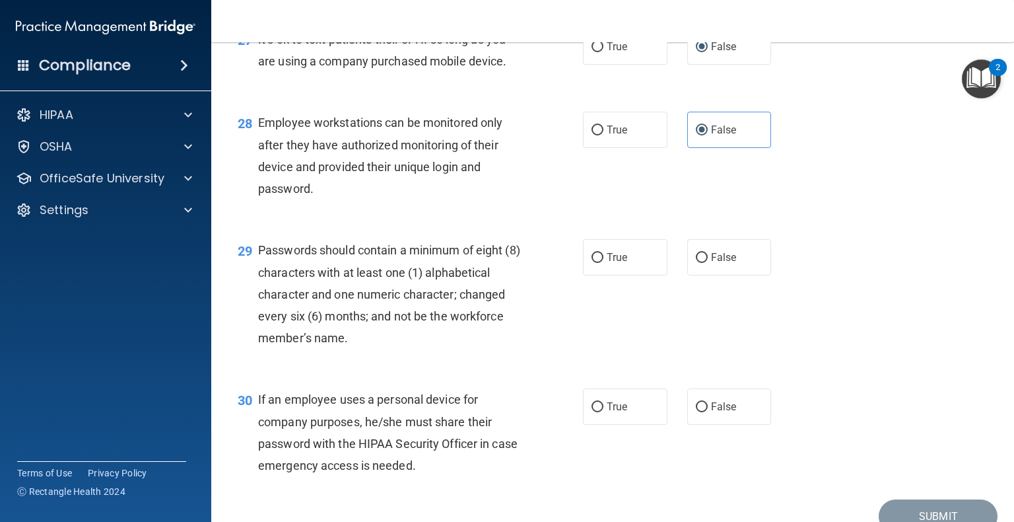
scroll to position [3280, 0]
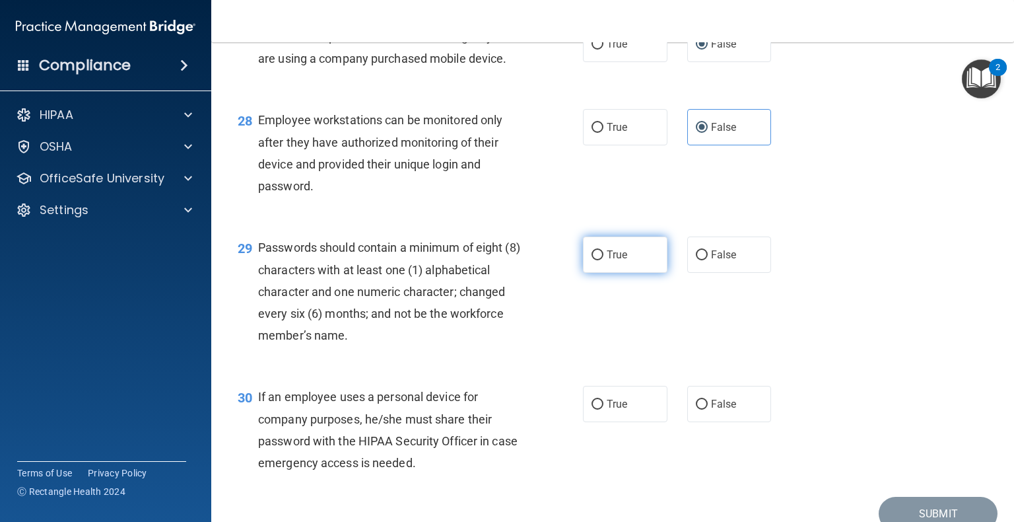
click at [592, 260] on input "True" at bounding box center [598, 255] width 12 height 10
radio input "true"
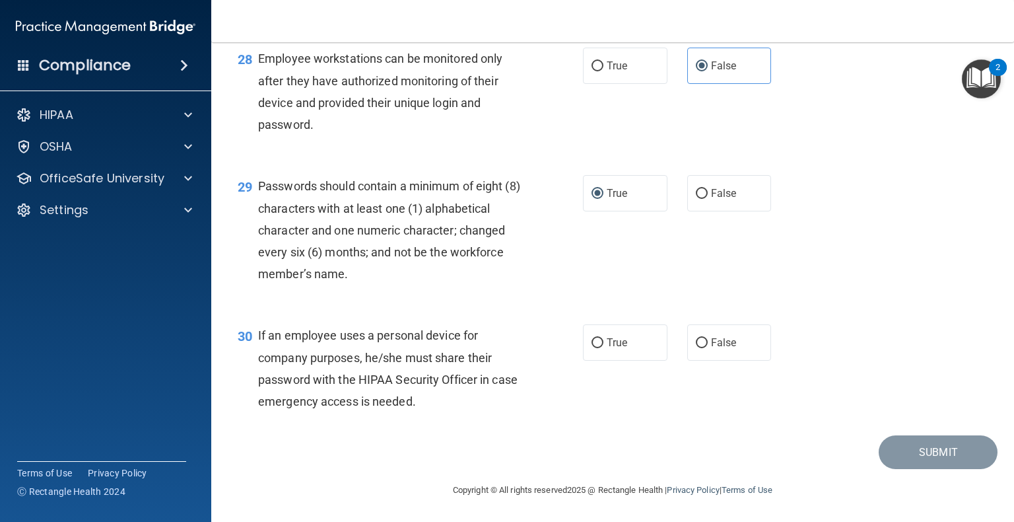
scroll to position [3381, 0]
click at [696, 348] on input "False" at bounding box center [702, 343] width 12 height 10
radio input "true"
click at [885, 469] on button "Submit" at bounding box center [938, 452] width 119 height 34
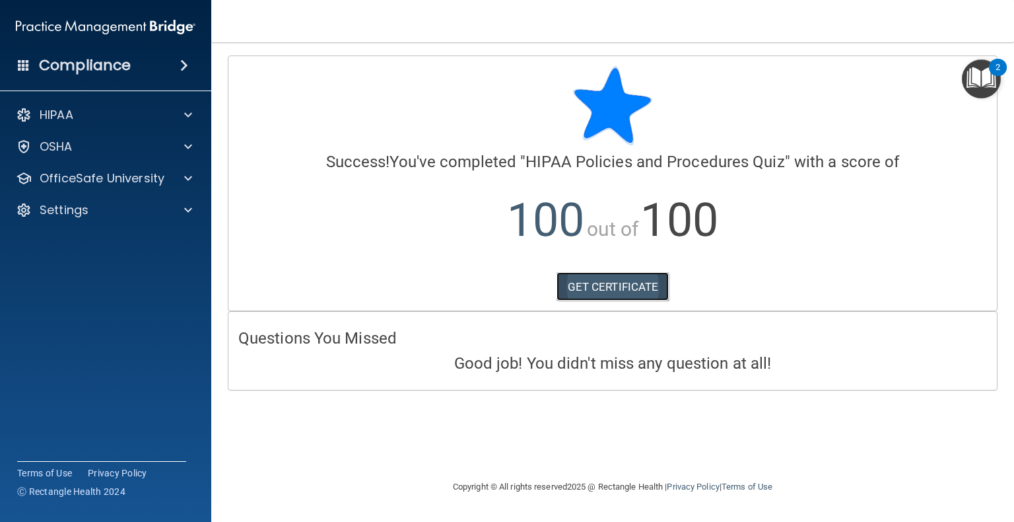
click at [596, 278] on link "GET CERTIFICATE" at bounding box center [613, 286] width 113 height 29
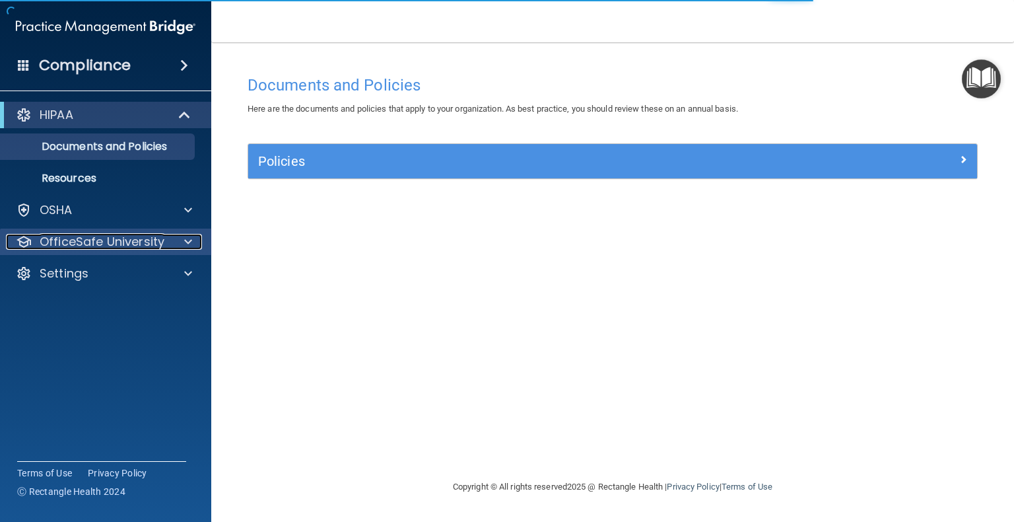
click at [181, 242] on div at bounding box center [186, 242] width 33 height 16
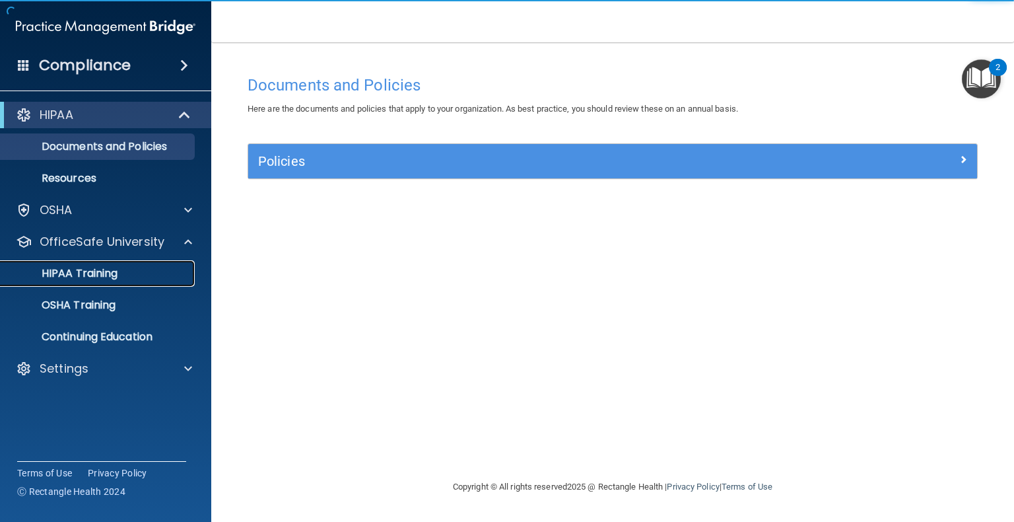
click at [72, 275] on p "HIPAA Training" at bounding box center [63, 273] width 109 height 13
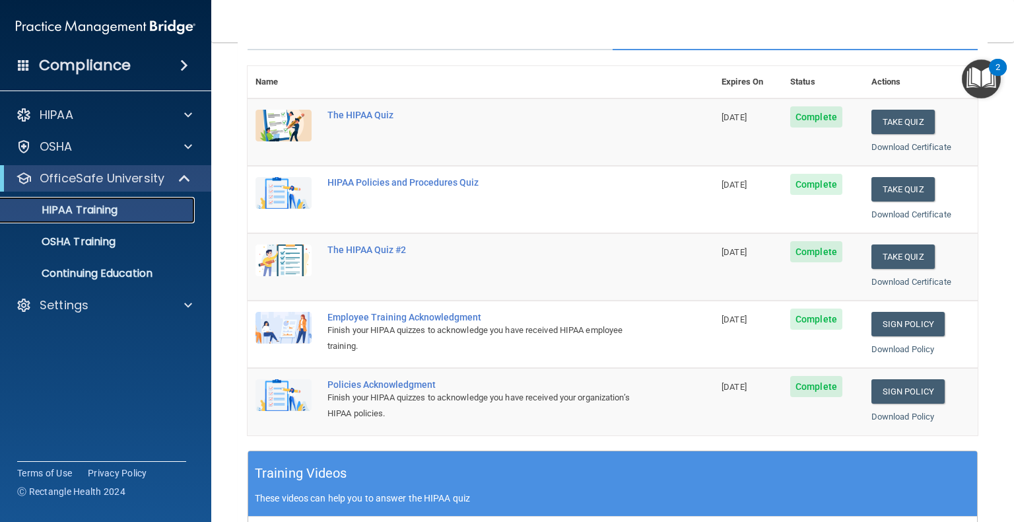
scroll to position [128, 0]
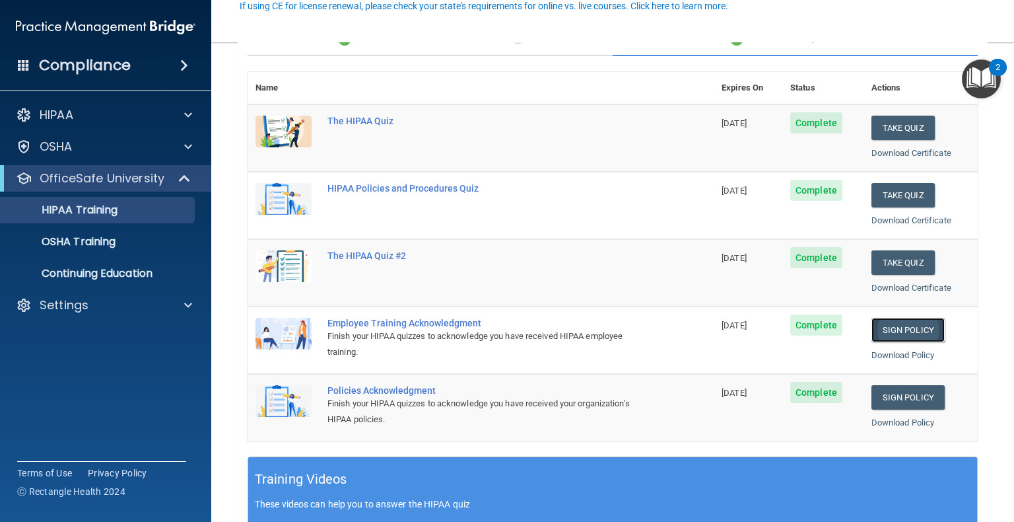
click at [901, 338] on link "Sign Policy" at bounding box center [908, 330] width 73 height 24
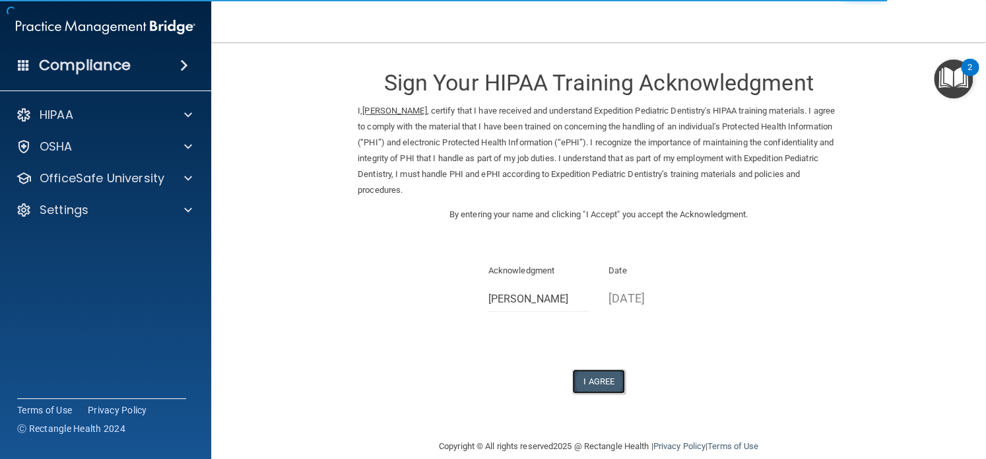
click at [583, 385] on button "I Agree" at bounding box center [598, 381] width 53 height 24
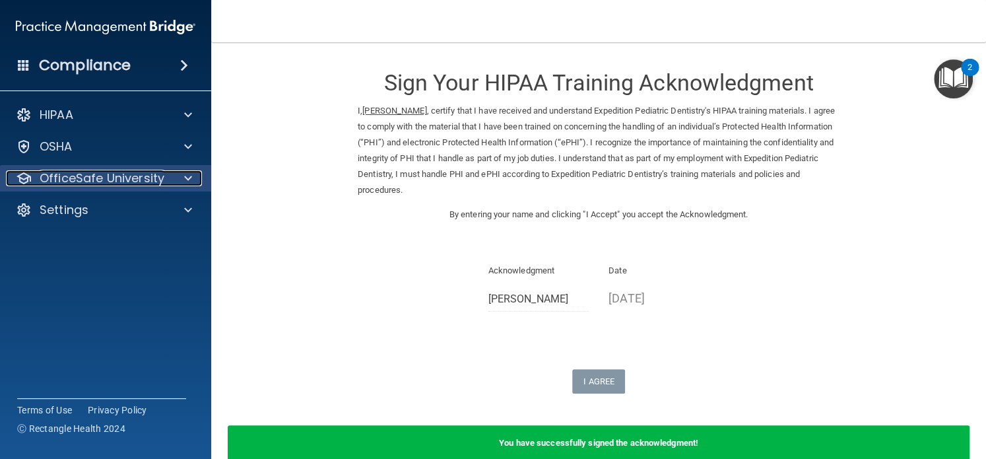
click at [166, 186] on div "OfficeSafe University" at bounding box center [88, 178] width 164 height 16
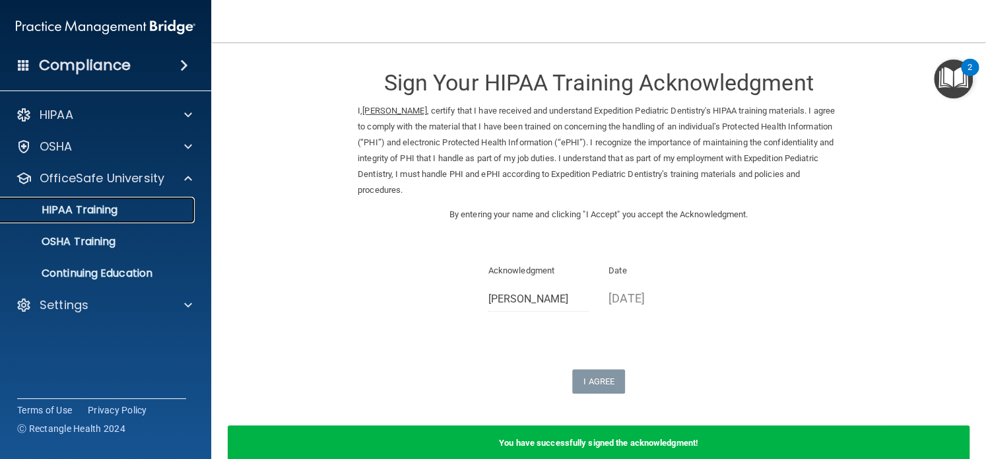
click at [114, 211] on p "HIPAA Training" at bounding box center [63, 209] width 109 height 13
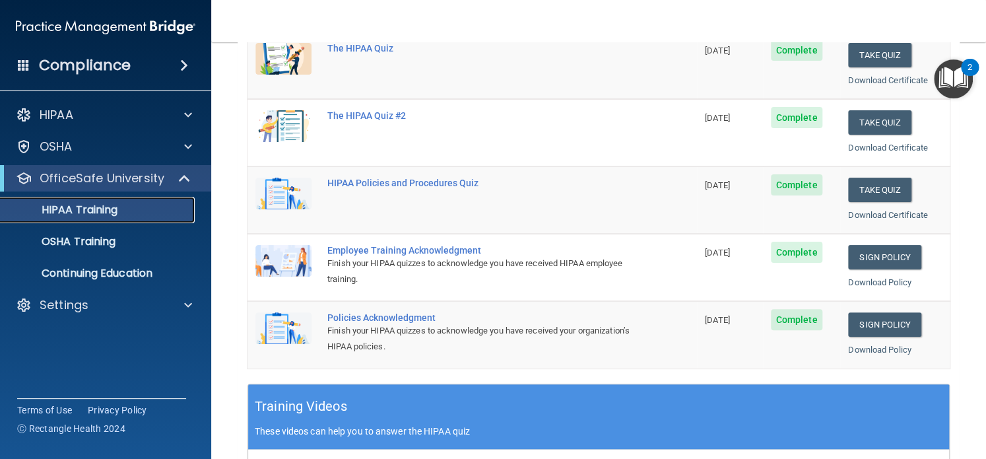
scroll to position [201, 0]
click at [875, 321] on link "Sign Policy" at bounding box center [884, 324] width 73 height 24
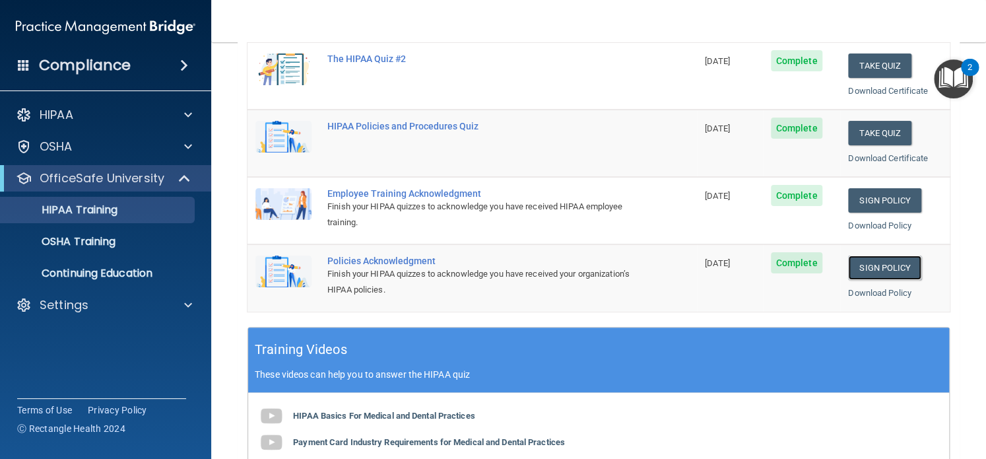
scroll to position [0, 0]
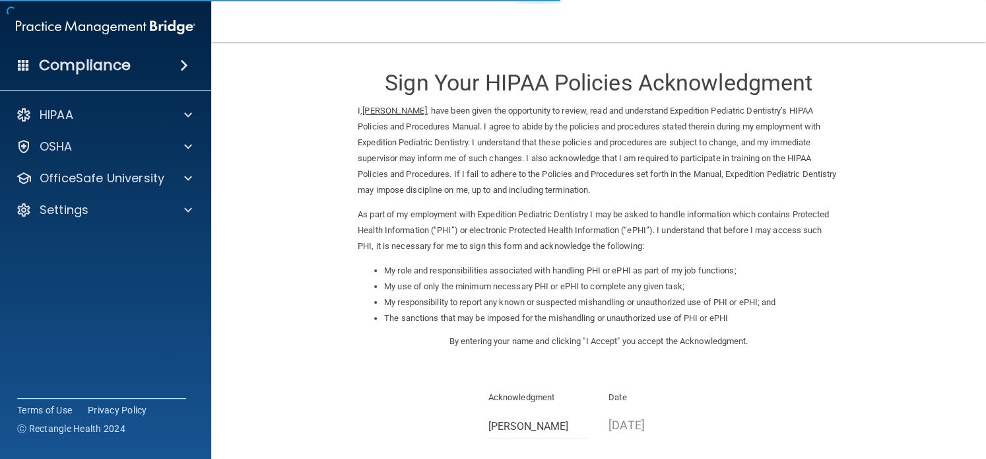
scroll to position [145, 0]
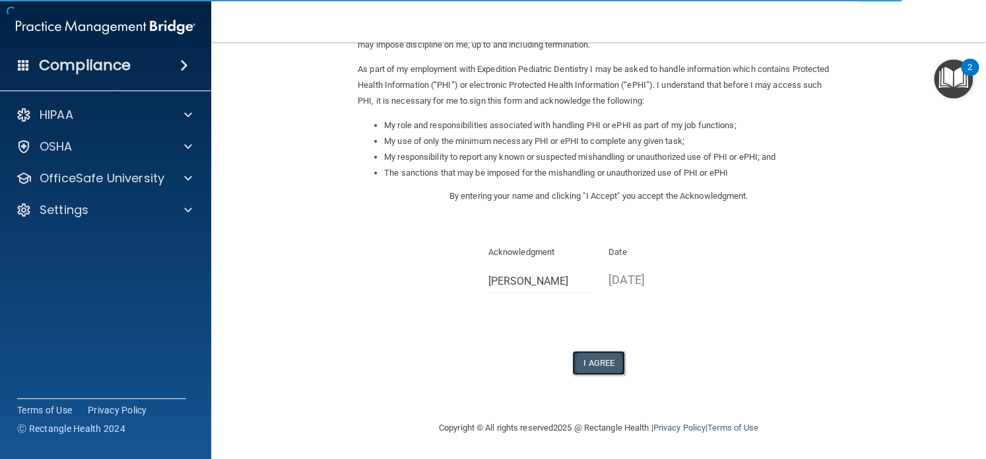
click at [599, 370] on button "I Agree" at bounding box center [598, 363] width 53 height 24
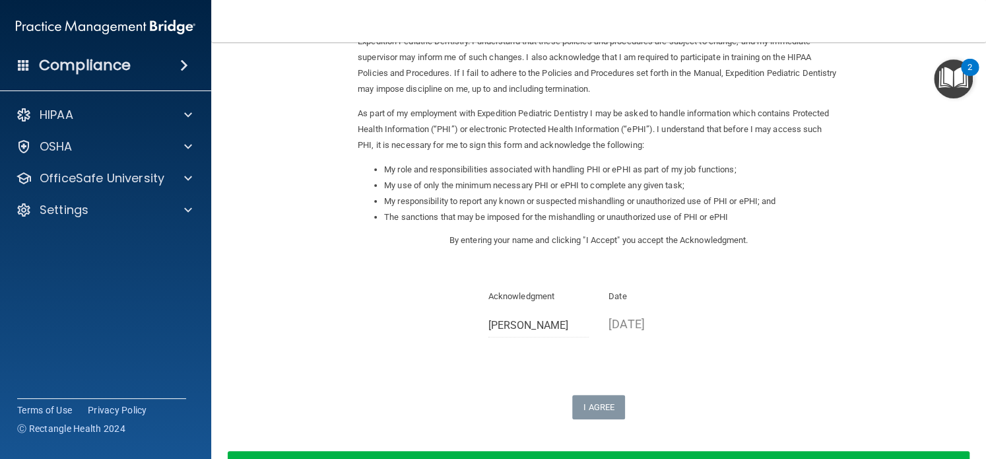
scroll to position [0, 0]
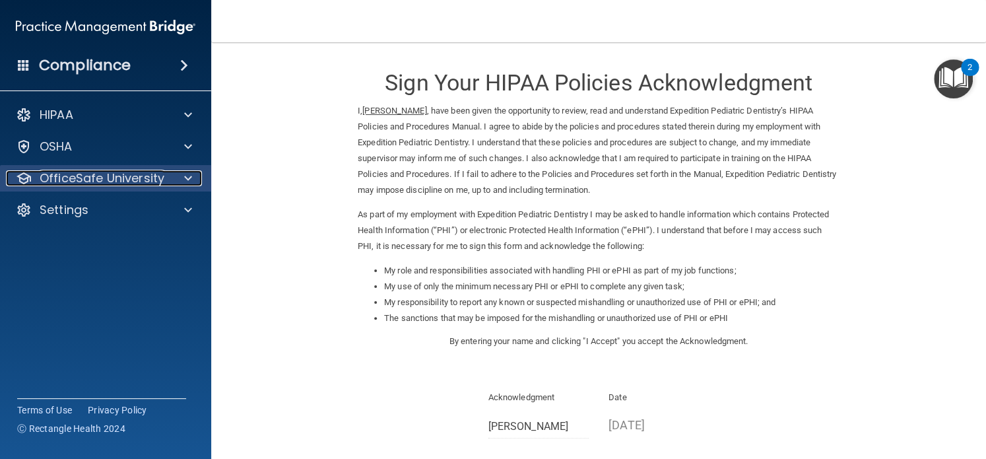
click at [183, 172] on div at bounding box center [186, 178] width 33 height 16
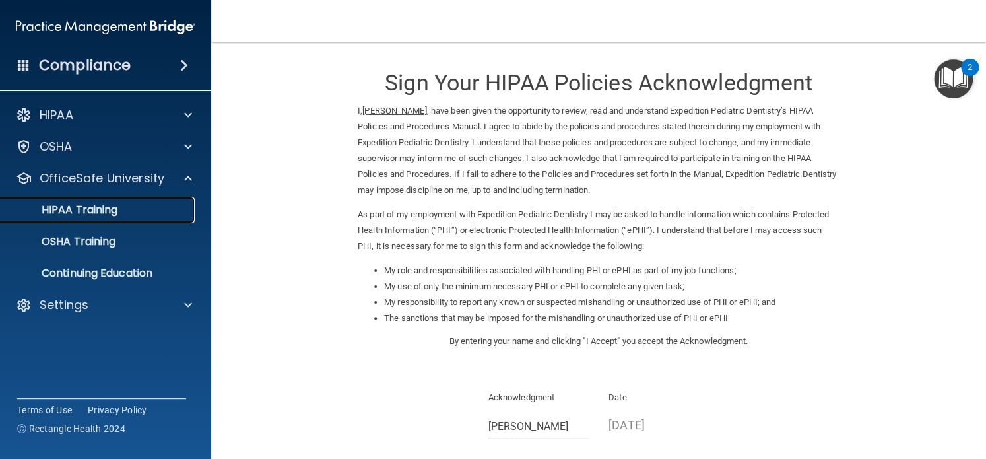
click at [81, 207] on p "HIPAA Training" at bounding box center [63, 209] width 109 height 13
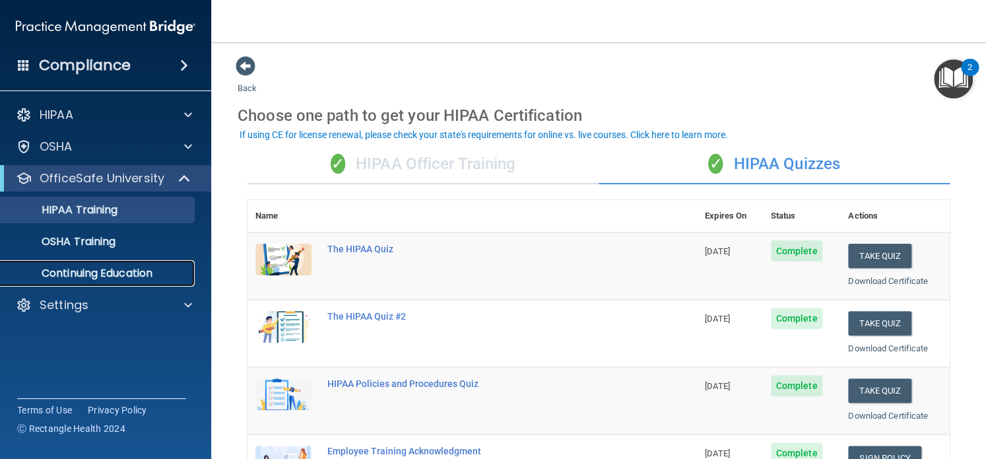
click at [67, 267] on p "Continuing Education" at bounding box center [99, 273] width 180 height 13
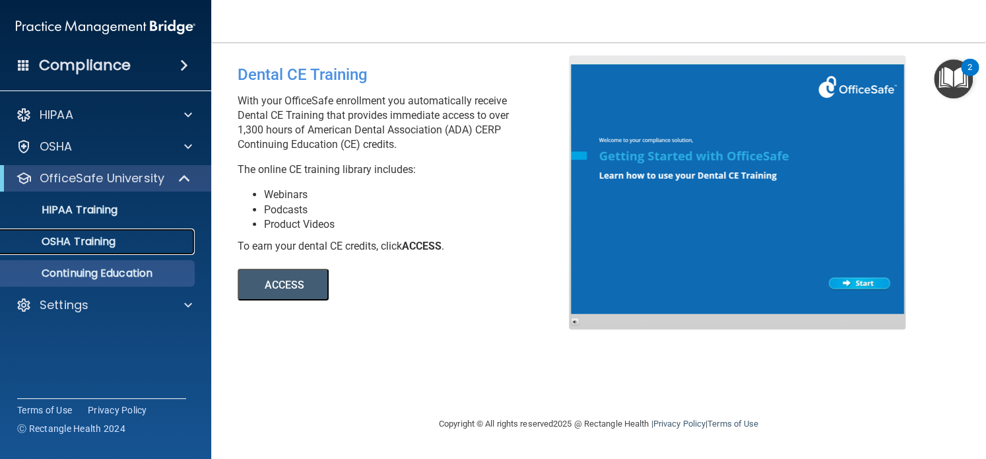
click at [86, 244] on p "OSHA Training" at bounding box center [62, 241] width 107 height 13
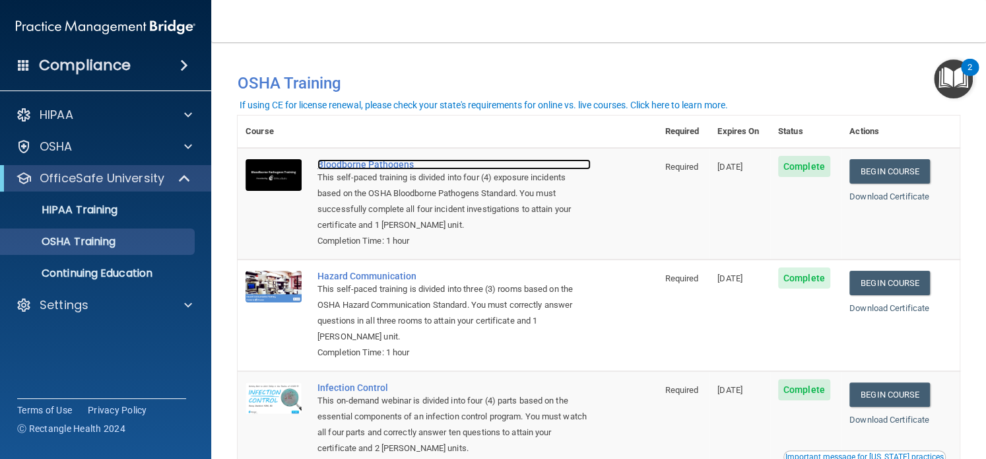
click at [357, 162] on div "Bloodborne Pathogens" at bounding box center [454, 164] width 273 height 11
click at [942, 69] on img "Open Resource Center, 2 new notifications" at bounding box center [953, 78] width 39 height 39
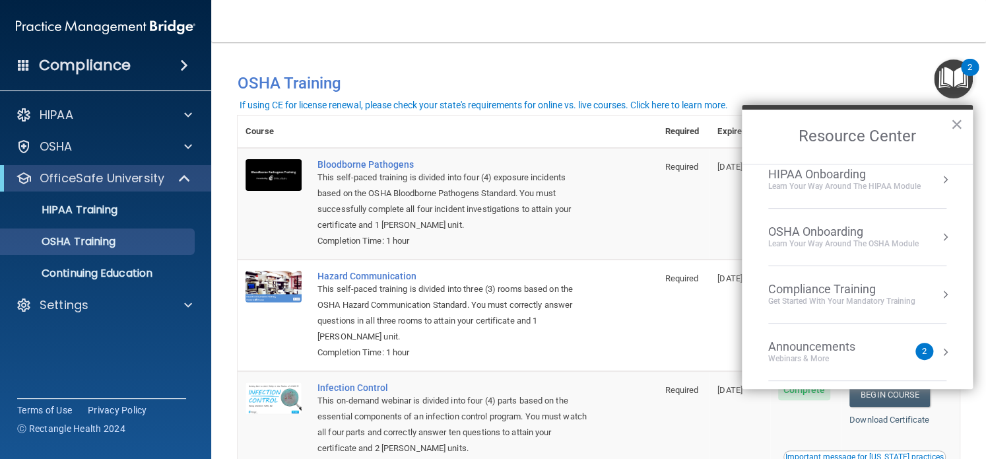
scroll to position [72, 0]
click at [856, 285] on div "Announcements" at bounding box center [826, 288] width 114 height 15
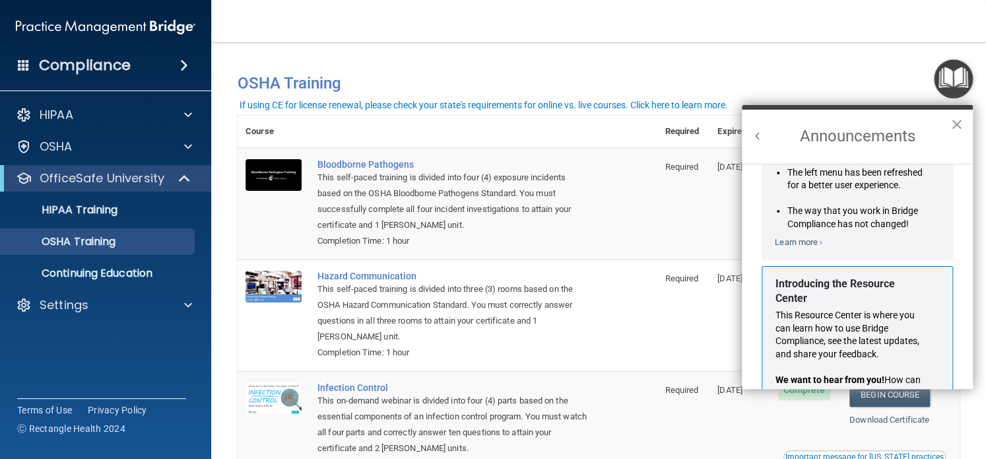
scroll to position [243, 0]
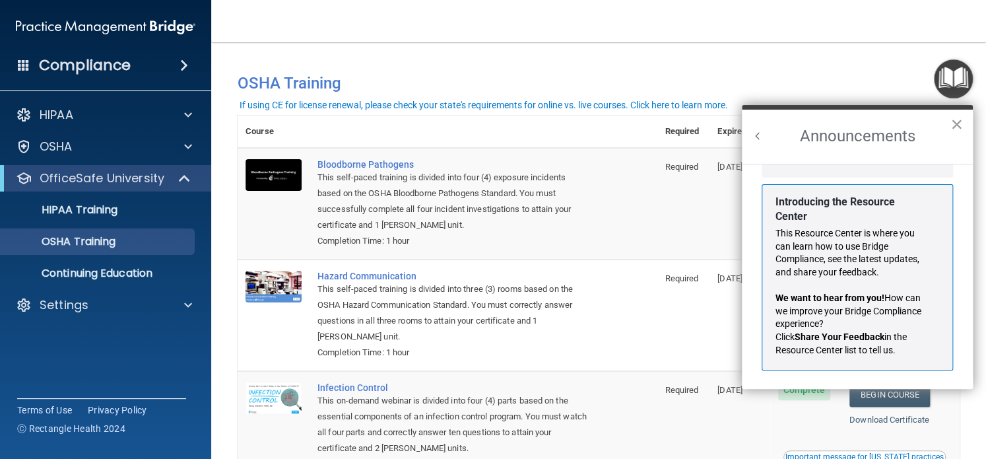
click at [956, 118] on button "×" at bounding box center [957, 124] width 13 height 21
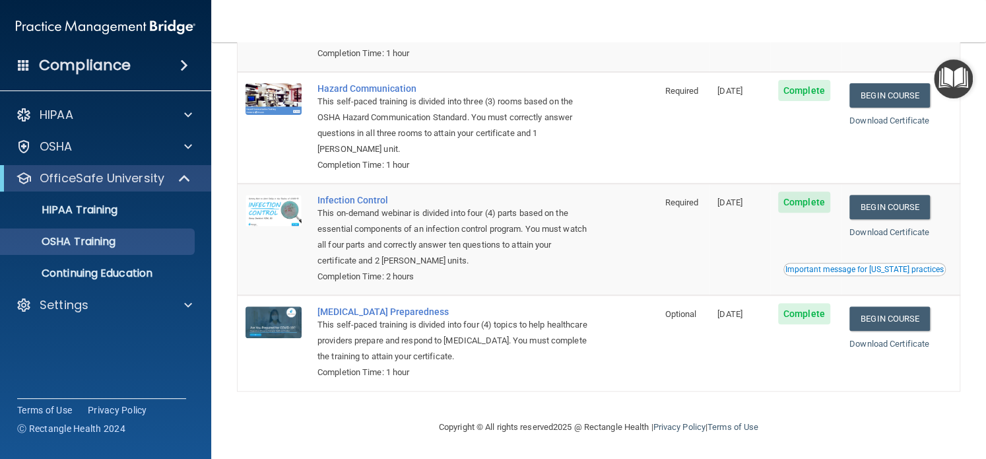
scroll to position [0, 0]
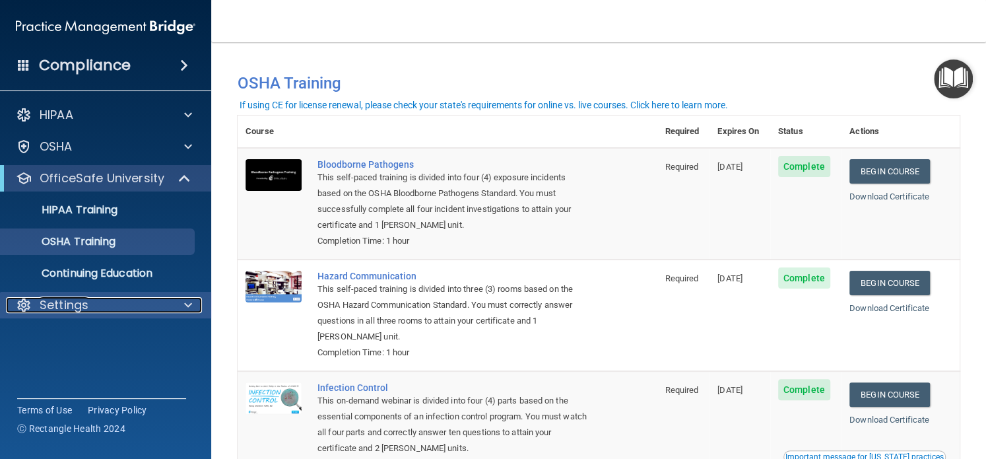
click at [195, 303] on div at bounding box center [186, 305] width 33 height 16
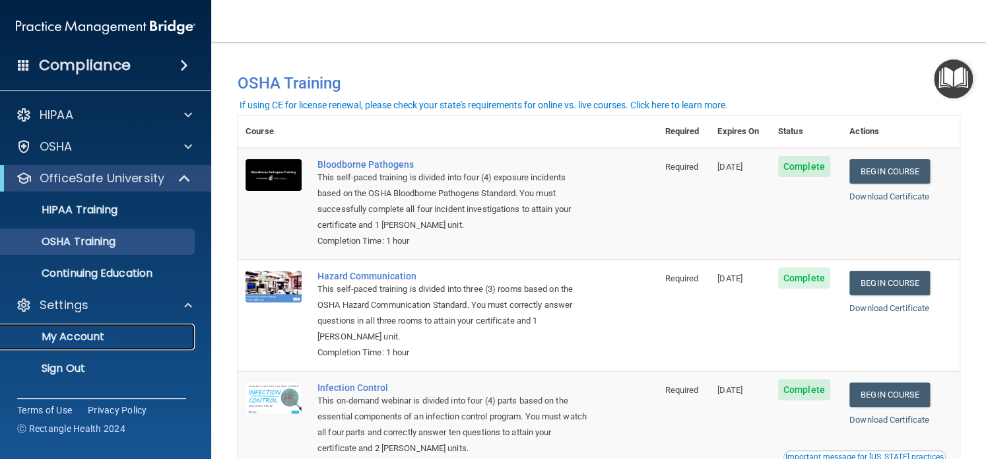
click at [85, 332] on p "My Account" at bounding box center [99, 336] width 180 height 13
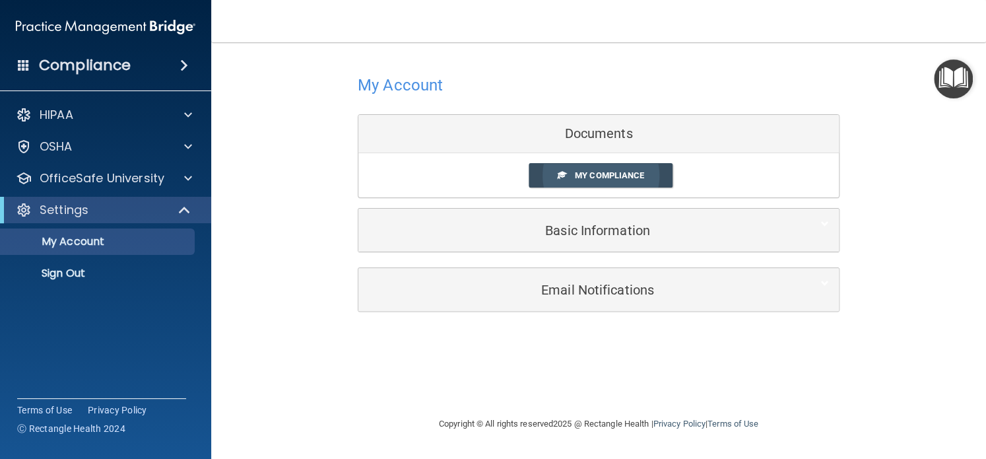
click at [563, 173] on span at bounding box center [562, 174] width 9 height 9
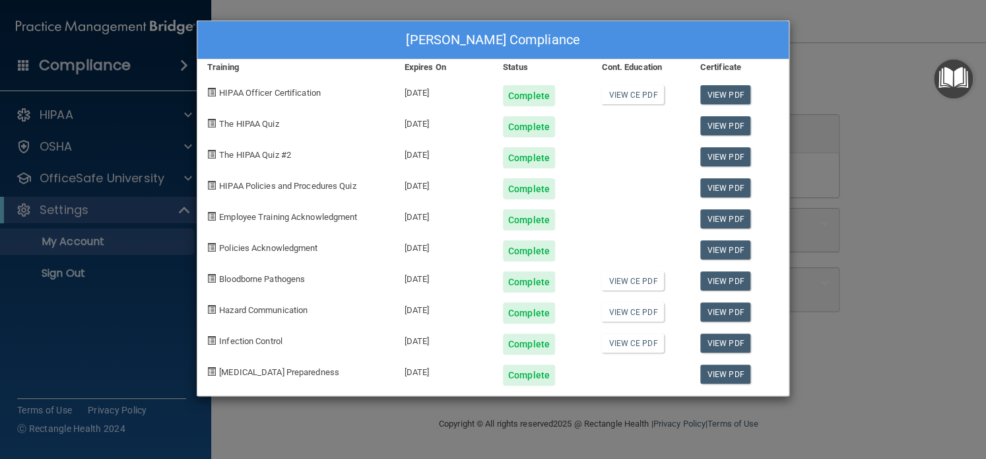
click at [337, 438] on div "Breanna Robinett's Compliance Training Expires On Status Cont. Education Certif…" at bounding box center [493, 229] width 986 height 459
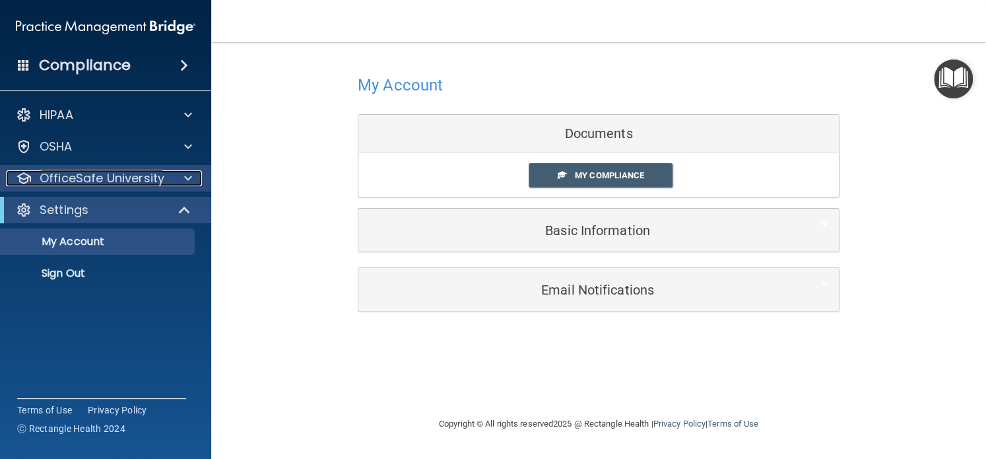
click at [184, 175] on span at bounding box center [188, 178] width 8 height 16
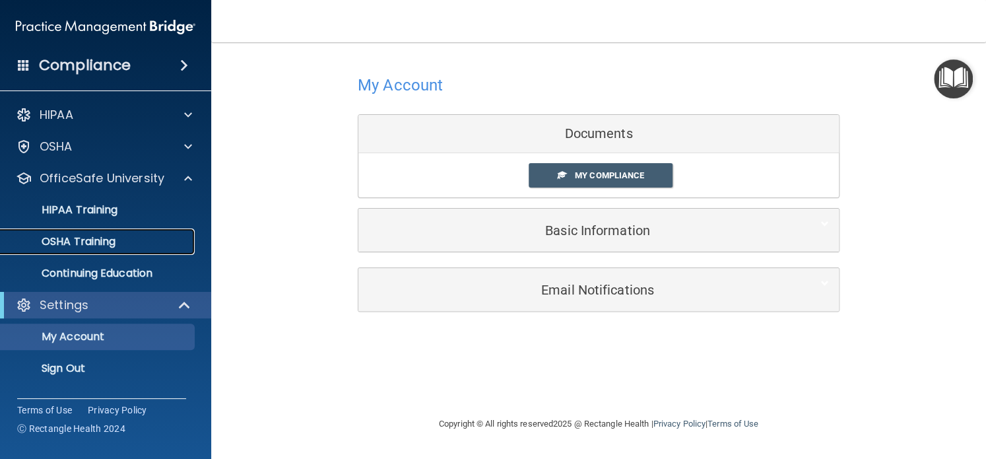
click at [97, 240] on p "OSHA Training" at bounding box center [62, 241] width 107 height 13
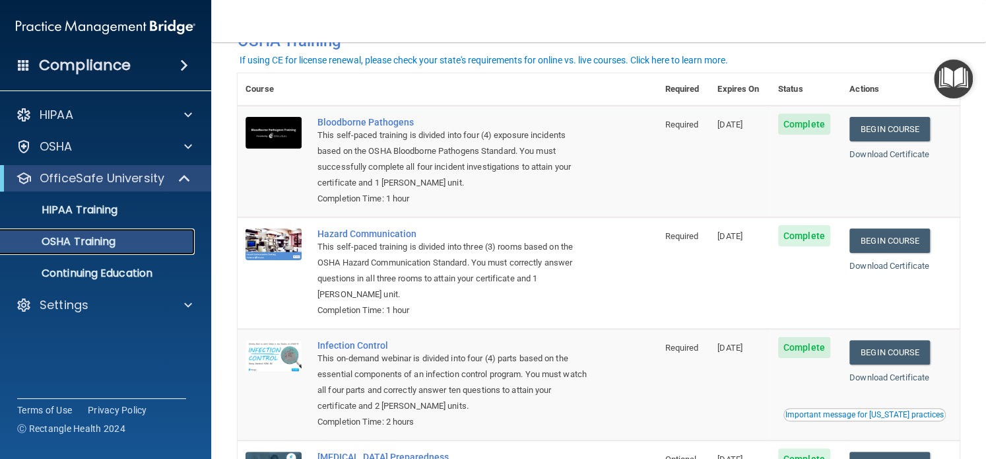
scroll to position [45, 0]
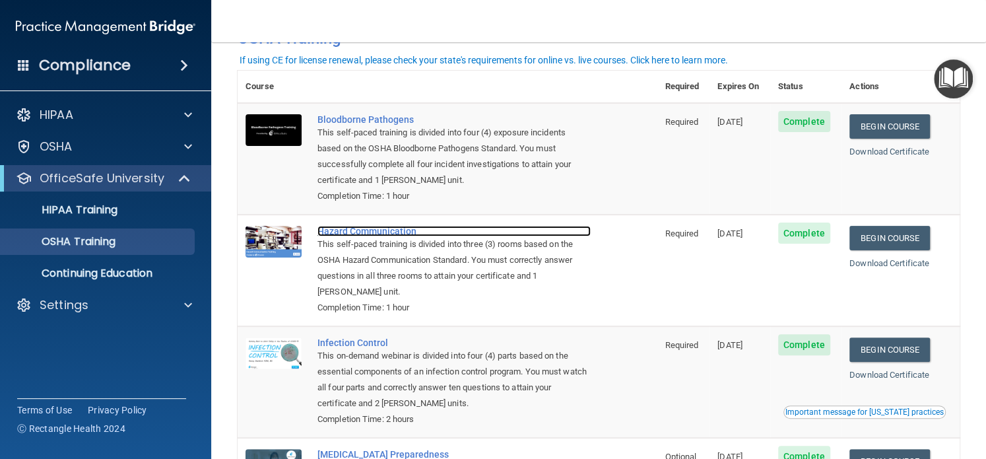
click at [361, 231] on div "Hazard Communication" at bounding box center [454, 231] width 273 height 11
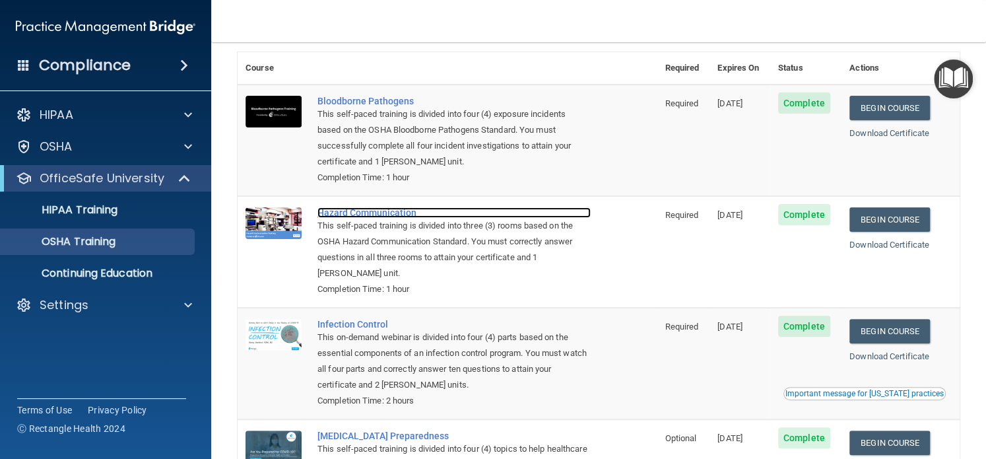
scroll to position [0, 0]
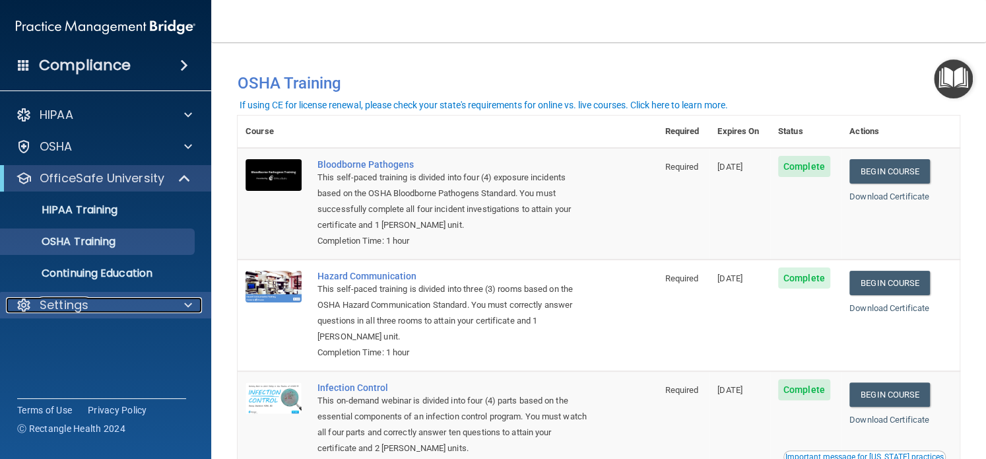
click at [184, 301] on span at bounding box center [188, 305] width 8 height 16
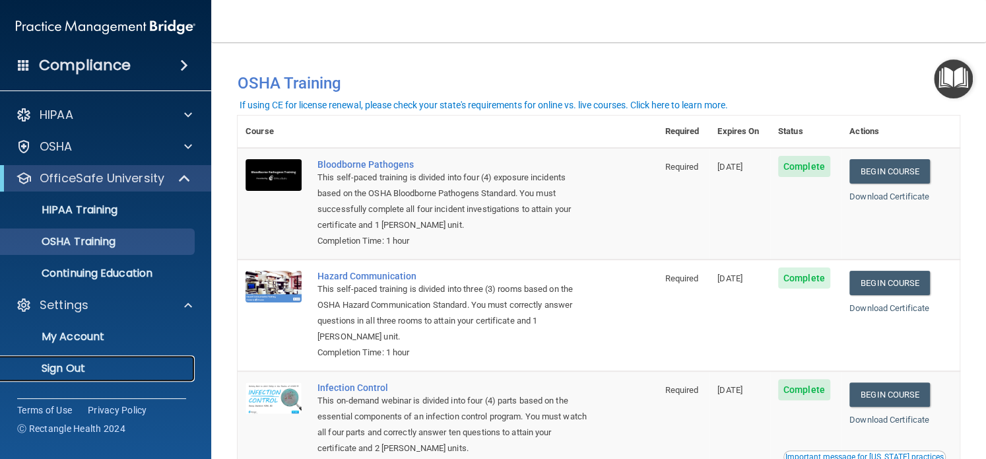
click at [75, 363] on p "Sign Out" at bounding box center [99, 368] width 180 height 13
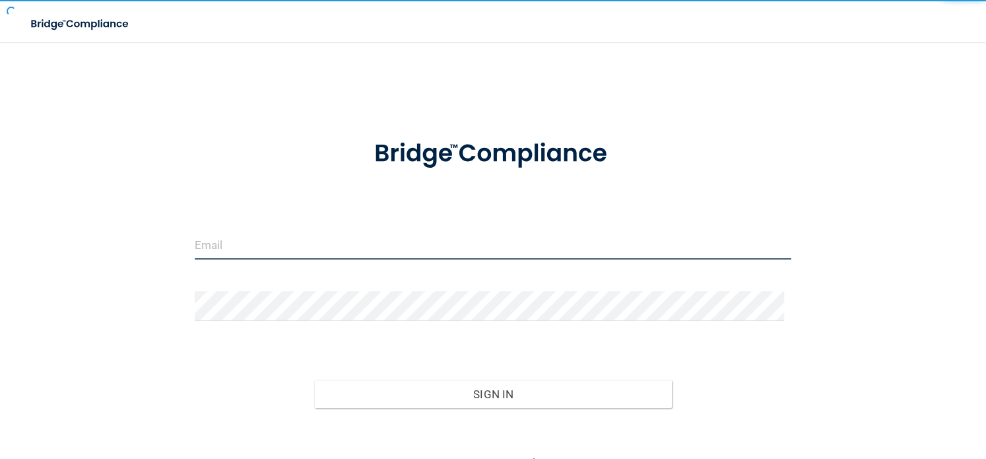
type input "Breanna.Robinett@expeditiondental.com"
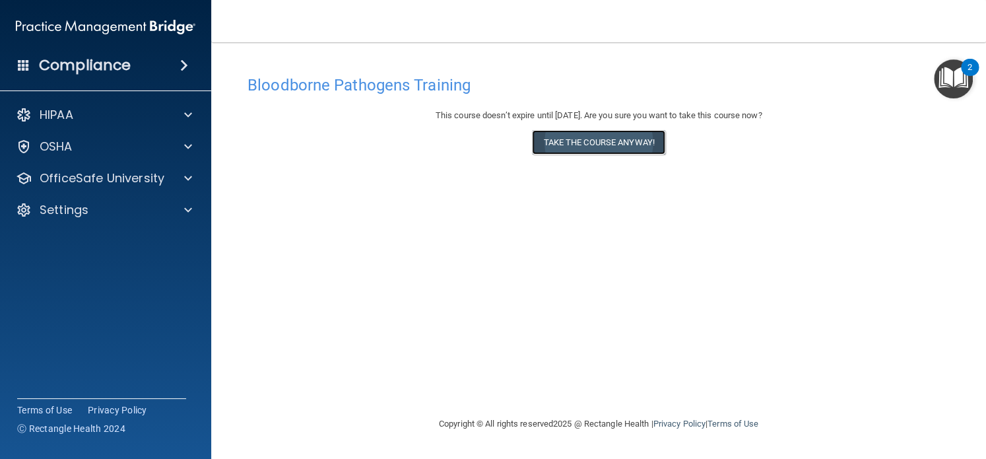
click at [557, 141] on button "Take the course anyway!" at bounding box center [598, 142] width 133 height 24
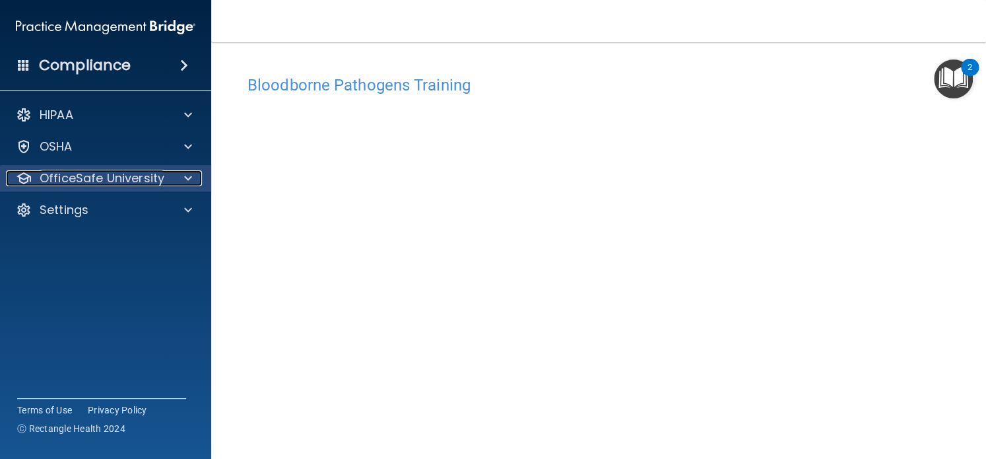
click at [188, 185] on span at bounding box center [188, 178] width 8 height 16
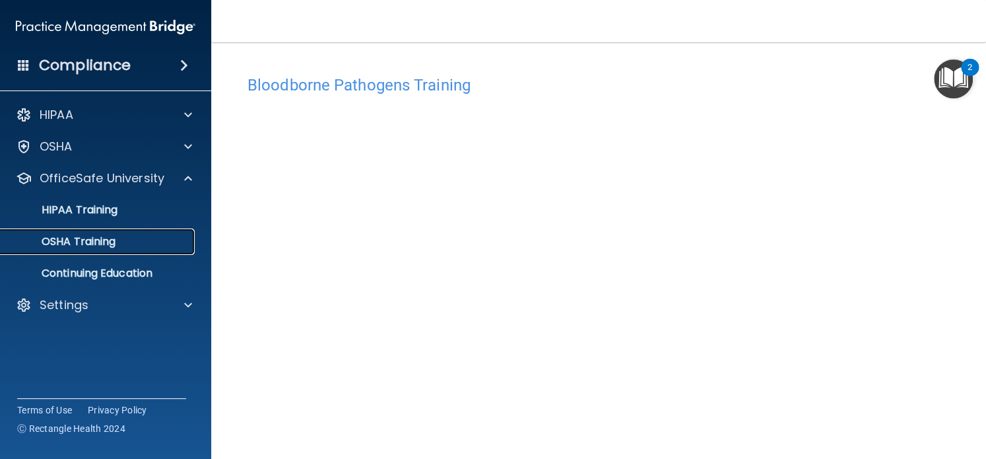
click at [108, 242] on p "OSHA Training" at bounding box center [62, 241] width 107 height 13
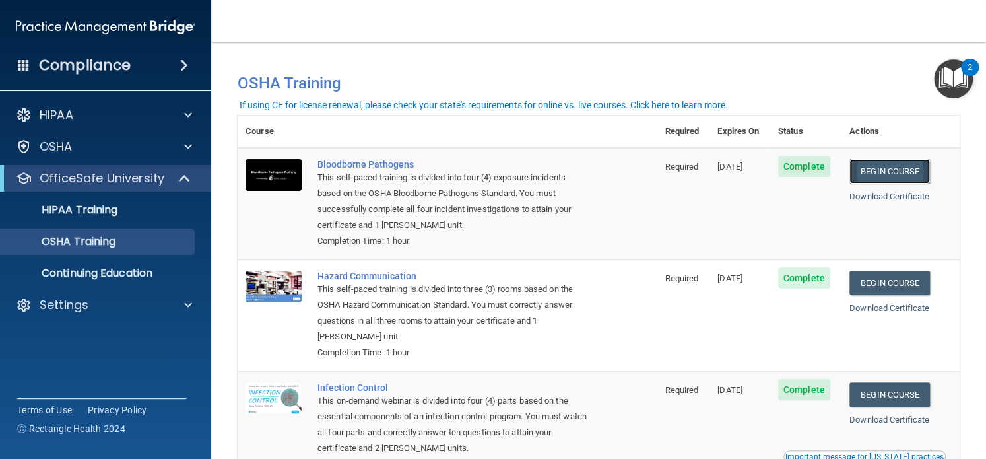
click at [894, 166] on link "Begin Course" at bounding box center [890, 171] width 81 height 24
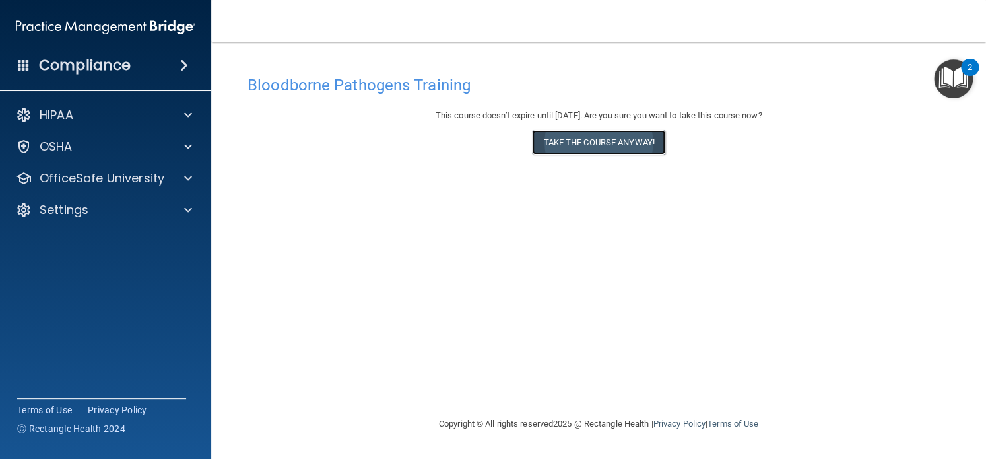
click at [581, 141] on button "Take the course anyway!" at bounding box center [598, 142] width 133 height 24
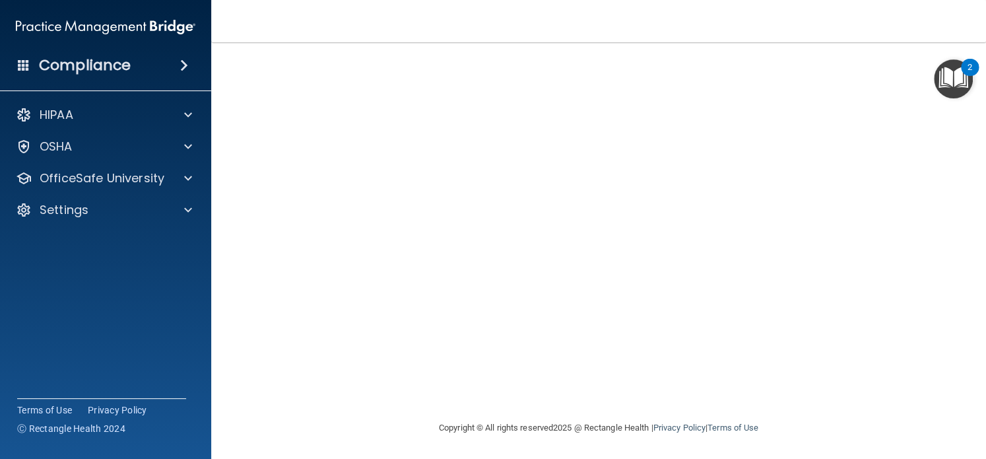
scroll to position [18, 0]
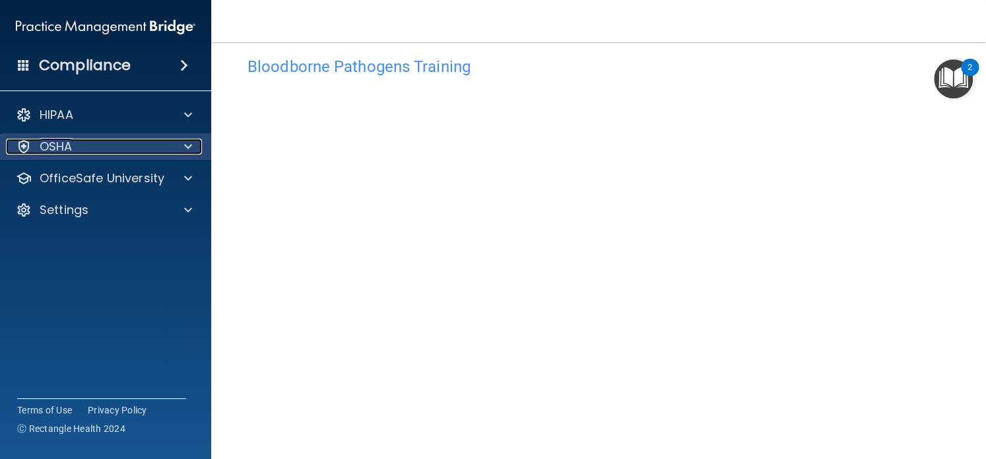
click at [184, 142] on span at bounding box center [188, 147] width 8 height 16
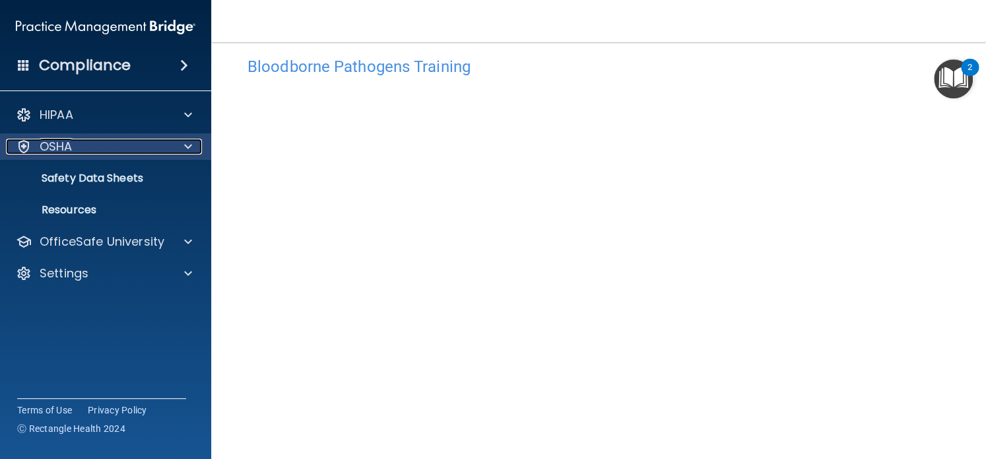
click at [184, 142] on span at bounding box center [188, 147] width 8 height 16
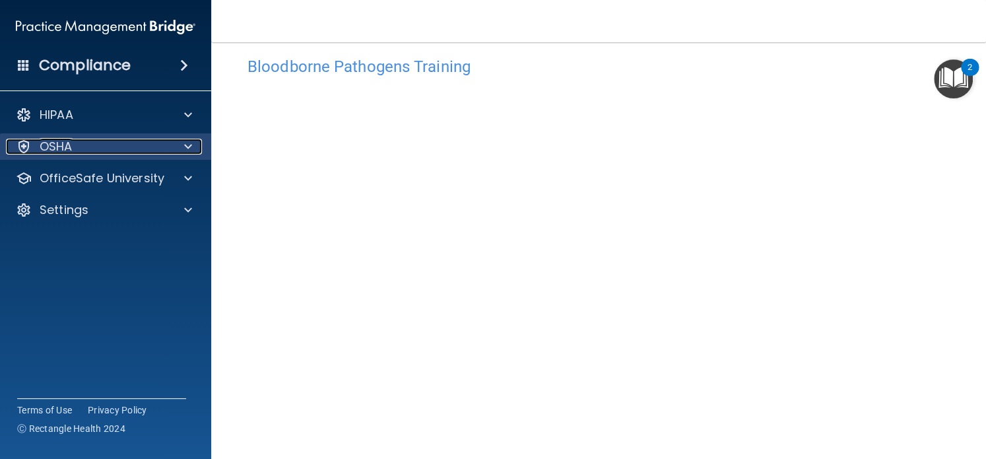
click at [184, 142] on span at bounding box center [188, 147] width 8 height 16
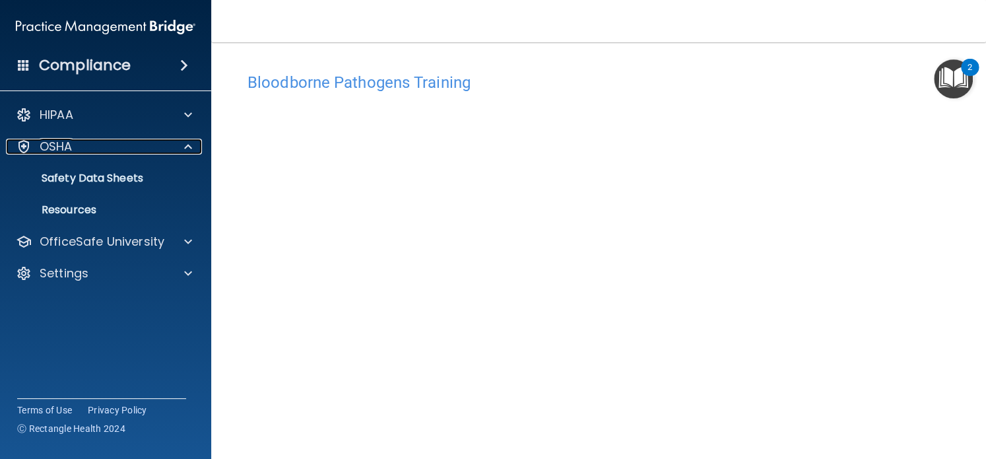
scroll to position [0, 0]
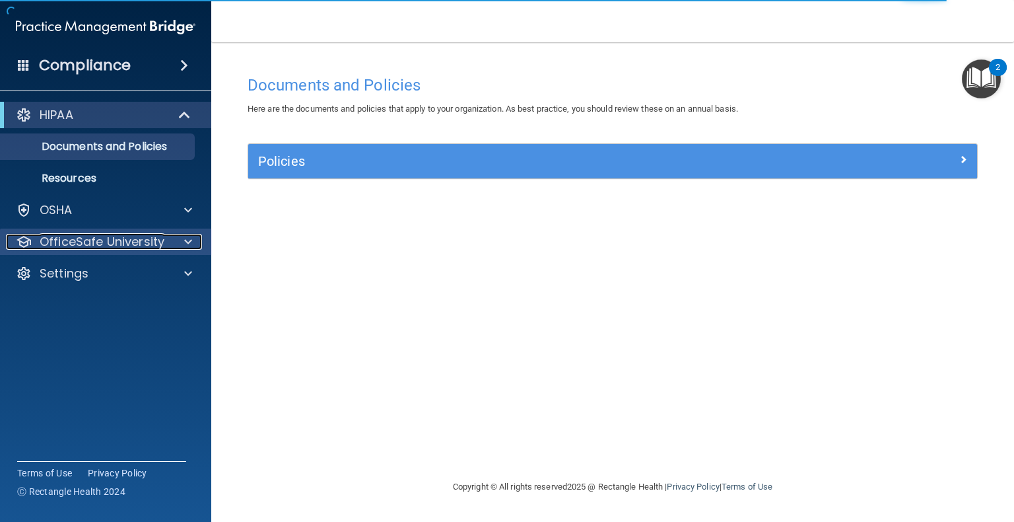
click at [163, 237] on div "OfficeSafe University" at bounding box center [88, 242] width 164 height 16
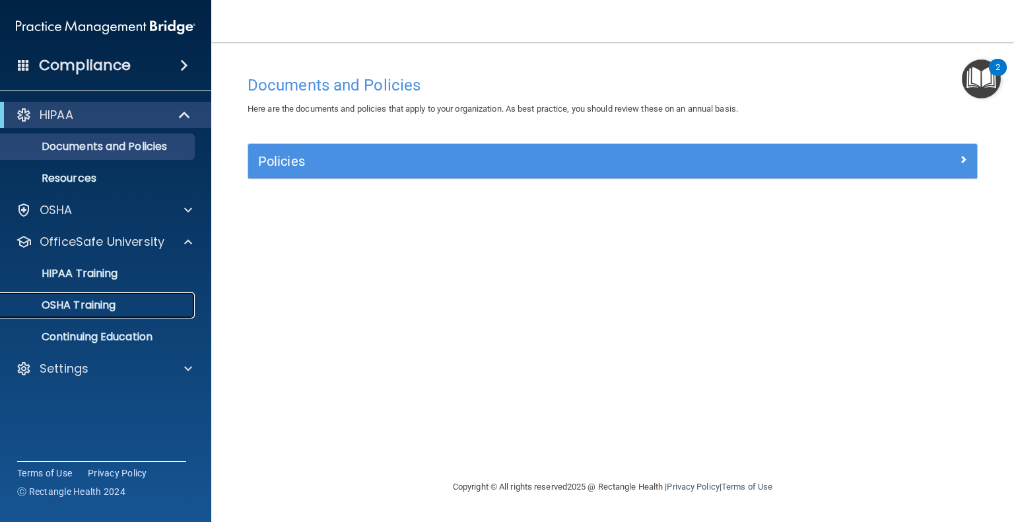
click at [100, 307] on p "OSHA Training" at bounding box center [62, 304] width 107 height 13
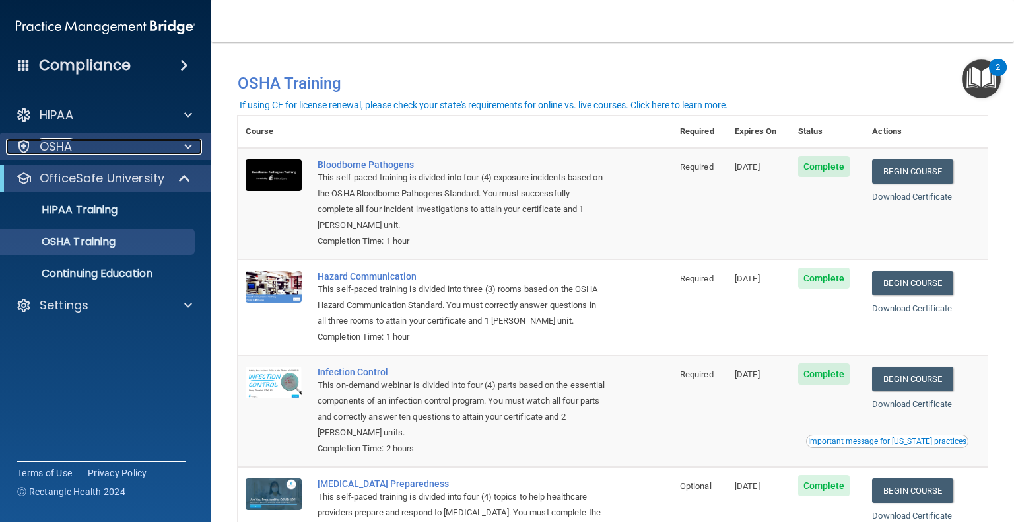
click at [189, 147] on span at bounding box center [188, 147] width 8 height 16
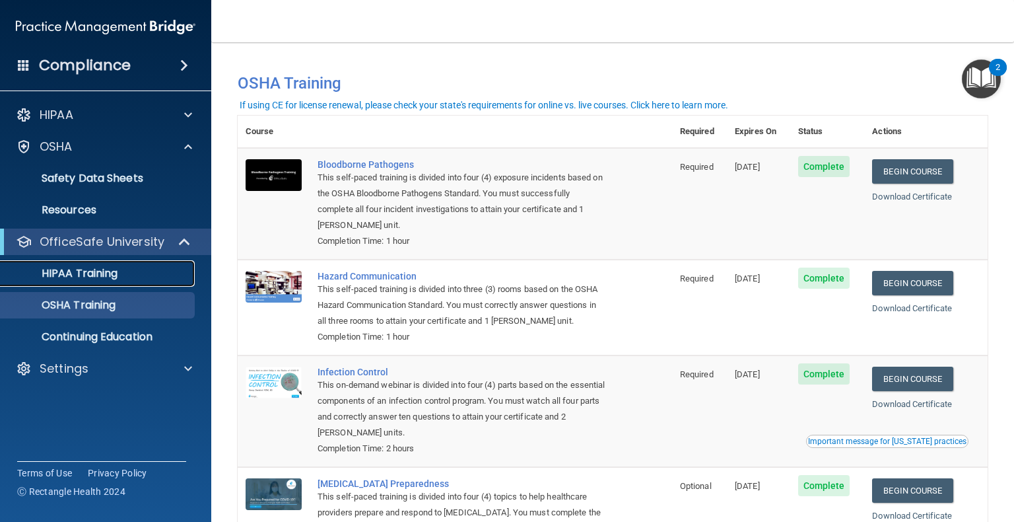
click at [102, 276] on p "HIPAA Training" at bounding box center [63, 273] width 109 height 13
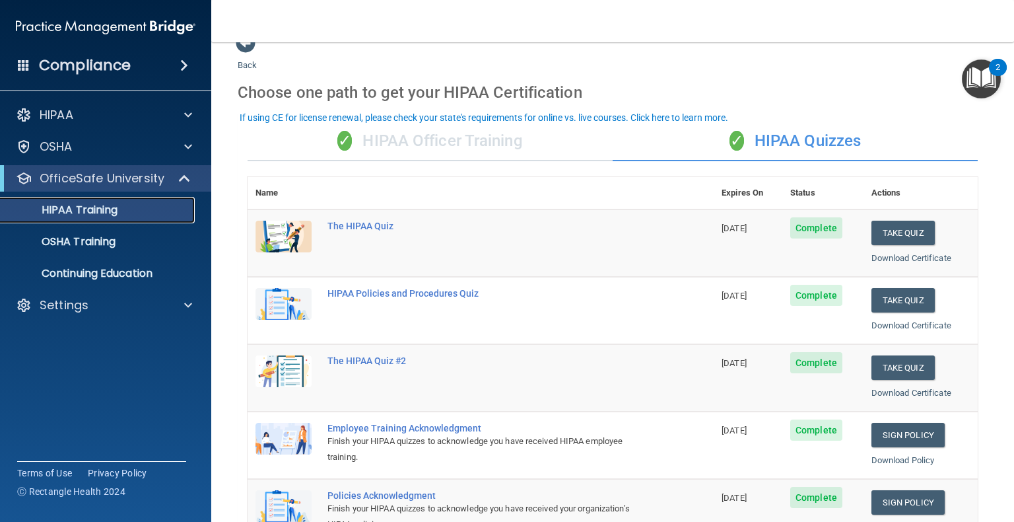
scroll to position [15, 0]
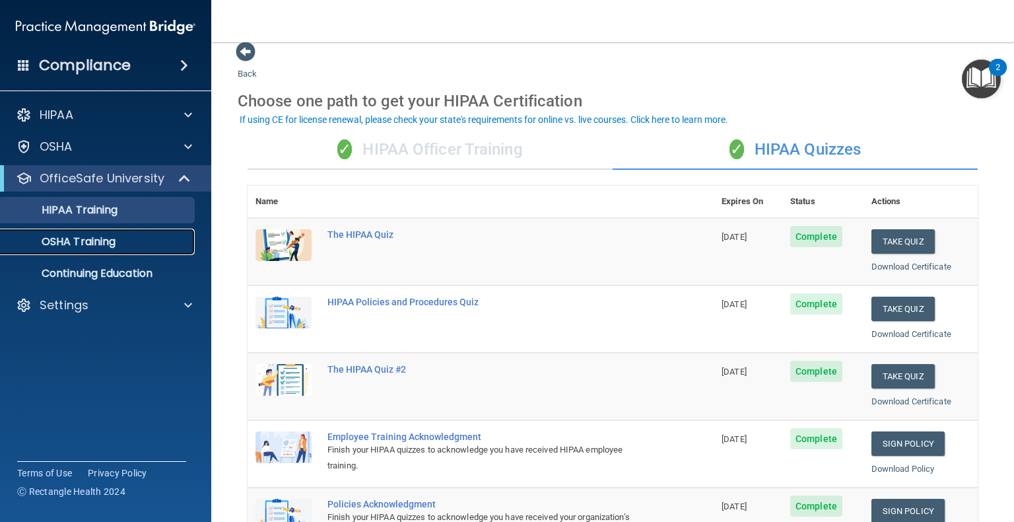
click at [107, 246] on p "OSHA Training" at bounding box center [62, 241] width 107 height 13
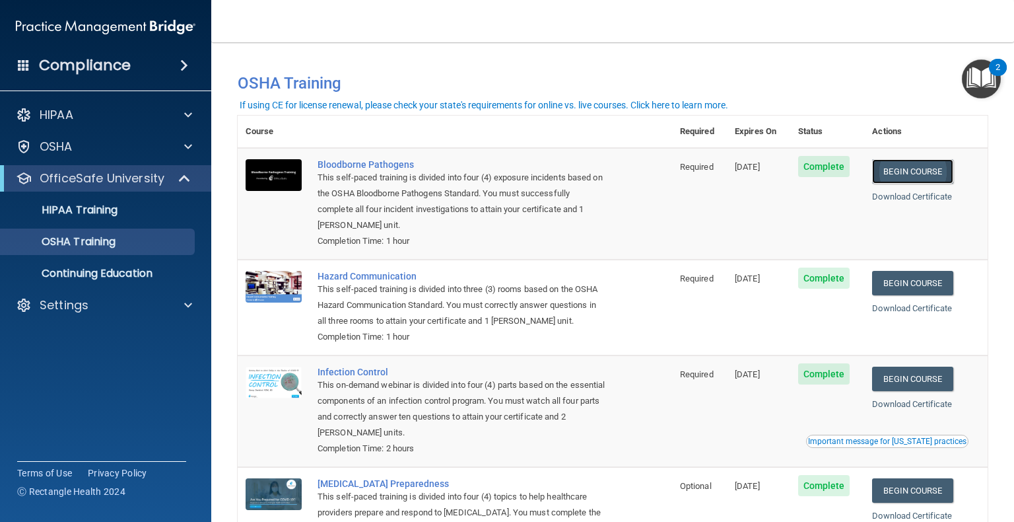
click at [898, 177] on link "Begin Course" at bounding box center [912, 171] width 81 height 24
click at [106, 240] on p "OSHA Training" at bounding box center [62, 241] width 107 height 13
click at [186, 304] on span at bounding box center [188, 305] width 8 height 16
click at [114, 411] on div "Compliance HIPAA Documents and Policies Report an Incident Business Associates …" at bounding box center [105, 261] width 211 height 522
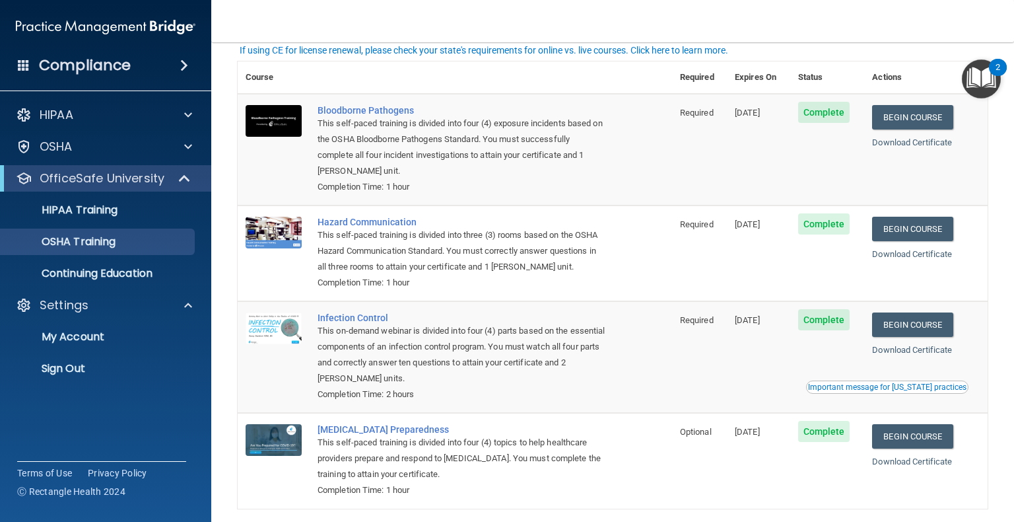
scroll to position [53, 0]
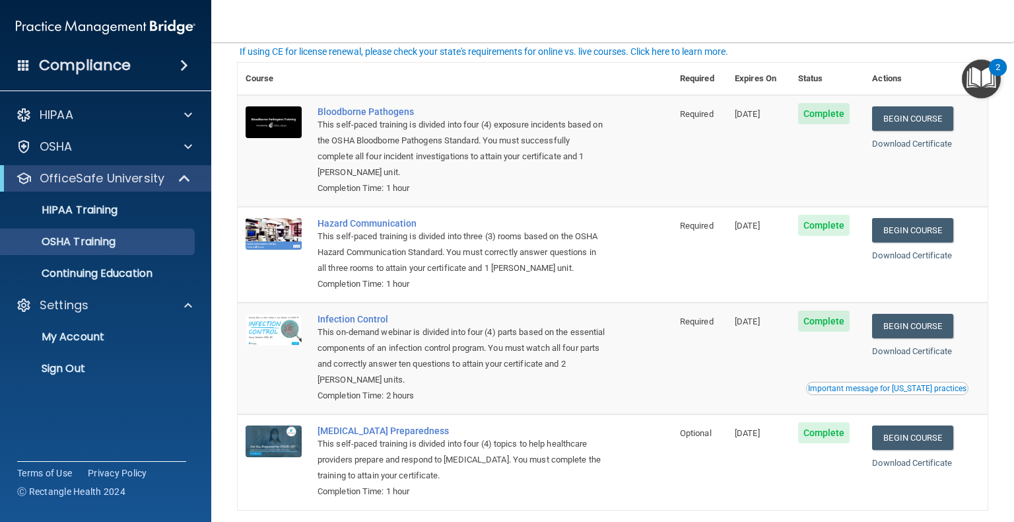
click at [681, 362] on td "Required" at bounding box center [699, 358] width 55 height 112
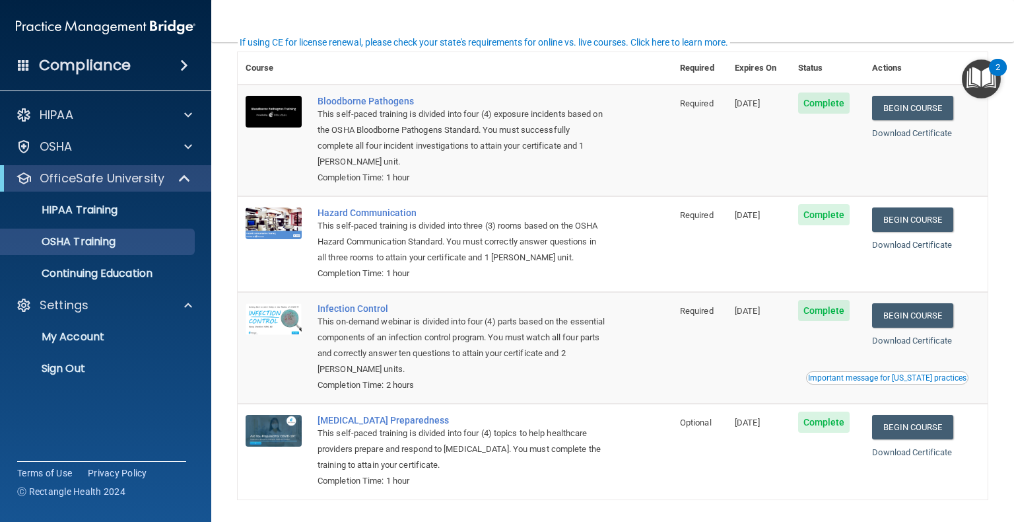
scroll to position [63, 0]
click at [897, 225] on link "Begin Course" at bounding box center [912, 219] width 81 height 24
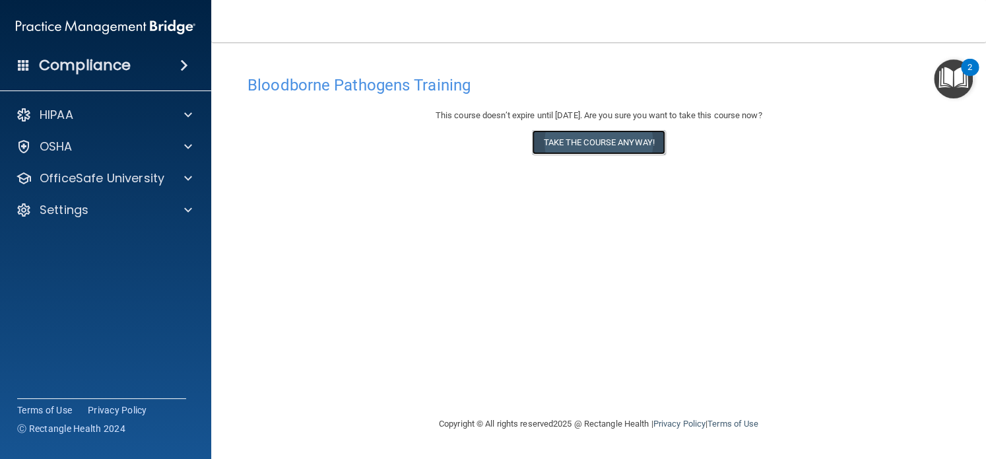
click at [601, 134] on button "Take the course anyway!" at bounding box center [598, 142] width 133 height 24
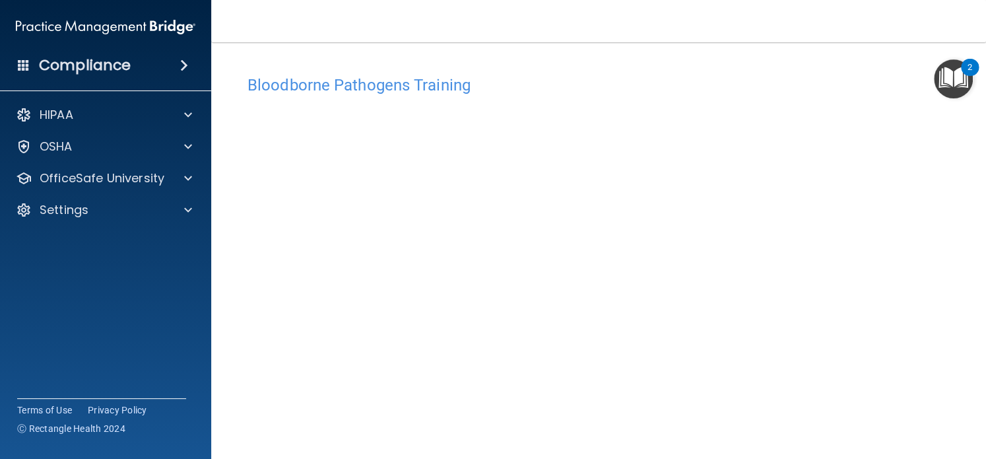
click at [94, 56] on h4 "Compliance" at bounding box center [85, 65] width 92 height 18
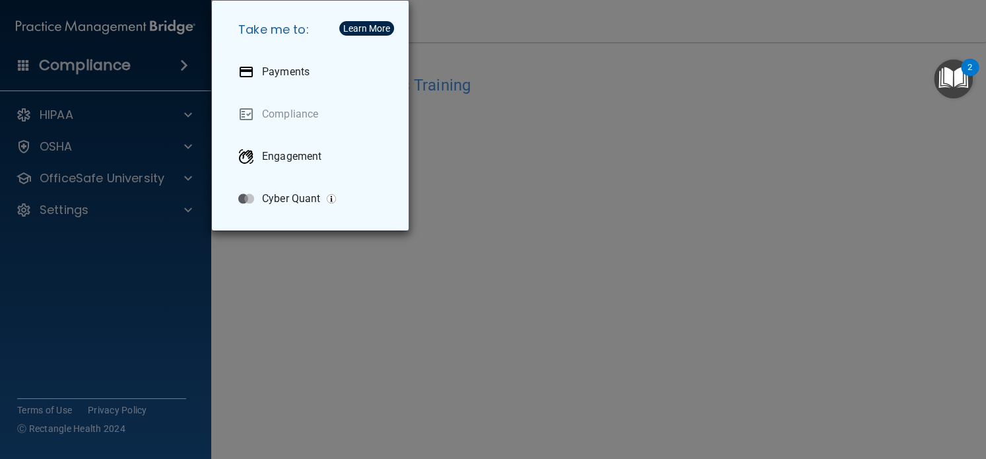
click at [254, 291] on div "Take me to: Payments Compliance Engagement Cyber Quant" at bounding box center [493, 229] width 986 height 459
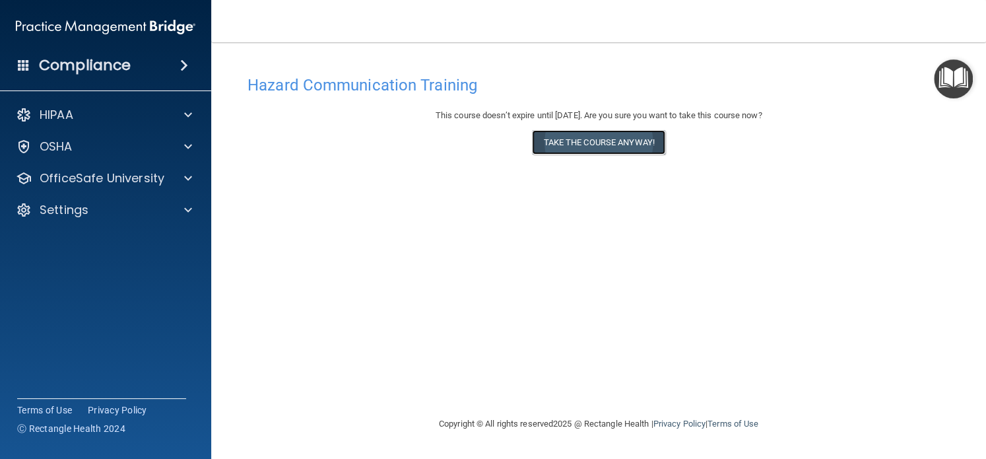
click at [563, 145] on button "Take the course anyway!" at bounding box center [598, 142] width 133 height 24
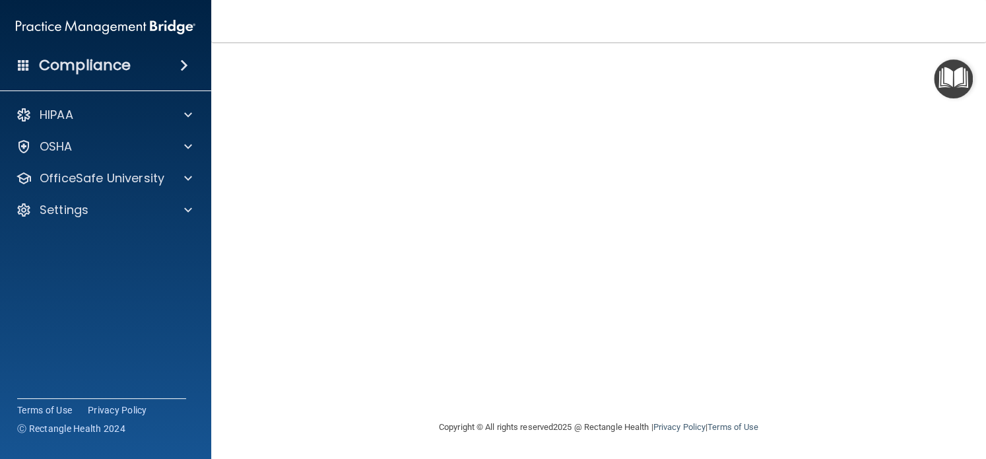
scroll to position [37, 0]
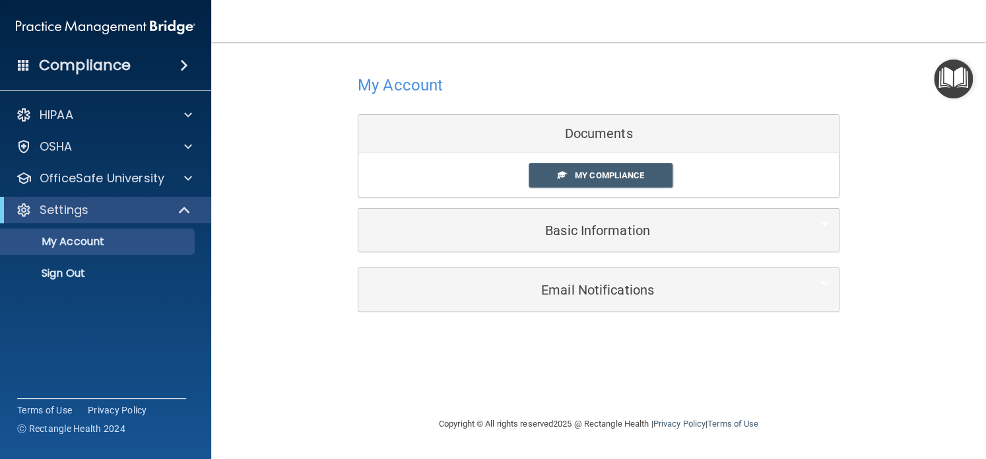
click at [603, 162] on div "My Compliance My Compliance My BAA" at bounding box center [599, 175] width 481 height 44
click at [600, 171] on span "My Compliance" at bounding box center [609, 175] width 69 height 10
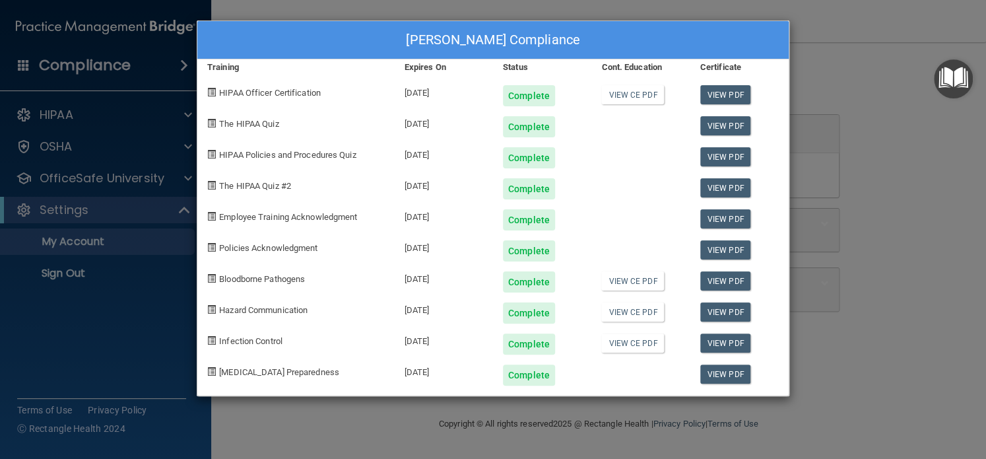
click at [852, 281] on div "Breanna Robinett's Compliance Training Expires On Status Cont. Education Certif…" at bounding box center [493, 229] width 986 height 459
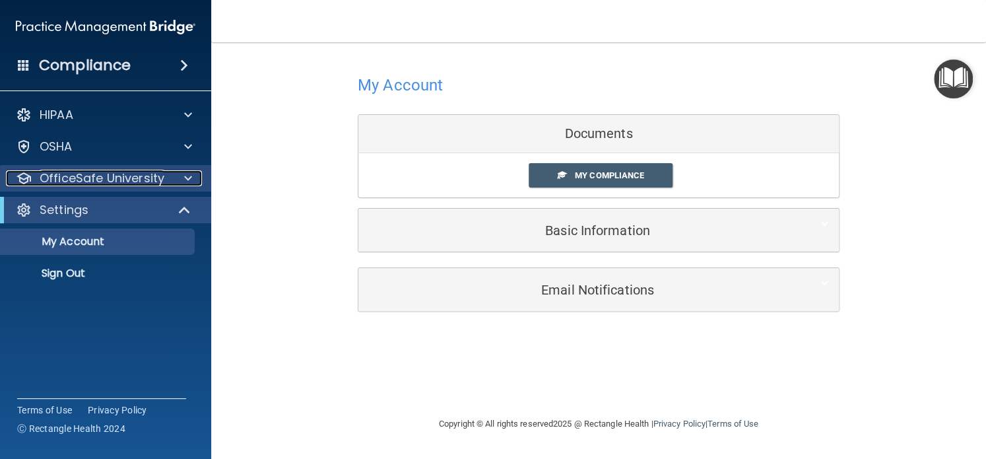
click at [178, 174] on div at bounding box center [186, 178] width 33 height 16
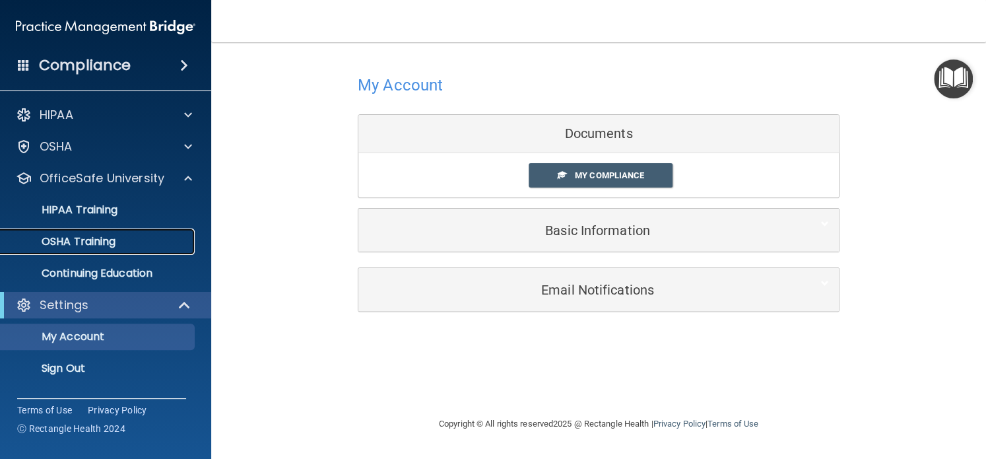
click at [58, 239] on p "OSHA Training" at bounding box center [62, 241] width 107 height 13
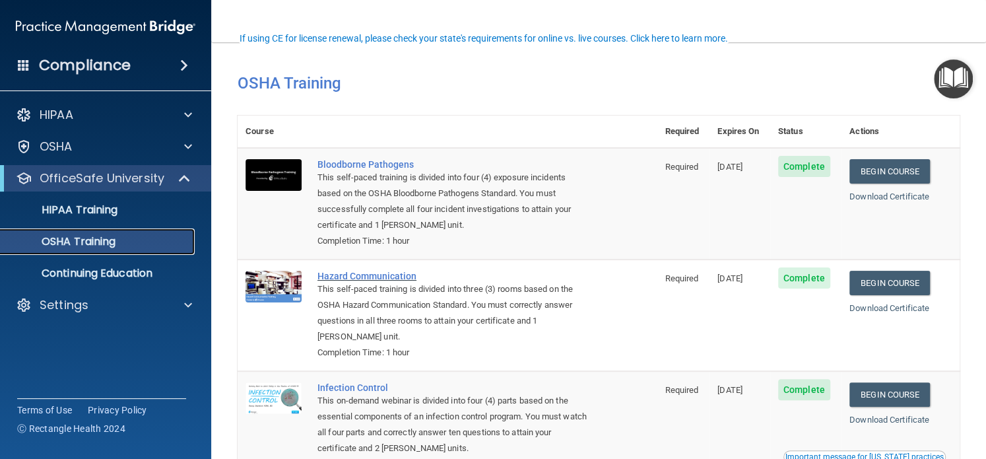
scroll to position [69, 0]
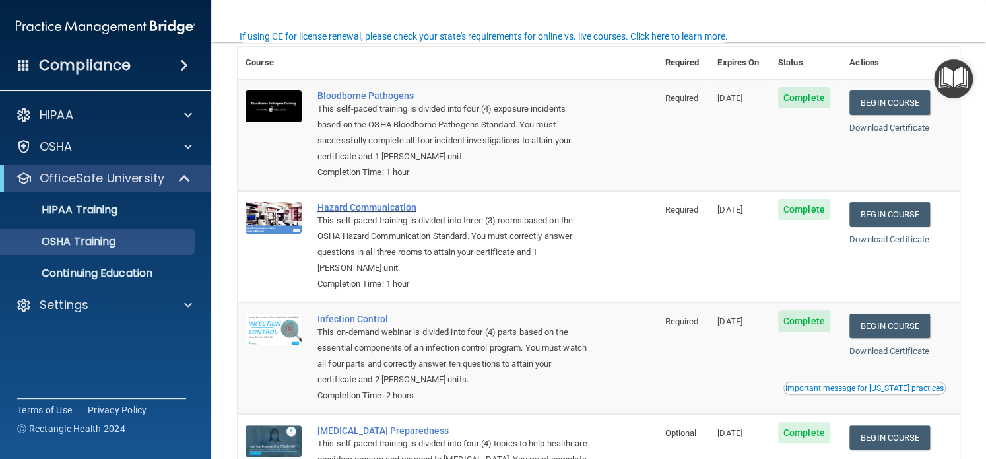
click at [417, 271] on div "This self-paced training is divided into three (3) rooms based on the OSHA Haza…" at bounding box center [454, 244] width 273 height 63
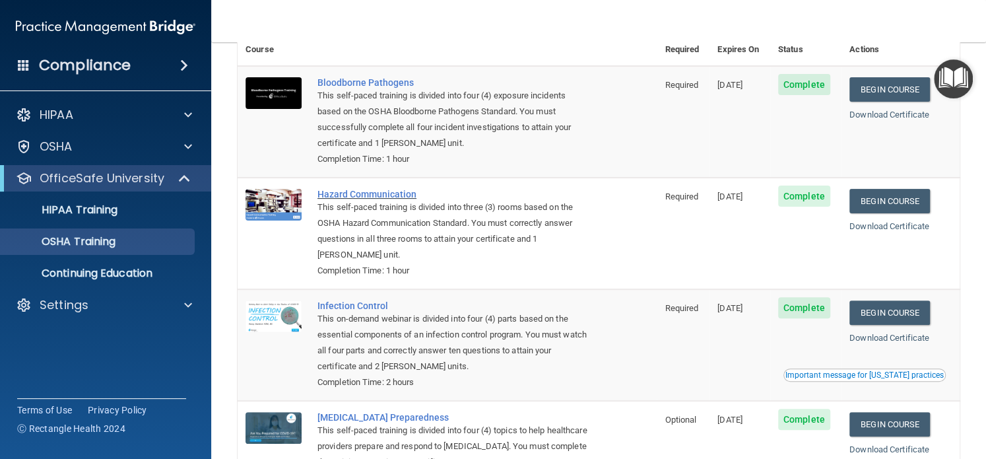
scroll to position [0, 0]
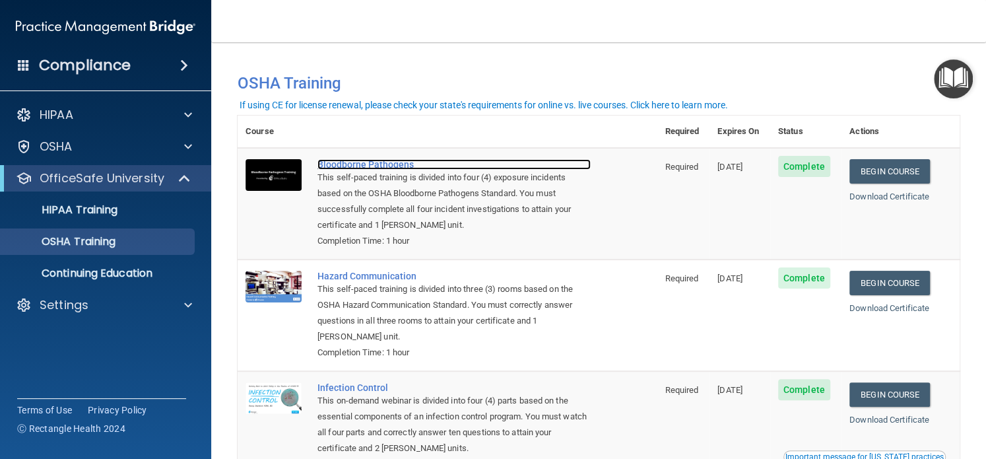
click at [354, 166] on div "Bloodborne Pathogens" at bounding box center [454, 164] width 273 height 11
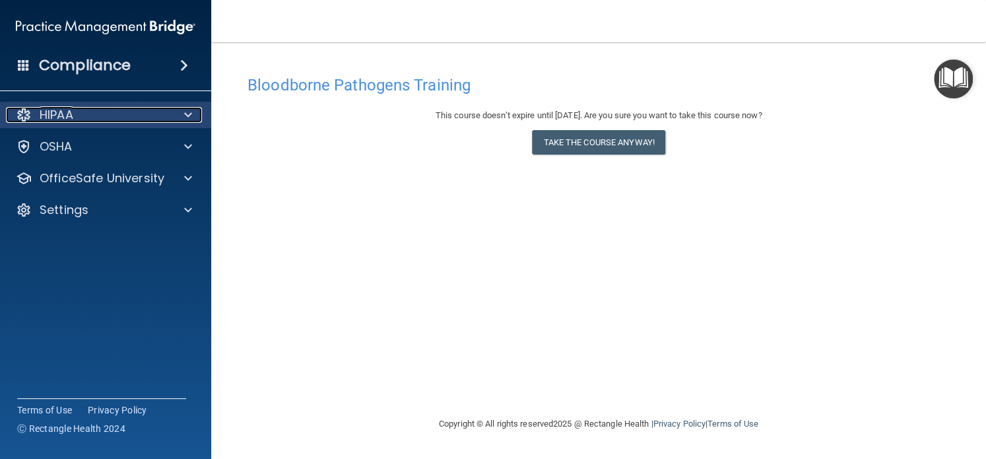
click at [181, 112] on div at bounding box center [186, 115] width 33 height 16
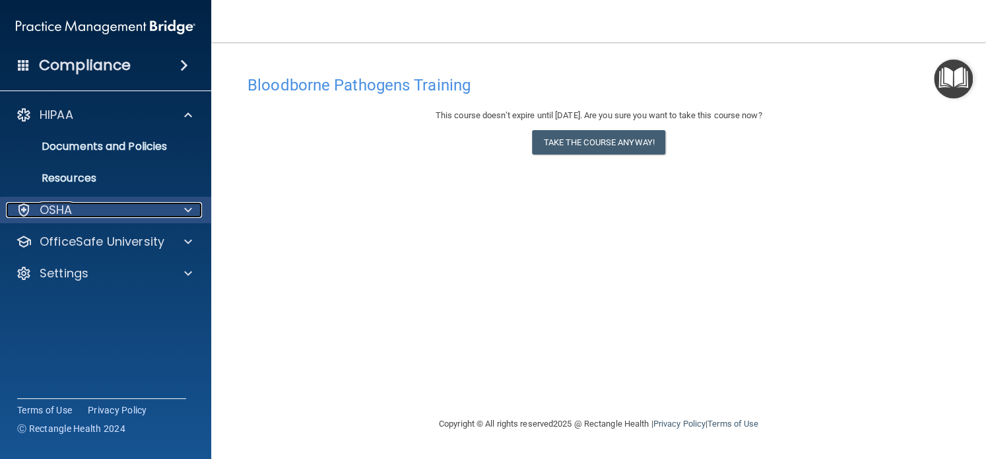
click at [183, 203] on div at bounding box center [186, 210] width 33 height 16
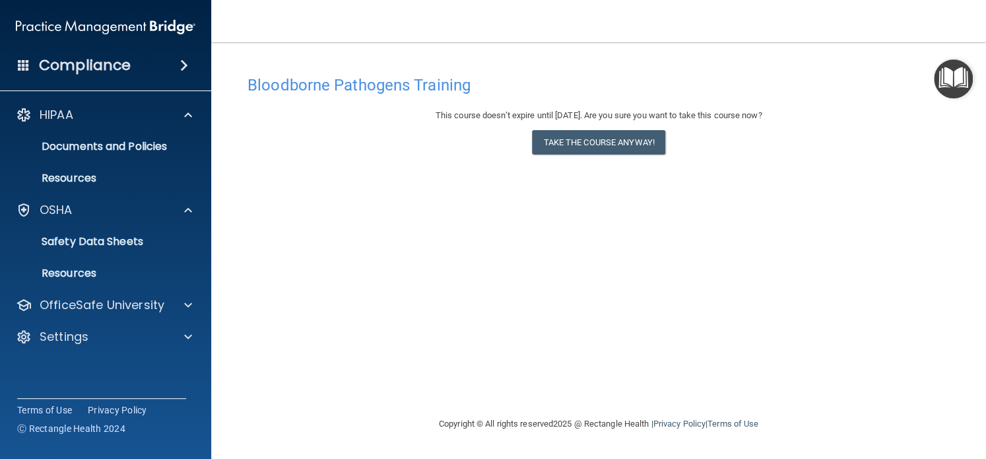
click at [277, 333] on div "Bloodborne Pathogens Training This course doesn’t expire until [DATE]. Are you …" at bounding box center [599, 242] width 722 height 347
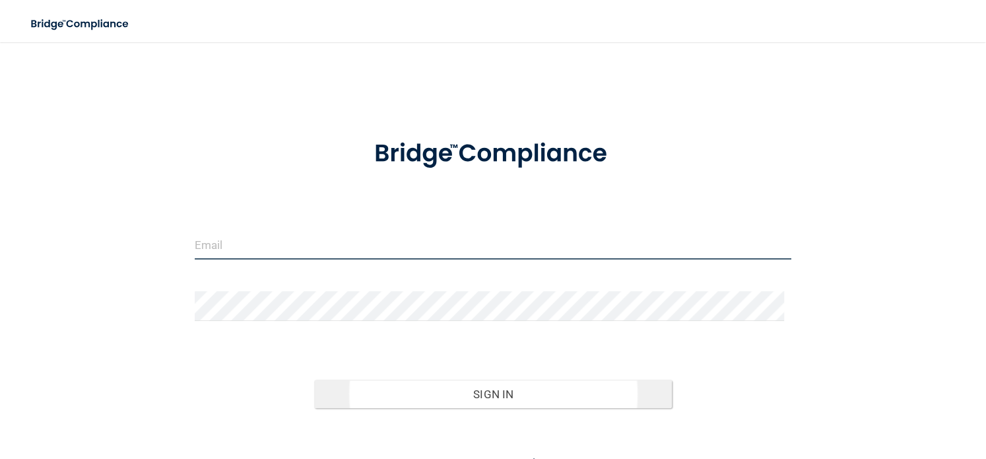
type input "[PERSON_NAME][EMAIL_ADDRESS][PERSON_NAME][DOMAIN_NAME]"
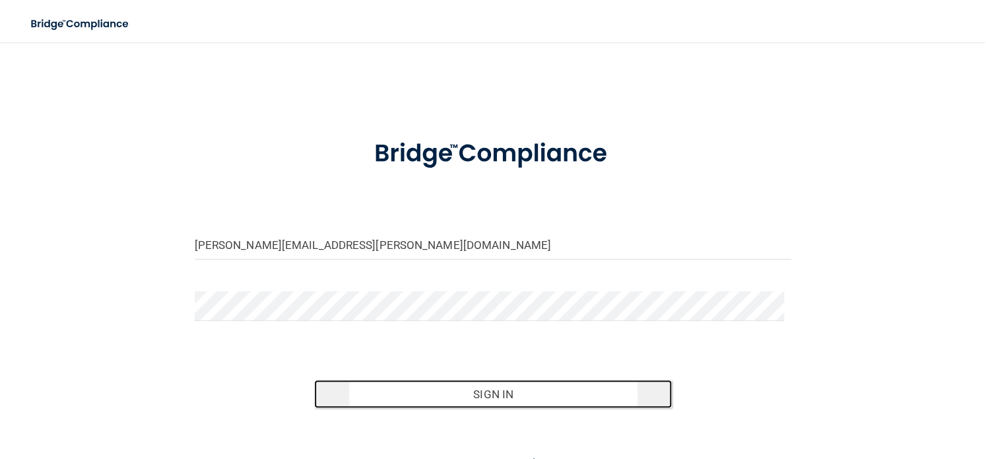
click at [472, 401] on button "Sign In" at bounding box center [493, 394] width 359 height 29
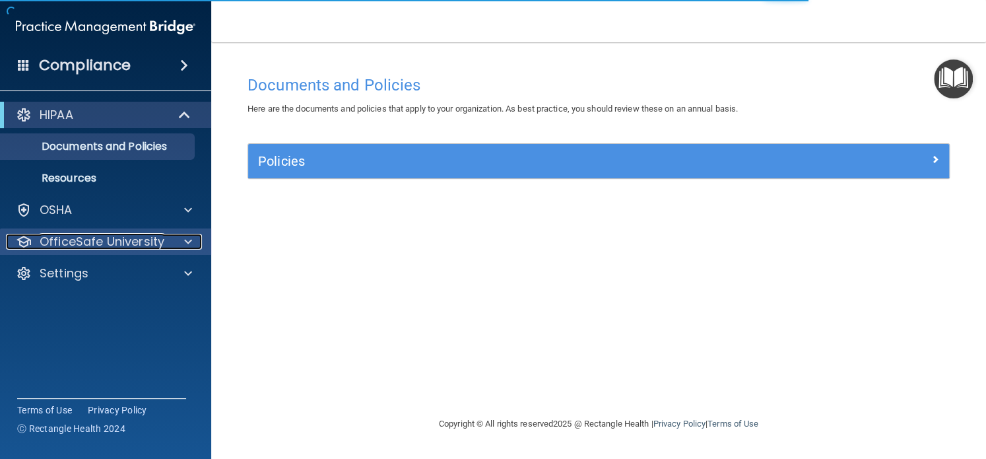
click at [180, 242] on div at bounding box center [186, 242] width 33 height 16
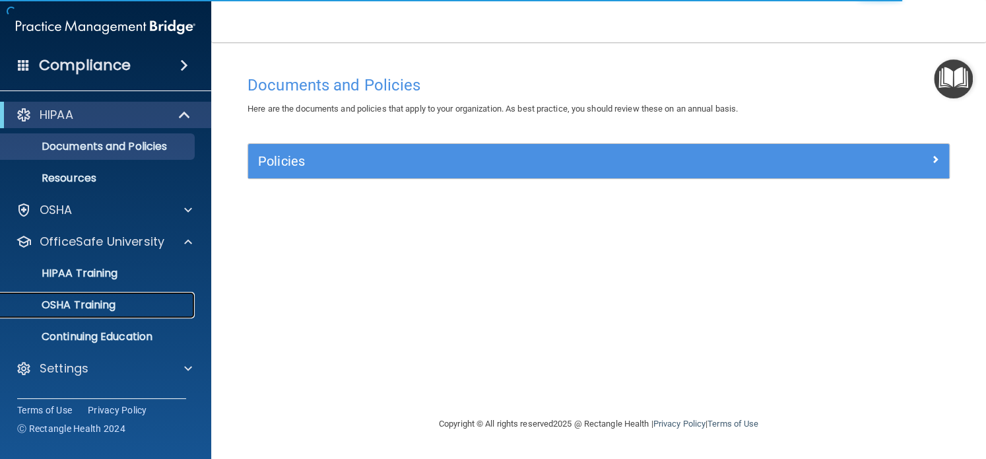
click at [114, 303] on p "OSHA Training" at bounding box center [62, 304] width 107 height 13
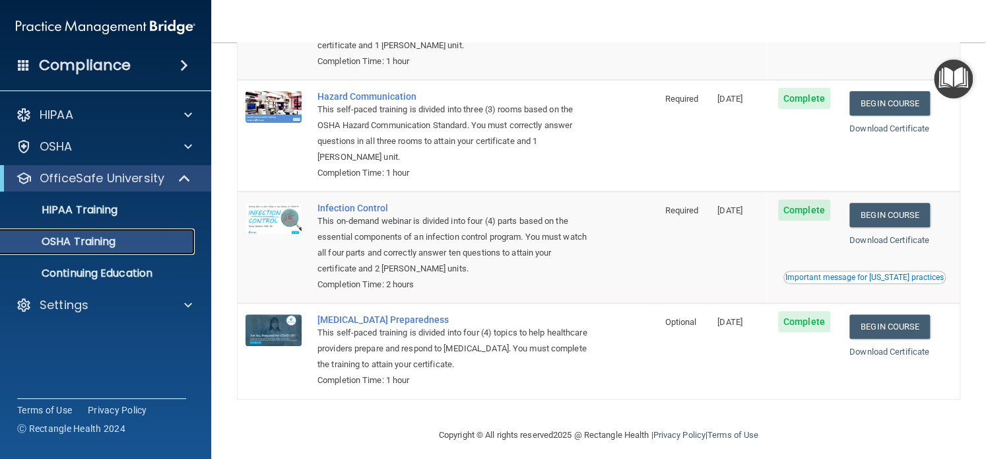
scroll to position [185, 0]
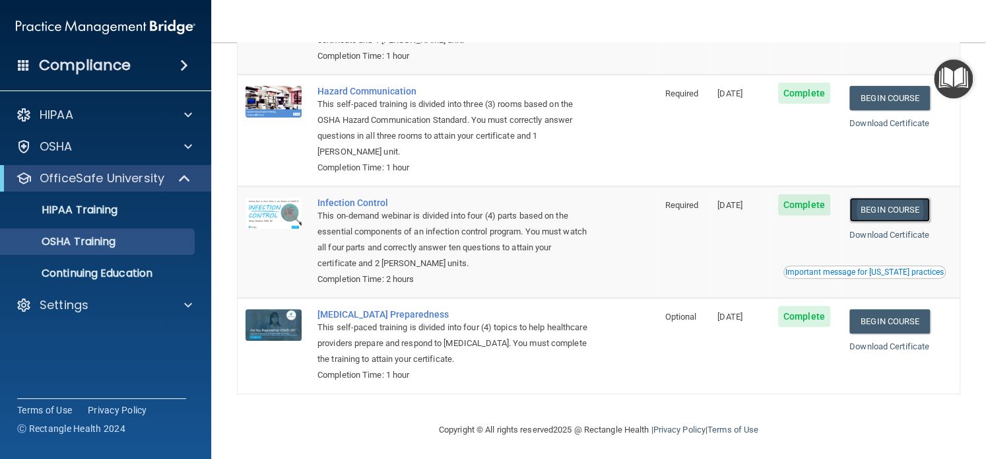
click at [901, 209] on link "Begin Course" at bounding box center [890, 209] width 81 height 24
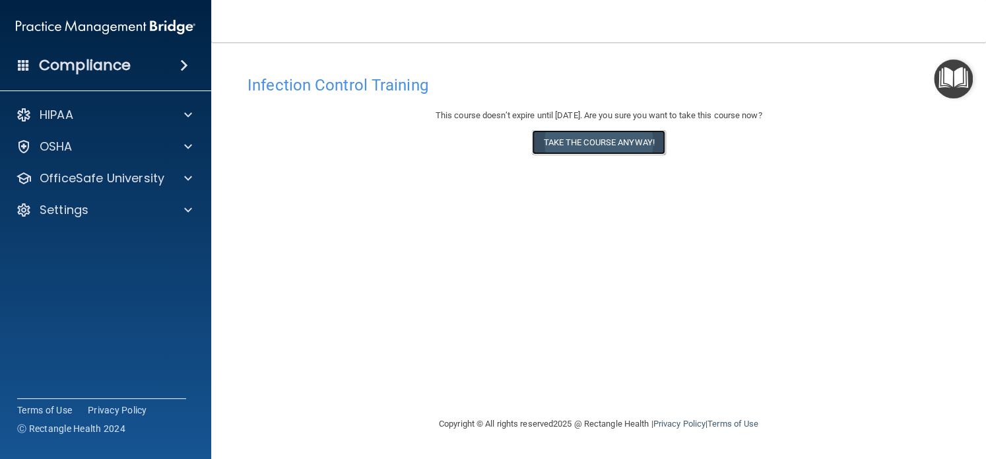
click at [577, 144] on button "Take the course anyway!" at bounding box center [598, 142] width 133 height 24
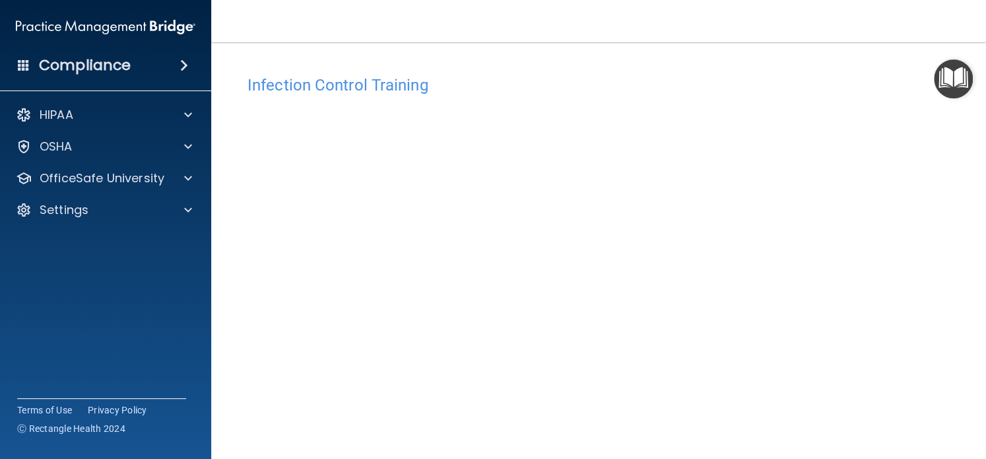
scroll to position [106, 0]
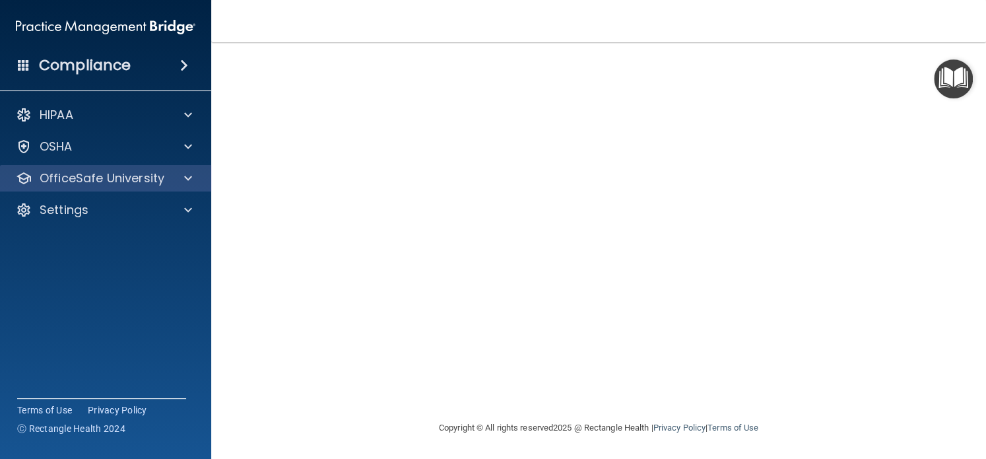
click at [174, 166] on div "OfficeSafe University" at bounding box center [106, 178] width 212 height 26
click at [186, 173] on span at bounding box center [188, 178] width 8 height 16
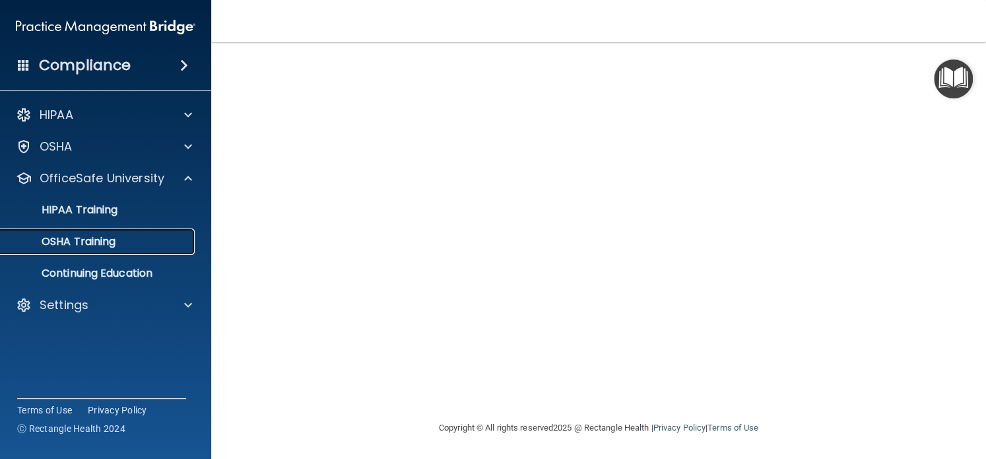
click at [74, 246] on p "OSHA Training" at bounding box center [62, 241] width 107 height 13
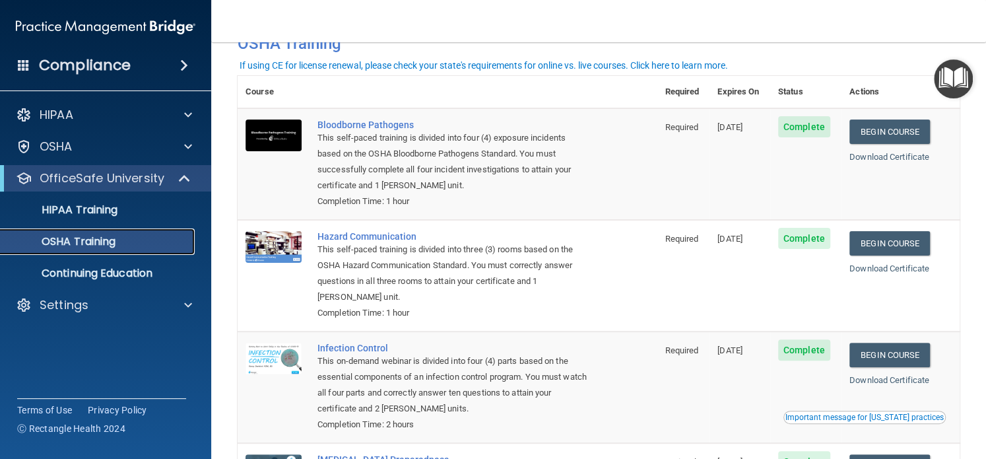
scroll to position [39, 0]
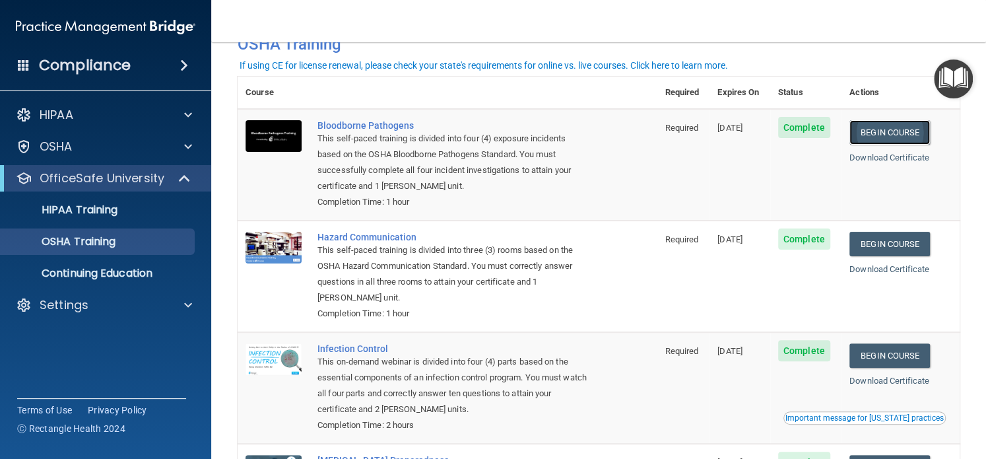
click at [882, 133] on link "Begin Course" at bounding box center [890, 132] width 81 height 24
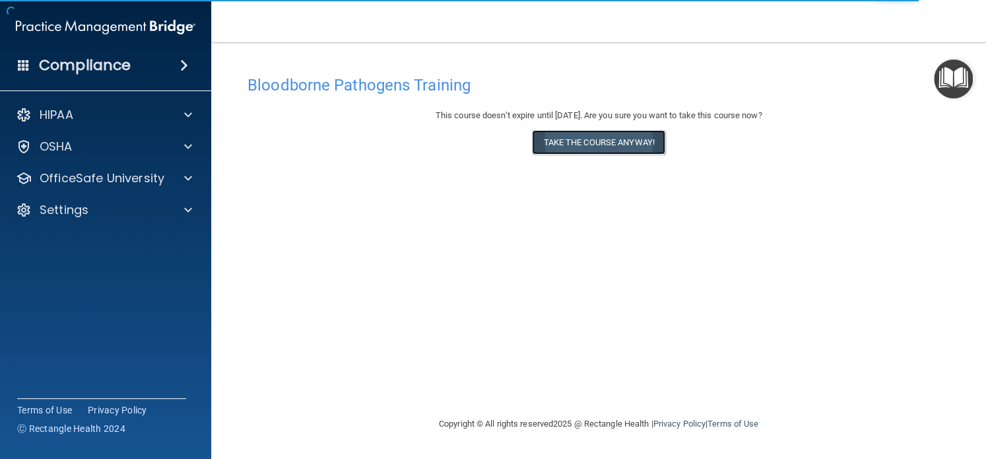
click at [584, 152] on button "Take the course anyway!" at bounding box center [598, 142] width 133 height 24
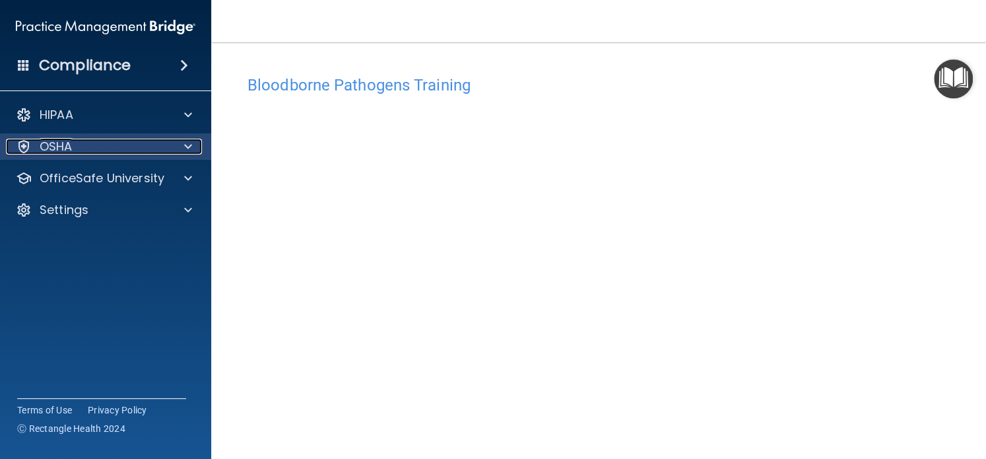
click at [197, 149] on div at bounding box center [186, 147] width 33 height 16
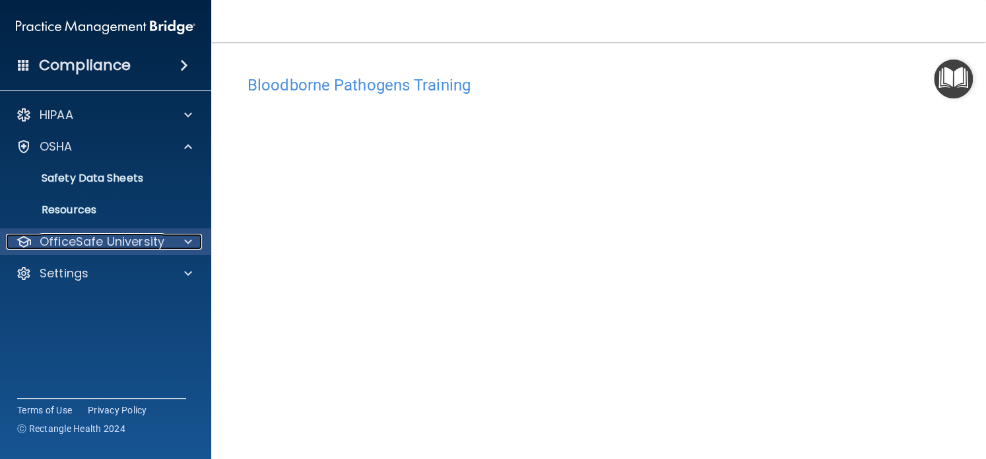
click at [188, 242] on span at bounding box center [188, 242] width 8 height 16
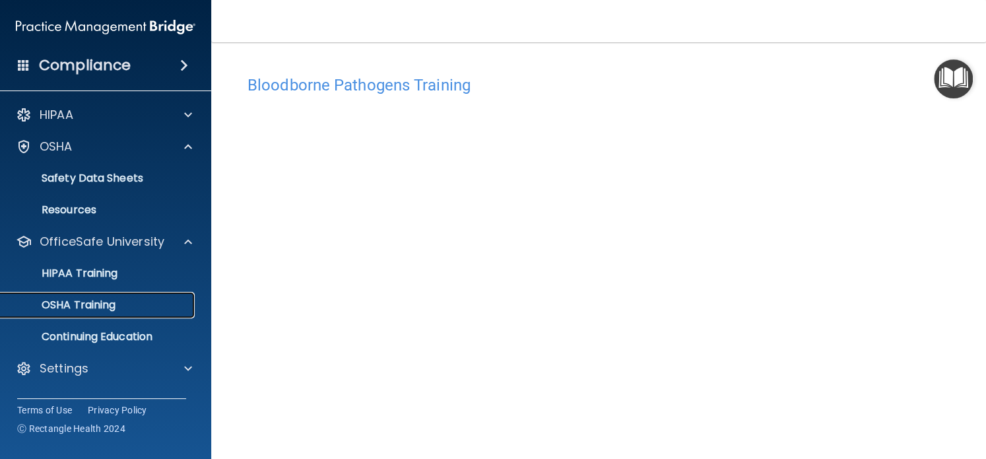
click at [106, 308] on p "OSHA Training" at bounding box center [62, 304] width 107 height 13
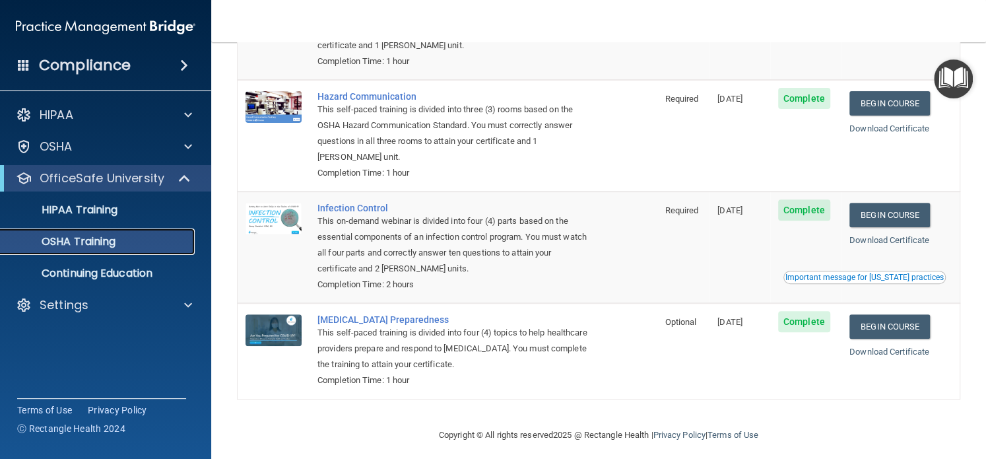
scroll to position [189, 0]
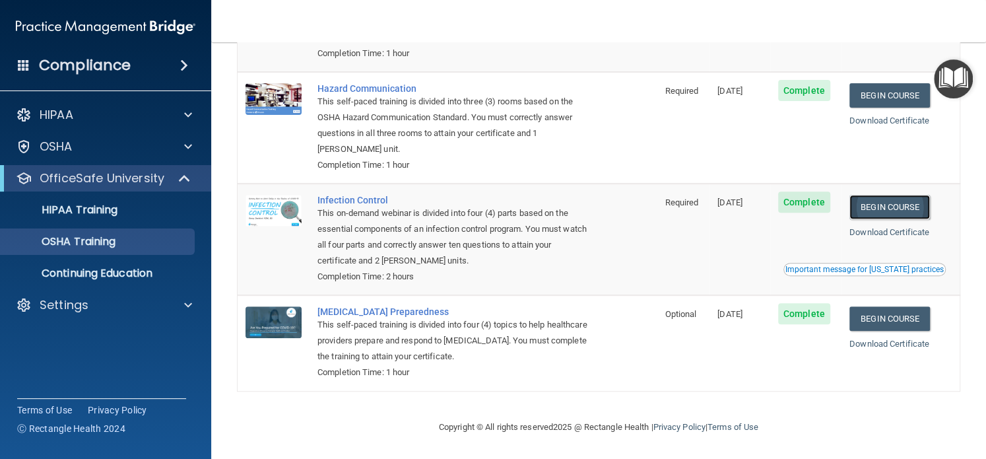
click at [910, 201] on link "Begin Course" at bounding box center [890, 207] width 81 height 24
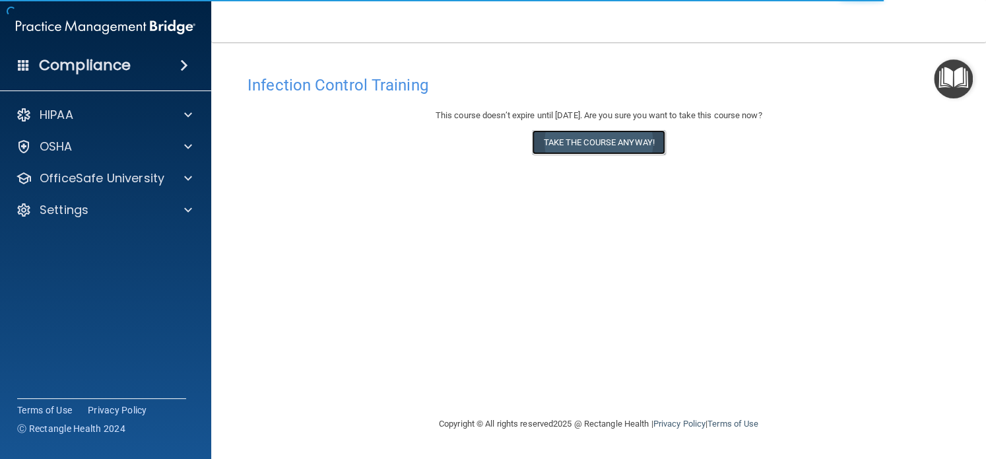
click at [636, 147] on button "Take the course anyway!" at bounding box center [598, 142] width 133 height 24
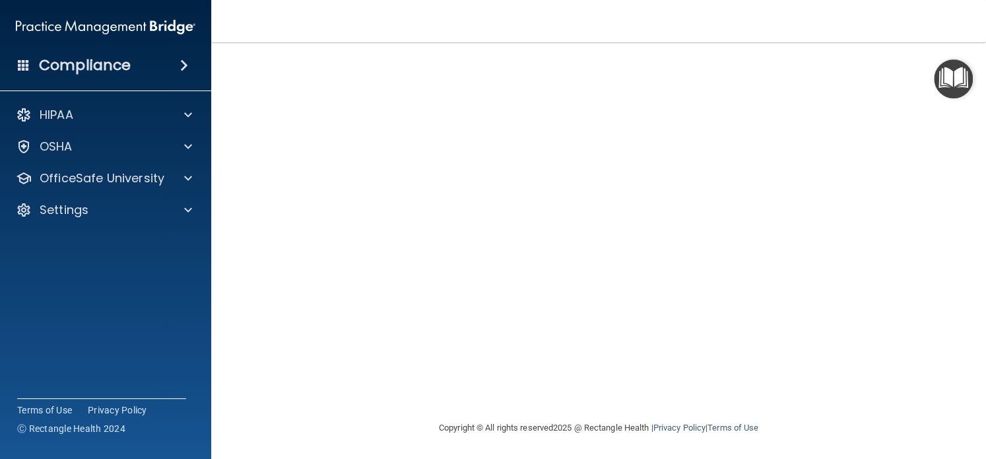
scroll to position [106, 0]
click at [173, 176] on div at bounding box center [186, 178] width 33 height 16
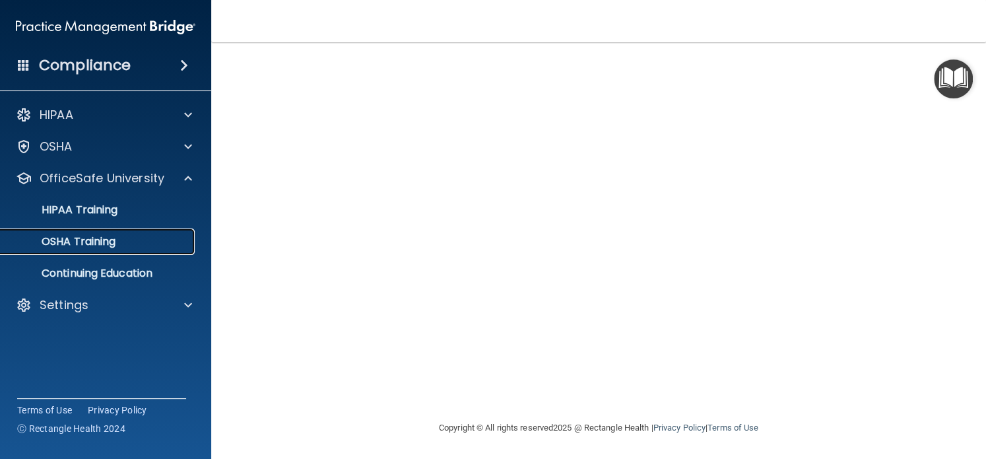
click at [96, 238] on p "OSHA Training" at bounding box center [62, 241] width 107 height 13
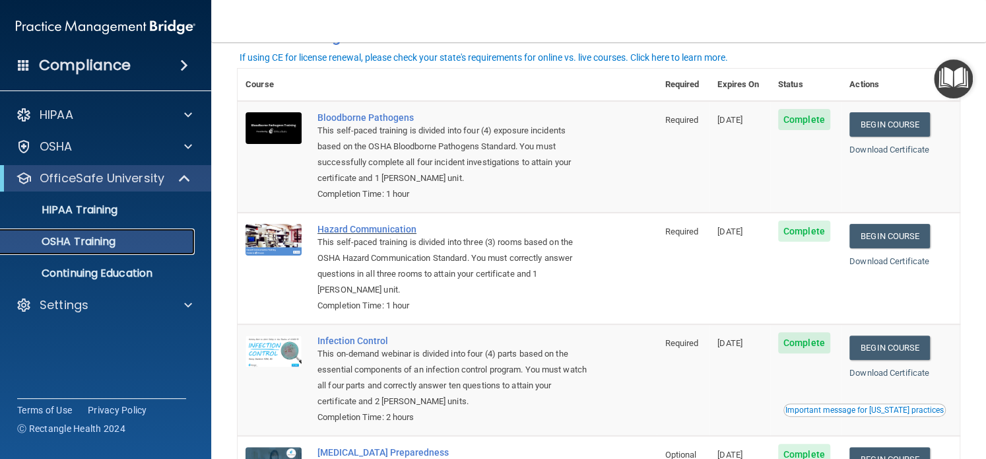
scroll to position [44, 0]
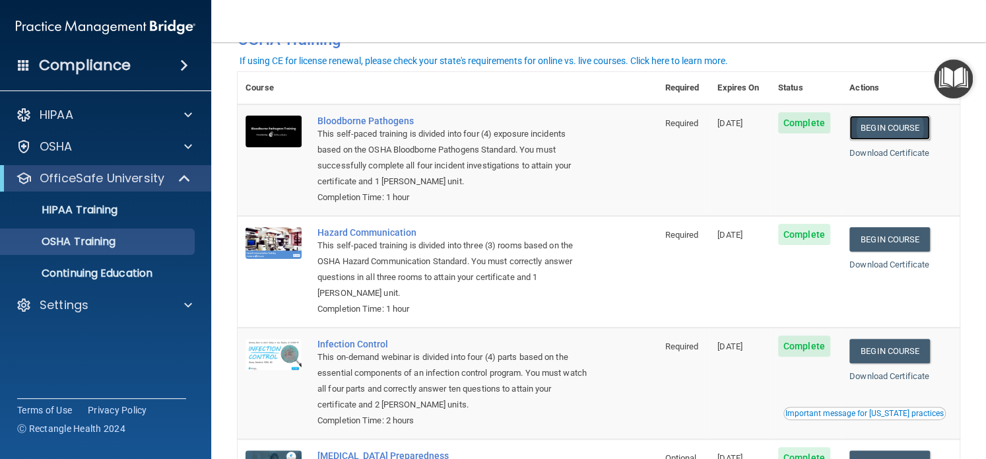
click at [905, 120] on link "Begin Course" at bounding box center [890, 128] width 81 height 24
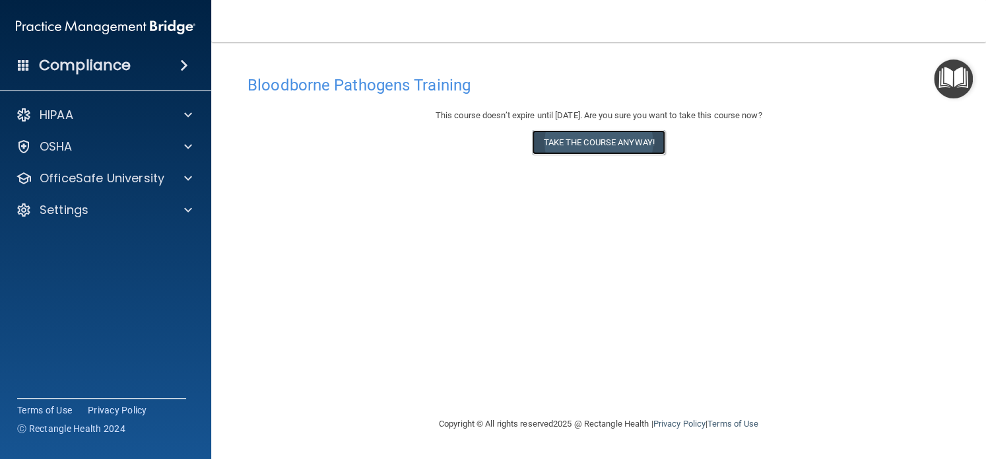
click at [629, 141] on button "Take the course anyway!" at bounding box center [598, 142] width 133 height 24
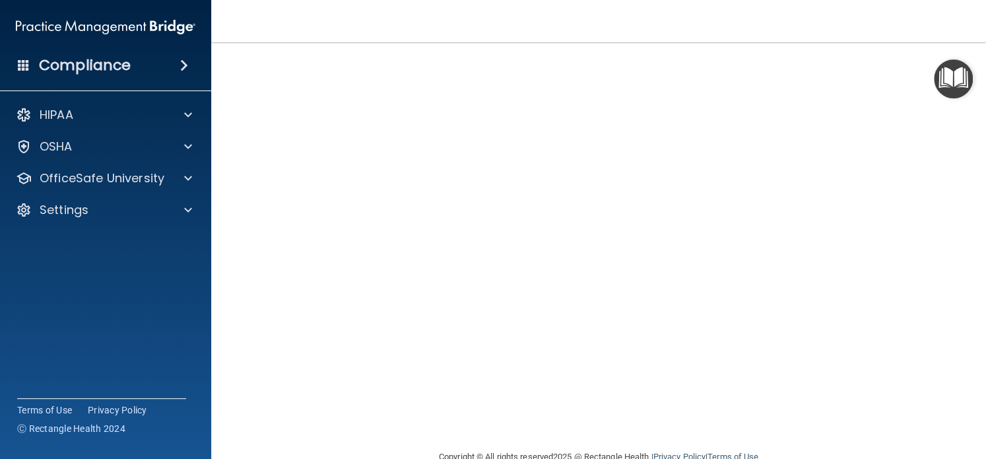
scroll to position [76, 0]
click at [961, 234] on main "Bloodborne Pathogens Training This course doesn’t expire until 09/28/2026. Are …" at bounding box center [598, 250] width 775 height 417
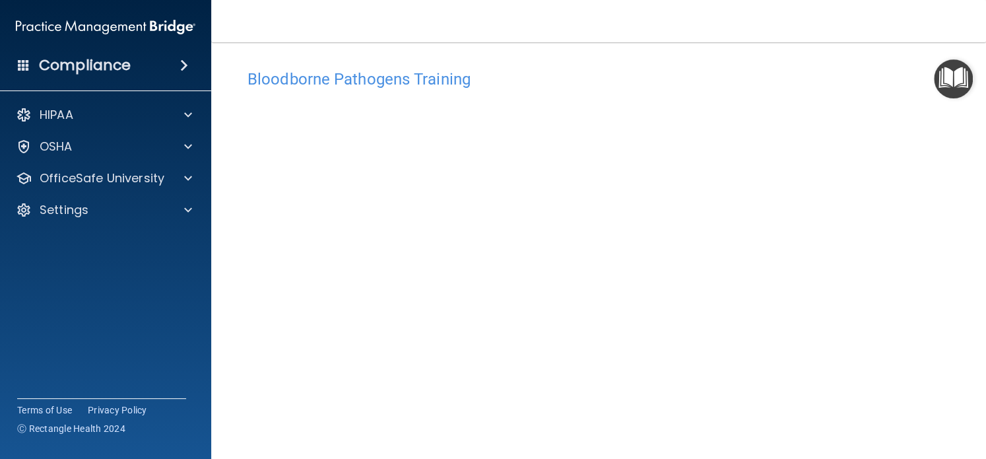
scroll to position [0, 0]
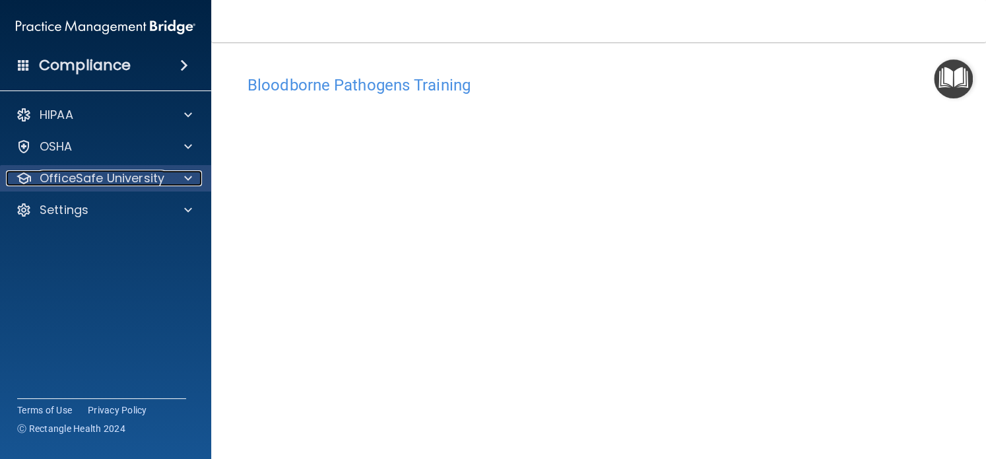
click at [190, 170] on span at bounding box center [188, 178] width 8 height 16
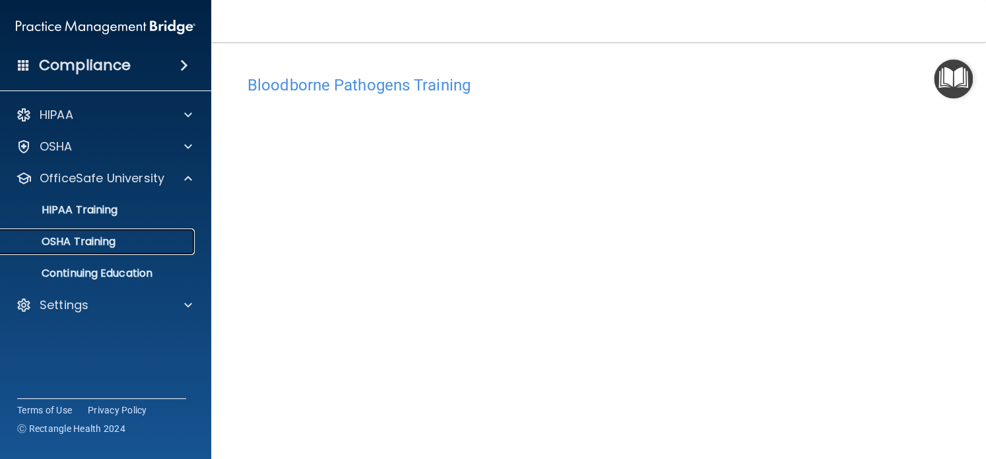
click at [121, 244] on div "OSHA Training" at bounding box center [99, 241] width 180 height 13
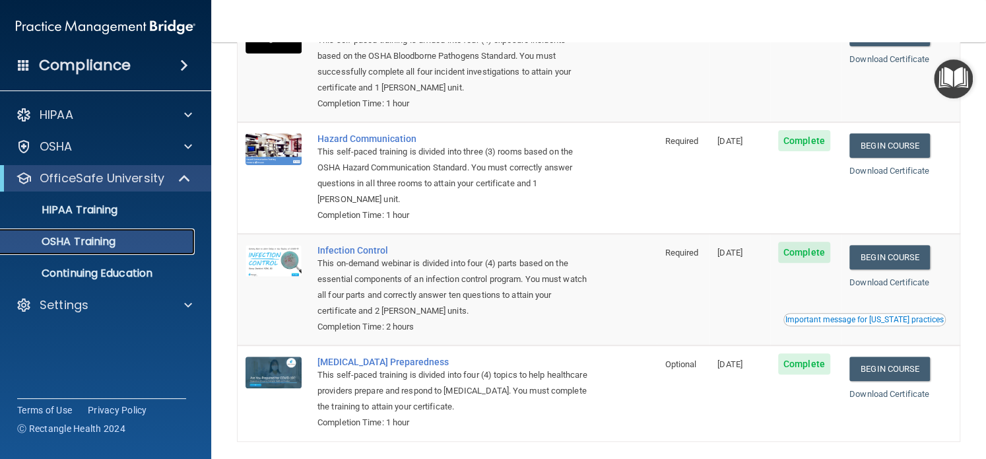
scroll to position [132, 0]
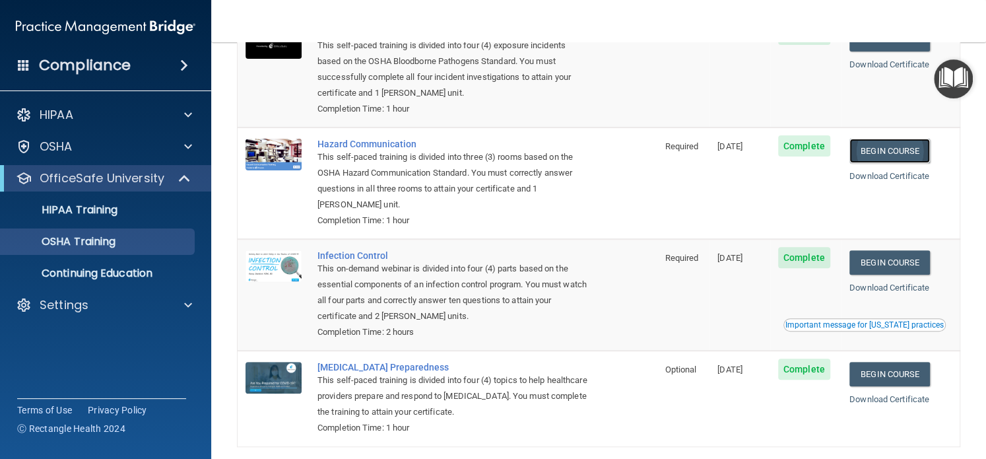
click at [876, 150] on link "Begin Course" at bounding box center [890, 151] width 81 height 24
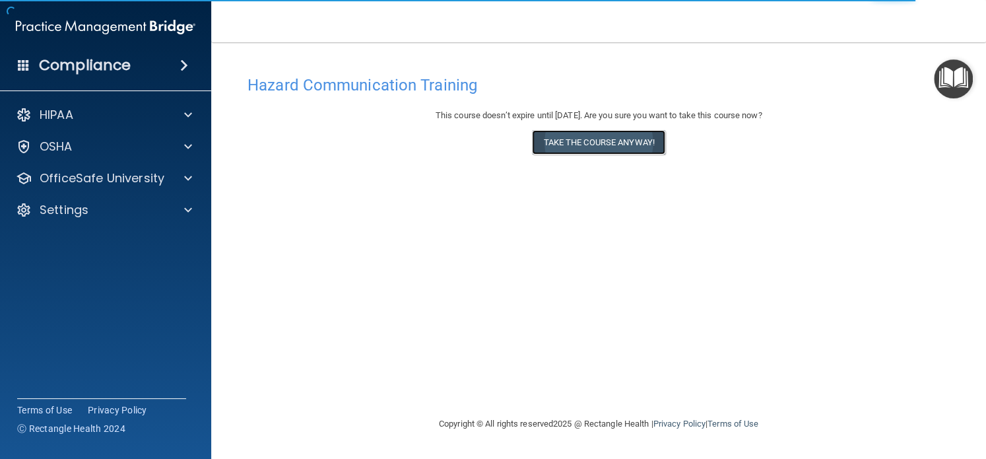
click at [629, 143] on button "Take the course anyway!" at bounding box center [598, 142] width 133 height 24
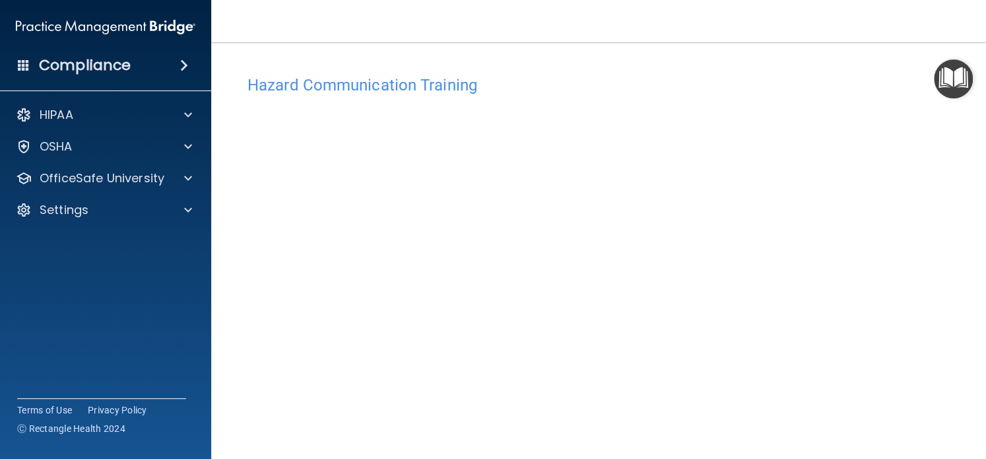
scroll to position [58, 0]
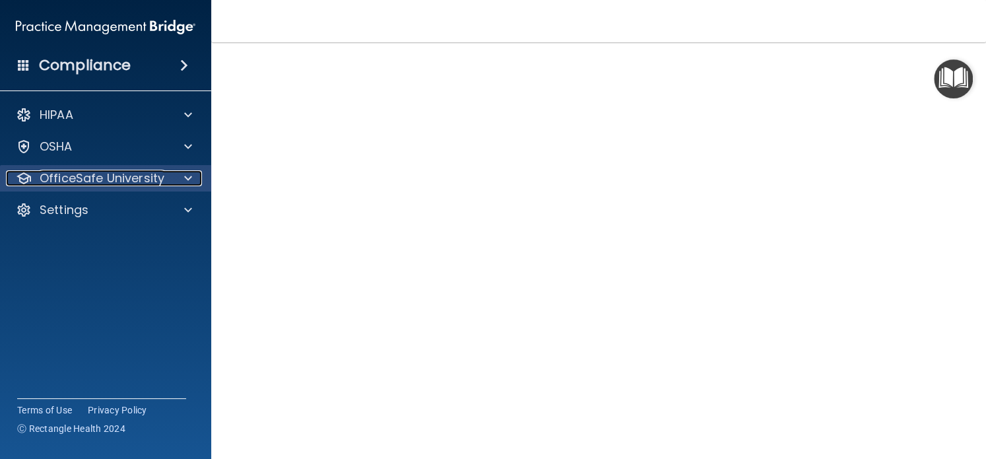
click at [180, 185] on div at bounding box center [186, 178] width 33 height 16
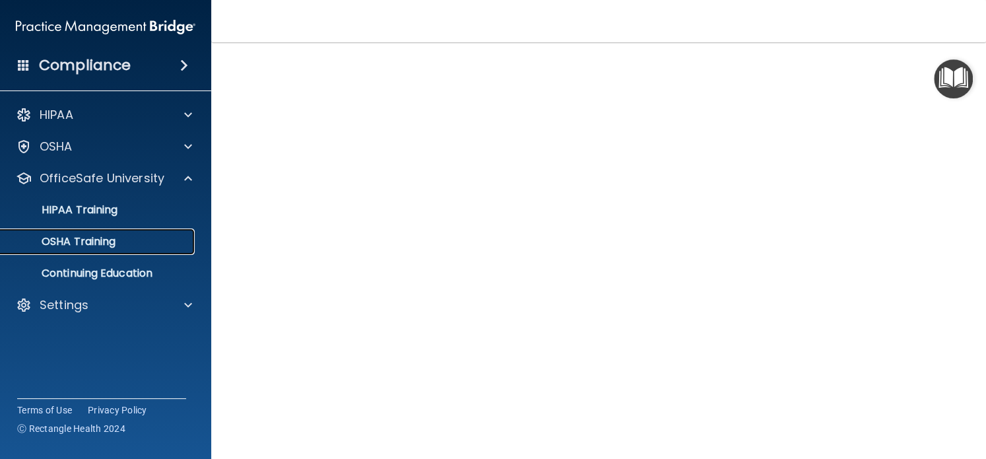
click at [94, 242] on p "OSHA Training" at bounding box center [62, 241] width 107 height 13
